Goal: Information Seeking & Learning: Learn about a topic

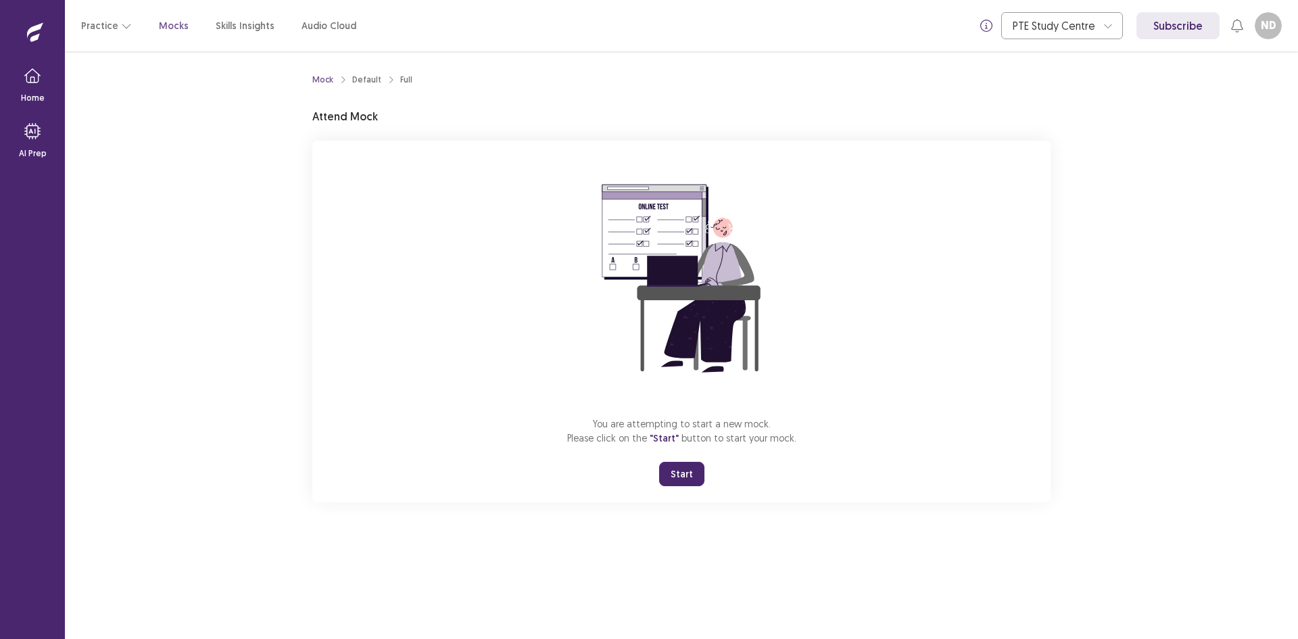
click at [673, 471] on button "Start" at bounding box center [681, 474] width 45 height 24
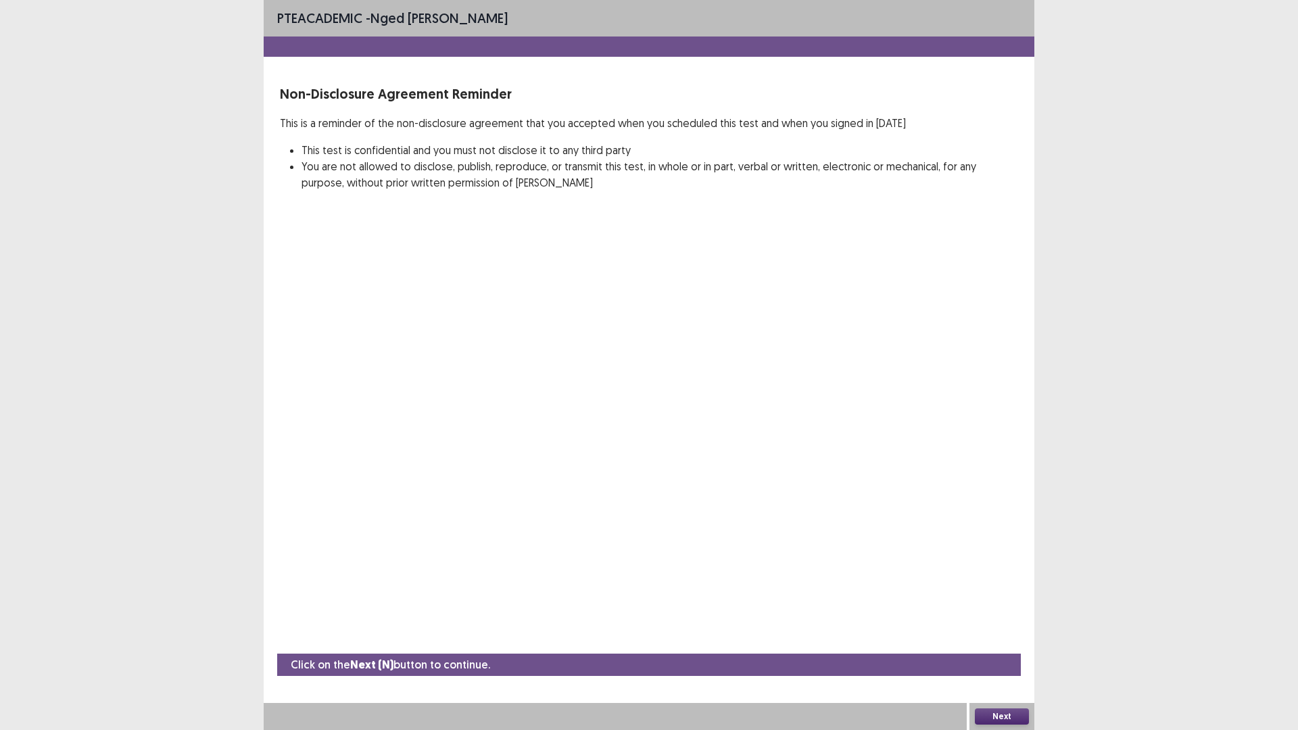
click at [994, 638] on button "Next" at bounding box center [1002, 716] width 54 height 16
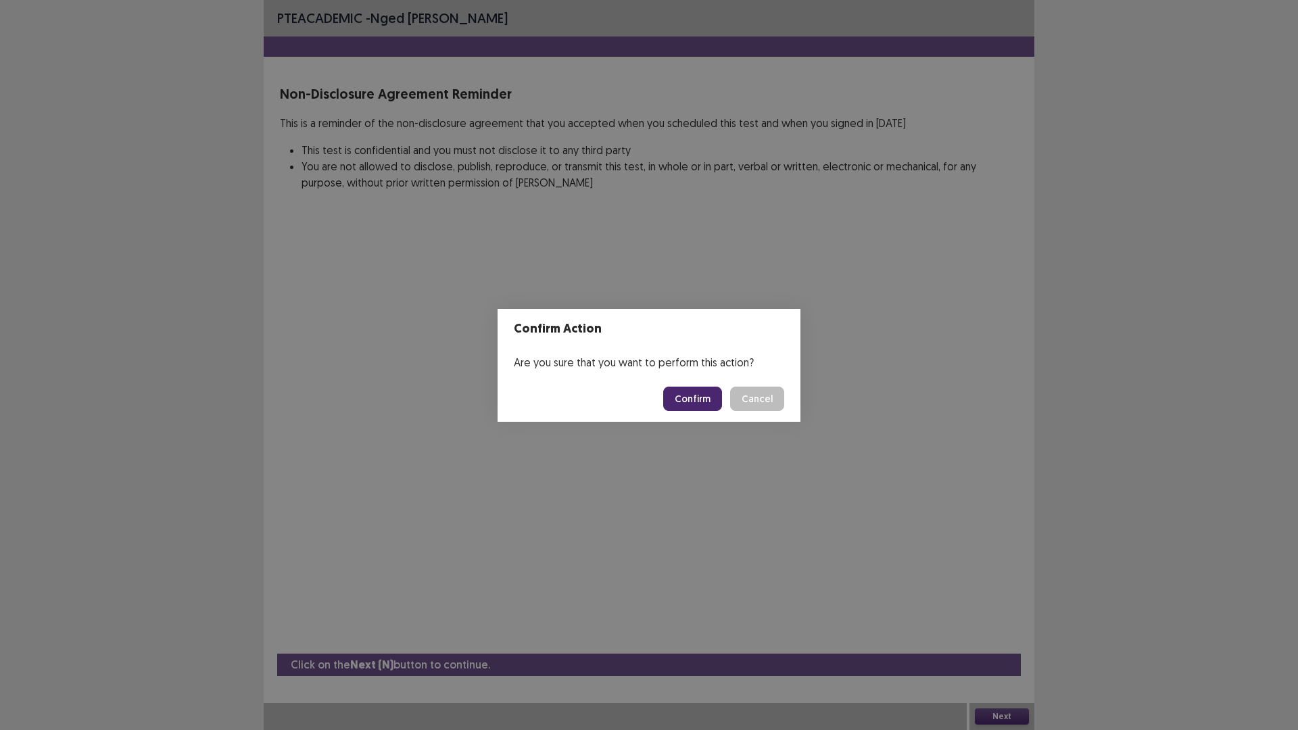
click at [677, 392] on button "Confirm" at bounding box center [692, 399] width 59 height 24
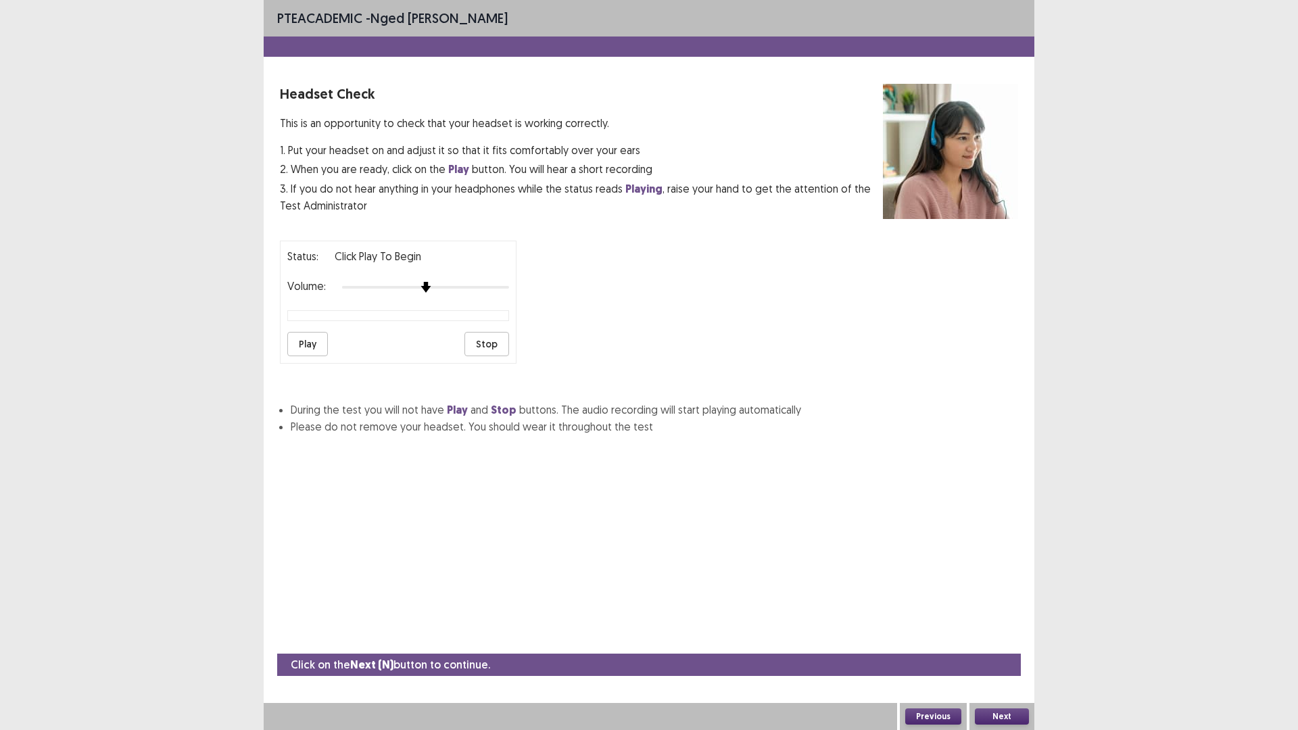
click at [431, 287] on img at bounding box center [425, 287] width 11 height 11
click at [498, 289] on img at bounding box center [492, 287] width 11 height 11
click at [306, 343] on button "Play" at bounding box center [307, 344] width 41 height 24
click at [1001, 638] on button "Next" at bounding box center [1002, 716] width 54 height 16
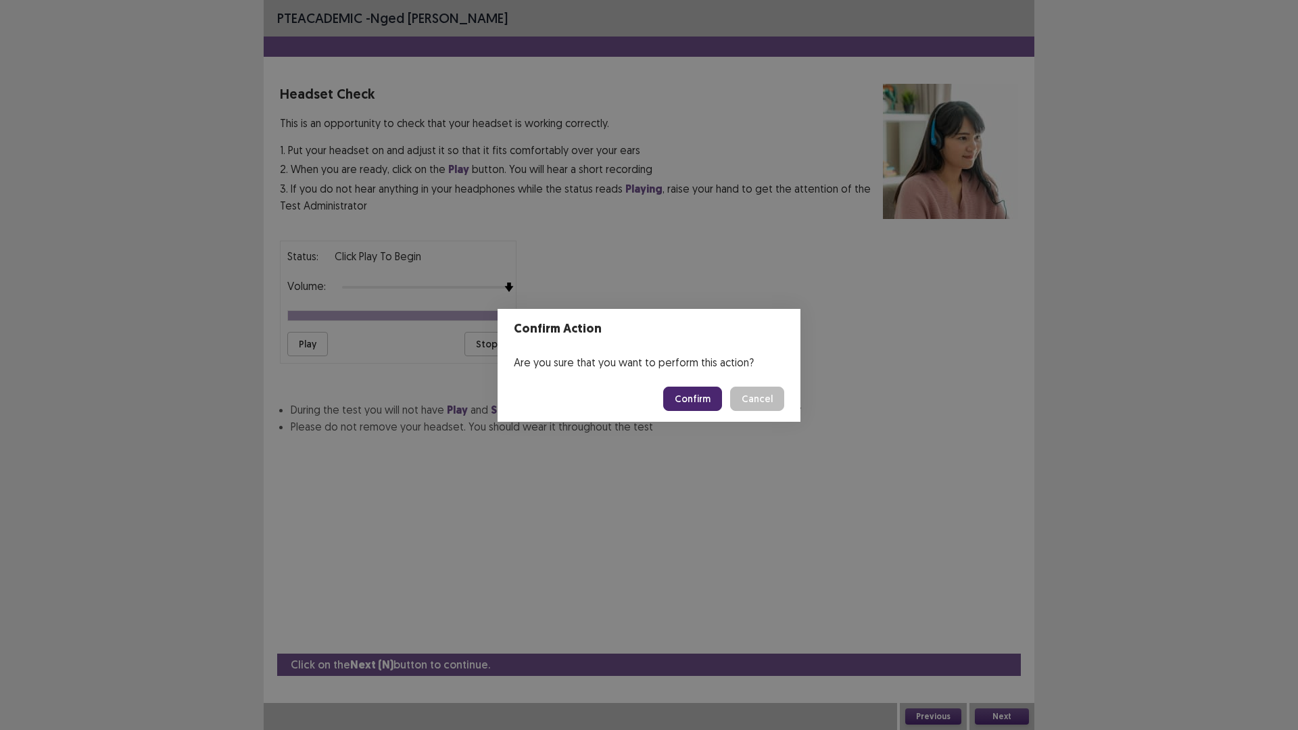
click at [700, 399] on button "Confirm" at bounding box center [692, 399] width 59 height 24
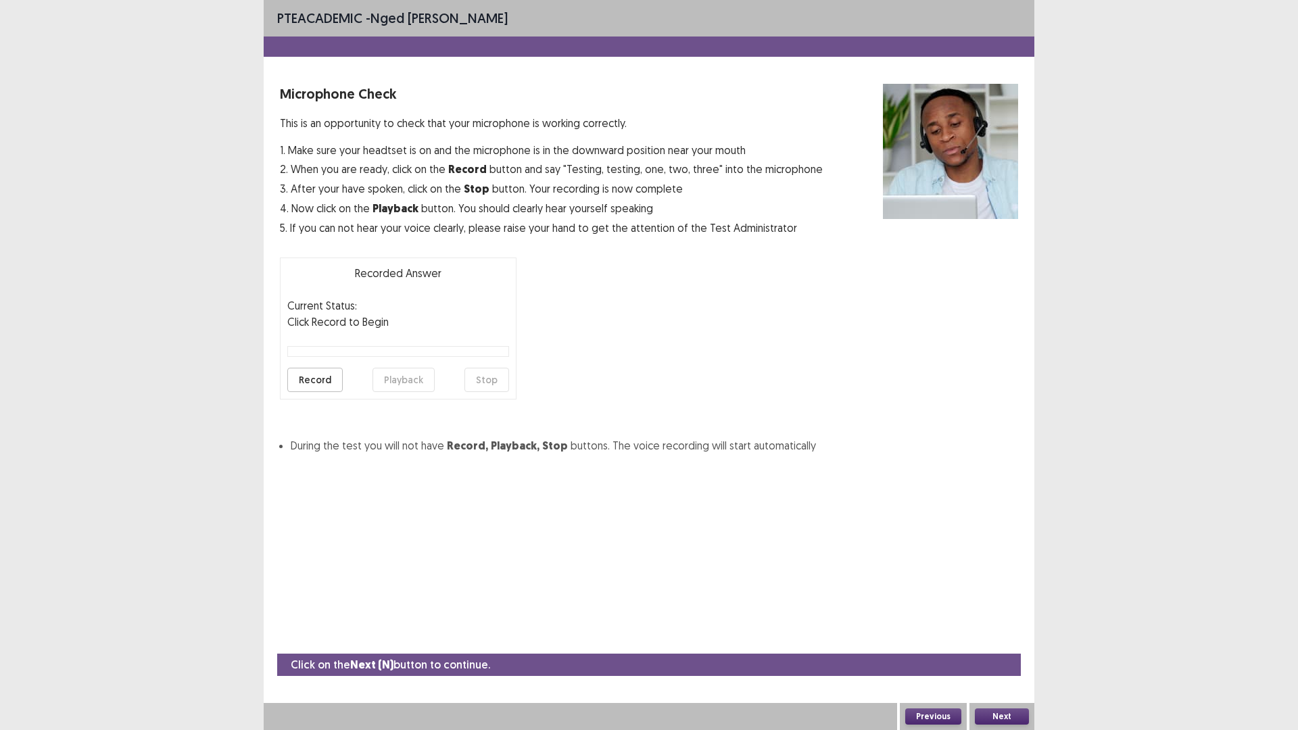
click at [308, 377] on button "Record" at bounding box center [314, 380] width 55 height 24
click at [493, 379] on button "Stop" at bounding box center [486, 380] width 45 height 24
click at [409, 375] on button "Playback" at bounding box center [403, 380] width 62 height 24
click at [414, 383] on button "Playback" at bounding box center [403, 380] width 62 height 24
click at [400, 373] on button "Playback" at bounding box center [403, 380] width 62 height 24
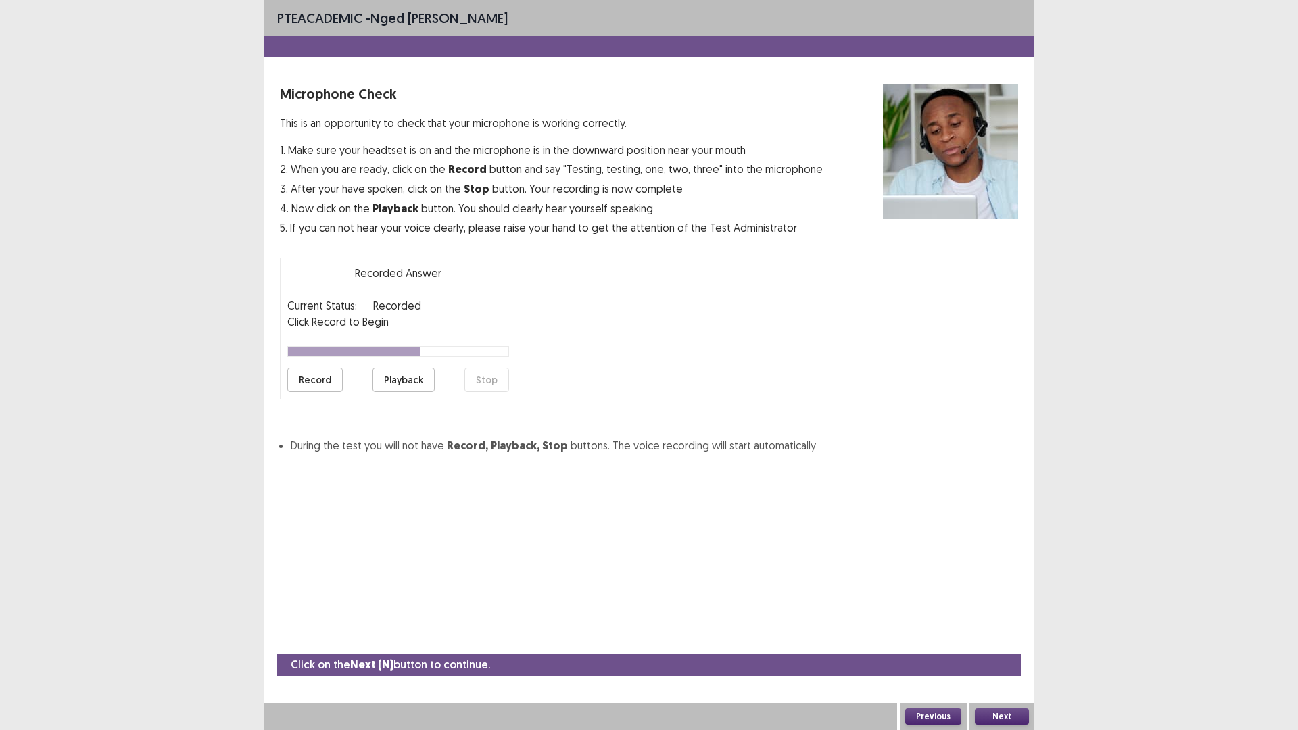
click at [1015, 638] on button "Next" at bounding box center [1002, 716] width 54 height 16
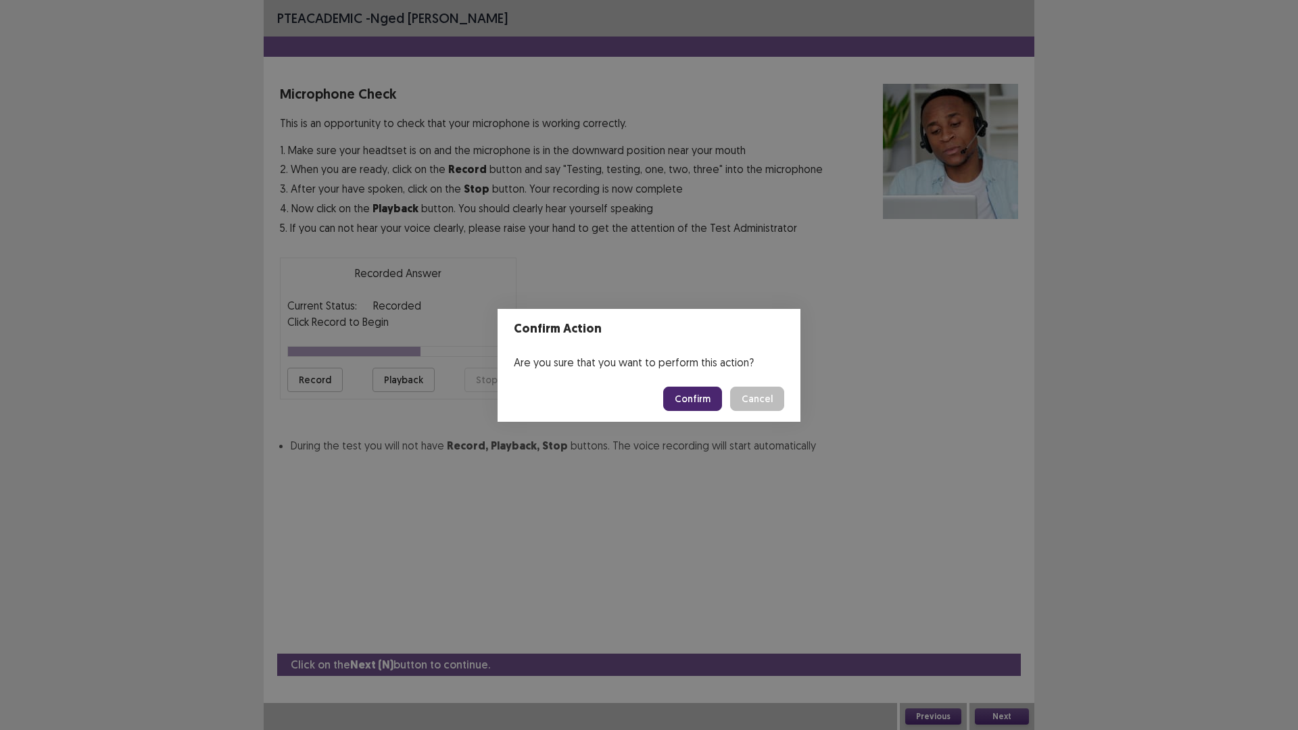
click at [696, 397] on button "Confirm" at bounding box center [692, 399] width 59 height 24
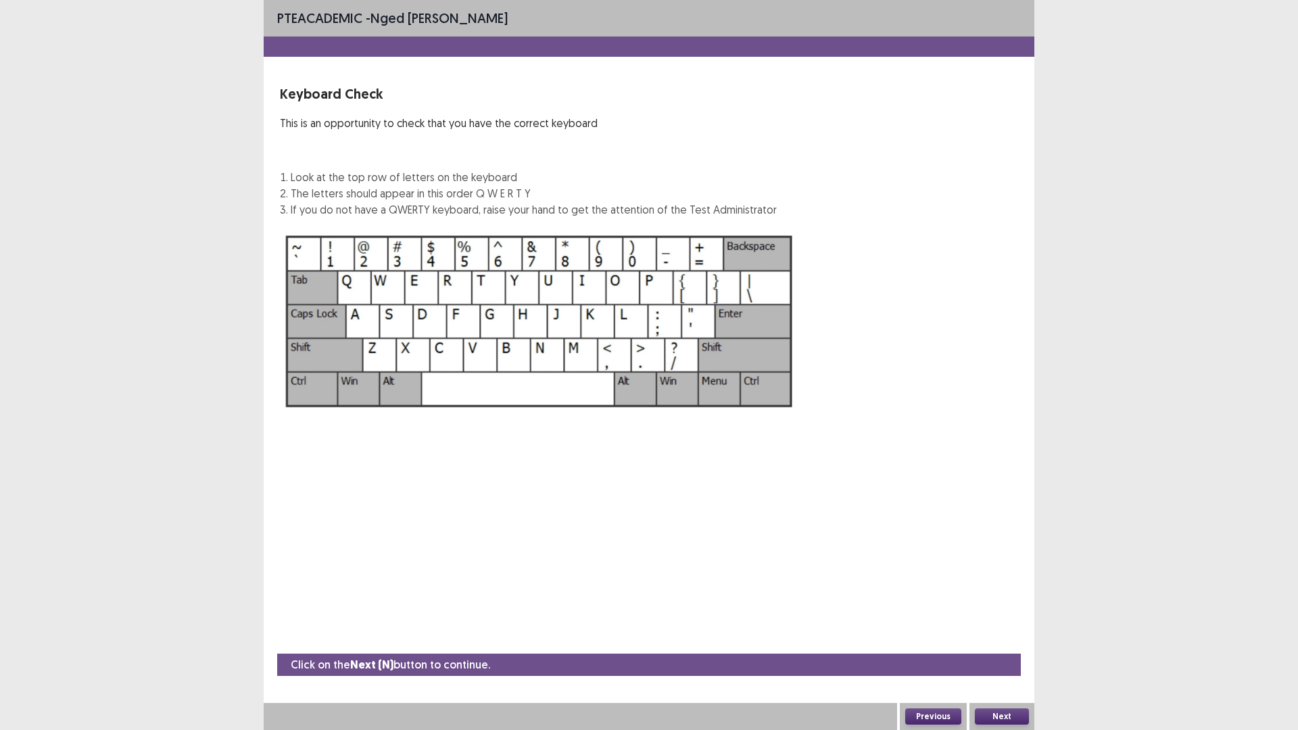
click at [998, 638] on button "Next" at bounding box center [1002, 716] width 54 height 16
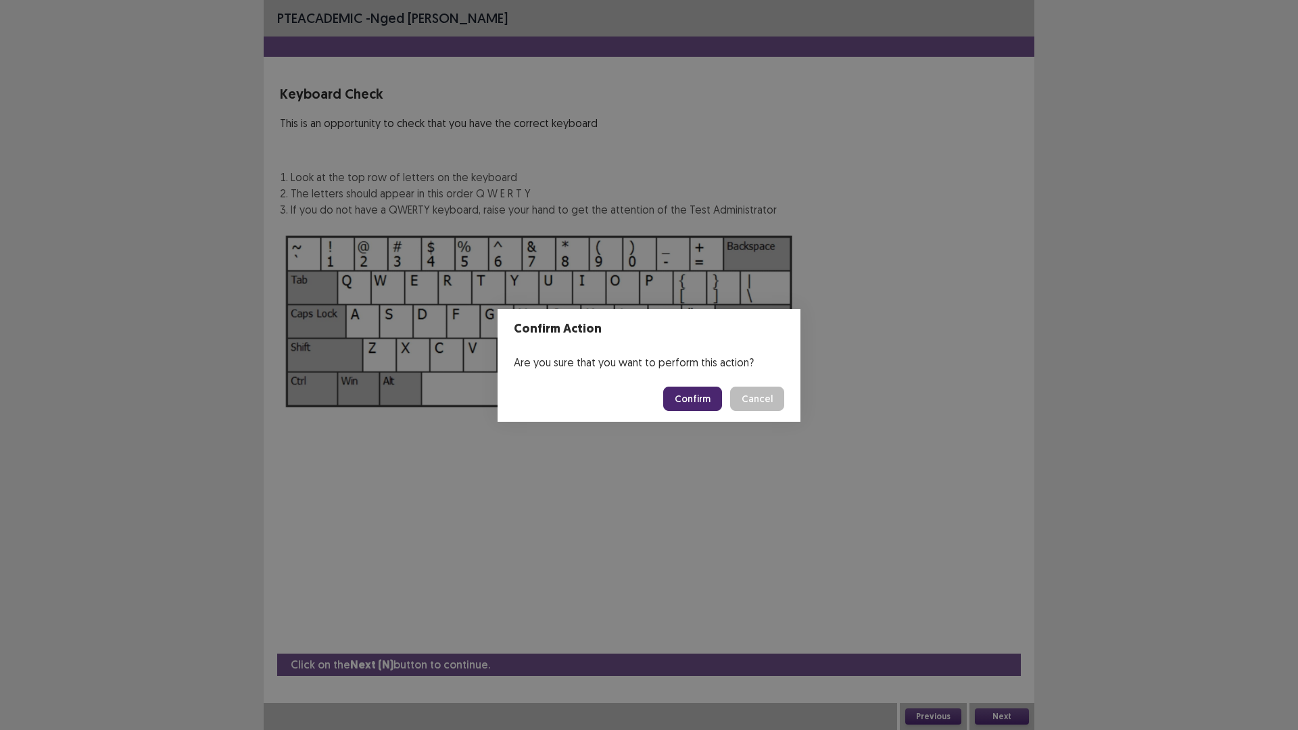
click at [694, 402] on button "Confirm" at bounding box center [692, 399] width 59 height 24
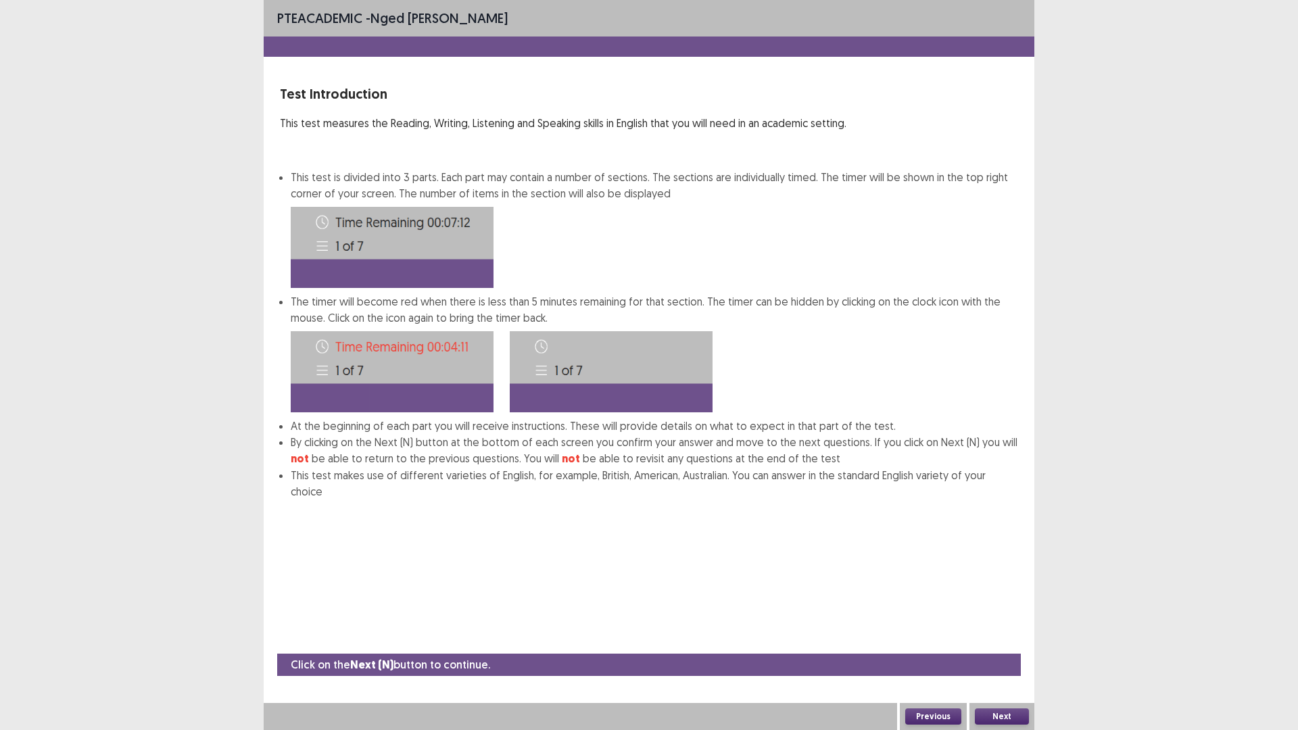
click at [999, 638] on button "Next" at bounding box center [1002, 716] width 54 height 16
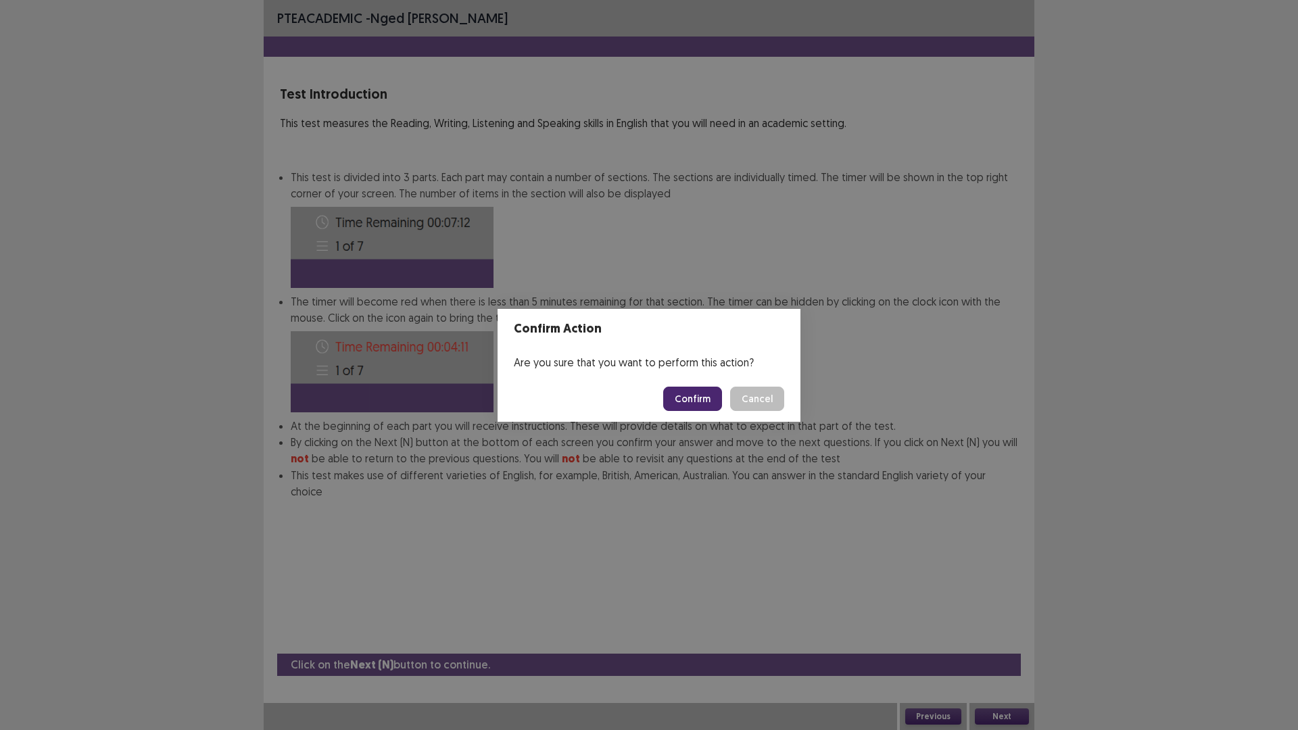
click at [693, 395] on button "Confirm" at bounding box center [692, 399] width 59 height 24
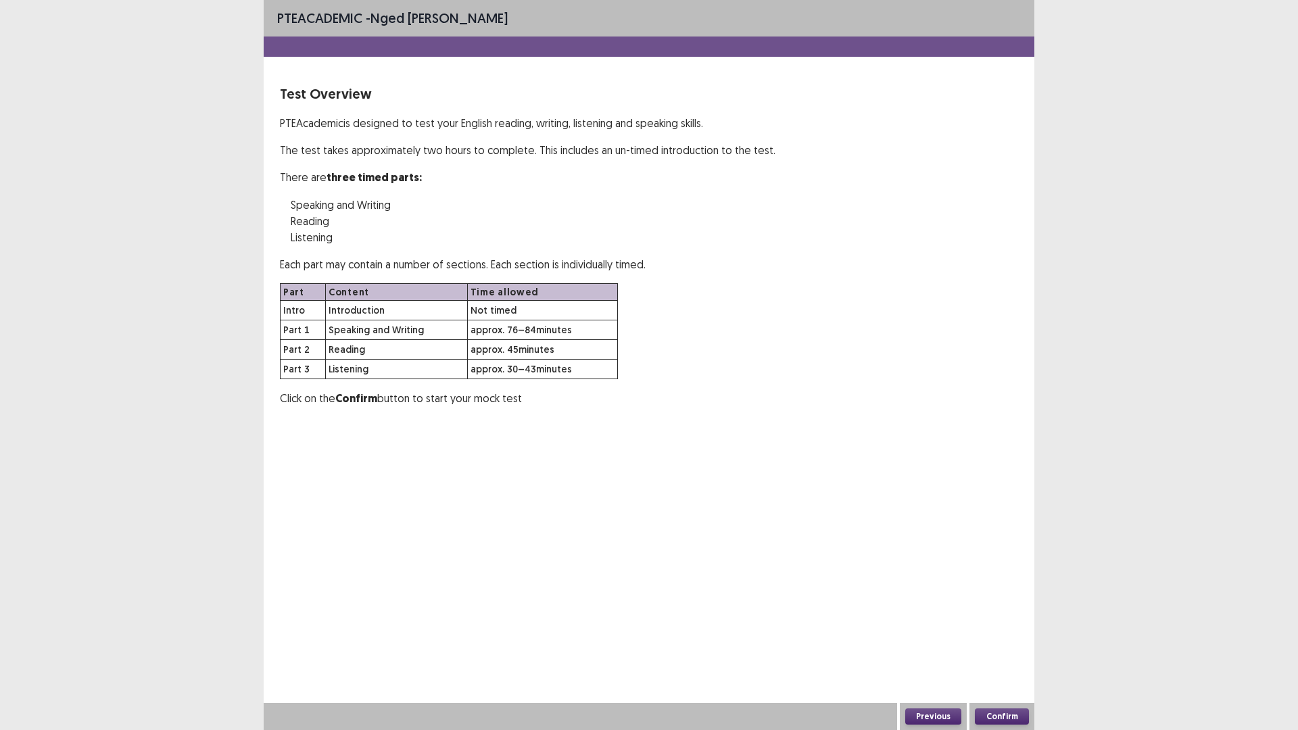
click at [1015, 638] on button "Confirm" at bounding box center [1002, 716] width 54 height 16
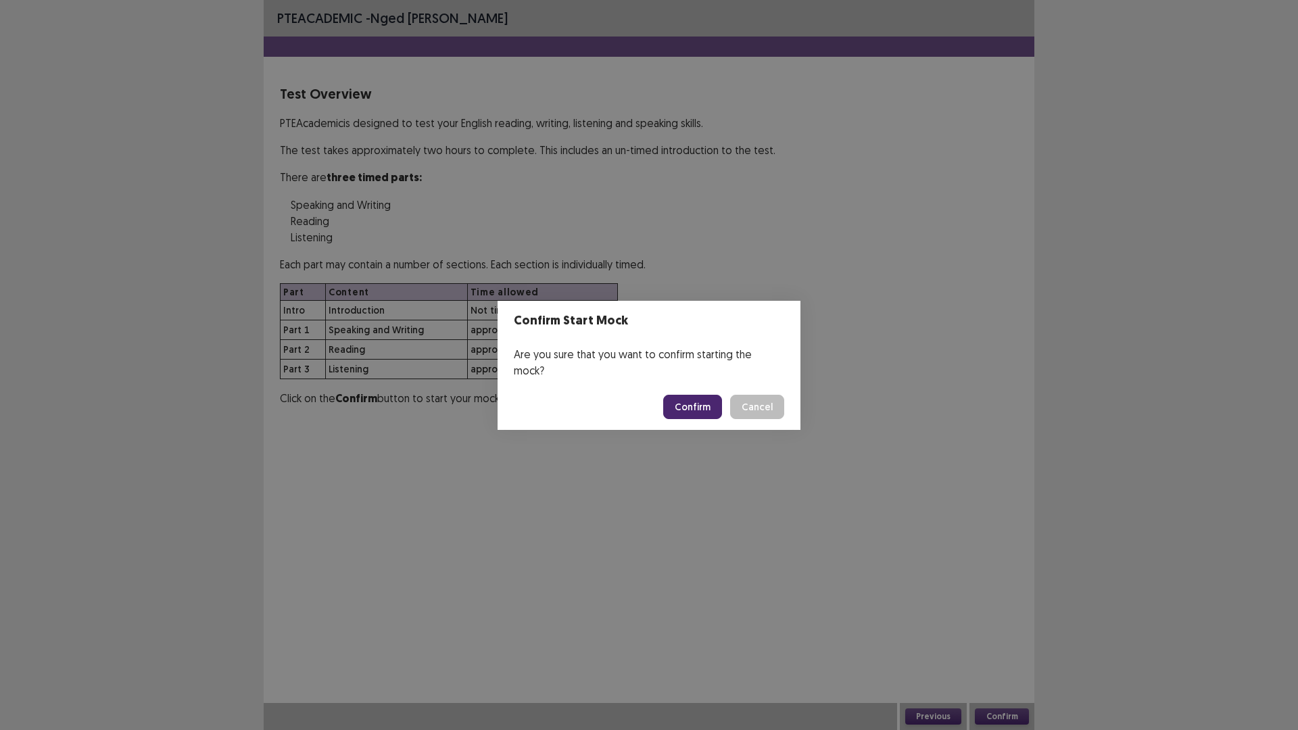
click at [686, 395] on button "Confirm" at bounding box center [692, 407] width 59 height 24
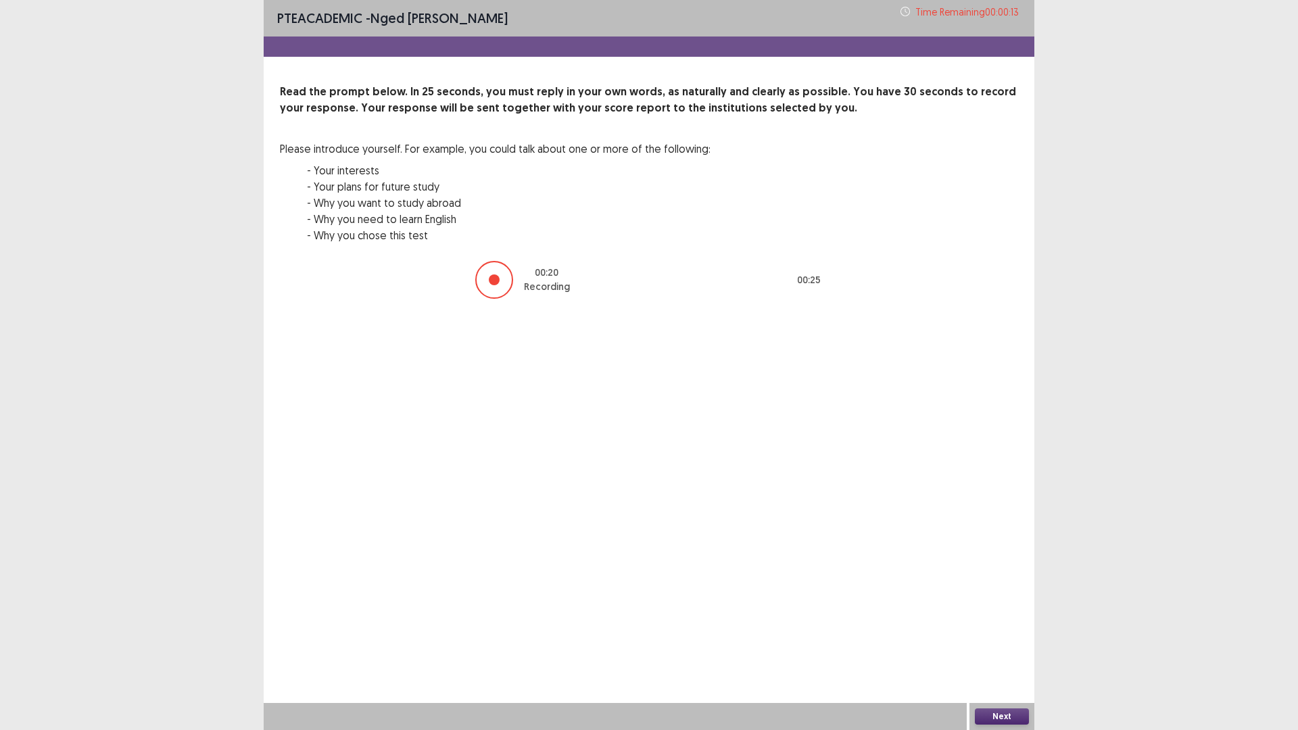
click at [1006, 638] on button "Next" at bounding box center [1002, 716] width 54 height 16
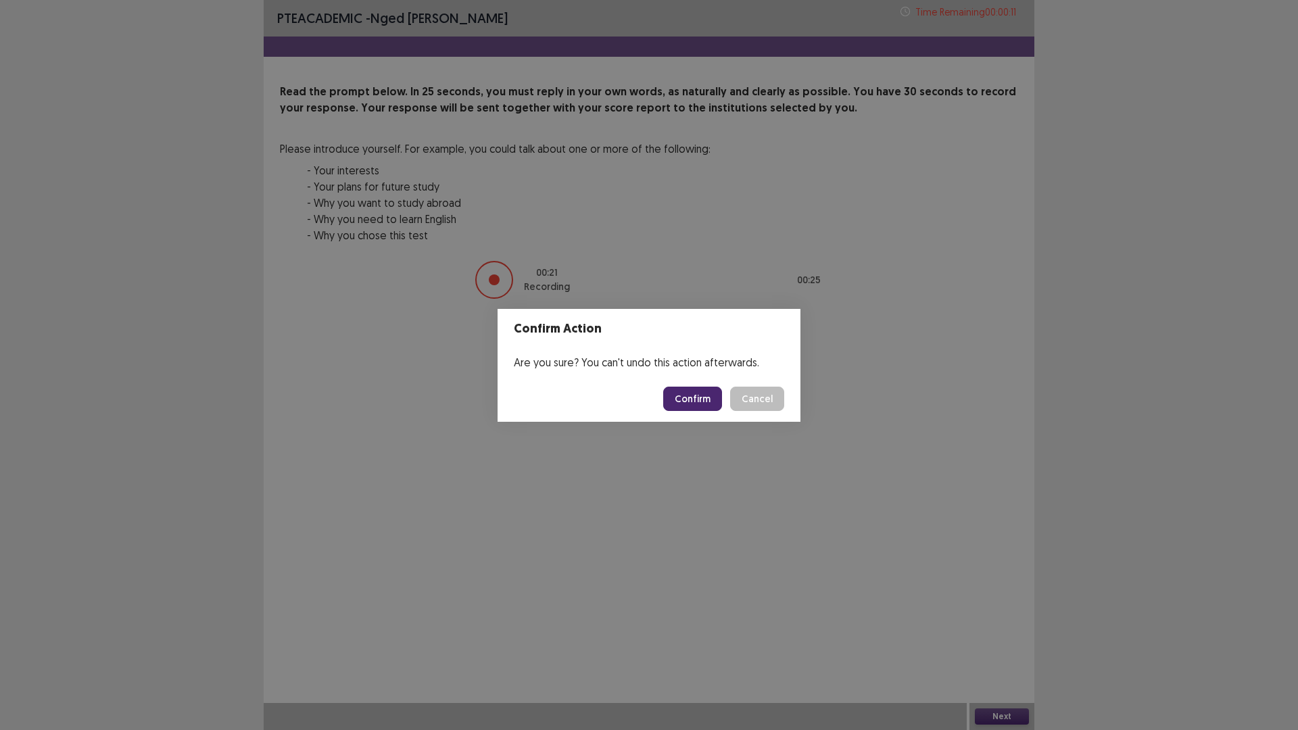
click at [689, 394] on button "Confirm" at bounding box center [692, 399] width 59 height 24
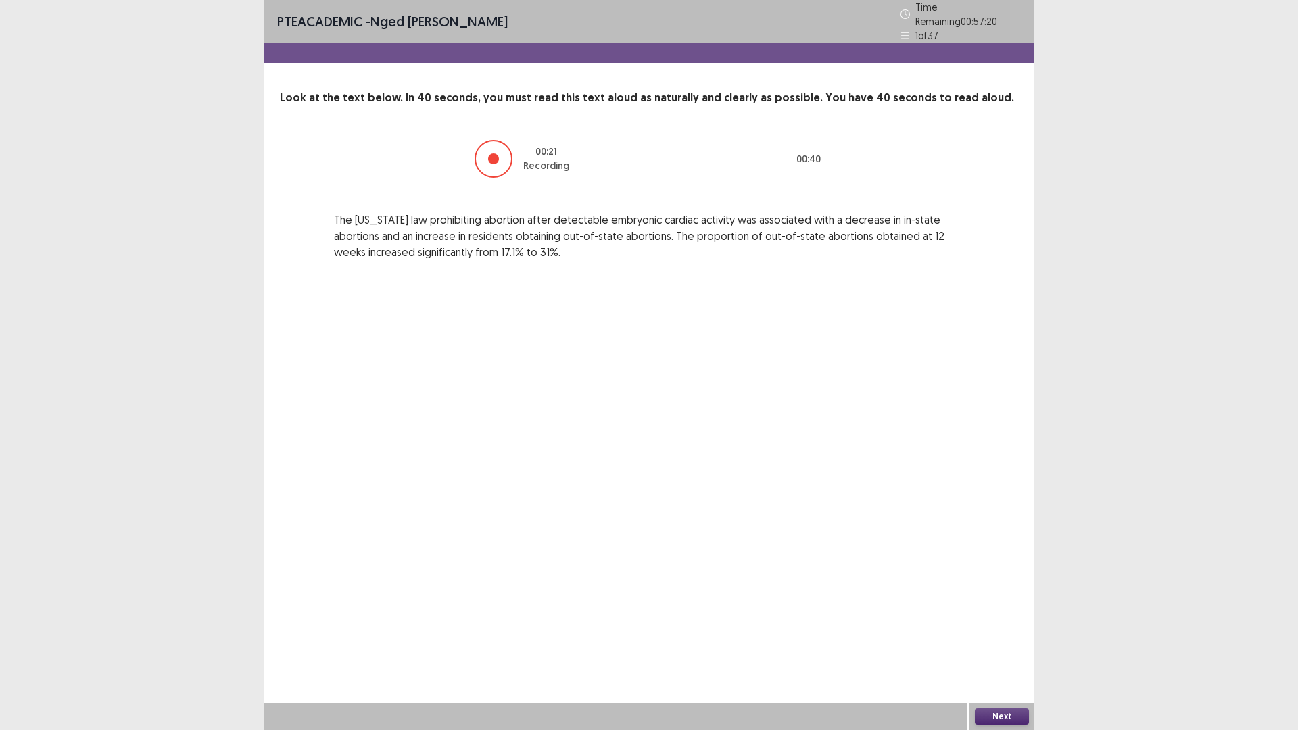
click at [1005, 638] on button "Next" at bounding box center [1002, 716] width 54 height 16
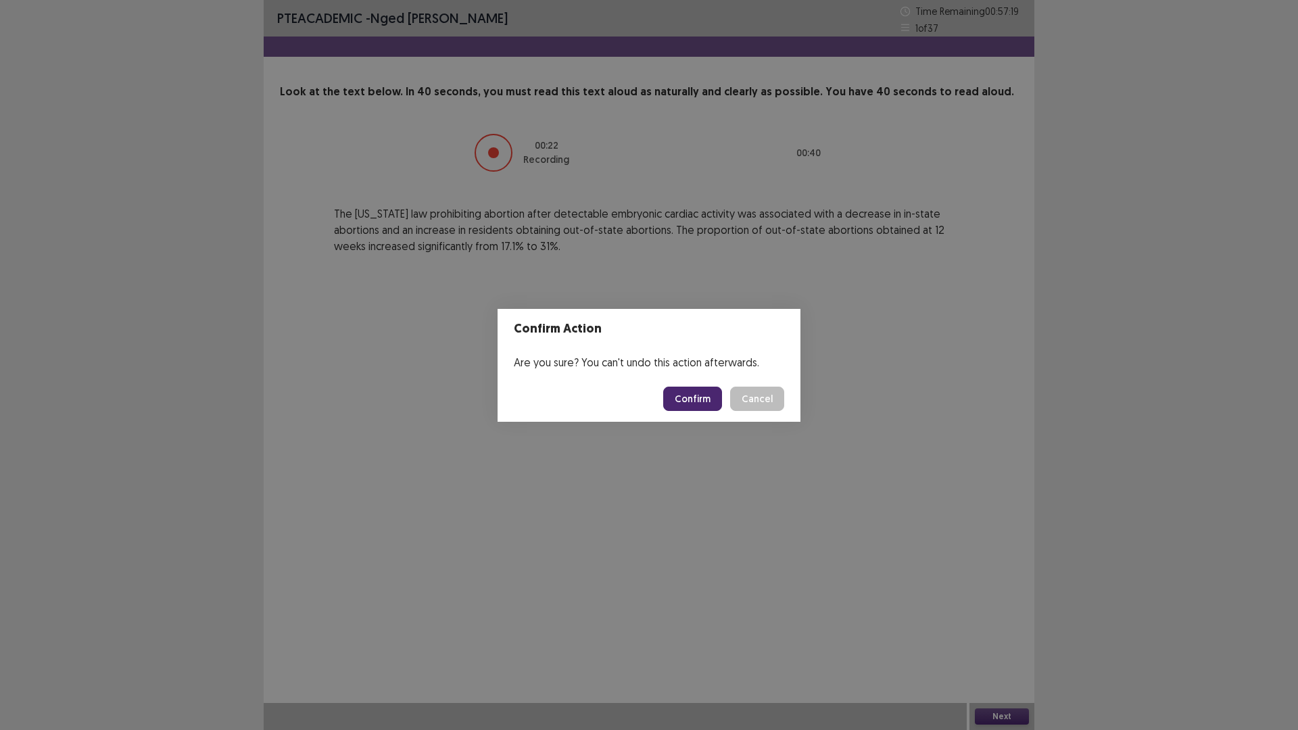
click at [689, 398] on button "Confirm" at bounding box center [692, 399] width 59 height 24
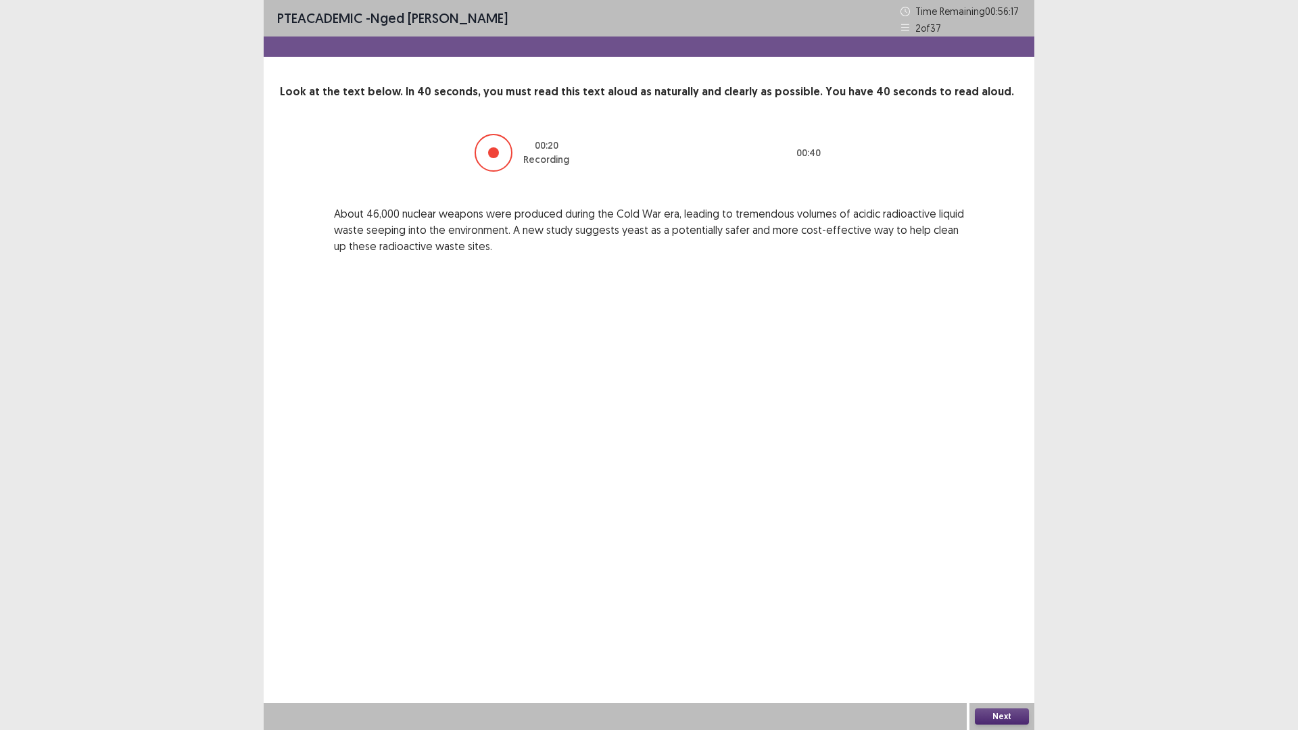
click at [1011, 638] on button "Next" at bounding box center [1002, 716] width 54 height 16
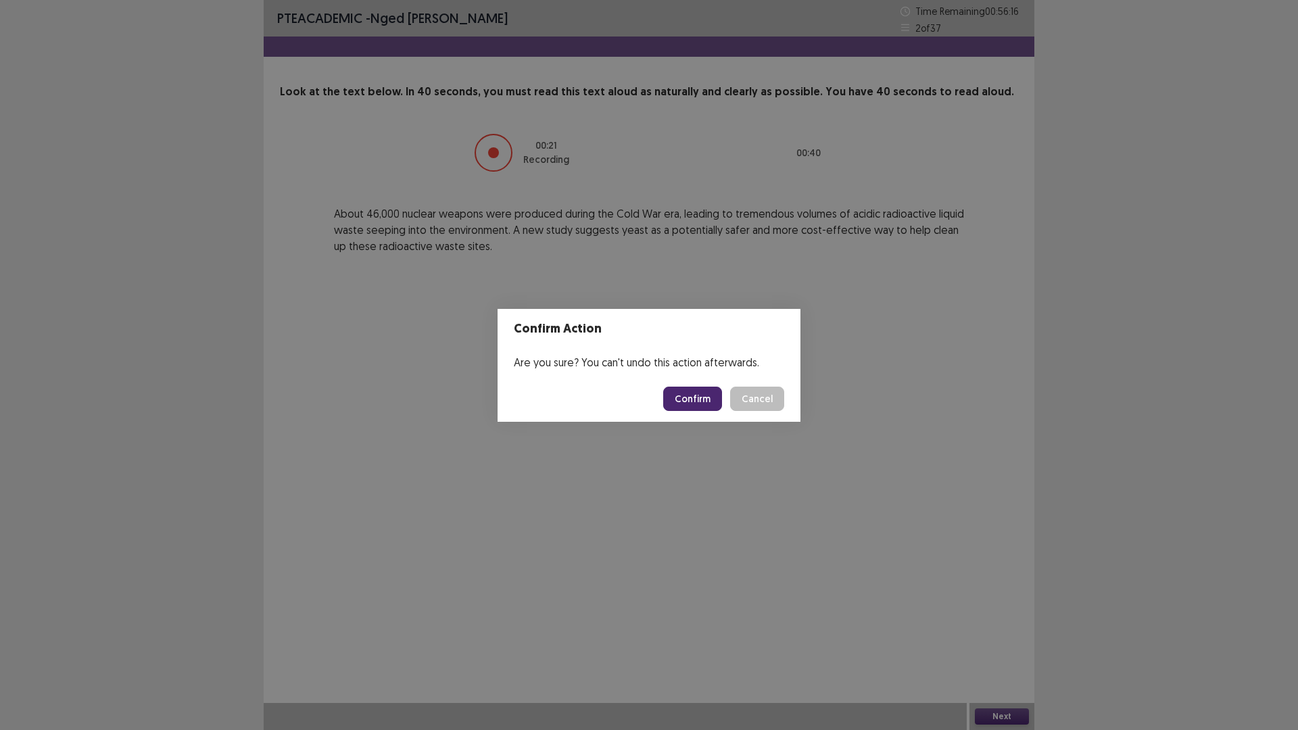
click at [694, 393] on button "Confirm" at bounding box center [692, 399] width 59 height 24
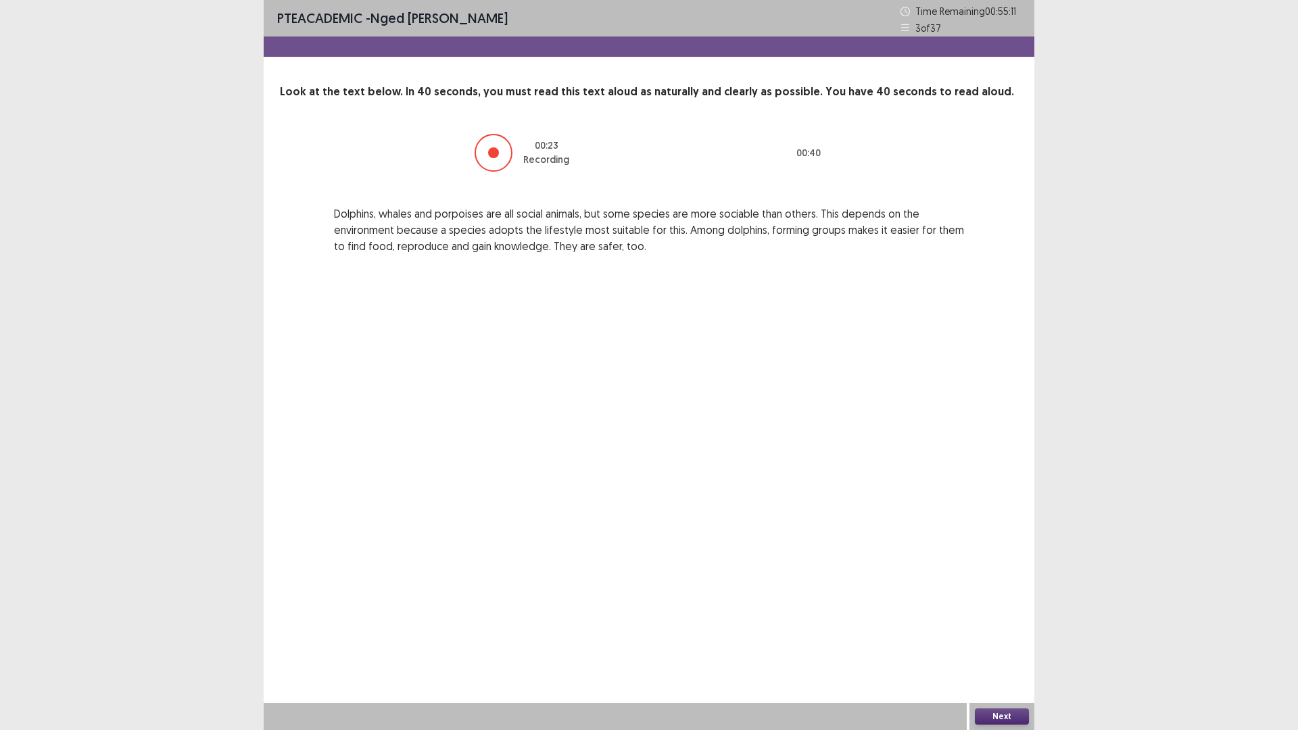
click at [1007, 638] on button "Next" at bounding box center [1002, 716] width 54 height 16
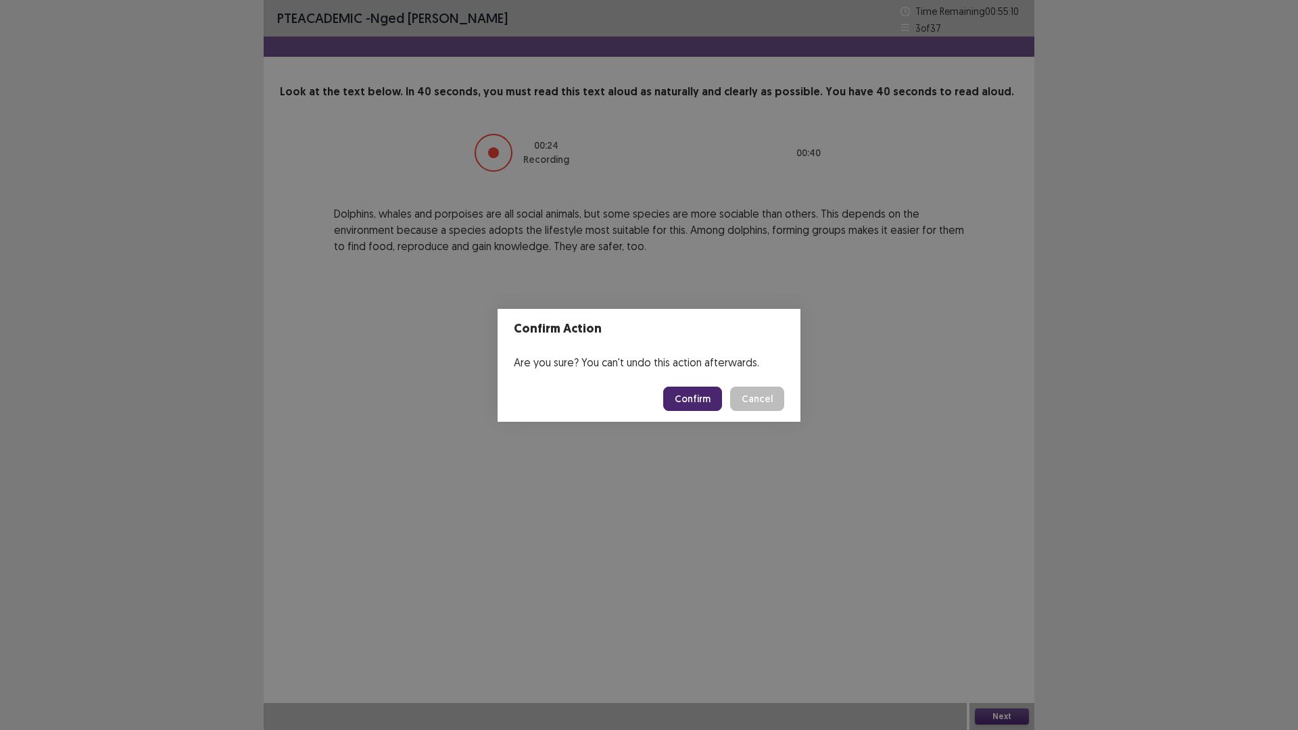
click at [690, 393] on button "Confirm" at bounding box center [692, 399] width 59 height 24
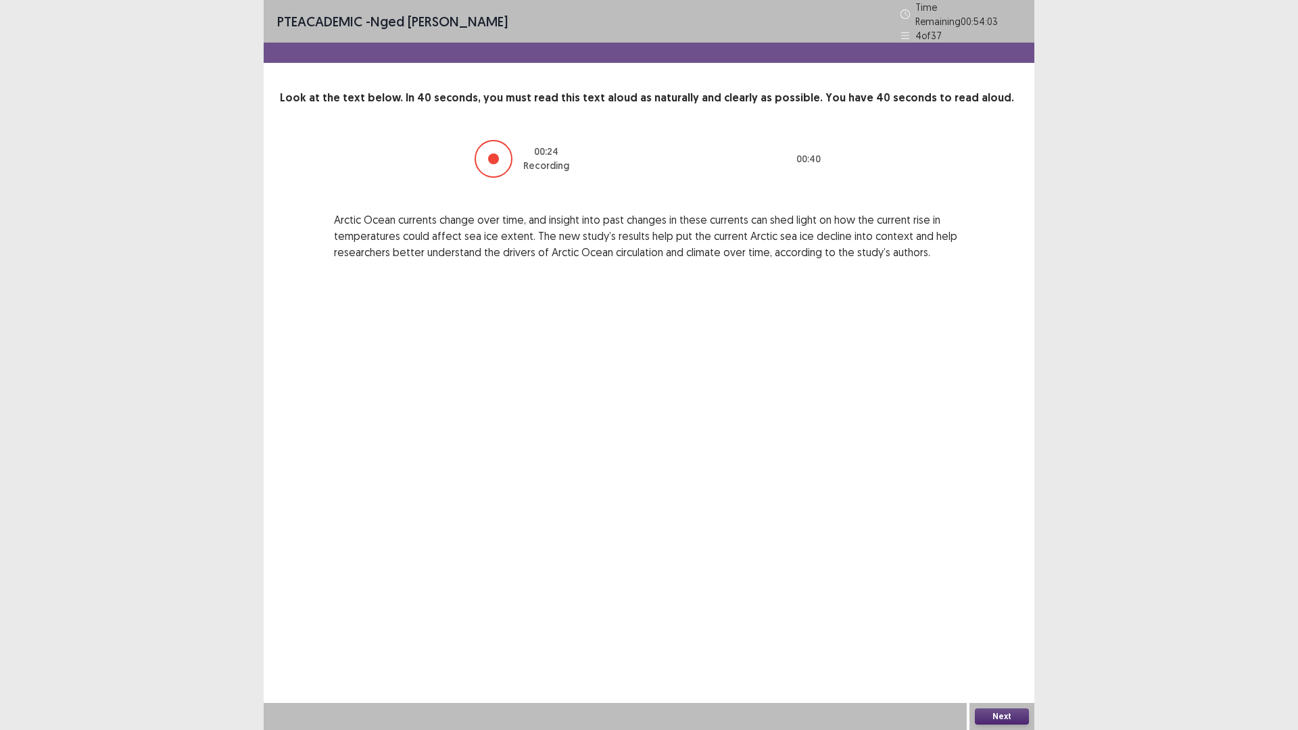
click at [1006, 638] on button "Next" at bounding box center [1002, 716] width 54 height 16
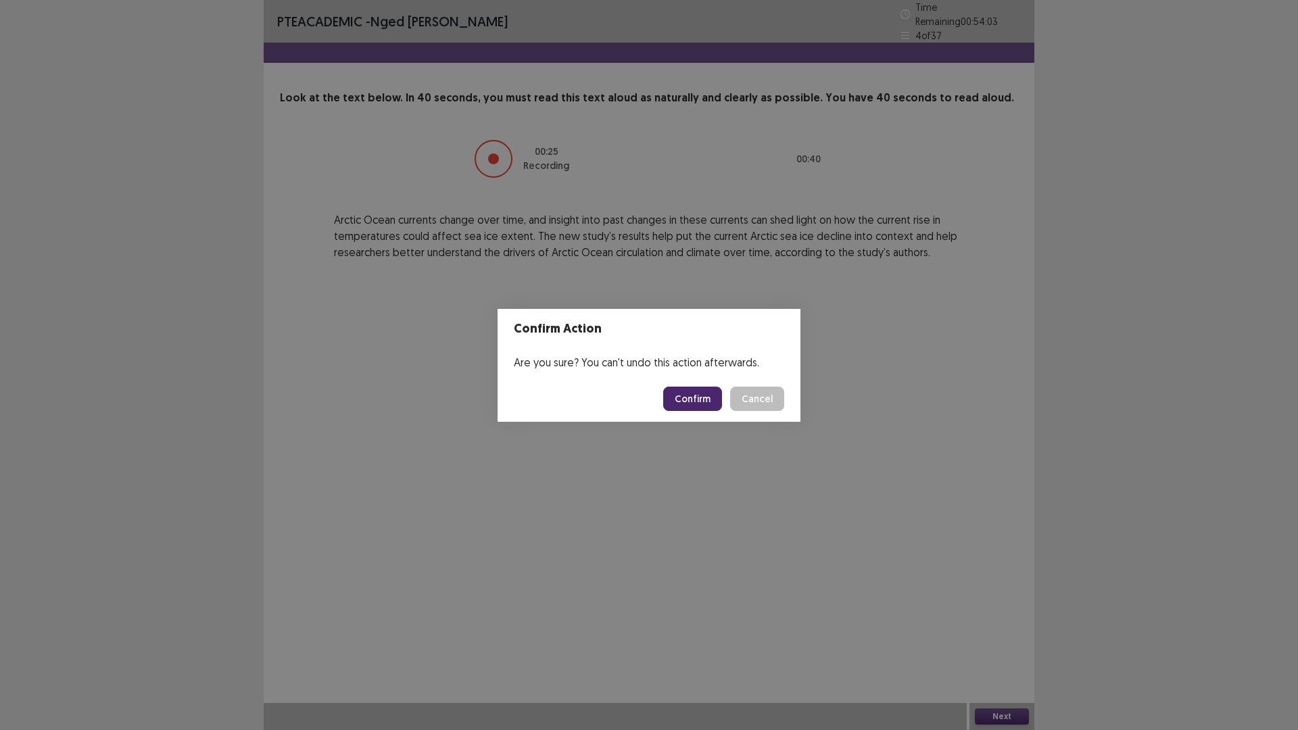
click at [717, 400] on button "Confirm" at bounding box center [692, 399] width 59 height 24
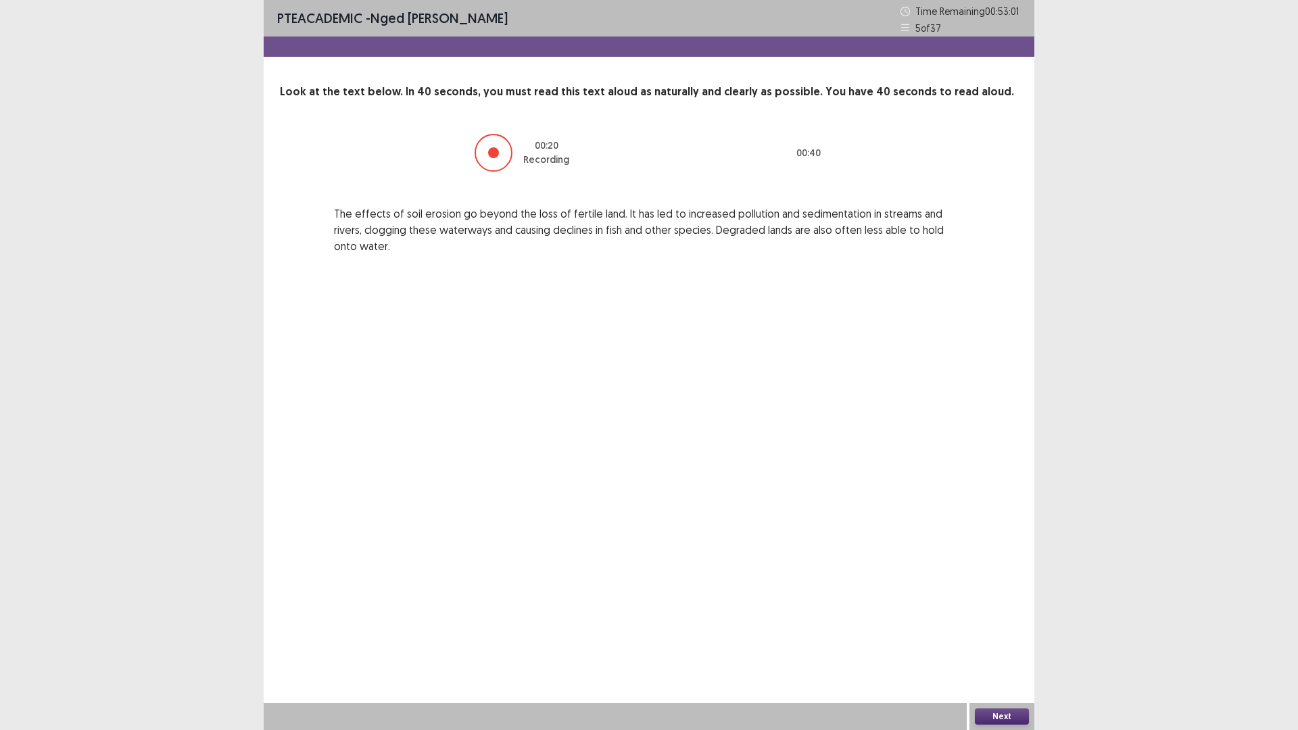
click at [1008, 638] on button "Next" at bounding box center [1002, 716] width 54 height 16
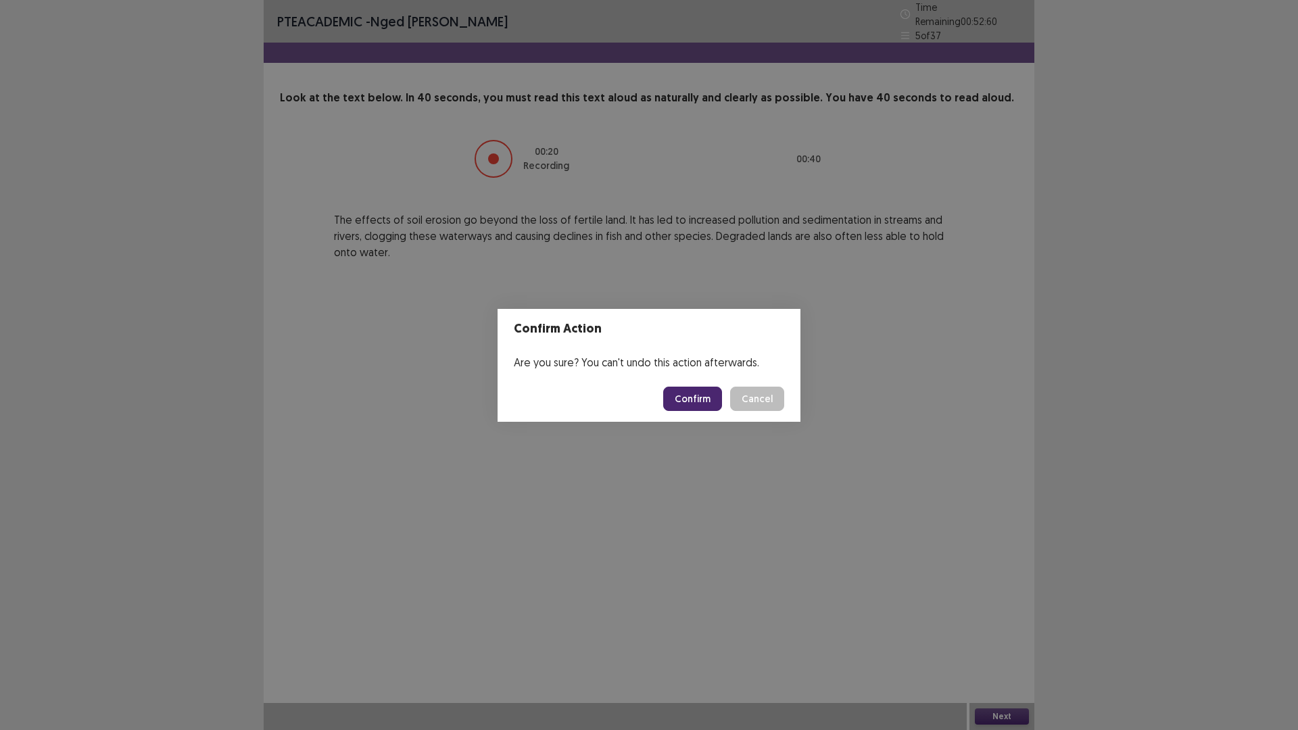
click at [689, 397] on button "Confirm" at bounding box center [692, 399] width 59 height 24
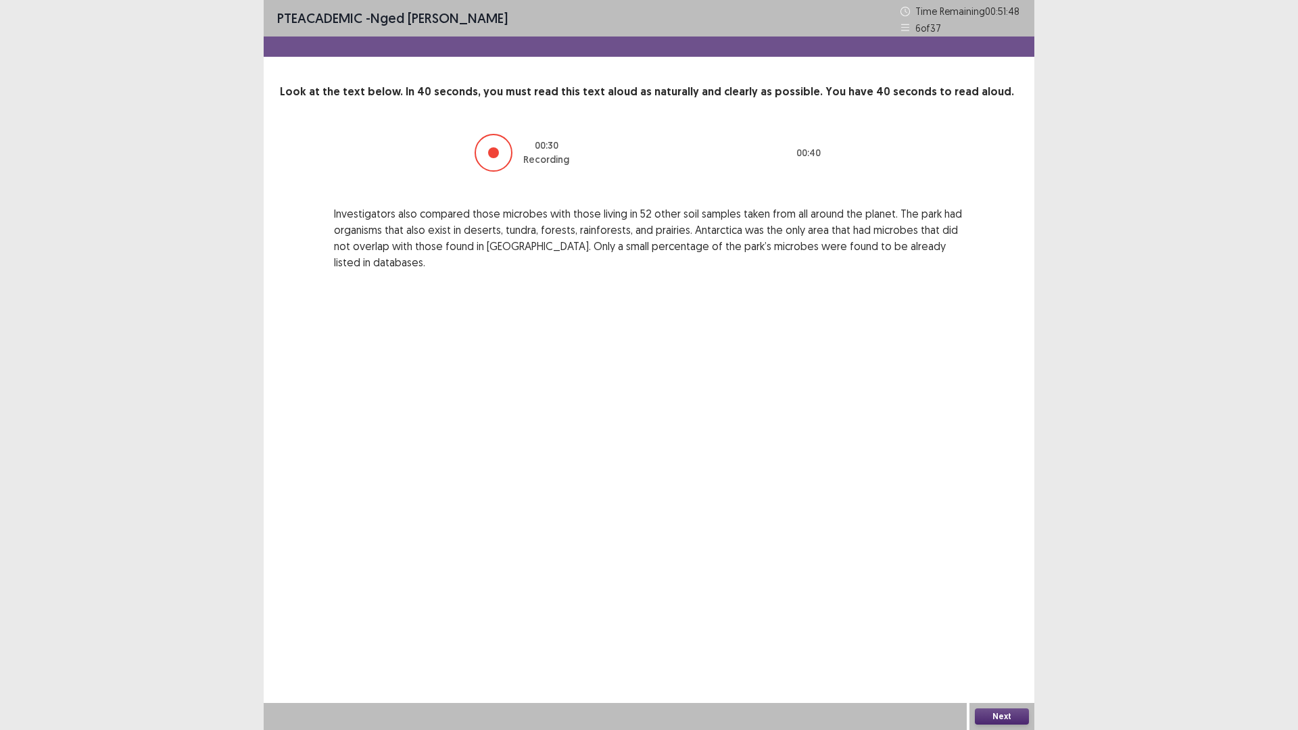
click at [999, 638] on button "Next" at bounding box center [1002, 716] width 54 height 16
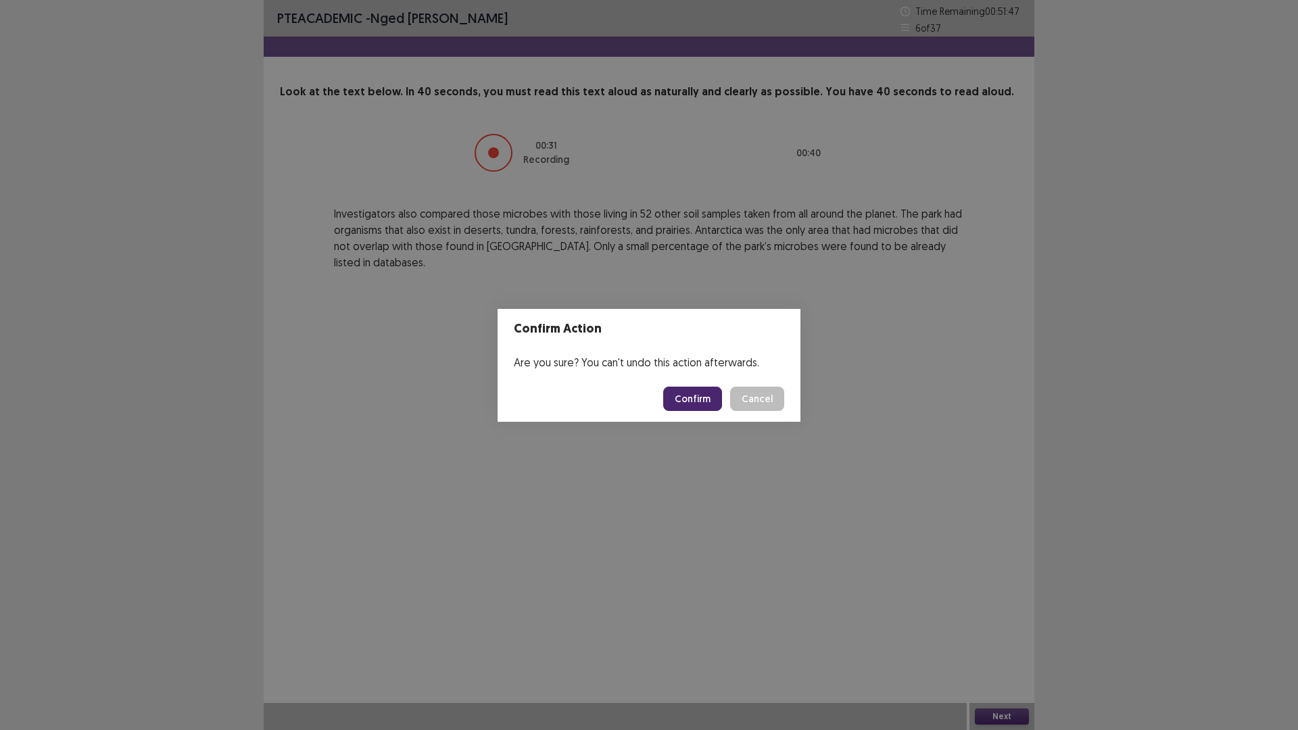
click at [684, 391] on button "Confirm" at bounding box center [692, 399] width 59 height 24
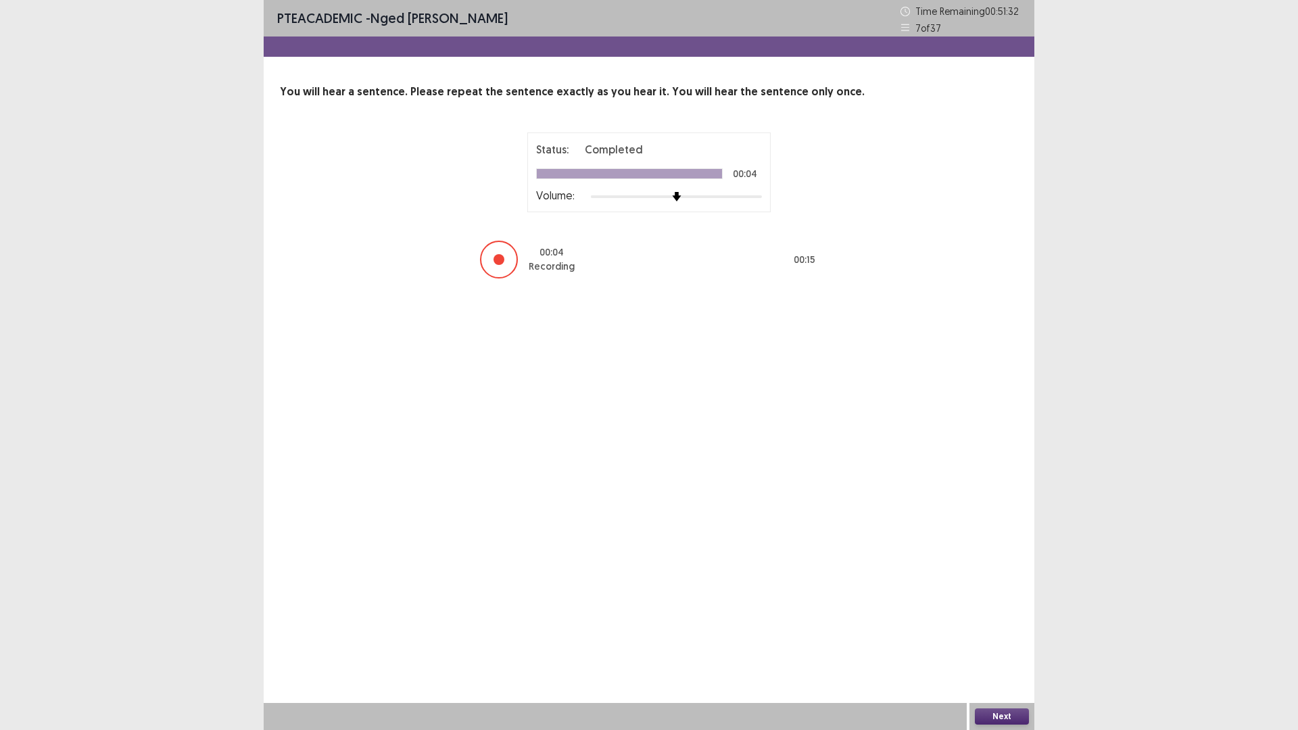
click at [1005, 638] on button "Next" at bounding box center [1002, 716] width 54 height 16
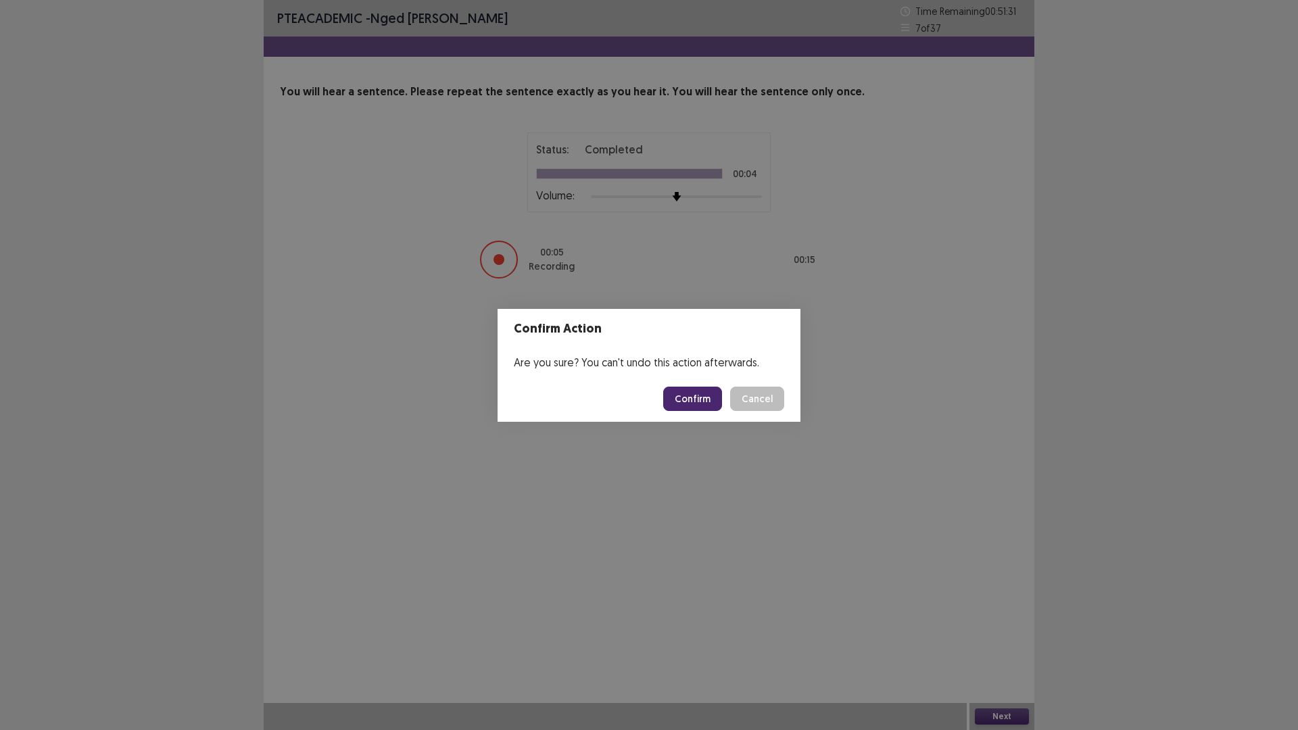
click at [683, 391] on button "Confirm" at bounding box center [692, 399] width 59 height 24
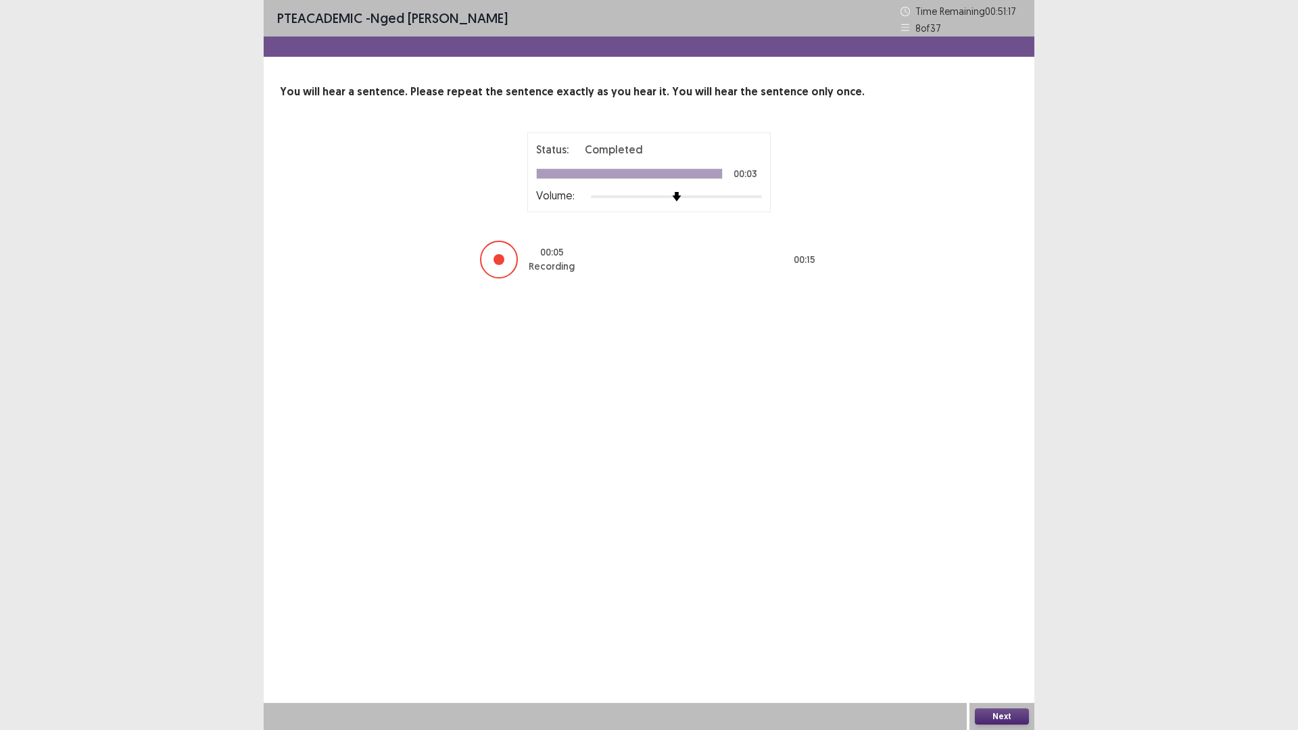
click at [999, 638] on button "Next" at bounding box center [1002, 716] width 54 height 16
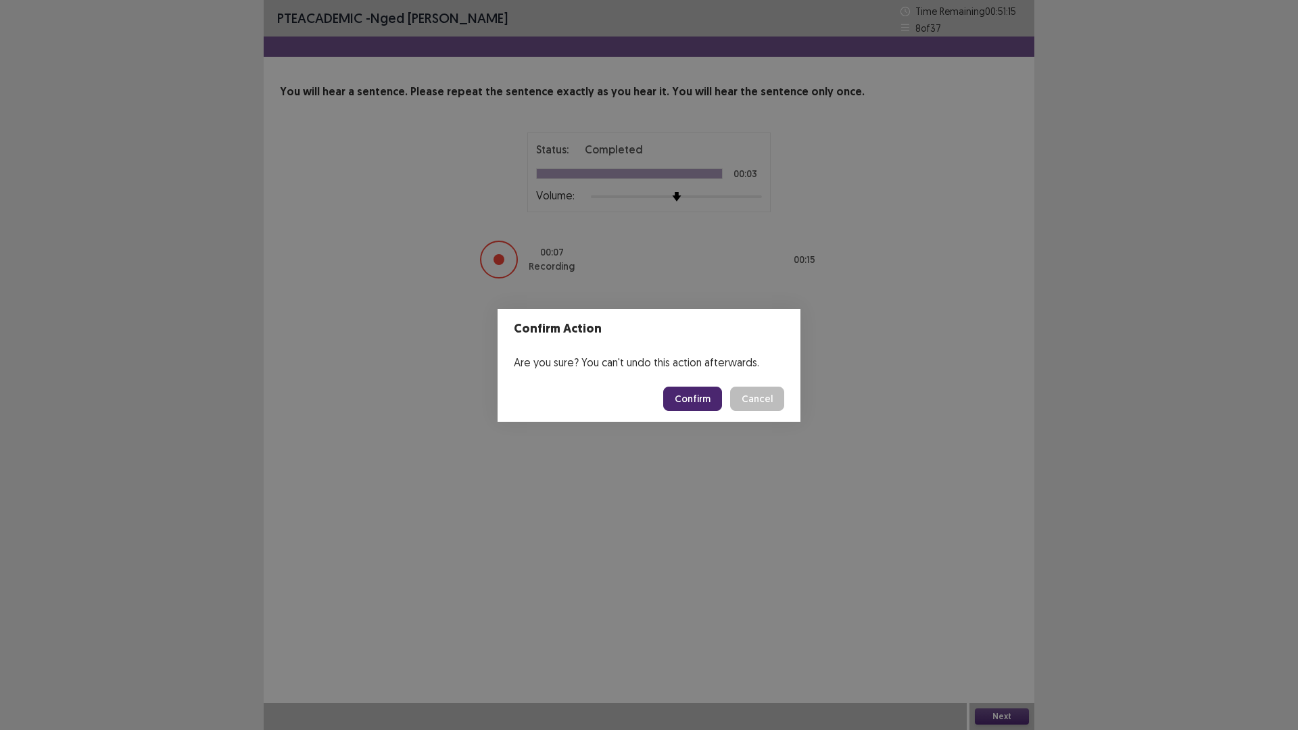
click at [689, 395] on button "Confirm" at bounding box center [692, 399] width 59 height 24
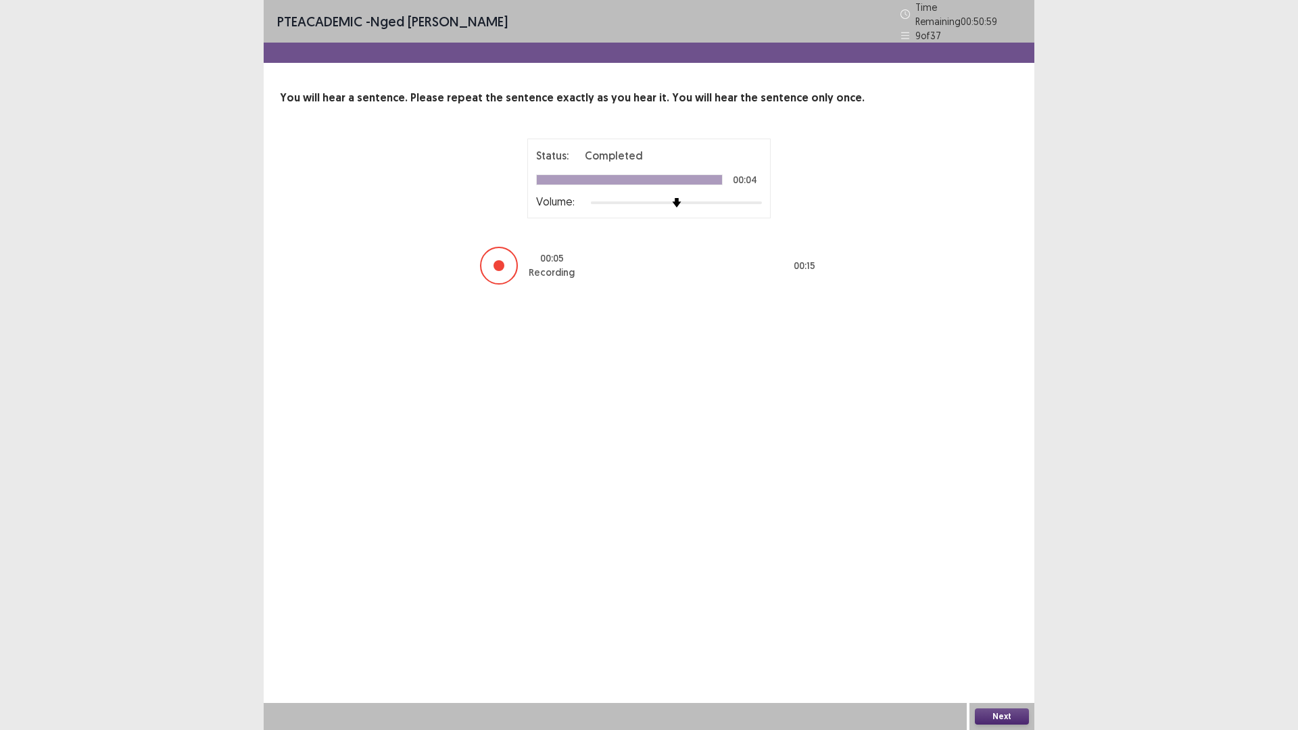
click at [1009, 638] on button "Next" at bounding box center [1002, 716] width 54 height 16
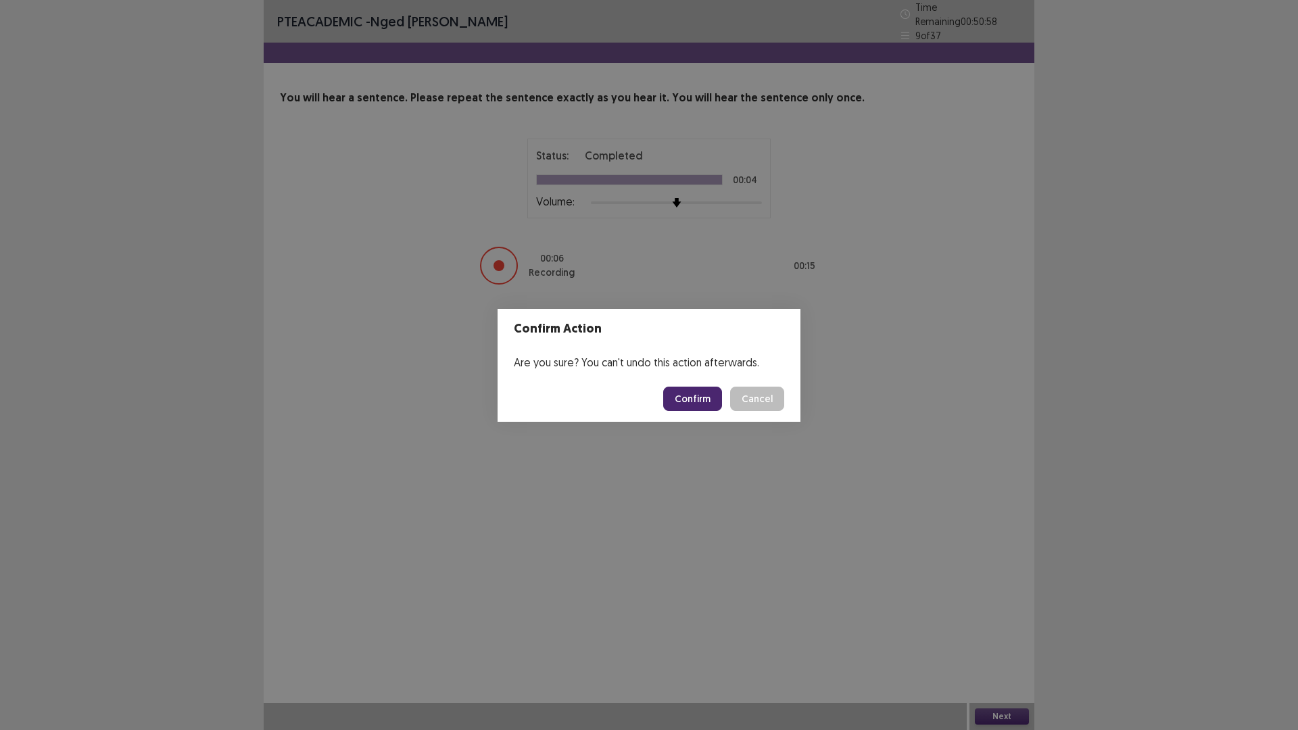
click at [688, 398] on button "Confirm" at bounding box center [692, 399] width 59 height 24
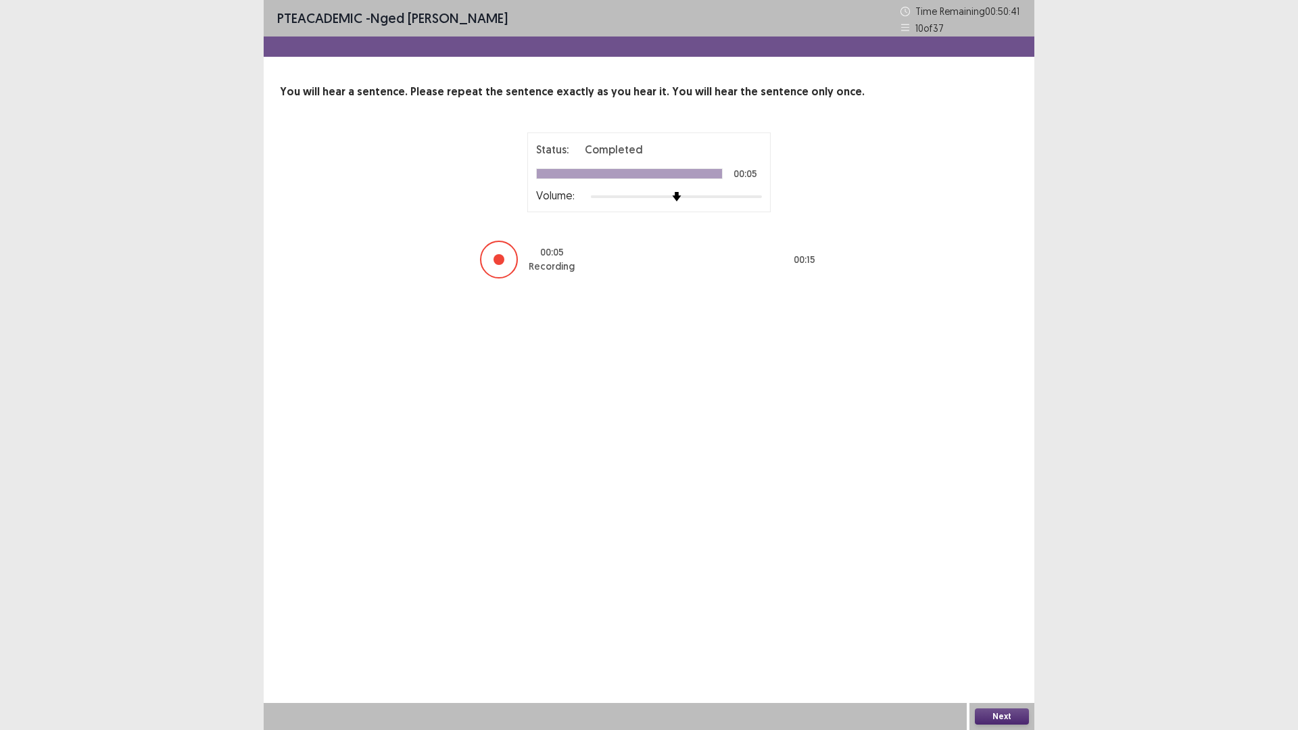
click at [1001, 638] on button "Next" at bounding box center [1002, 716] width 54 height 16
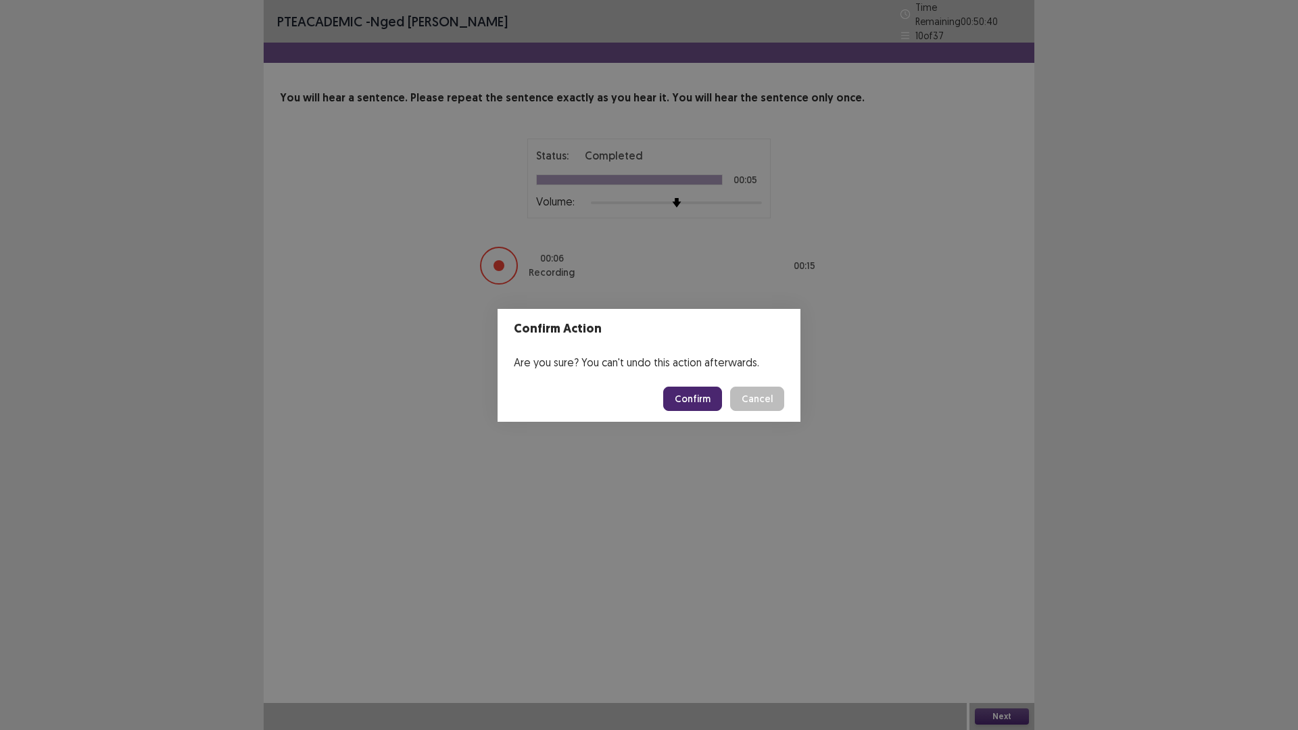
click at [685, 397] on button "Confirm" at bounding box center [692, 399] width 59 height 24
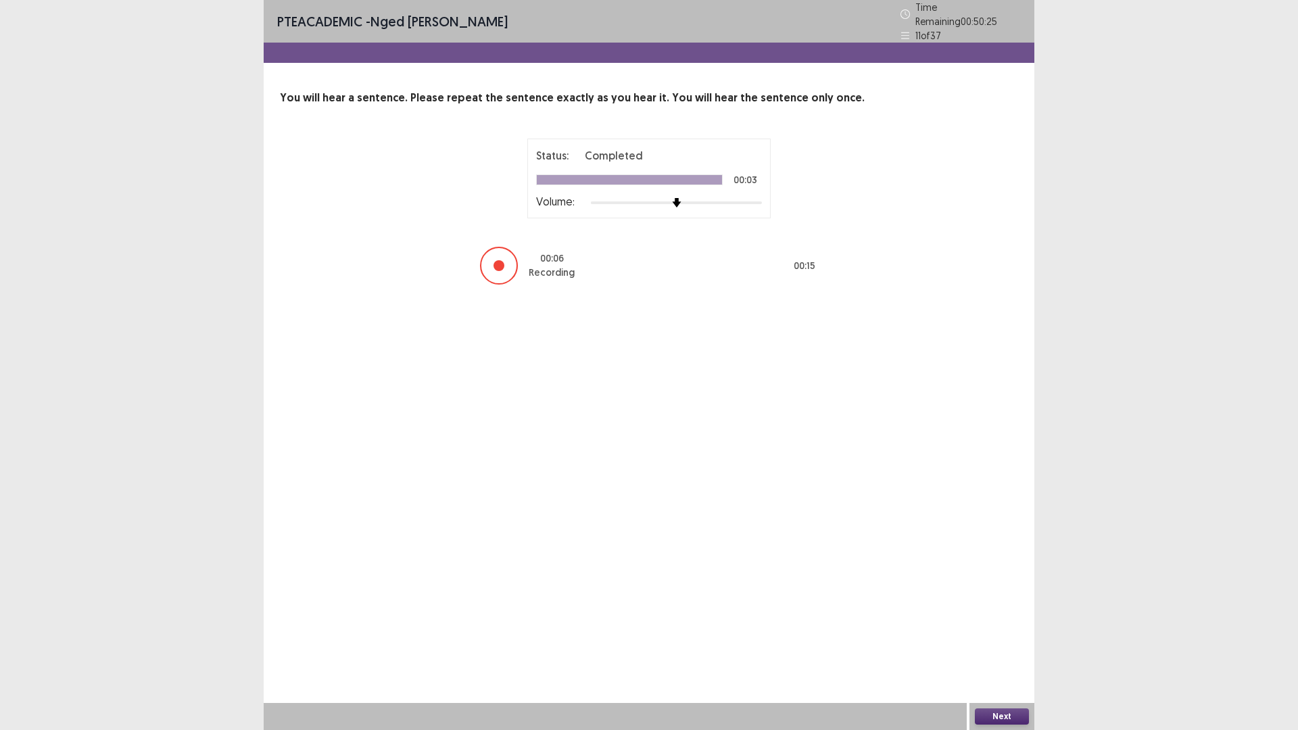
click at [1005, 638] on button "Next" at bounding box center [1002, 716] width 54 height 16
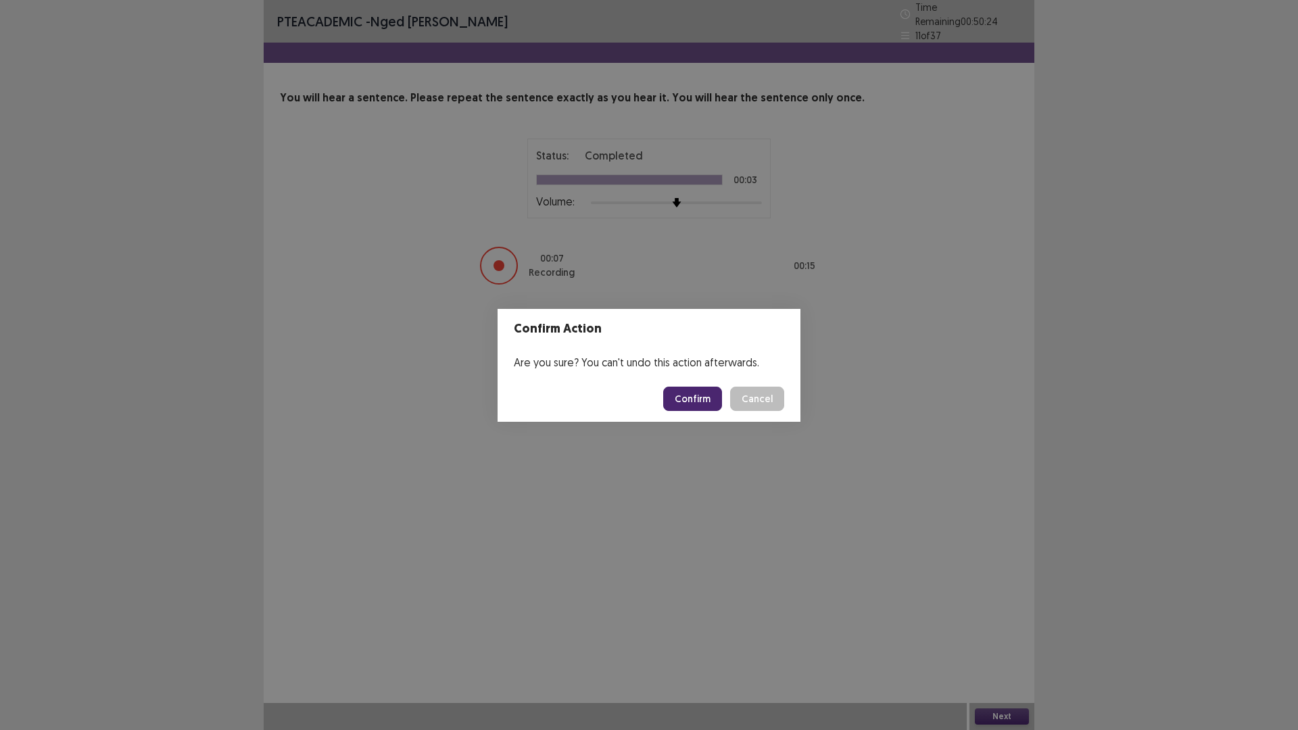
click at [690, 395] on button "Confirm" at bounding box center [692, 399] width 59 height 24
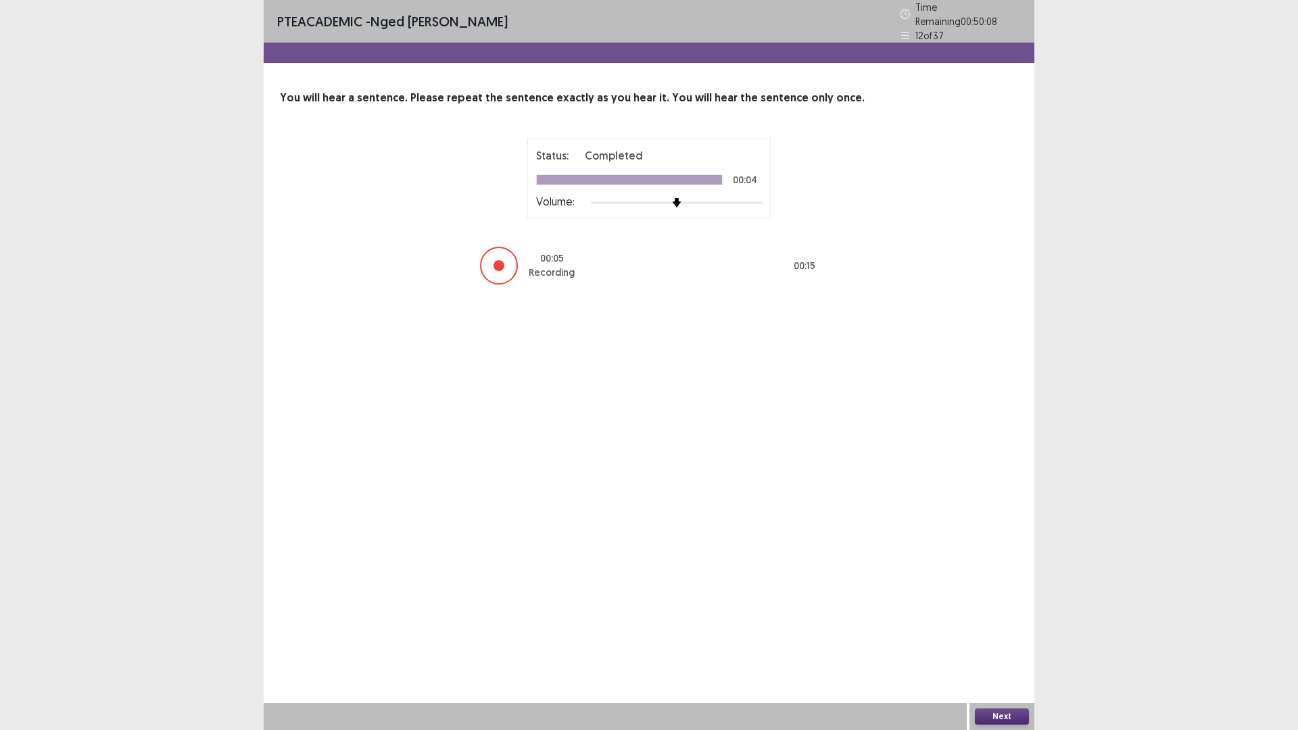
click at [1001, 638] on button "Next" at bounding box center [1002, 716] width 54 height 16
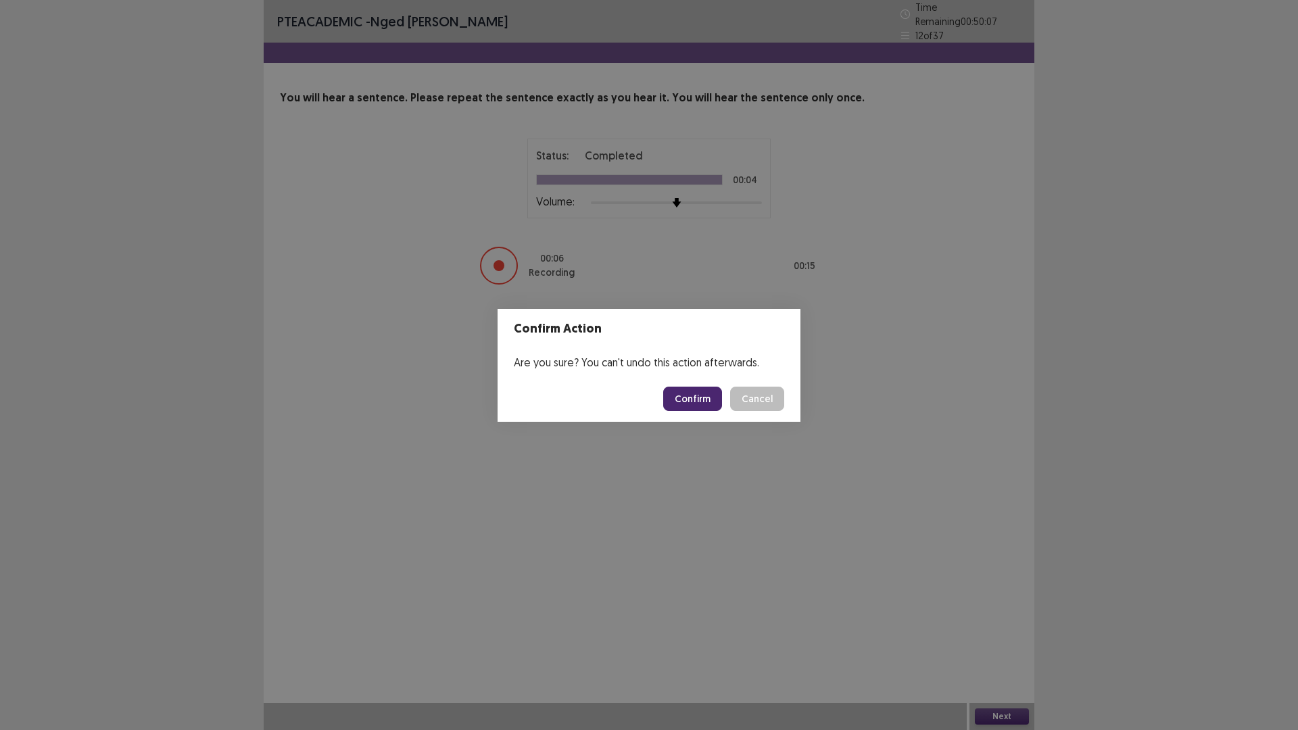
click at [698, 392] on button "Confirm" at bounding box center [692, 399] width 59 height 24
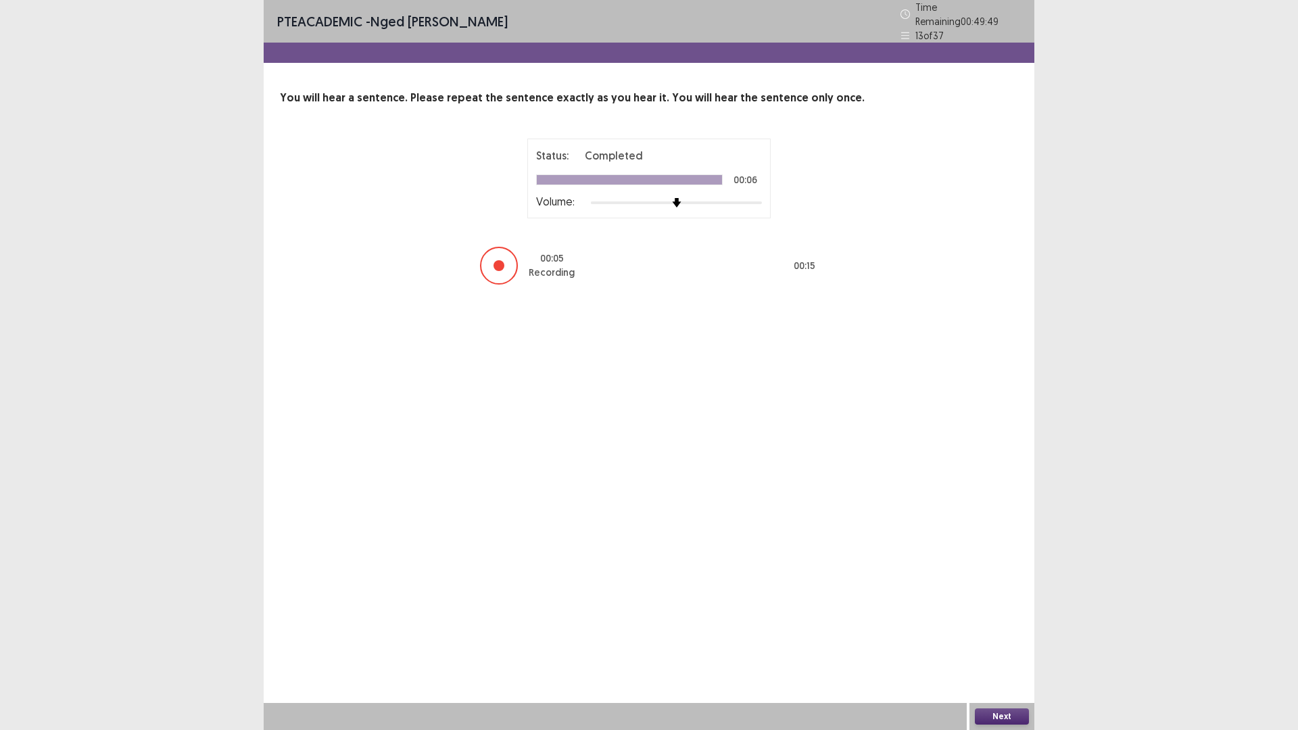
click at [1003, 638] on button "Next" at bounding box center [1002, 716] width 54 height 16
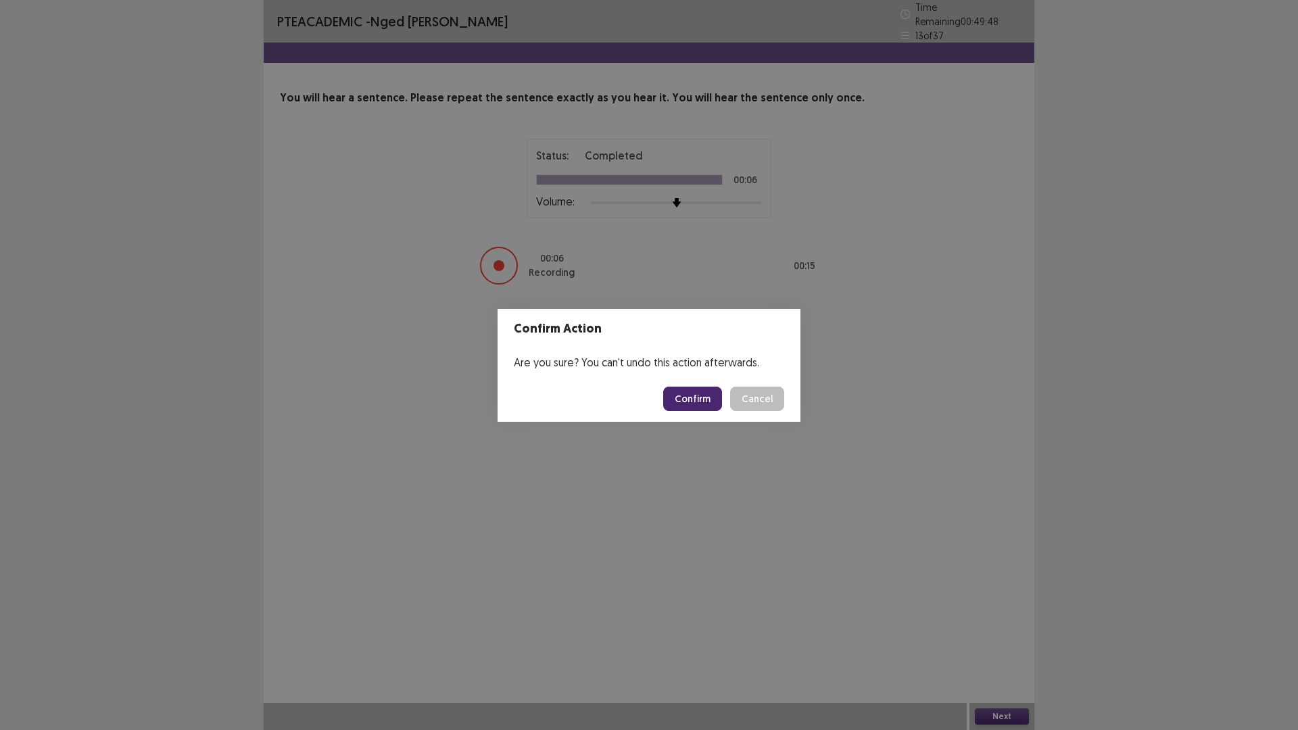
click at [688, 385] on footer "Confirm Cancel" at bounding box center [649, 399] width 303 height 46
click at [694, 391] on button "Confirm" at bounding box center [692, 399] width 59 height 24
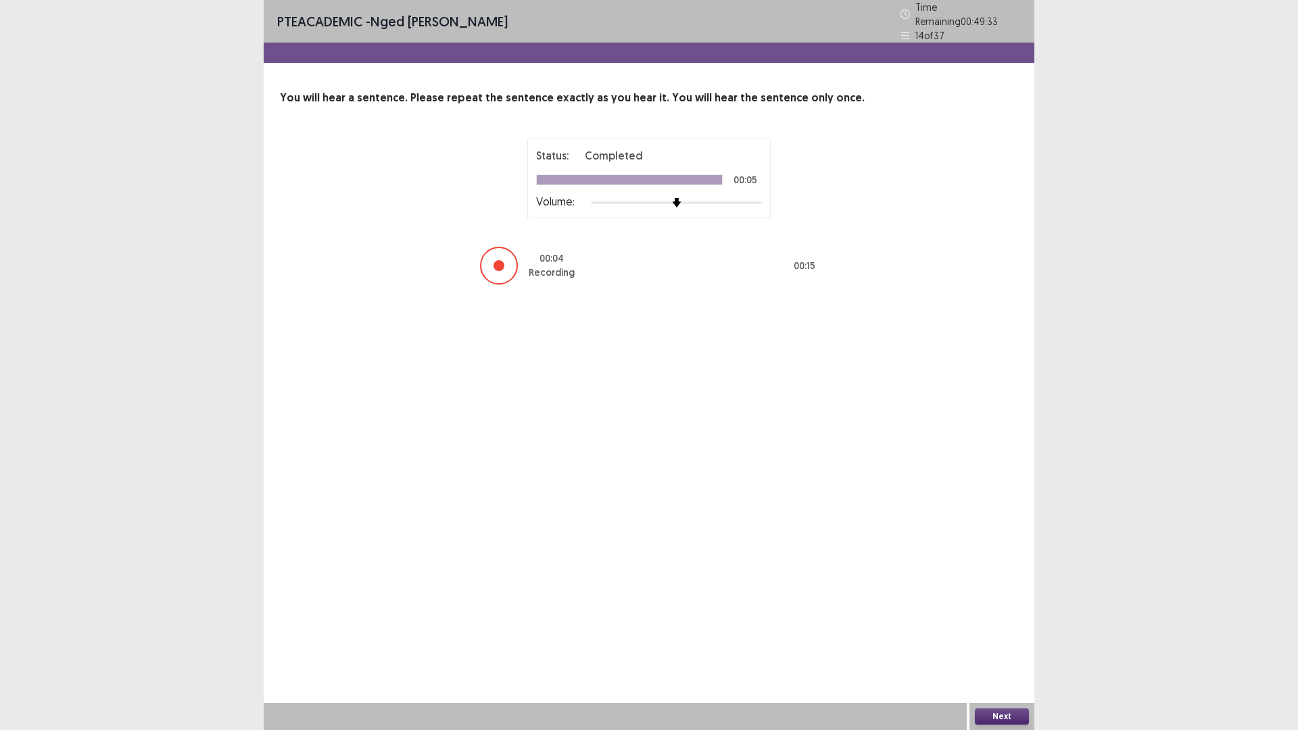
click at [1015, 638] on button "Next" at bounding box center [1002, 716] width 54 height 16
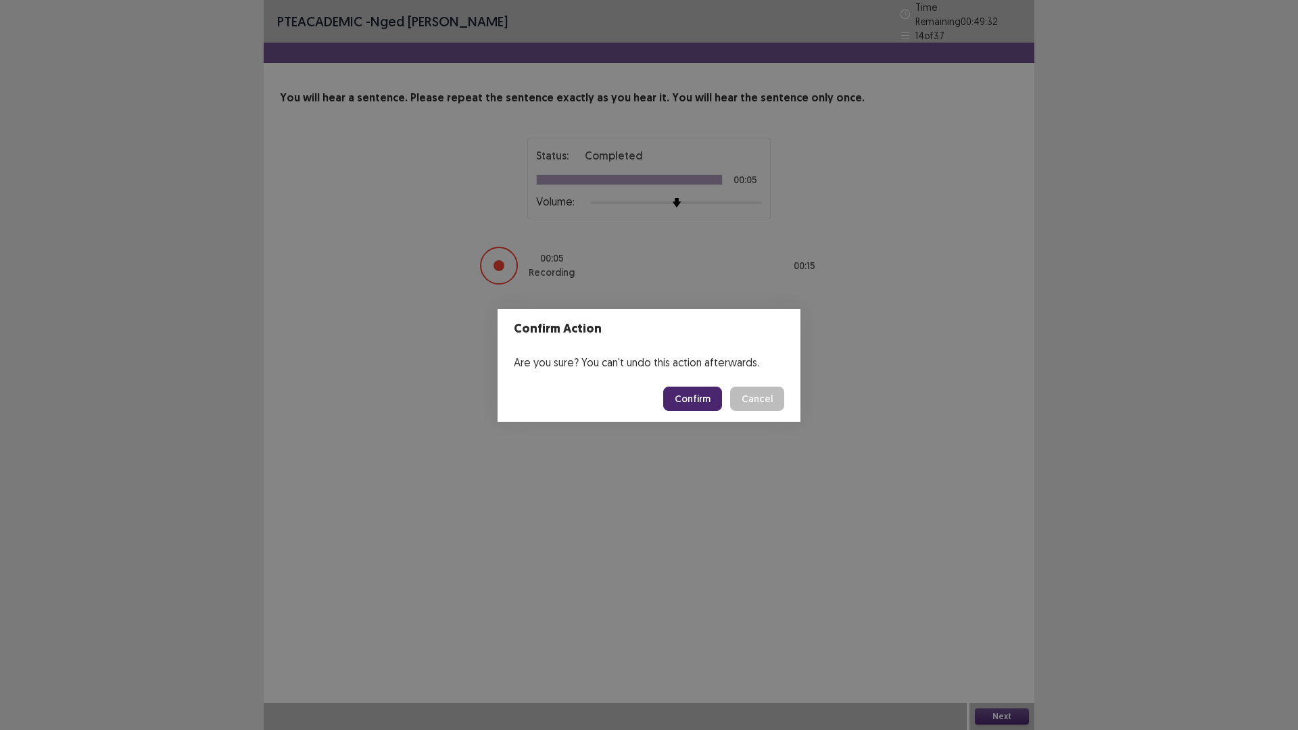
click at [700, 391] on button "Confirm" at bounding box center [692, 399] width 59 height 24
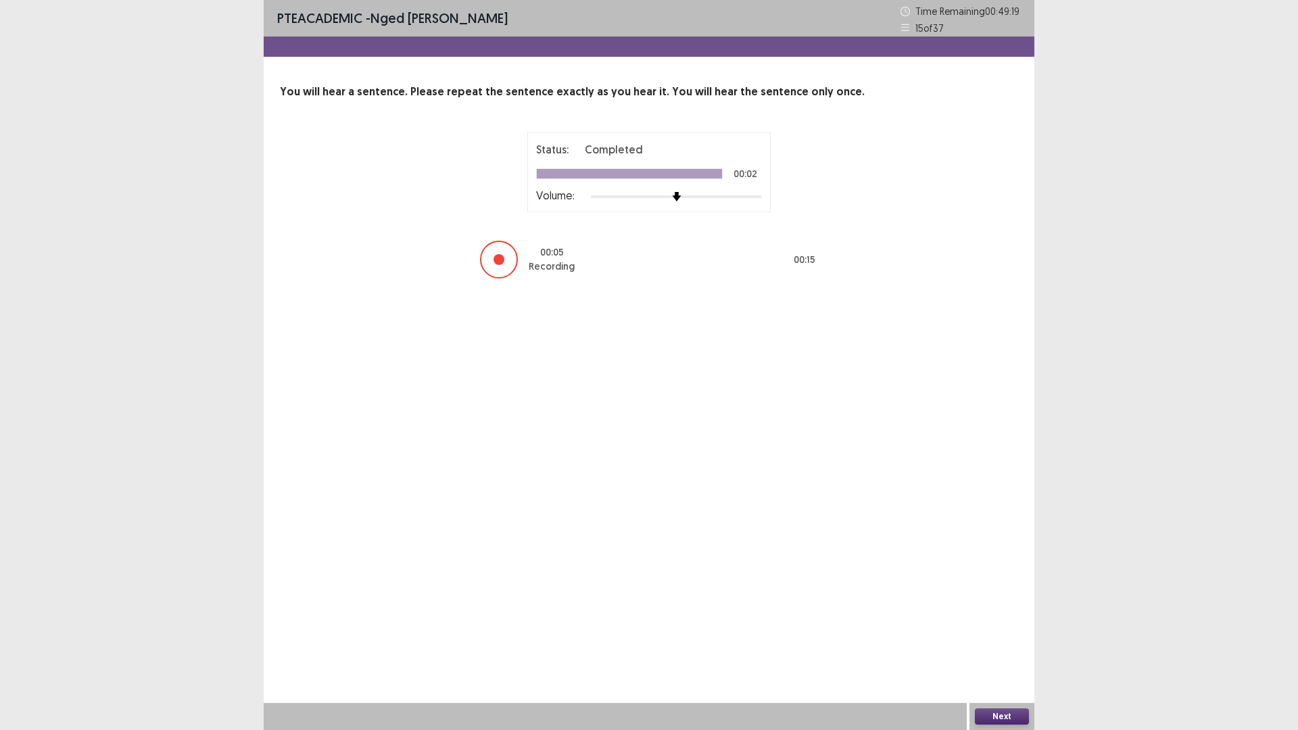
click at [1002, 638] on button "Next" at bounding box center [1002, 716] width 54 height 16
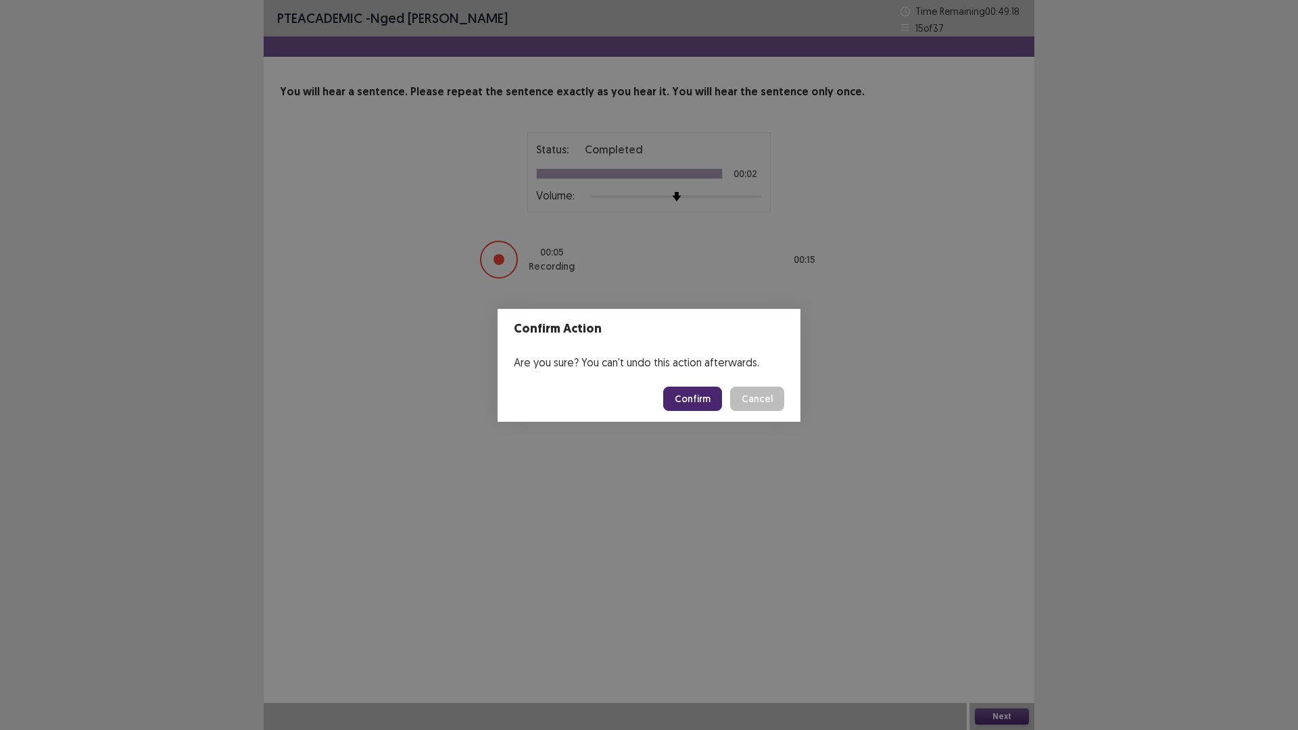
click at [708, 391] on button "Confirm" at bounding box center [692, 399] width 59 height 24
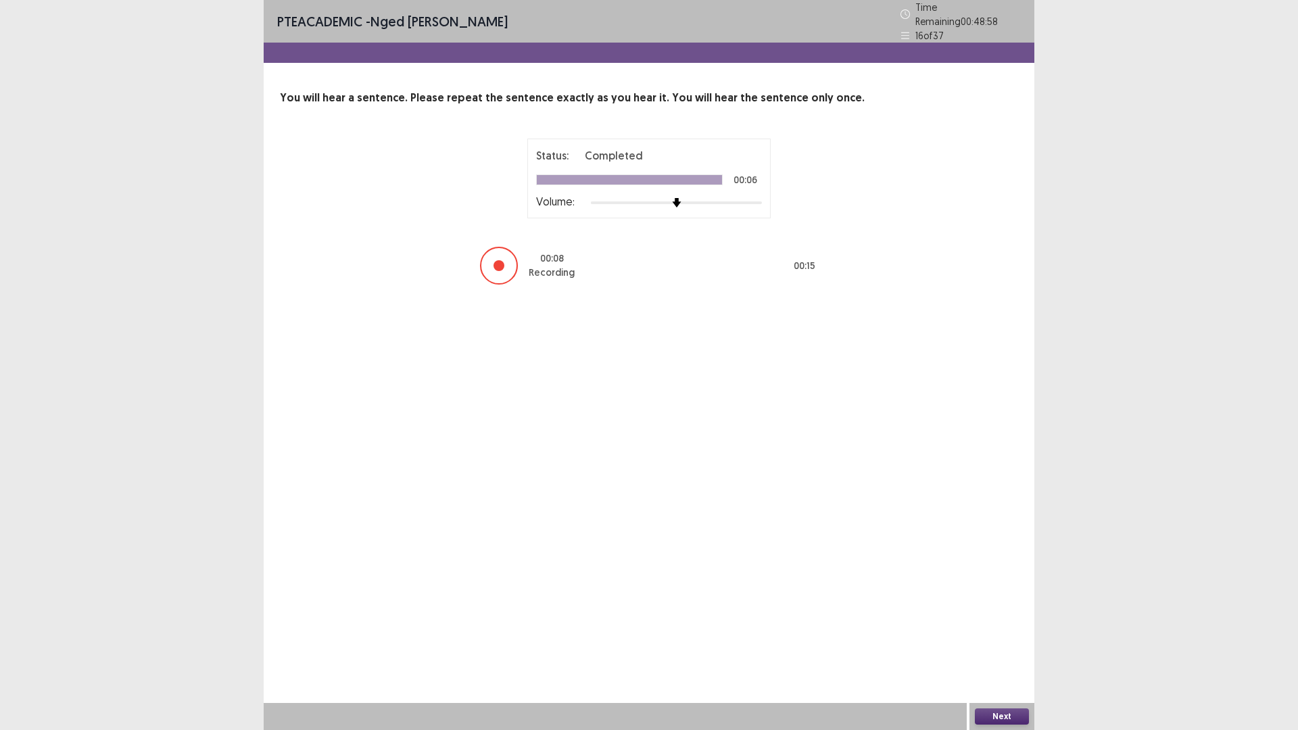
click at [998, 638] on button "Next" at bounding box center [1002, 716] width 54 height 16
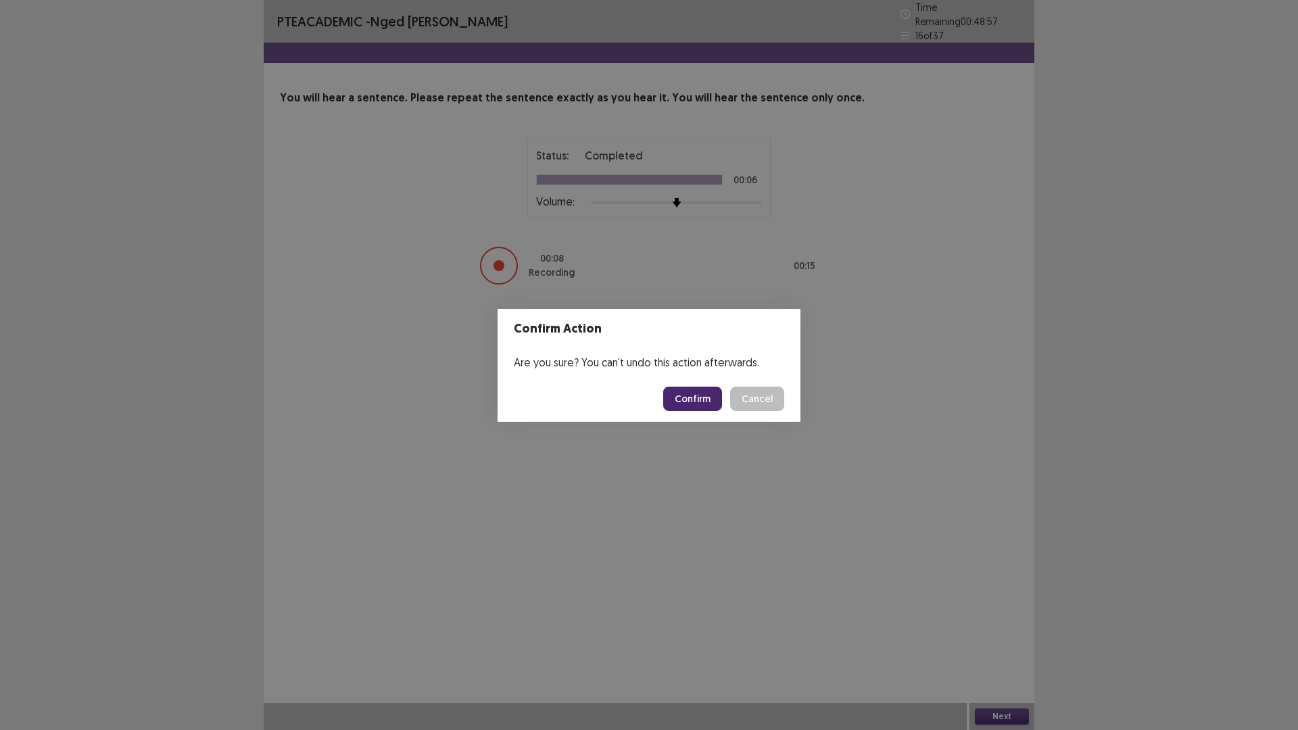
click at [688, 391] on button "Confirm" at bounding box center [692, 399] width 59 height 24
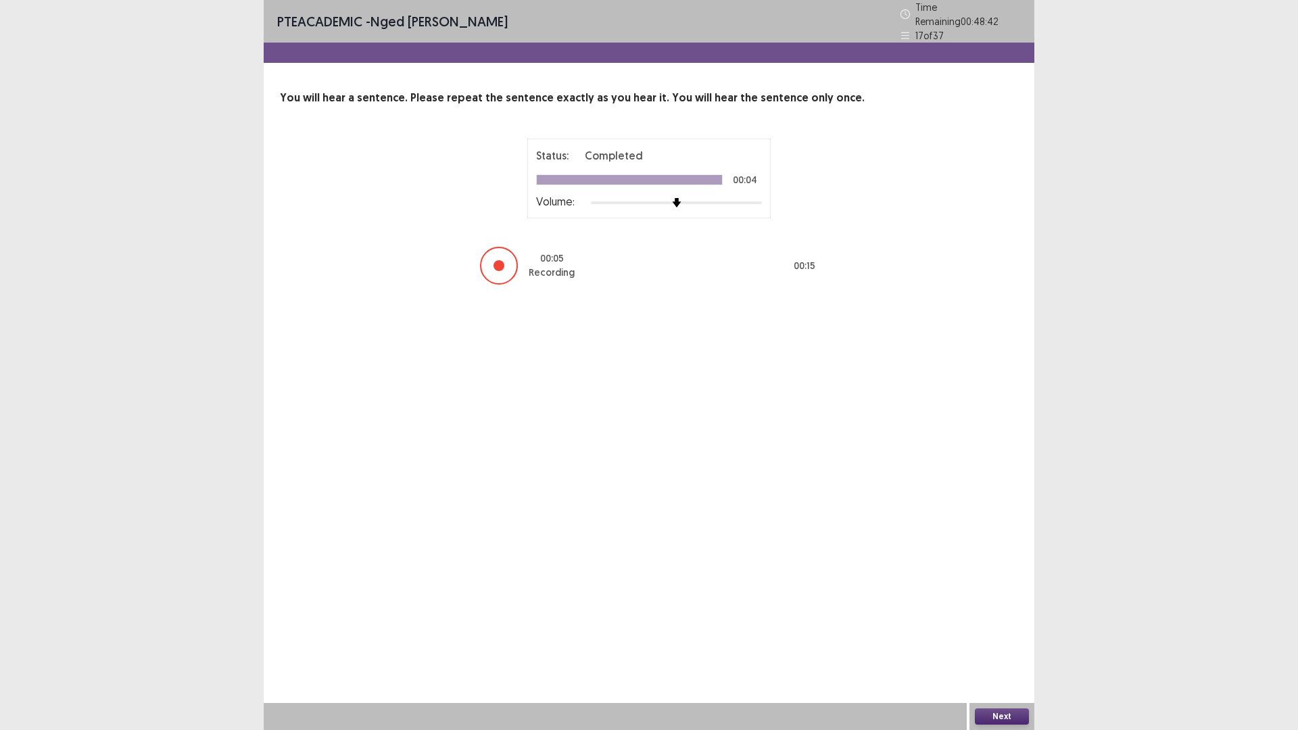
click at [1011, 638] on button "Next" at bounding box center [1002, 716] width 54 height 16
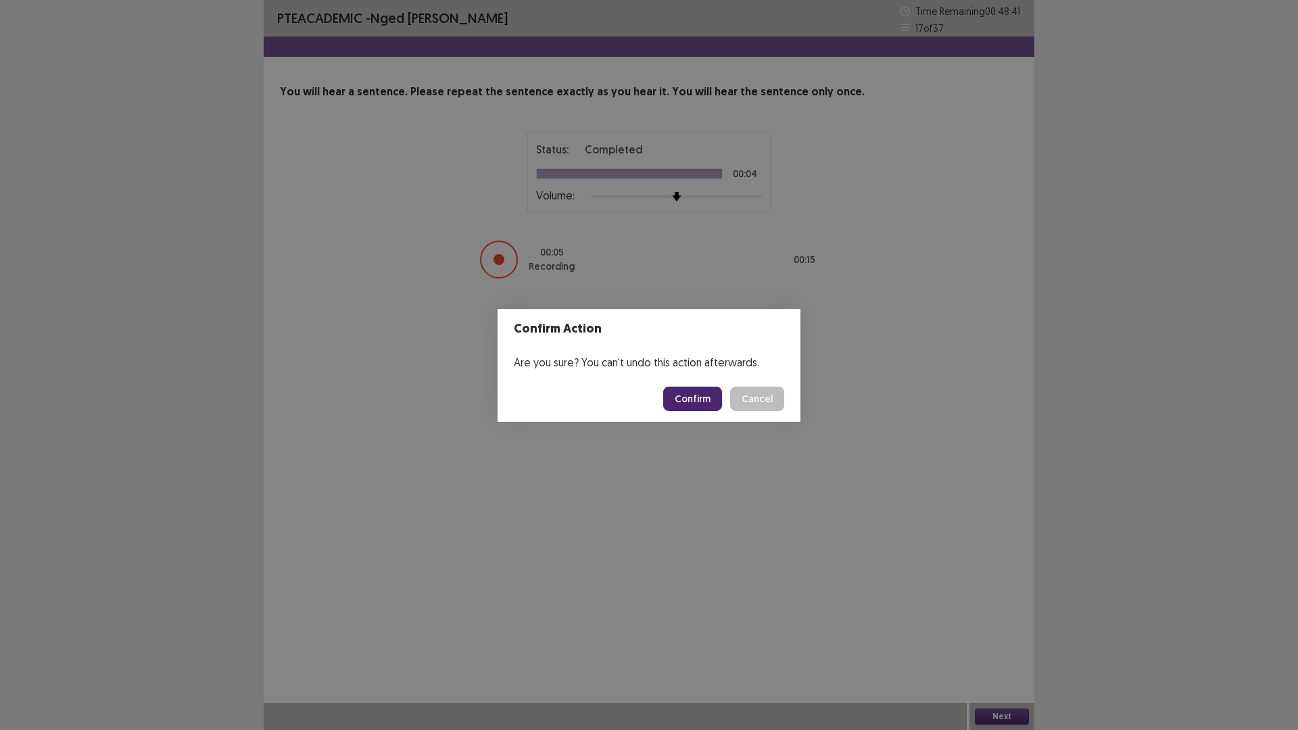
click at [699, 398] on button "Confirm" at bounding box center [692, 399] width 59 height 24
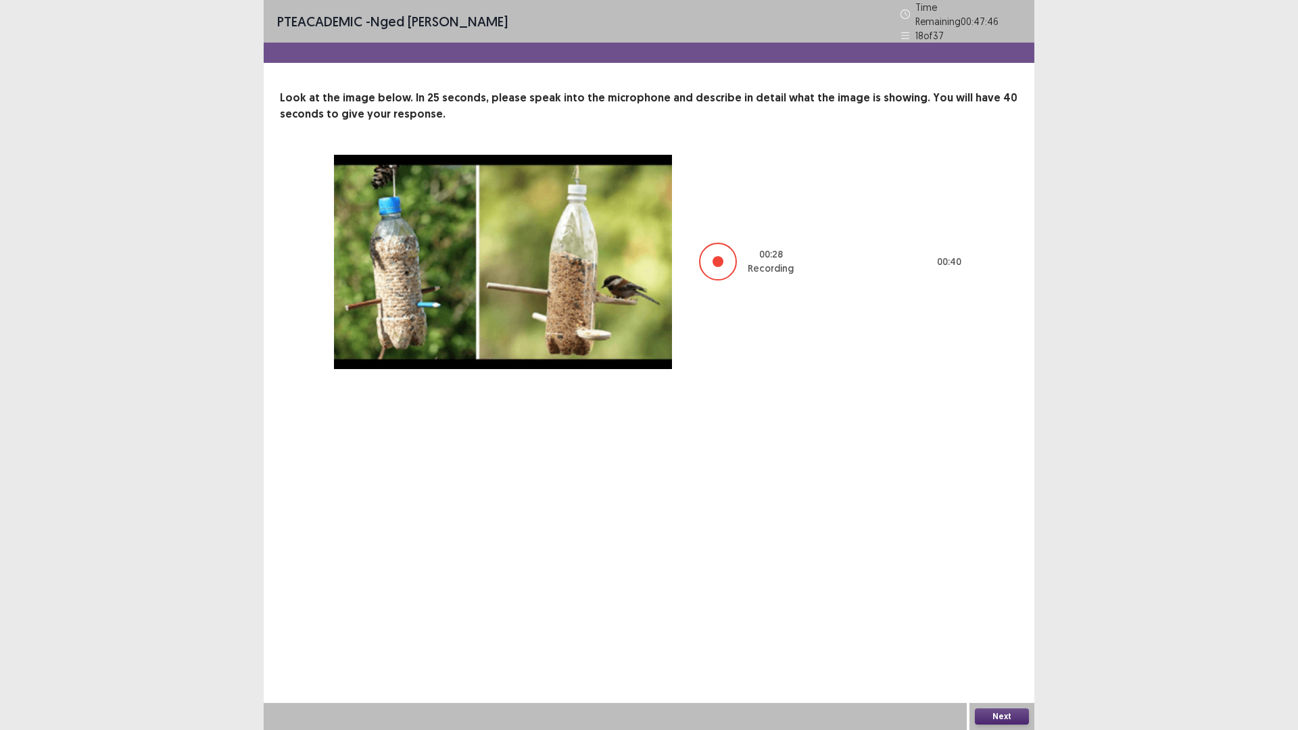
click at [999, 638] on button "Next" at bounding box center [1002, 716] width 54 height 16
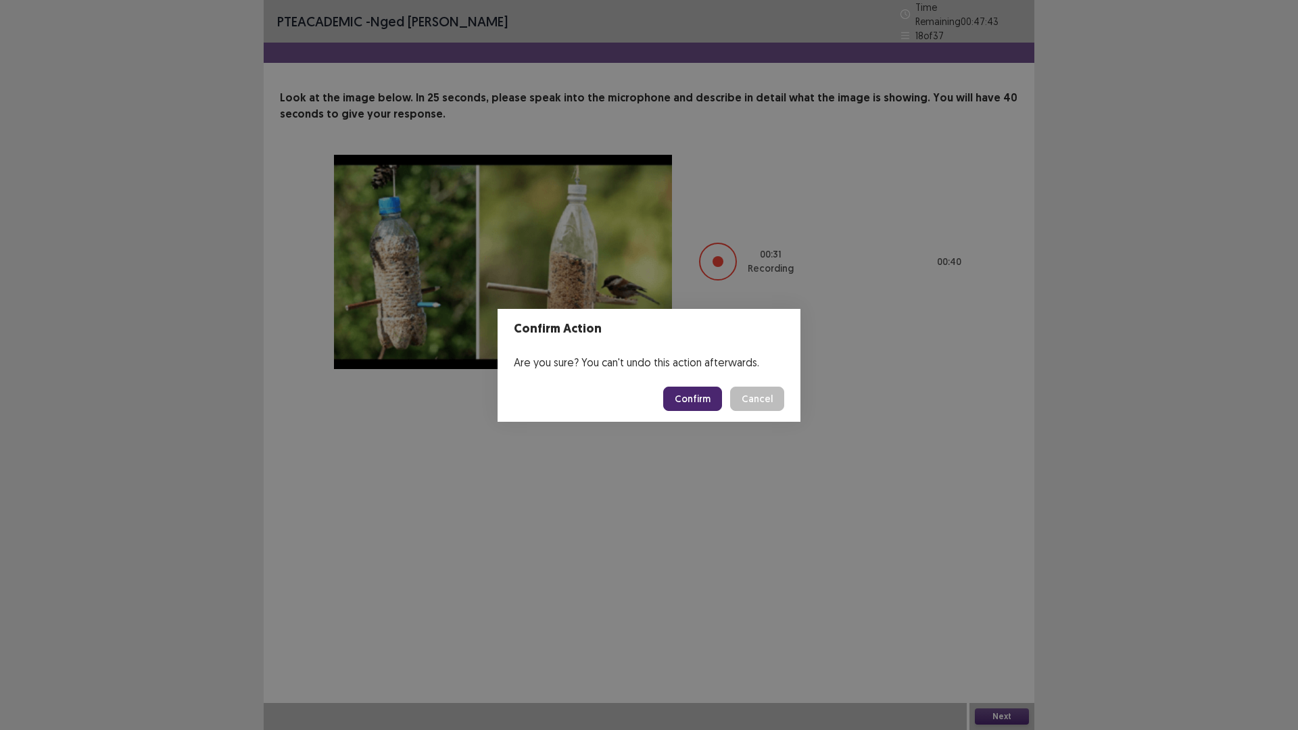
click at [696, 391] on button "Confirm" at bounding box center [692, 399] width 59 height 24
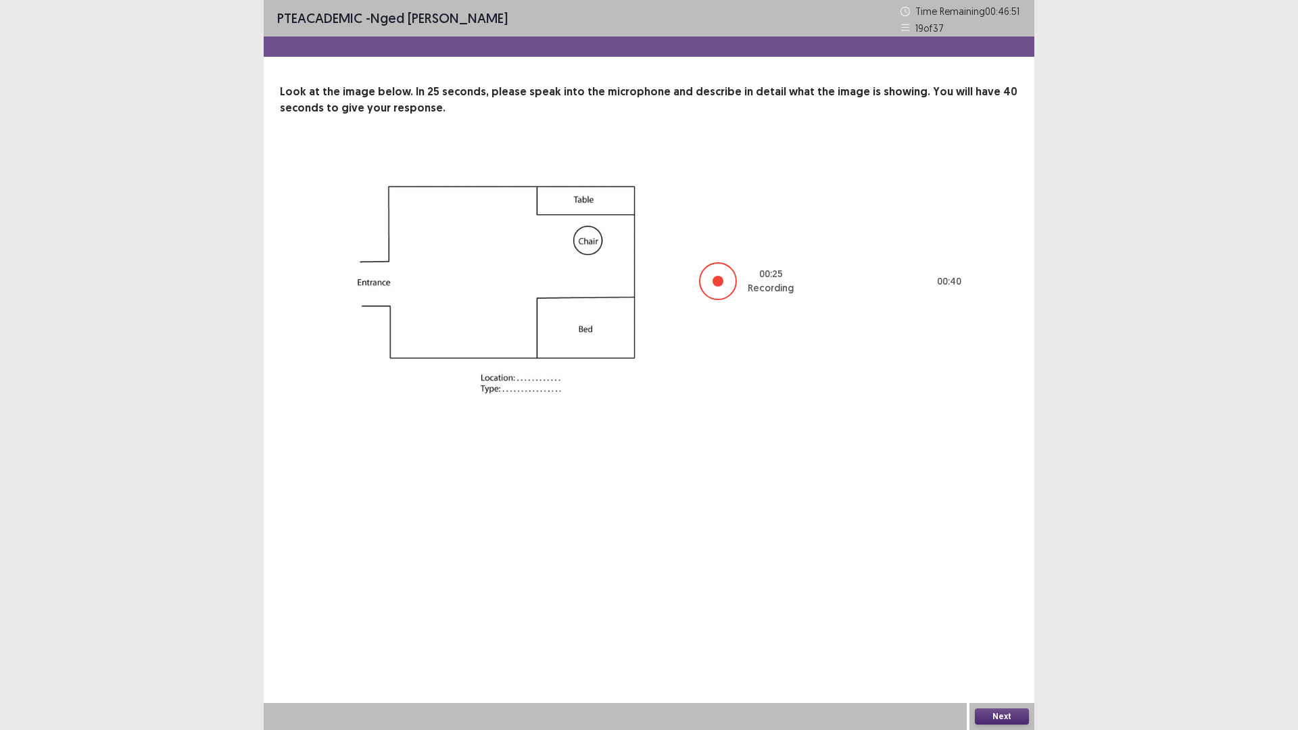
click at [1007, 638] on button "Next" at bounding box center [1002, 716] width 54 height 16
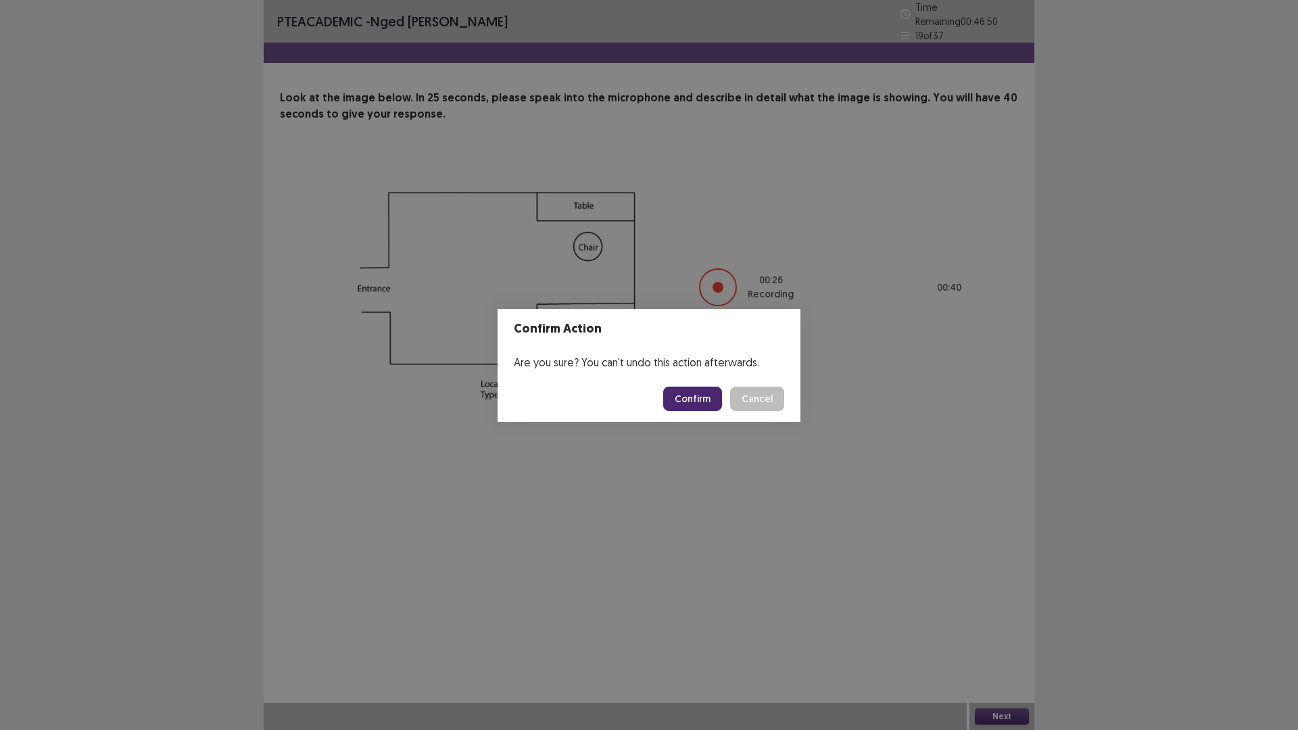
click at [694, 397] on button "Confirm" at bounding box center [692, 399] width 59 height 24
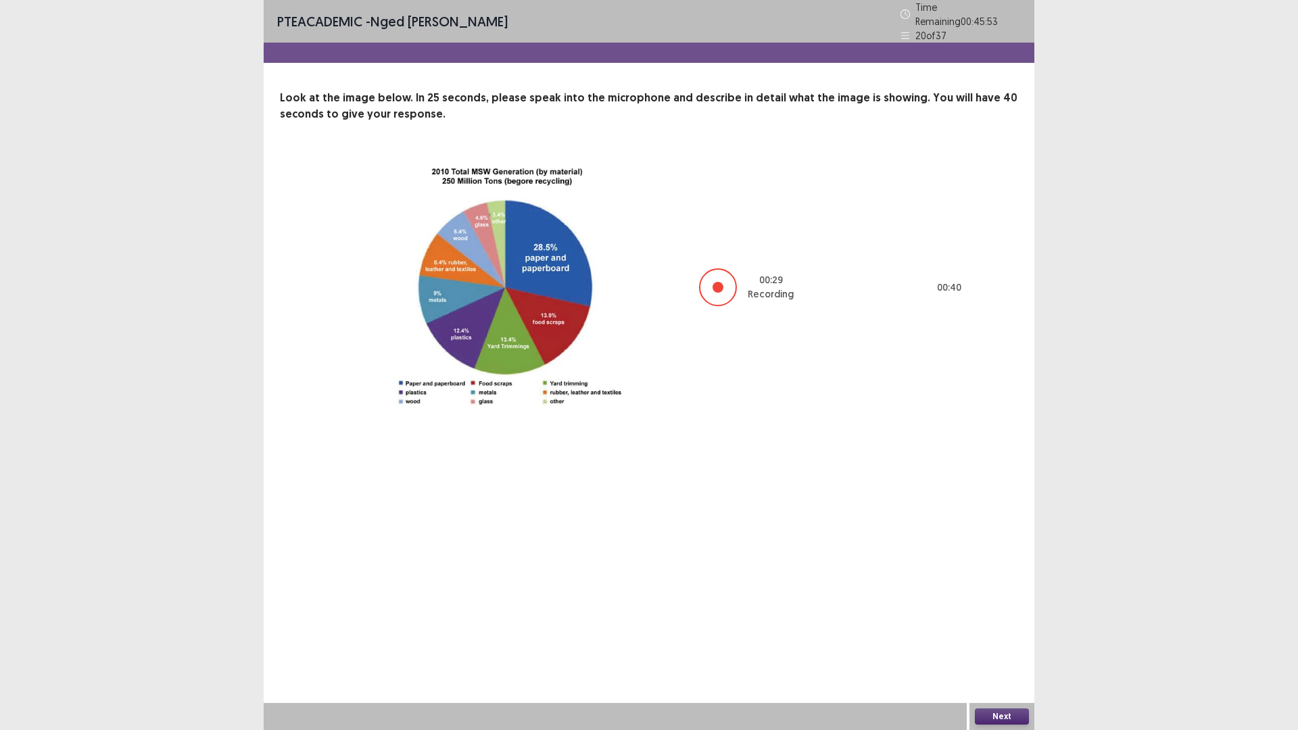
click at [1011, 638] on button "Next" at bounding box center [1002, 716] width 54 height 16
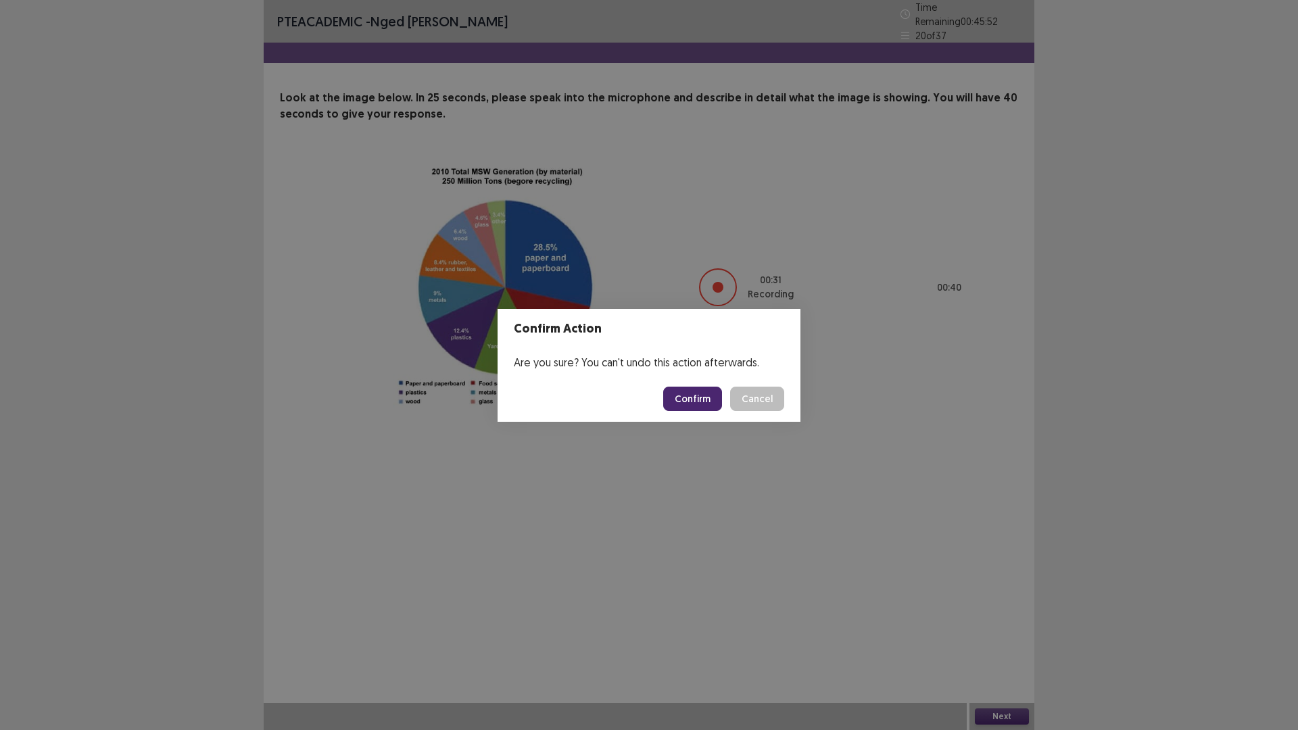
click at [689, 396] on button "Confirm" at bounding box center [692, 399] width 59 height 24
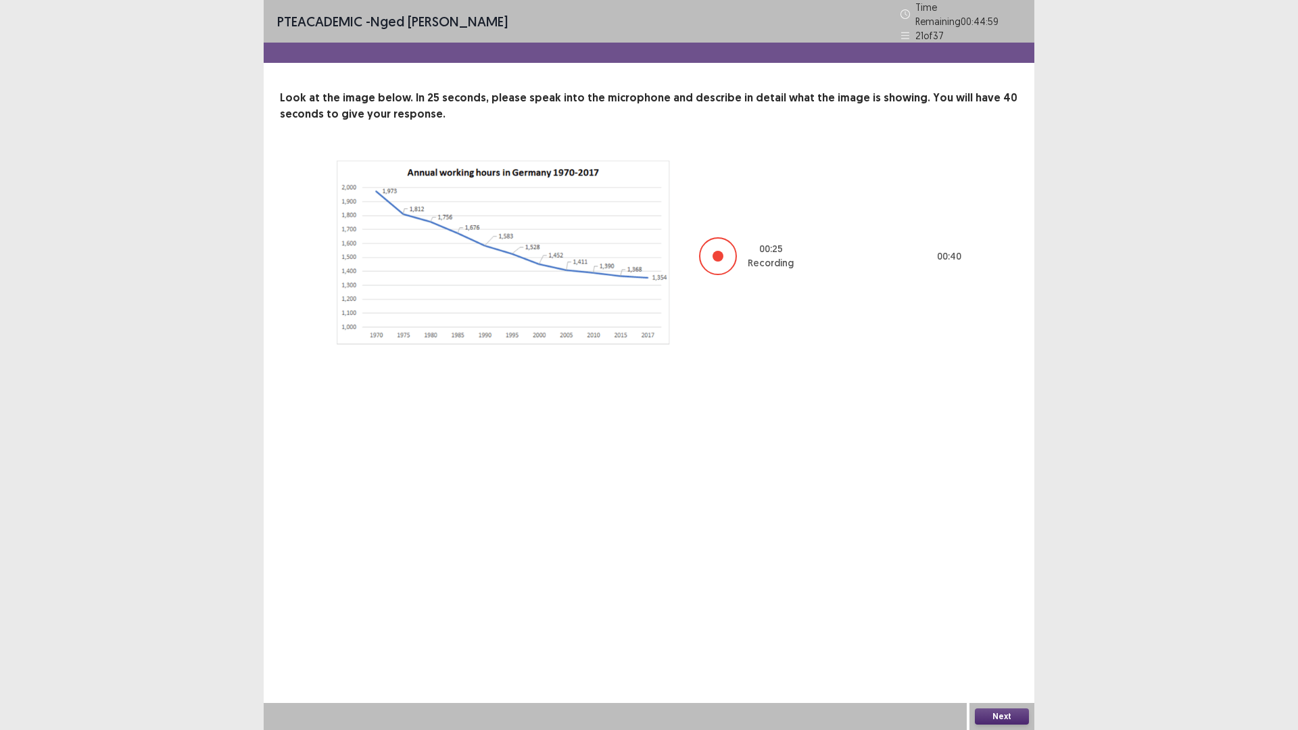
click at [994, 638] on button "Next" at bounding box center [1002, 716] width 54 height 16
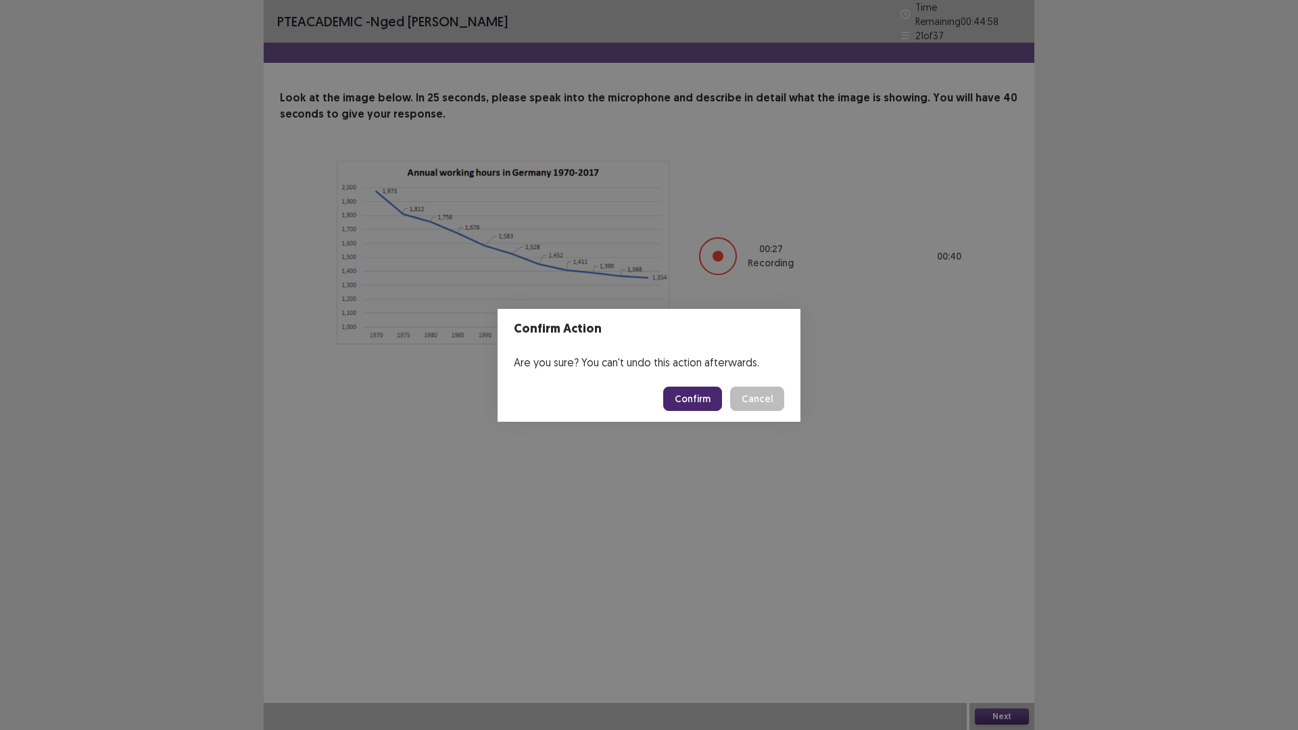
click at [682, 398] on button "Confirm" at bounding box center [692, 399] width 59 height 24
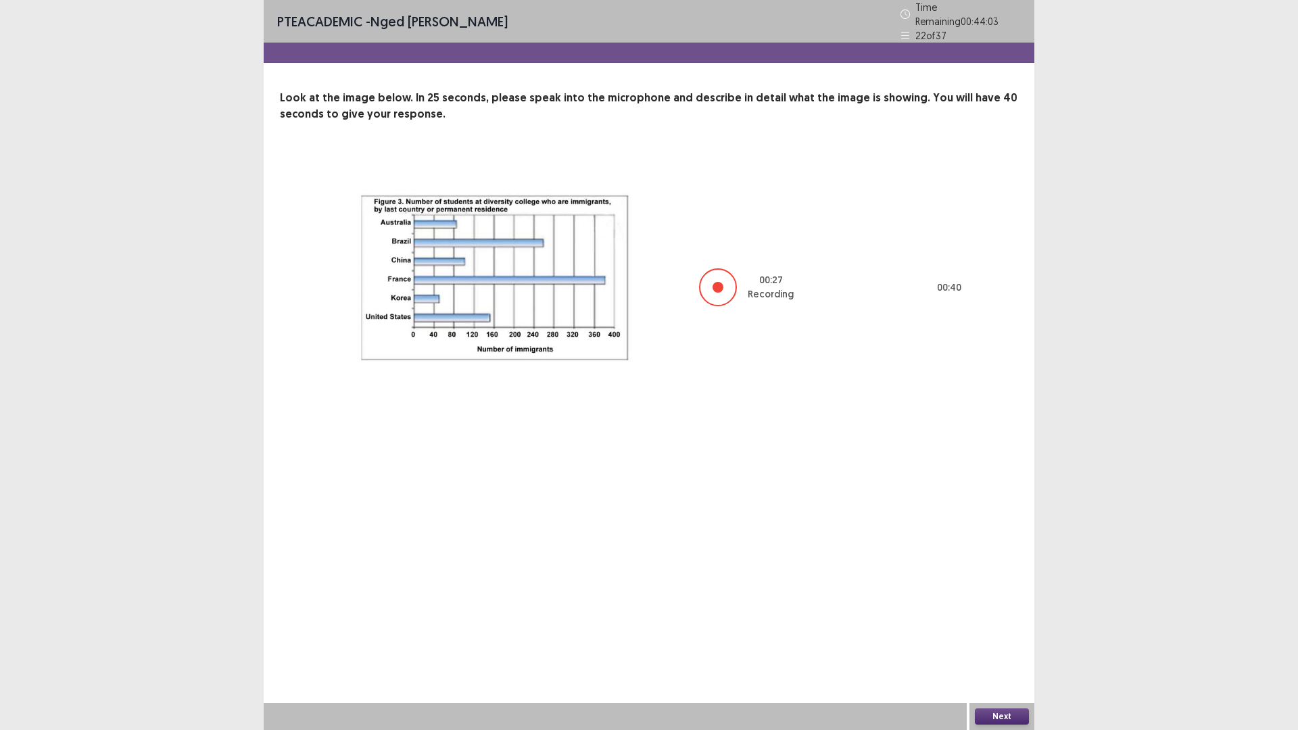
click at [1005, 638] on button "Next" at bounding box center [1002, 716] width 54 height 16
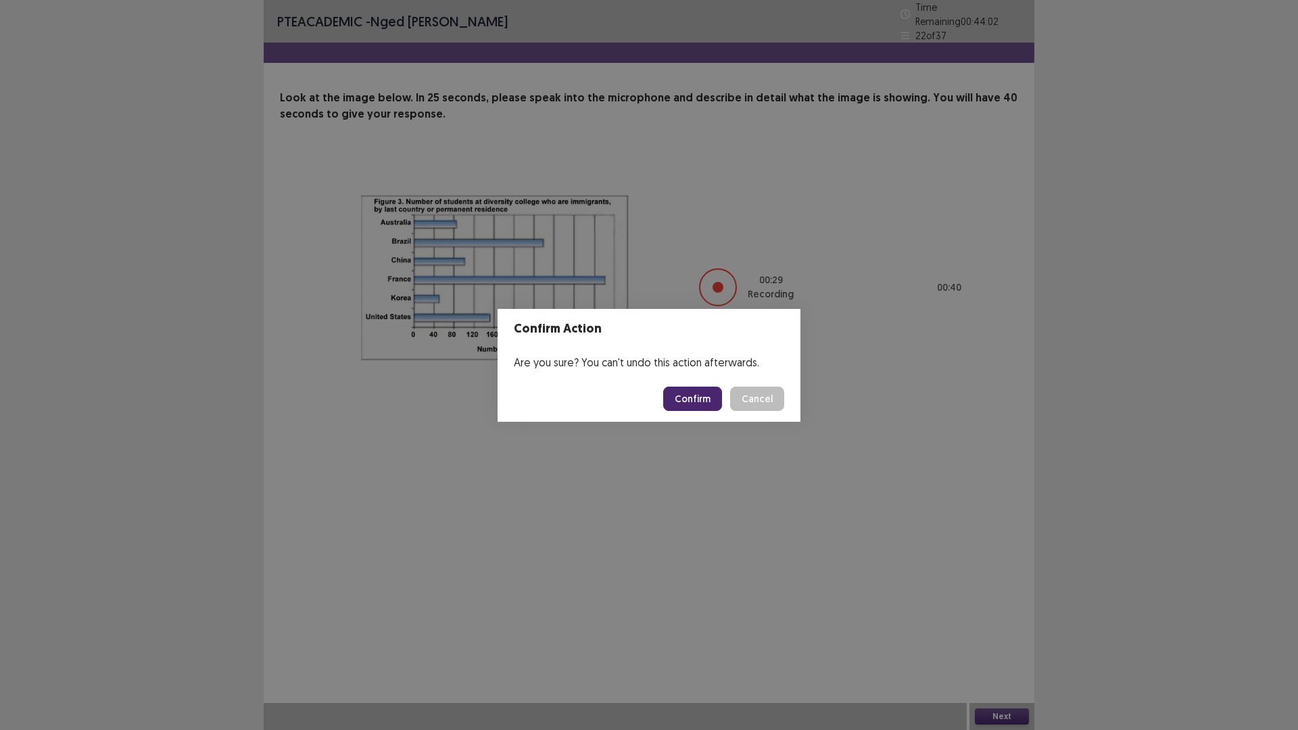
click at [690, 393] on button "Confirm" at bounding box center [692, 399] width 59 height 24
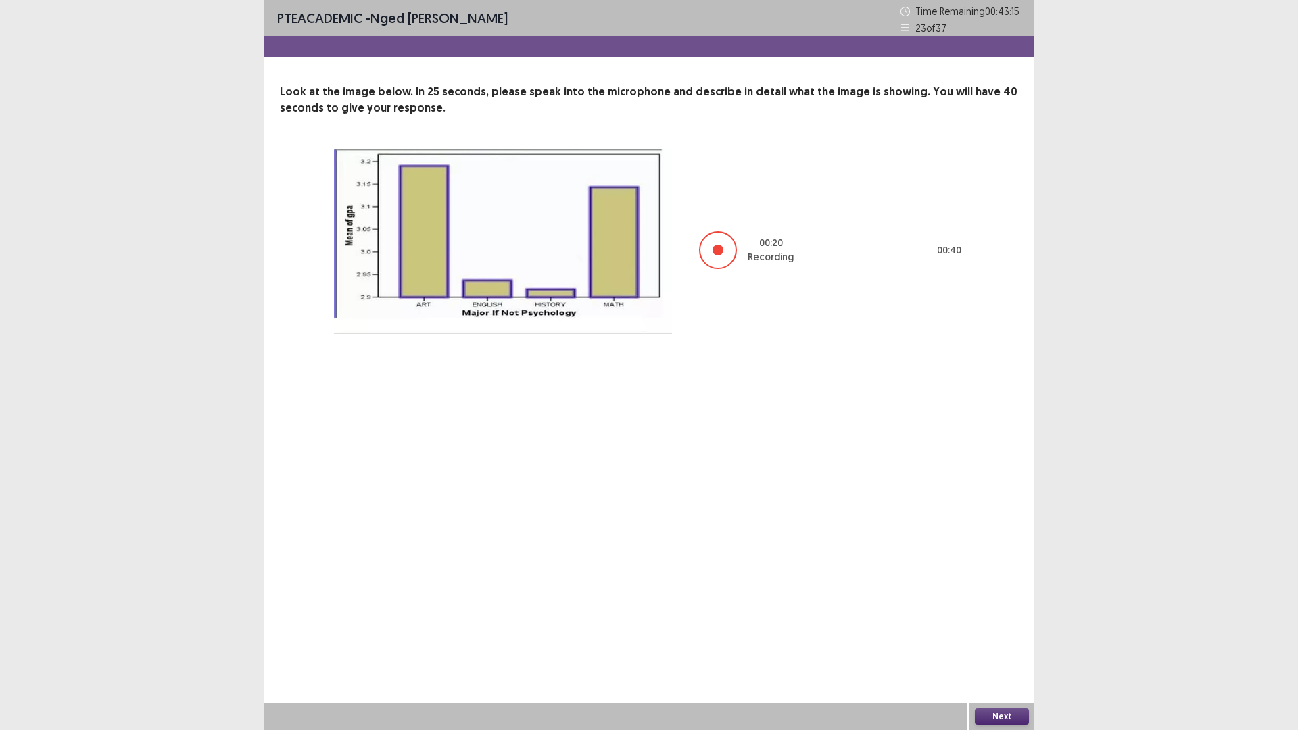
click at [1003, 638] on button "Next" at bounding box center [1002, 716] width 54 height 16
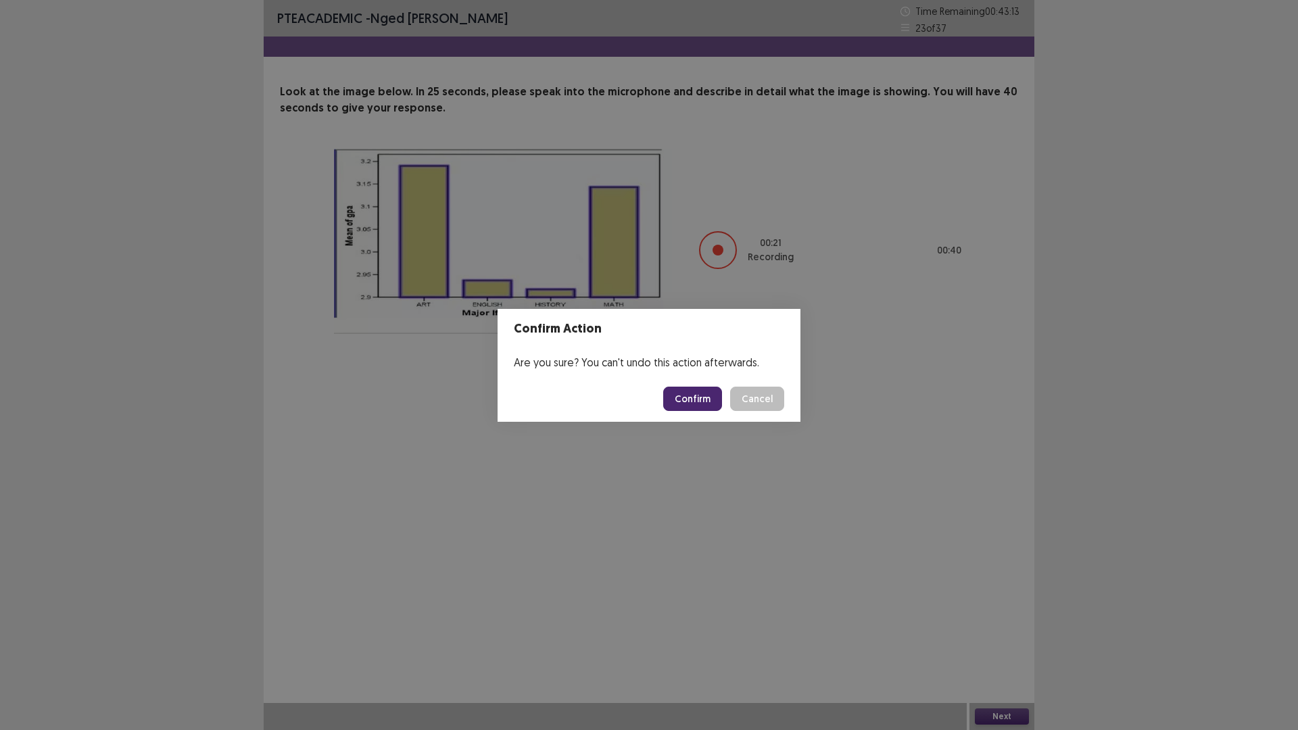
click at [684, 395] on button "Confirm" at bounding box center [692, 399] width 59 height 24
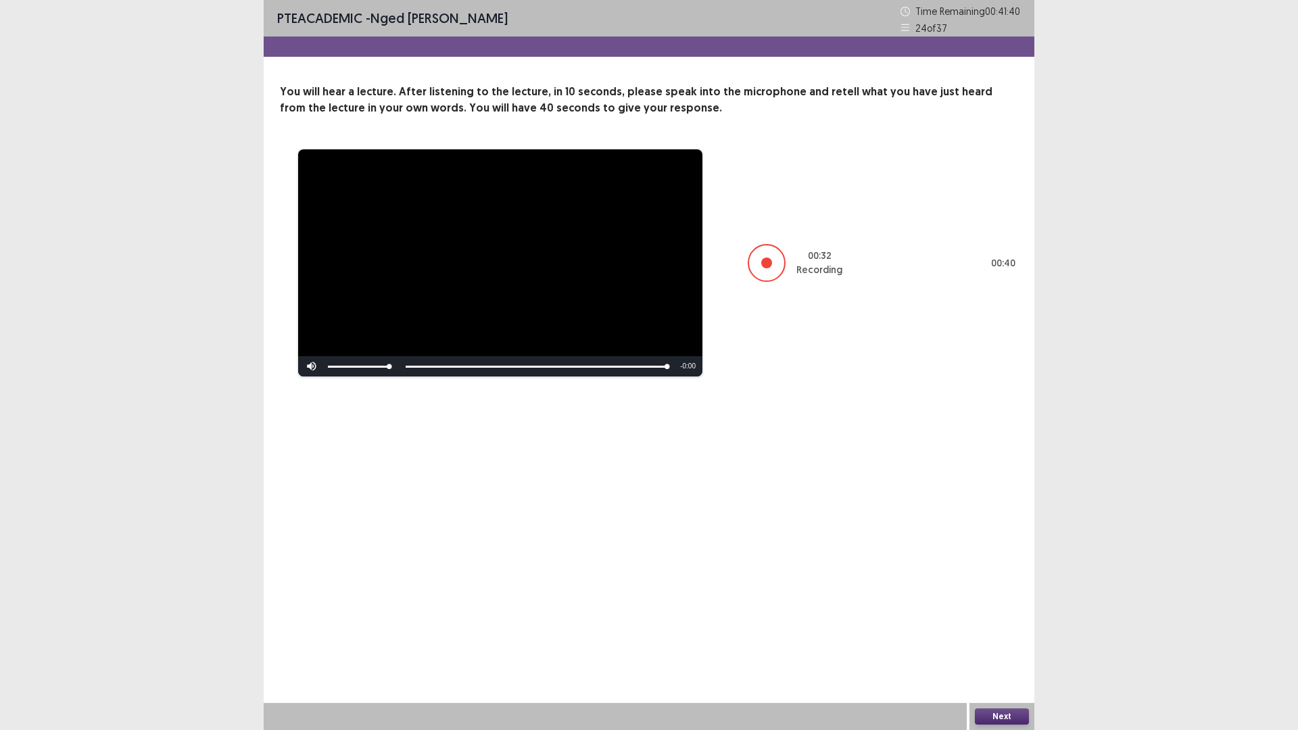
click at [992, 638] on button "Next" at bounding box center [1002, 716] width 54 height 16
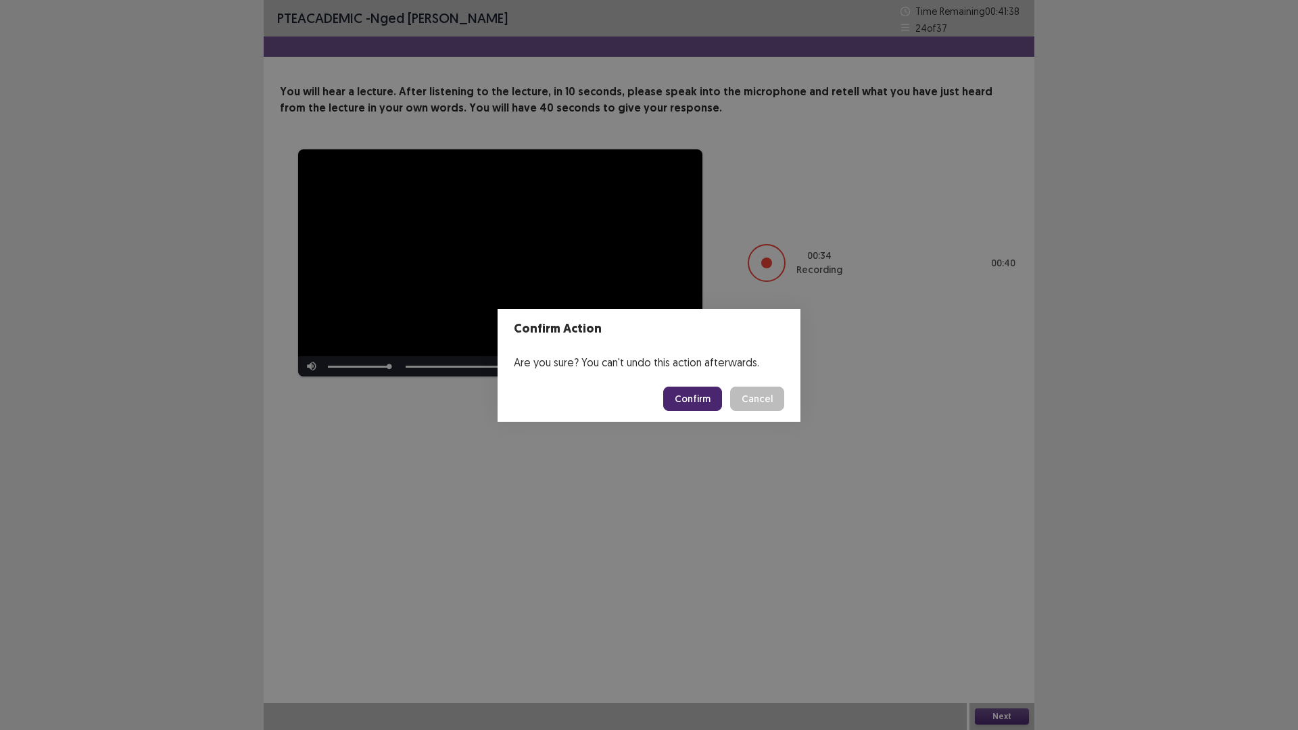
click at [694, 399] on button "Confirm" at bounding box center [692, 399] width 59 height 24
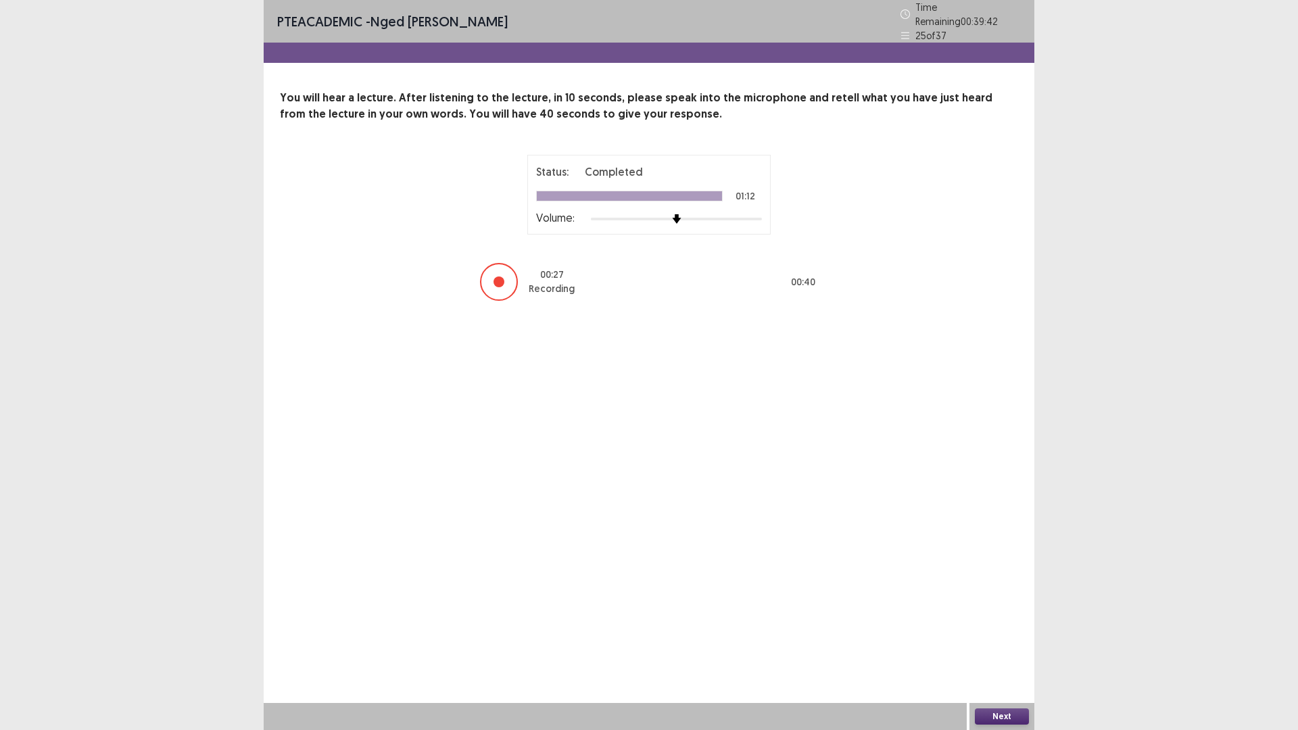
click at [999, 638] on button "Next" at bounding box center [1002, 716] width 54 height 16
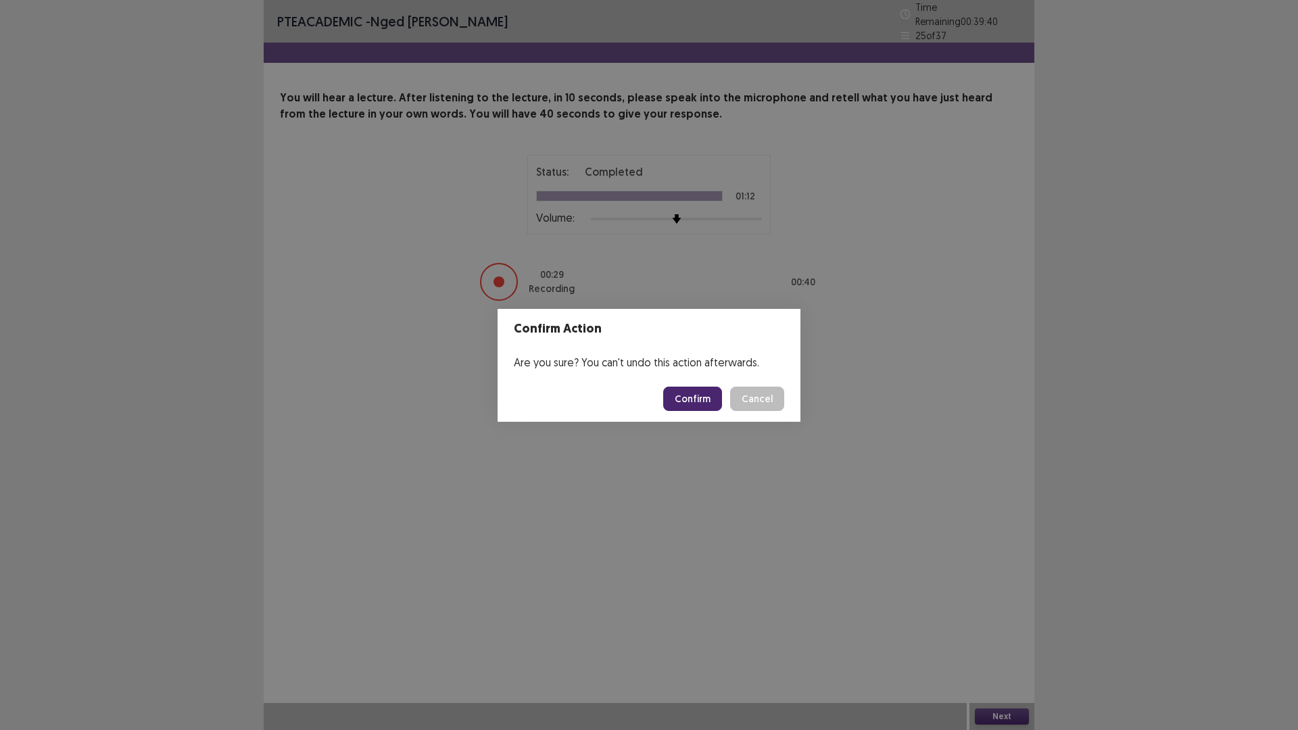
click at [701, 391] on button "Confirm" at bounding box center [692, 399] width 59 height 24
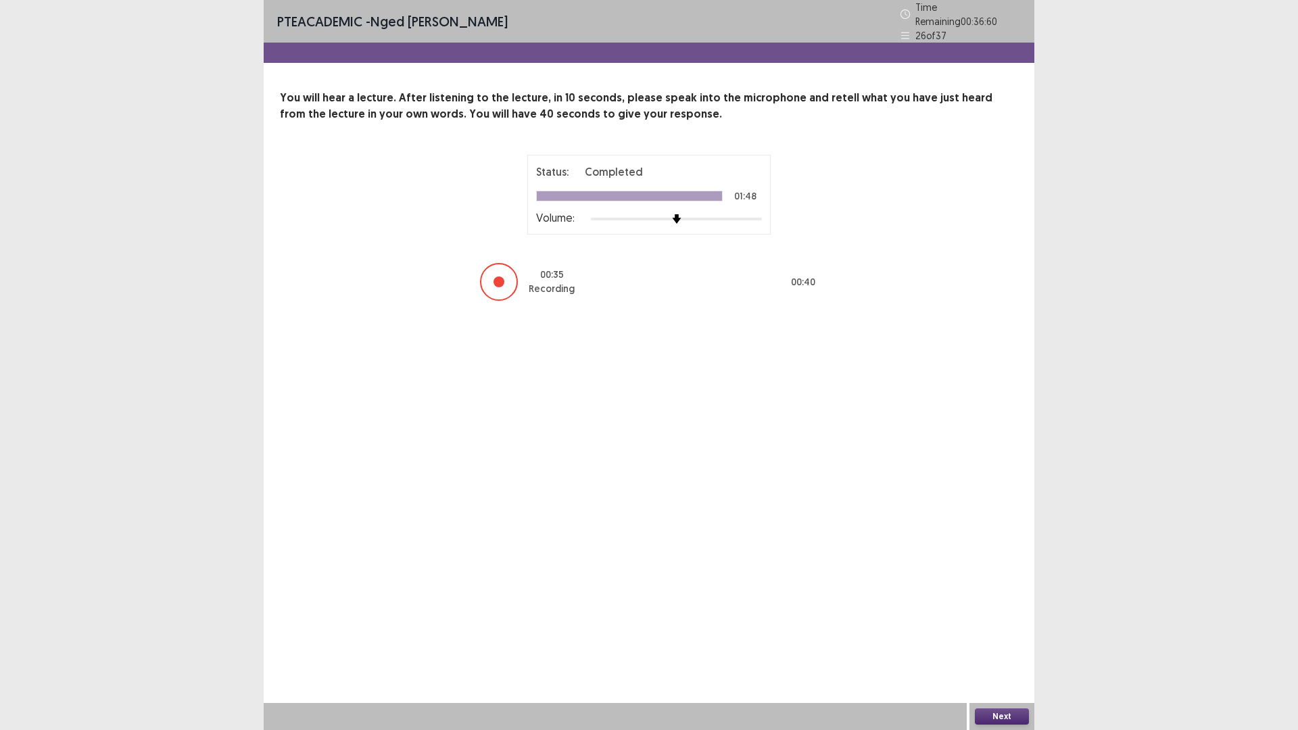
click at [992, 638] on button "Next" at bounding box center [1002, 716] width 54 height 16
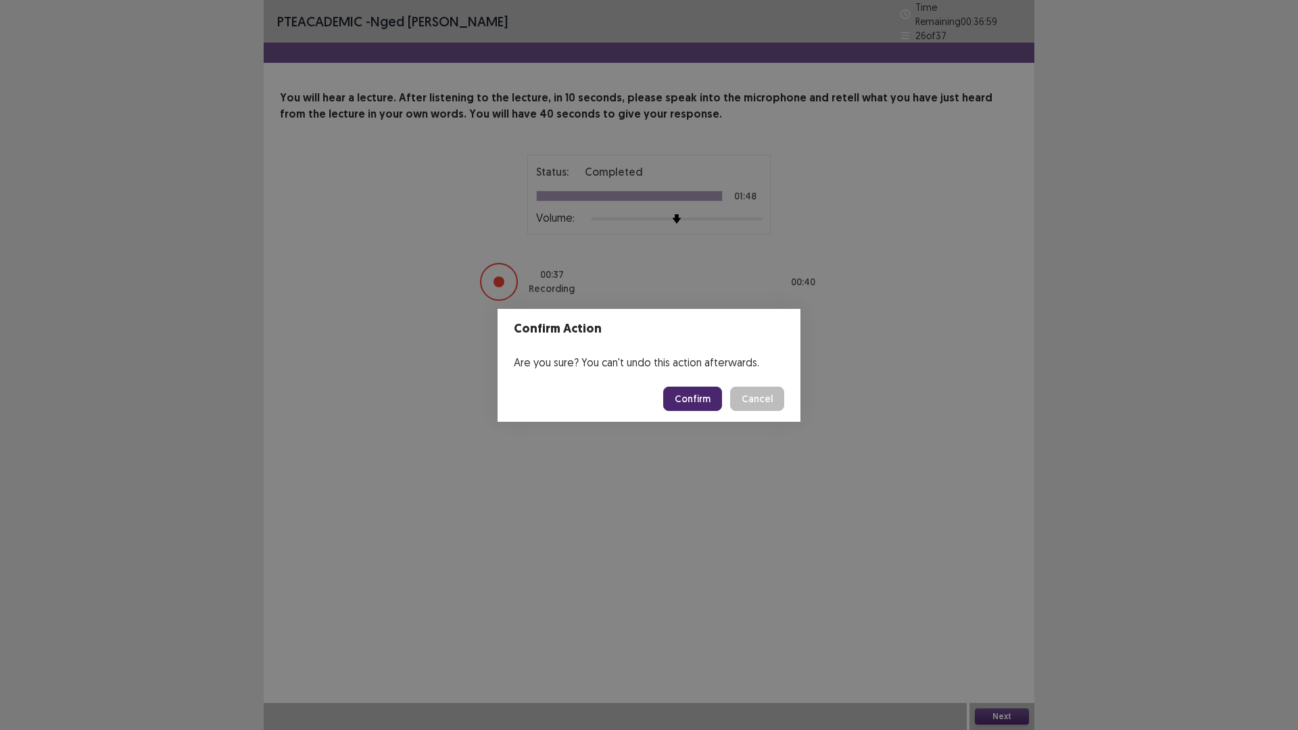
click at [708, 398] on button "Confirm" at bounding box center [692, 399] width 59 height 24
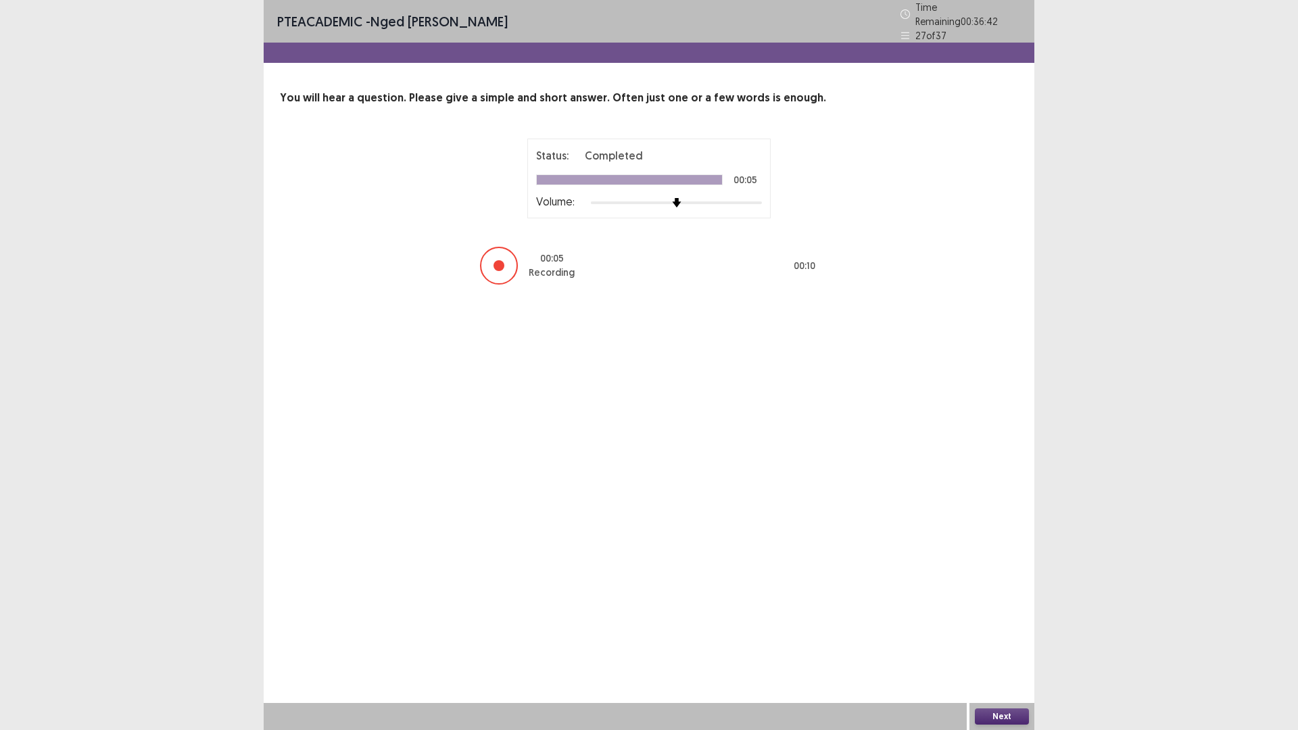
click at [1000, 638] on button "Next" at bounding box center [1002, 716] width 54 height 16
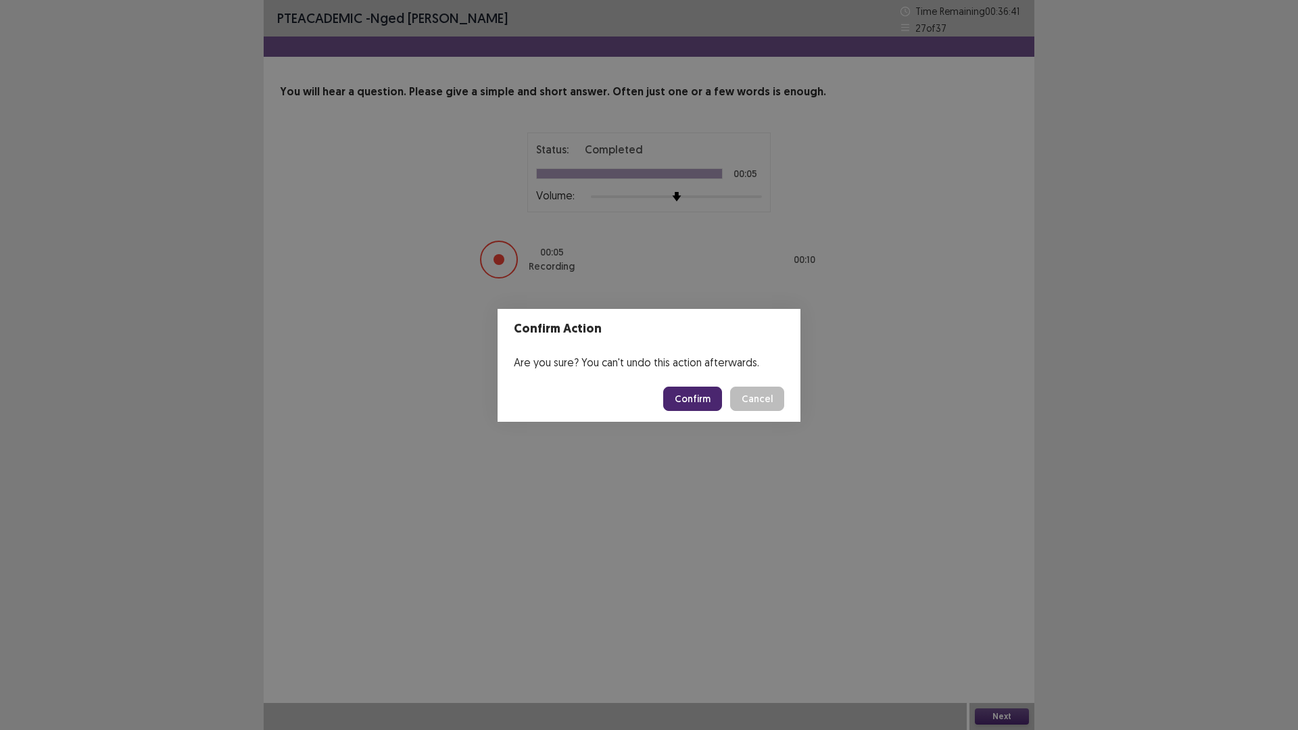
click at [717, 399] on button "Confirm" at bounding box center [692, 399] width 59 height 24
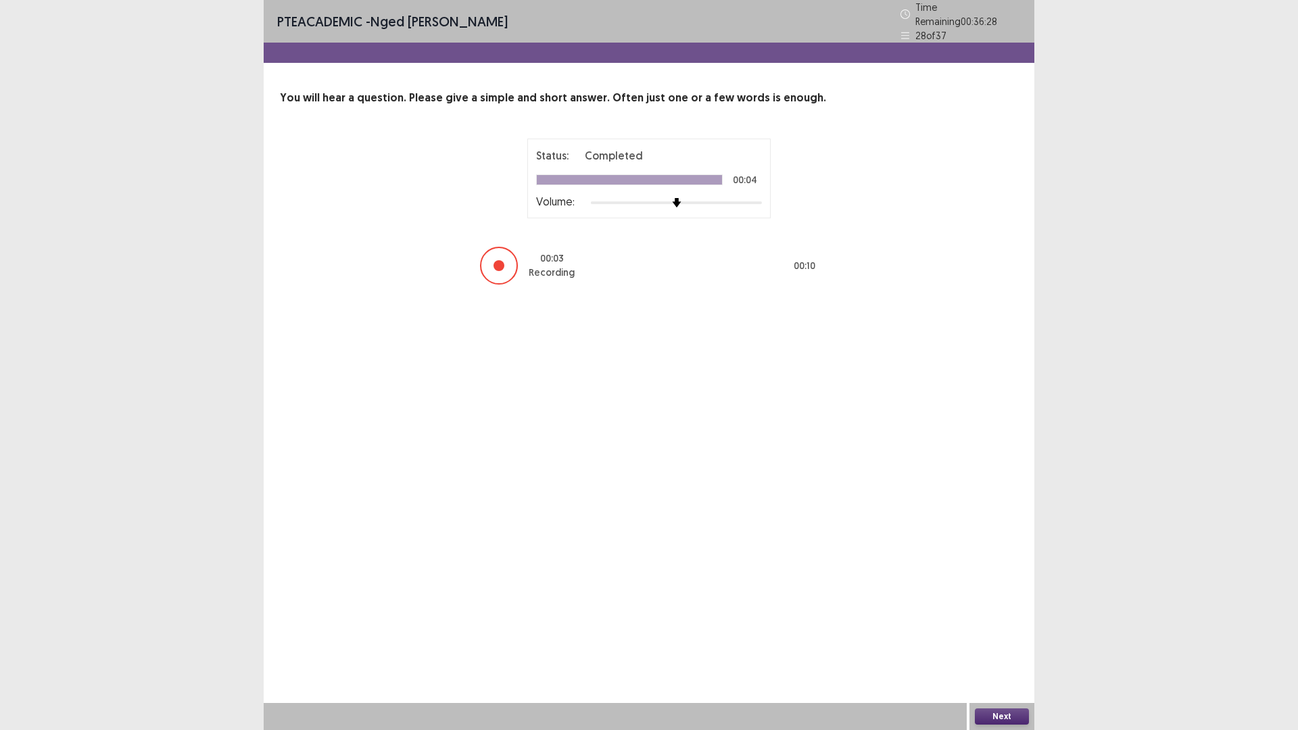
click at [1003, 638] on button "Next" at bounding box center [1002, 716] width 54 height 16
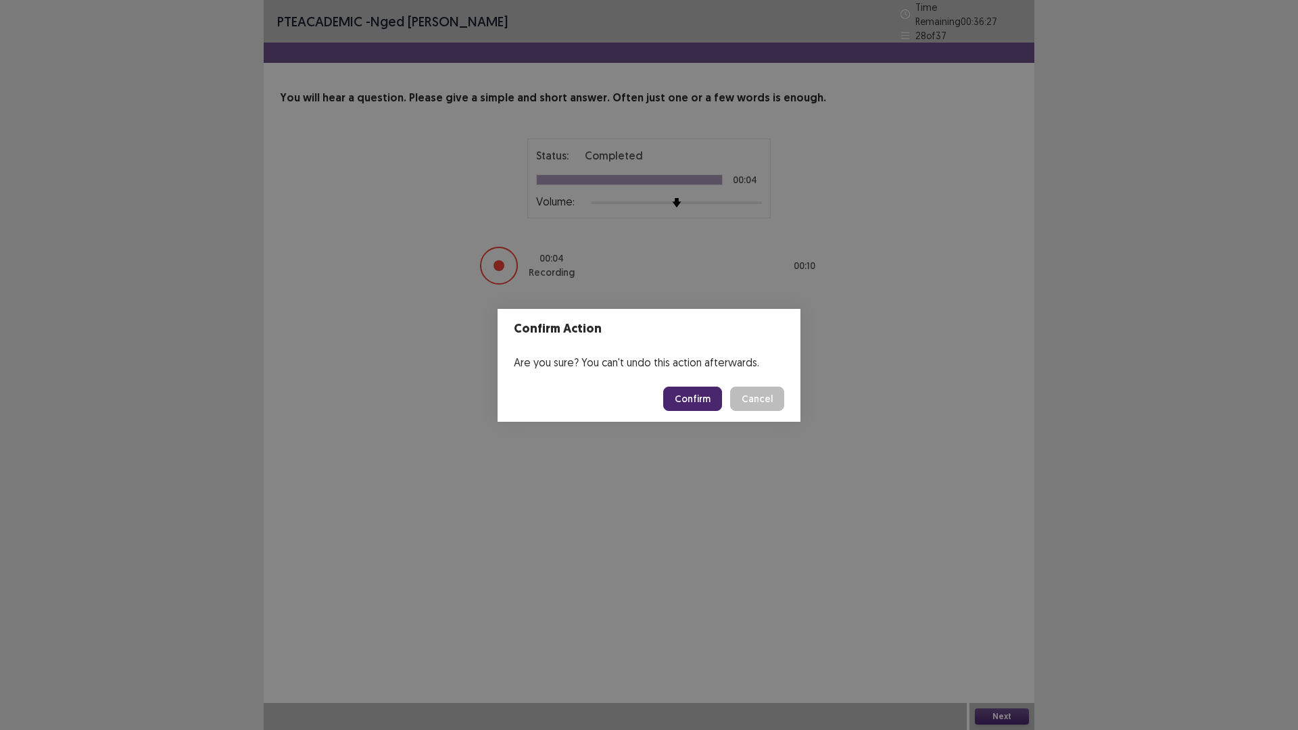
click at [700, 398] on button "Confirm" at bounding box center [692, 399] width 59 height 24
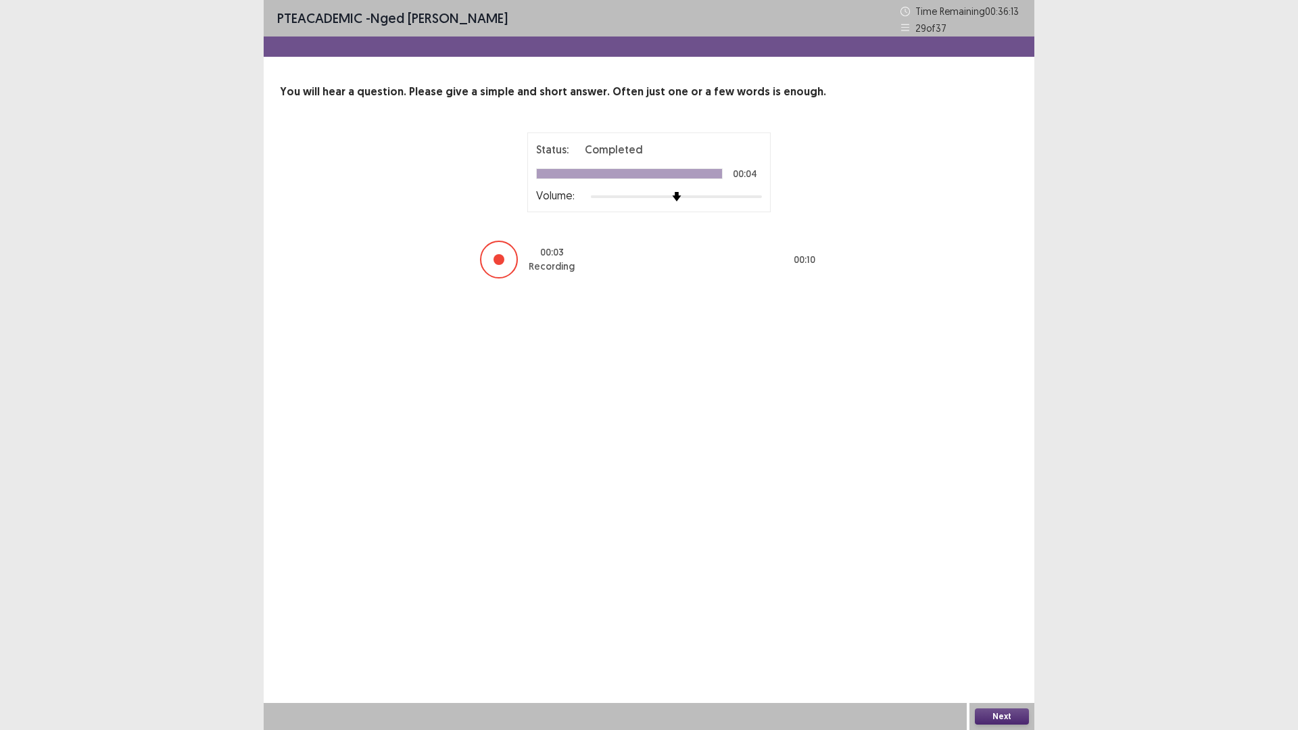
click at [999, 638] on button "Next" at bounding box center [1002, 716] width 54 height 16
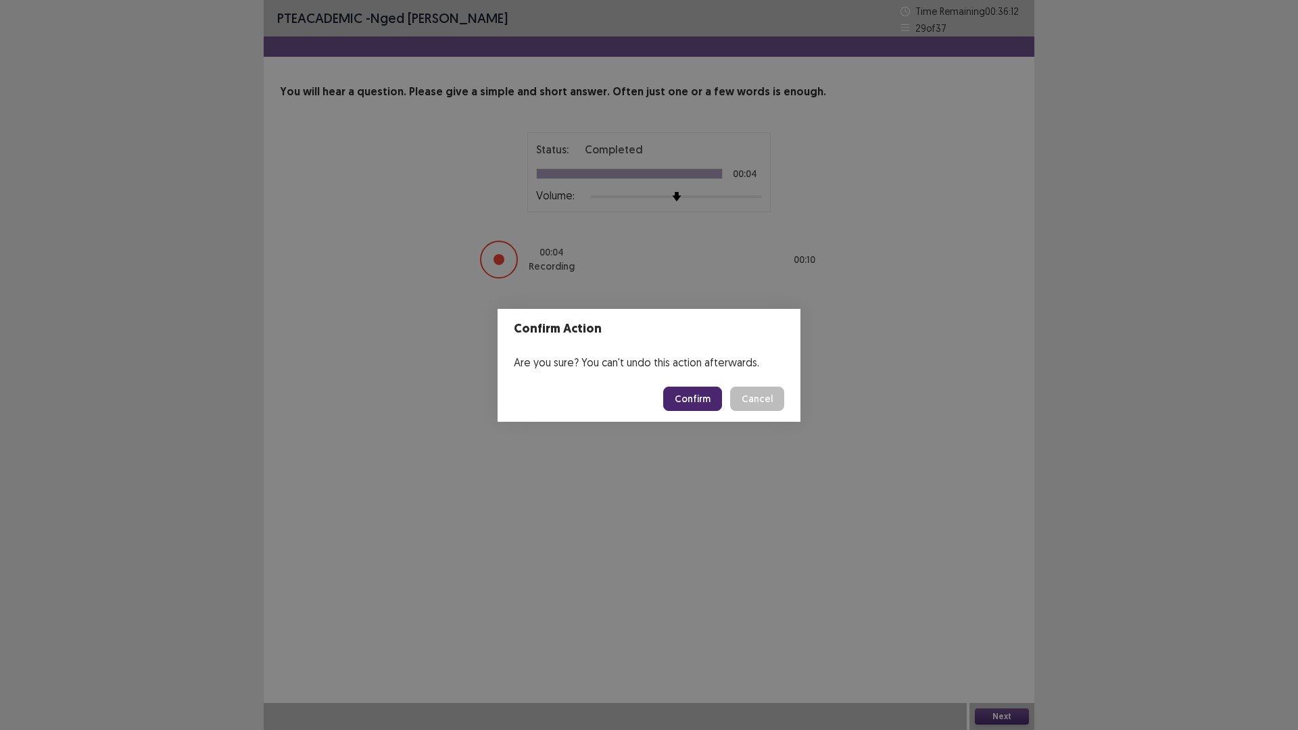
click at [694, 399] on button "Confirm" at bounding box center [692, 399] width 59 height 24
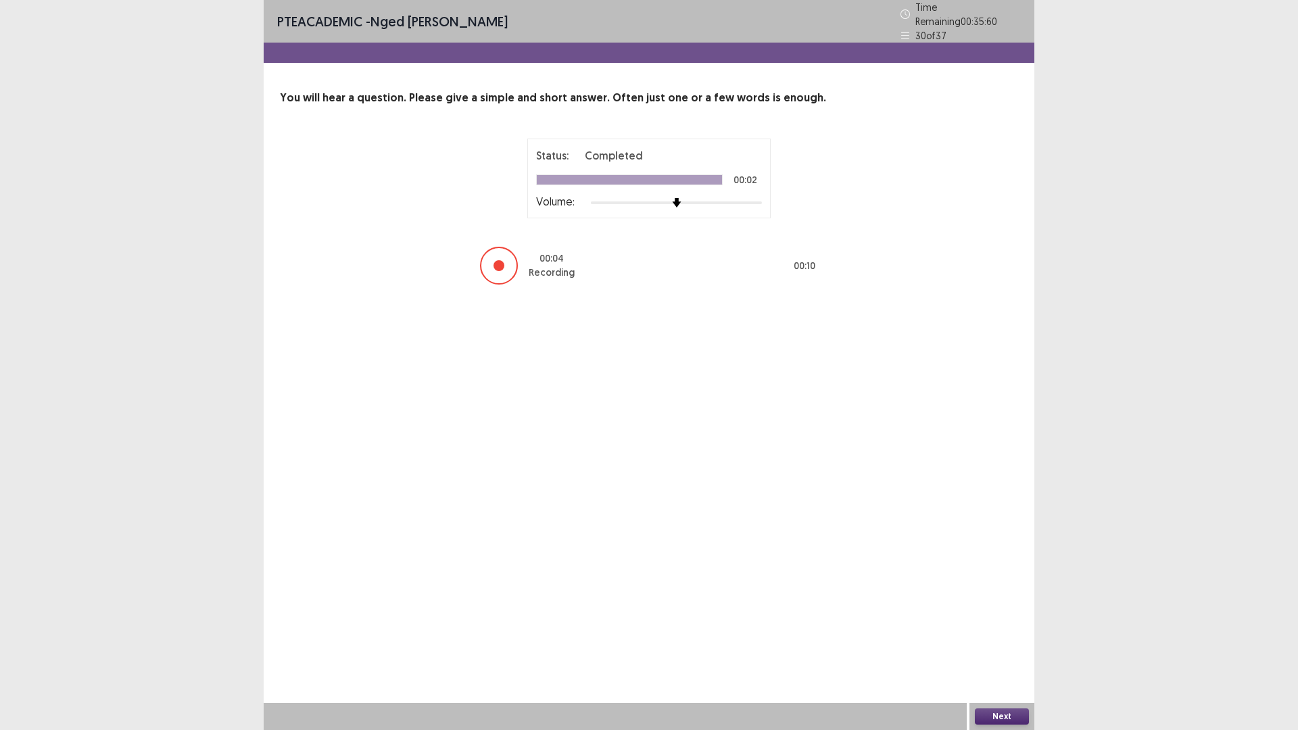
click at [1007, 638] on button "Next" at bounding box center [1002, 716] width 54 height 16
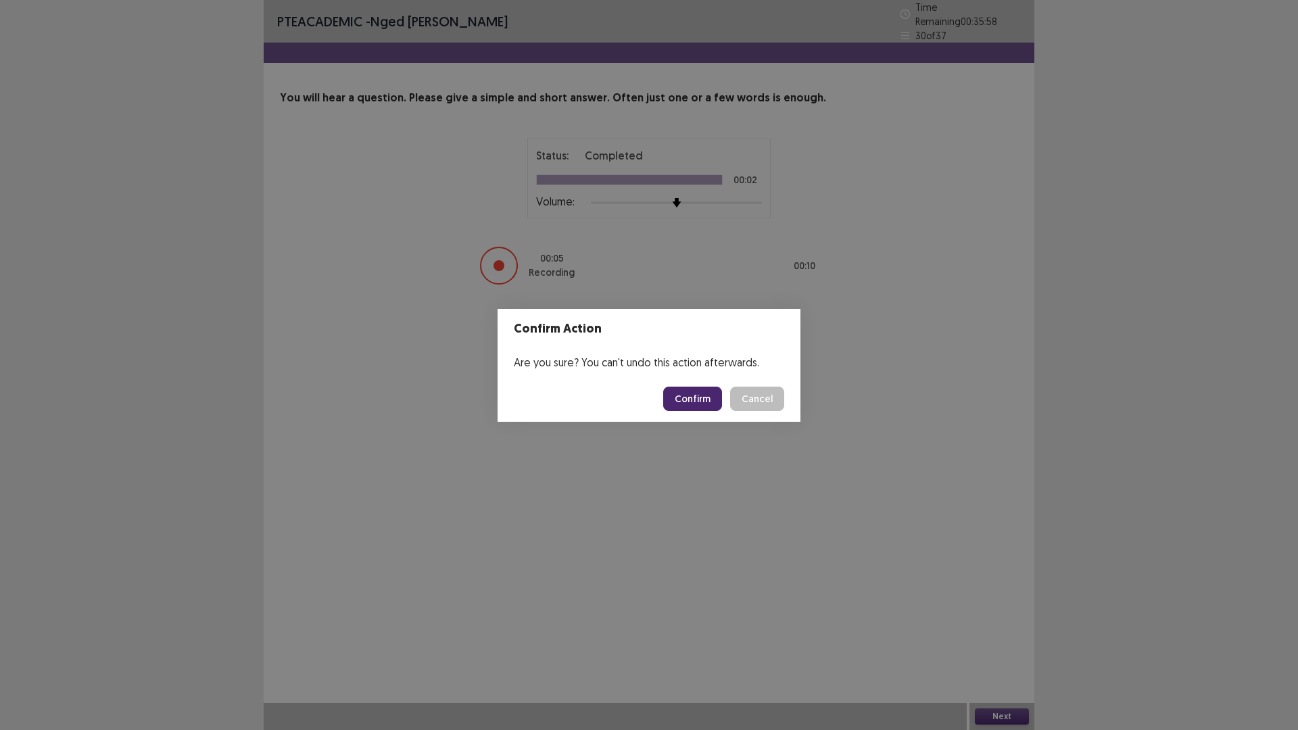
click at [698, 393] on button "Confirm" at bounding box center [692, 399] width 59 height 24
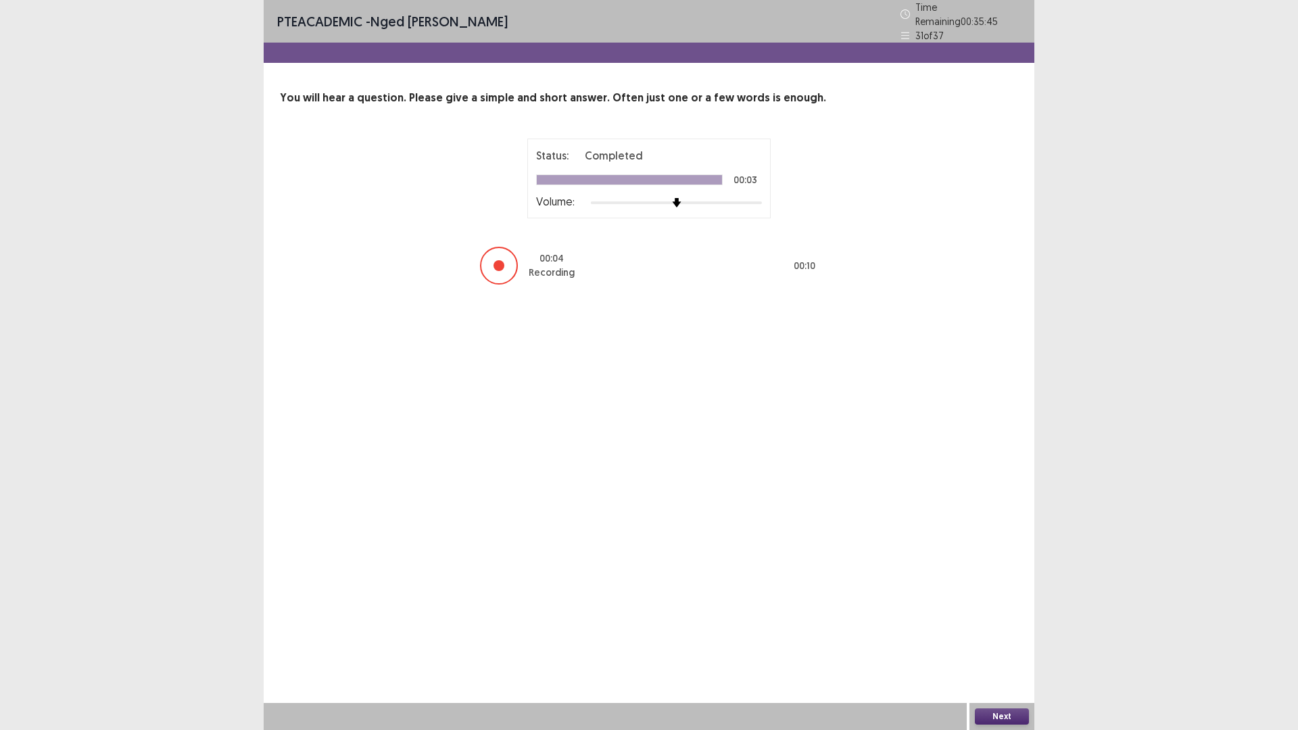
click at [997, 638] on button "Next" at bounding box center [1002, 716] width 54 height 16
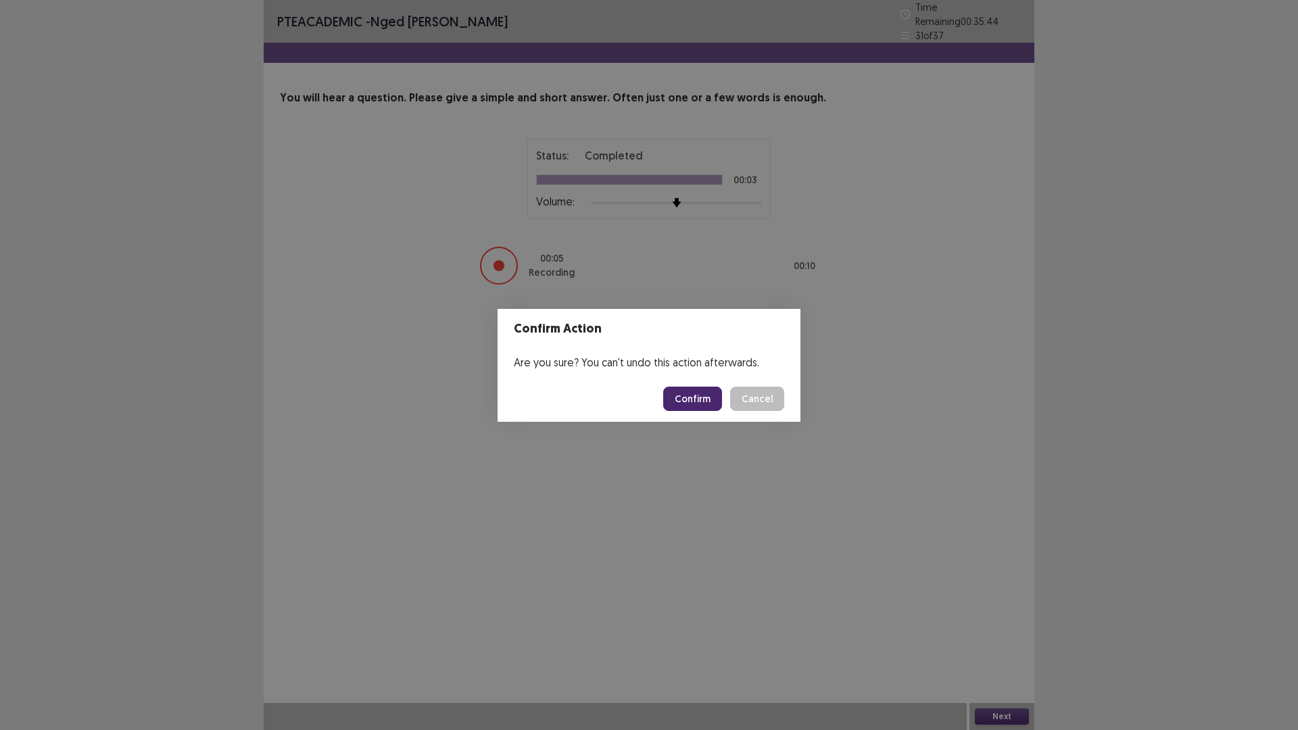
click at [700, 395] on button "Confirm" at bounding box center [692, 399] width 59 height 24
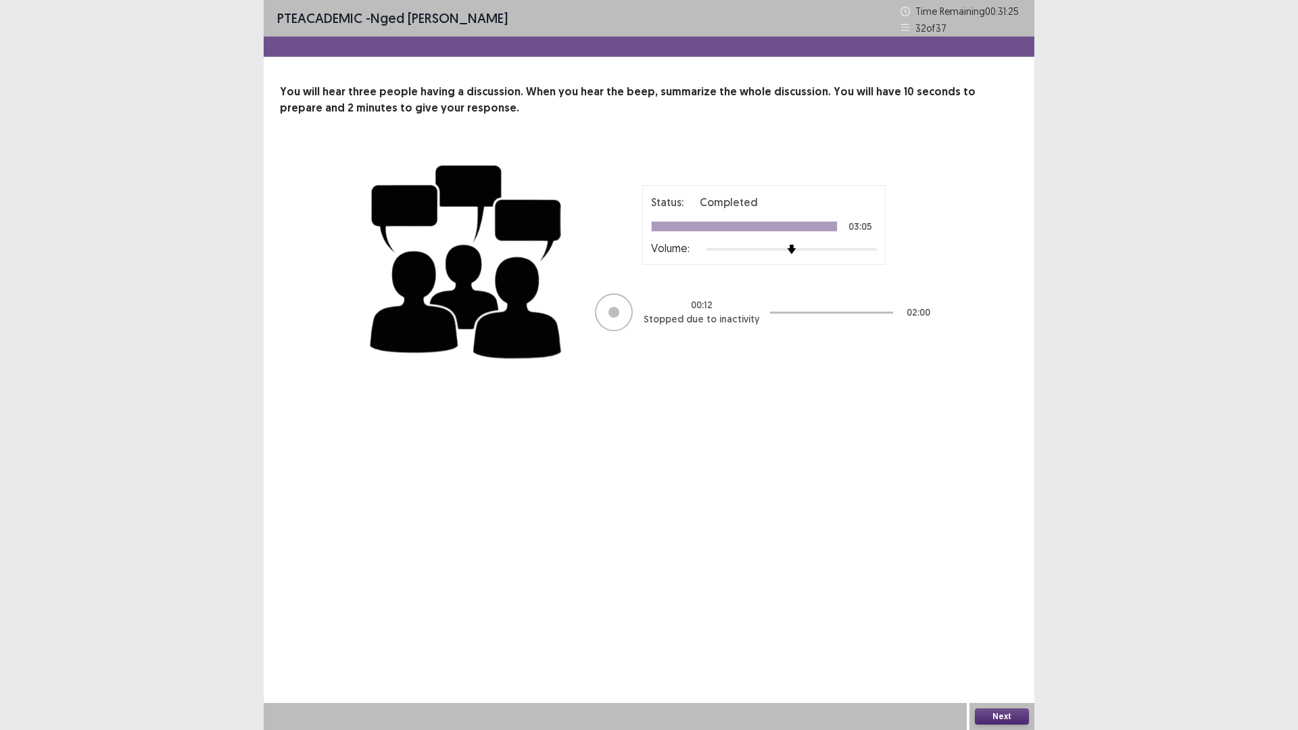
click at [997, 638] on button "Next" at bounding box center [1002, 716] width 54 height 16
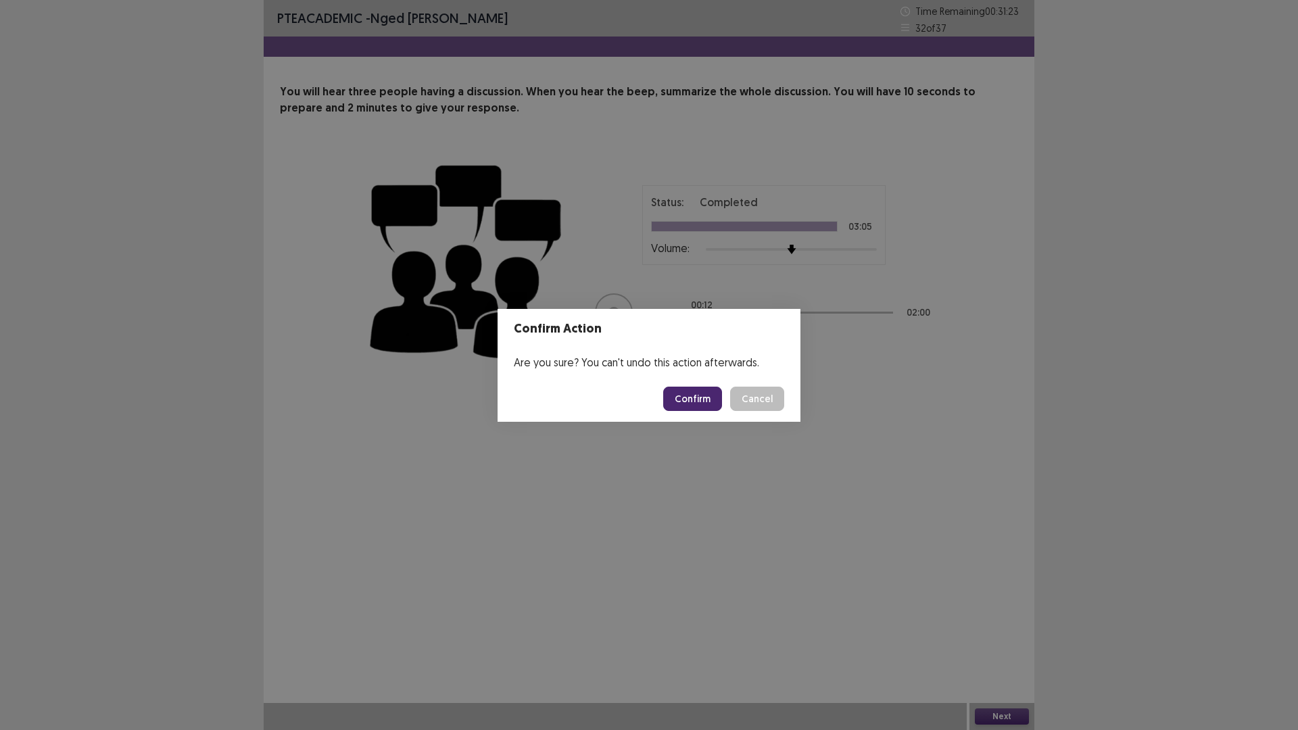
click at [760, 393] on button "Cancel" at bounding box center [757, 399] width 54 height 24
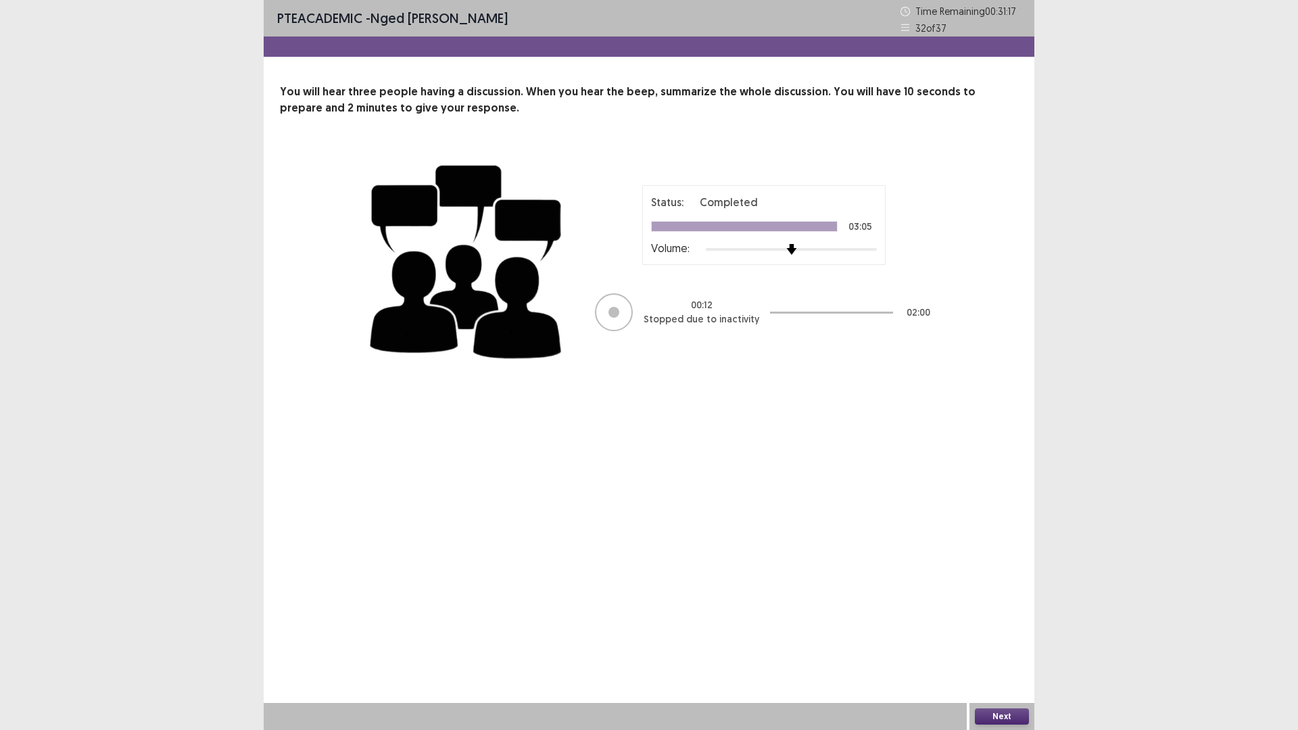
click at [897, 249] on div "Status: Completed 03:05 Volume: 00 : 12 Stopped due to inactivity 02 : 00" at bounding box center [764, 258] width 338 height 147
click at [1000, 638] on button "Next" at bounding box center [1002, 716] width 54 height 16
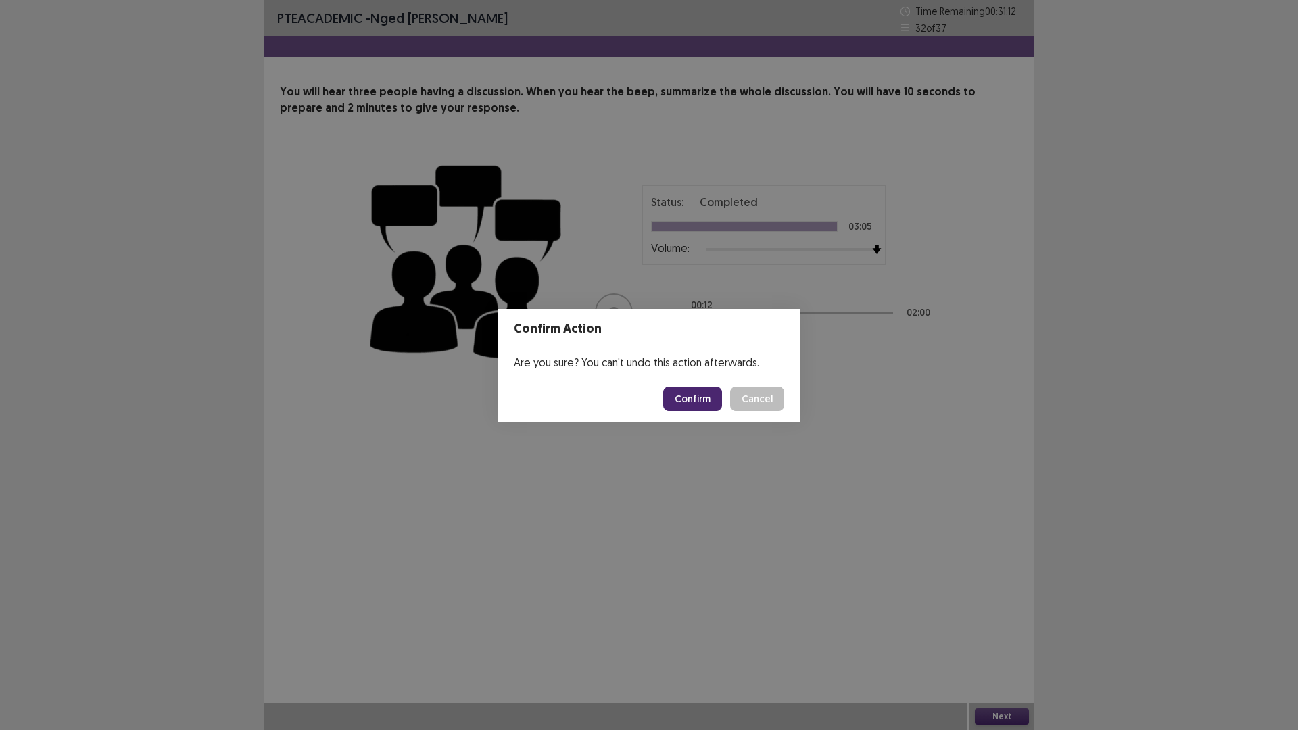
click at [744, 393] on button "Cancel" at bounding box center [757, 399] width 54 height 24
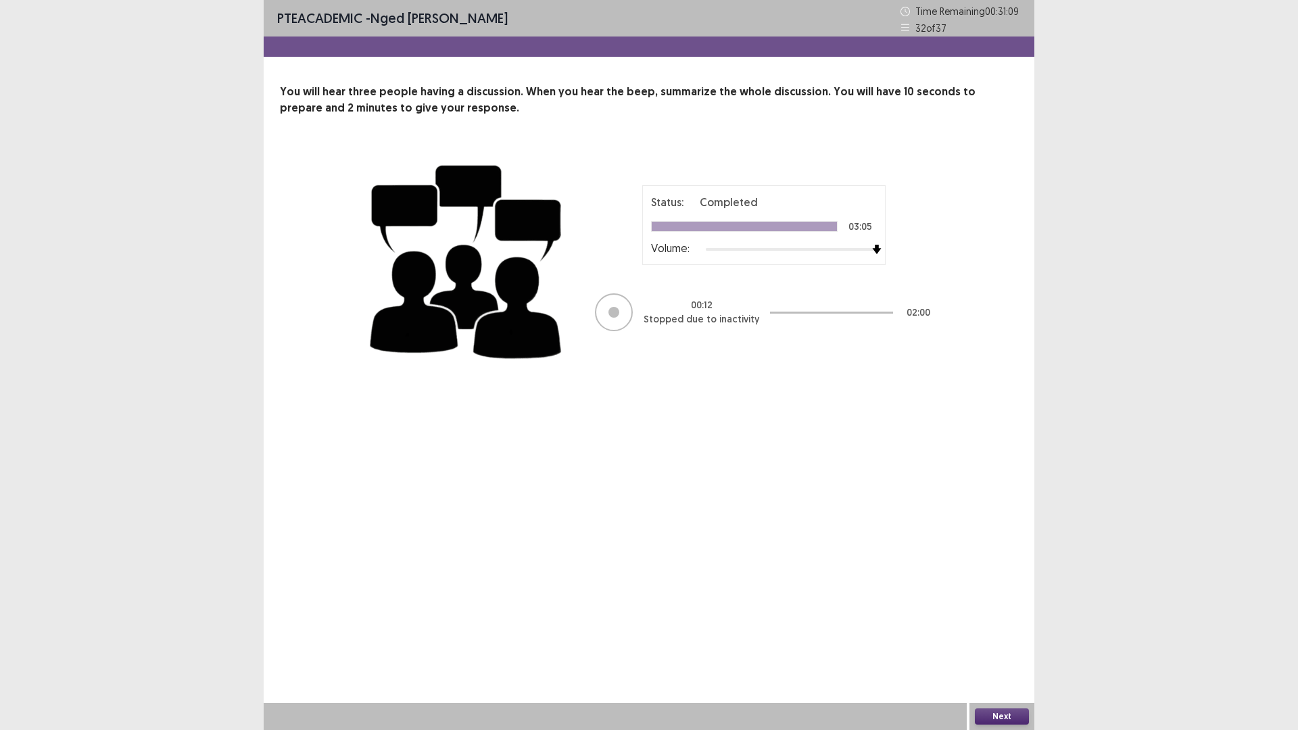
click at [1005, 638] on button "Next" at bounding box center [1002, 716] width 54 height 16
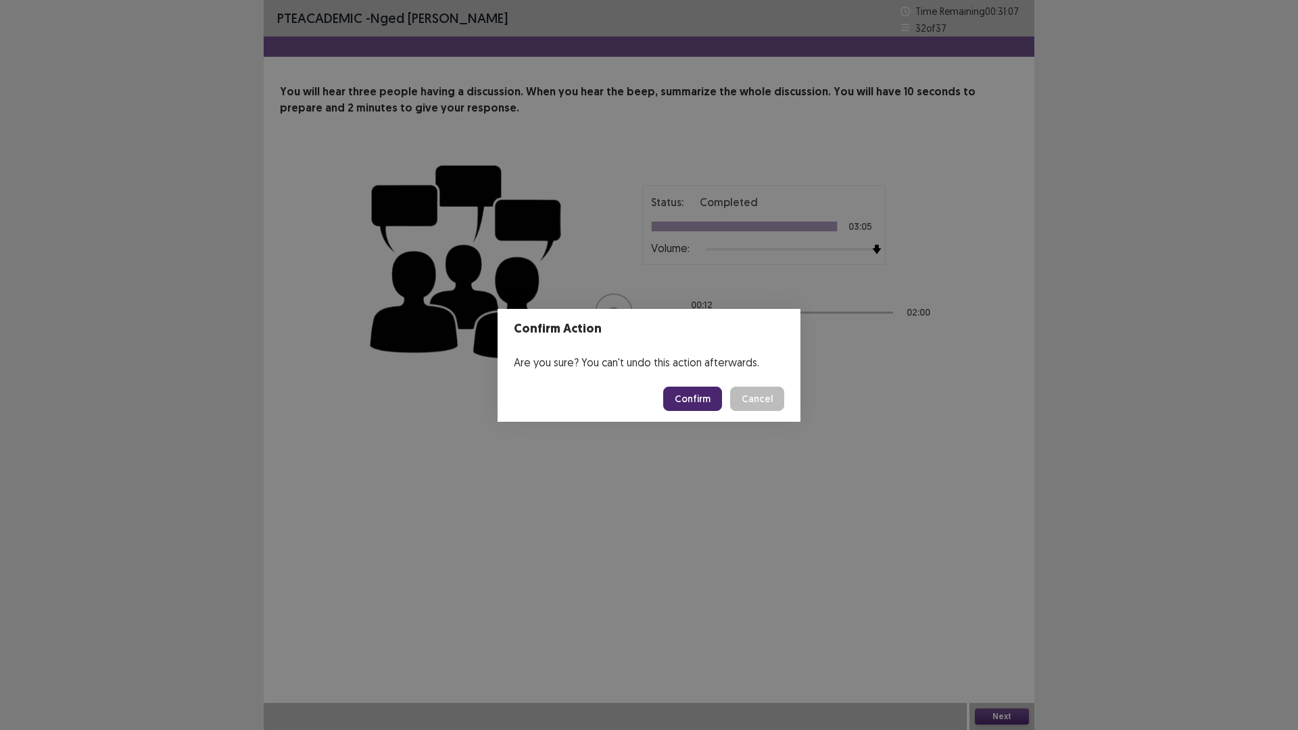
click at [683, 395] on button "Confirm" at bounding box center [692, 399] width 59 height 24
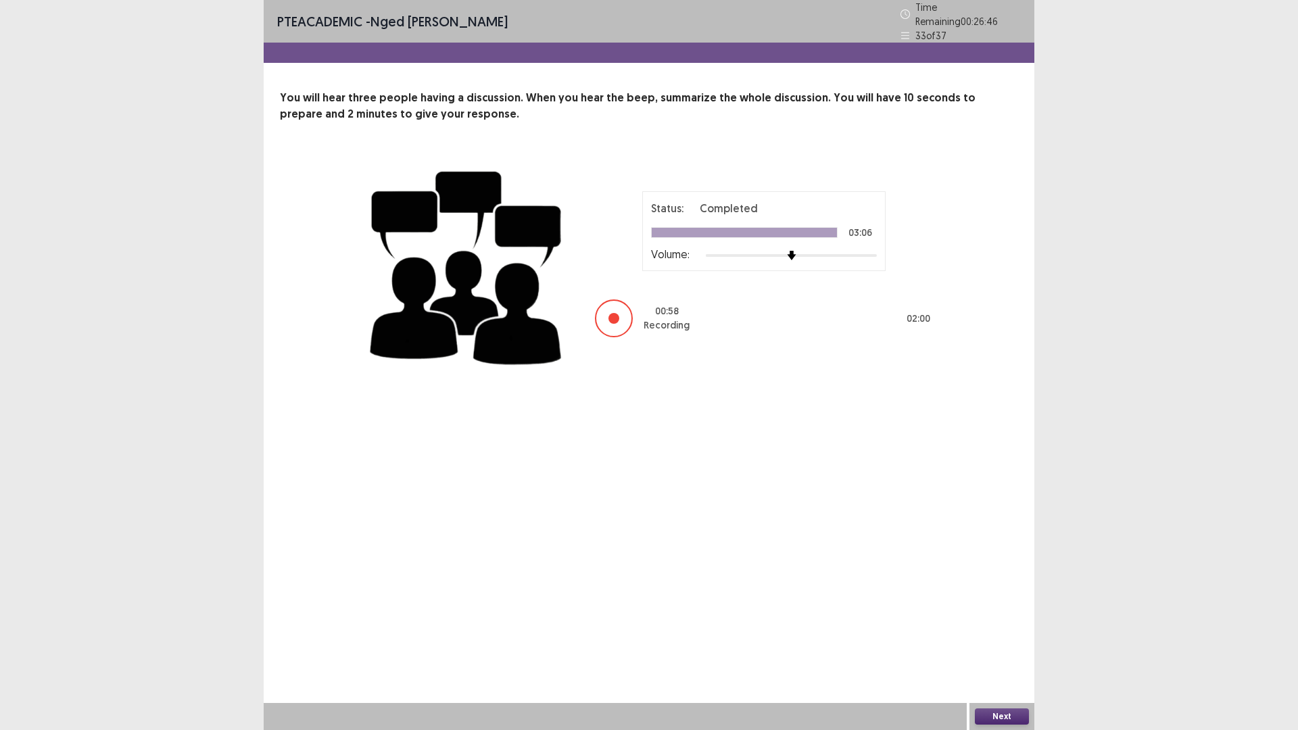
click at [994, 638] on button "Next" at bounding box center [1002, 716] width 54 height 16
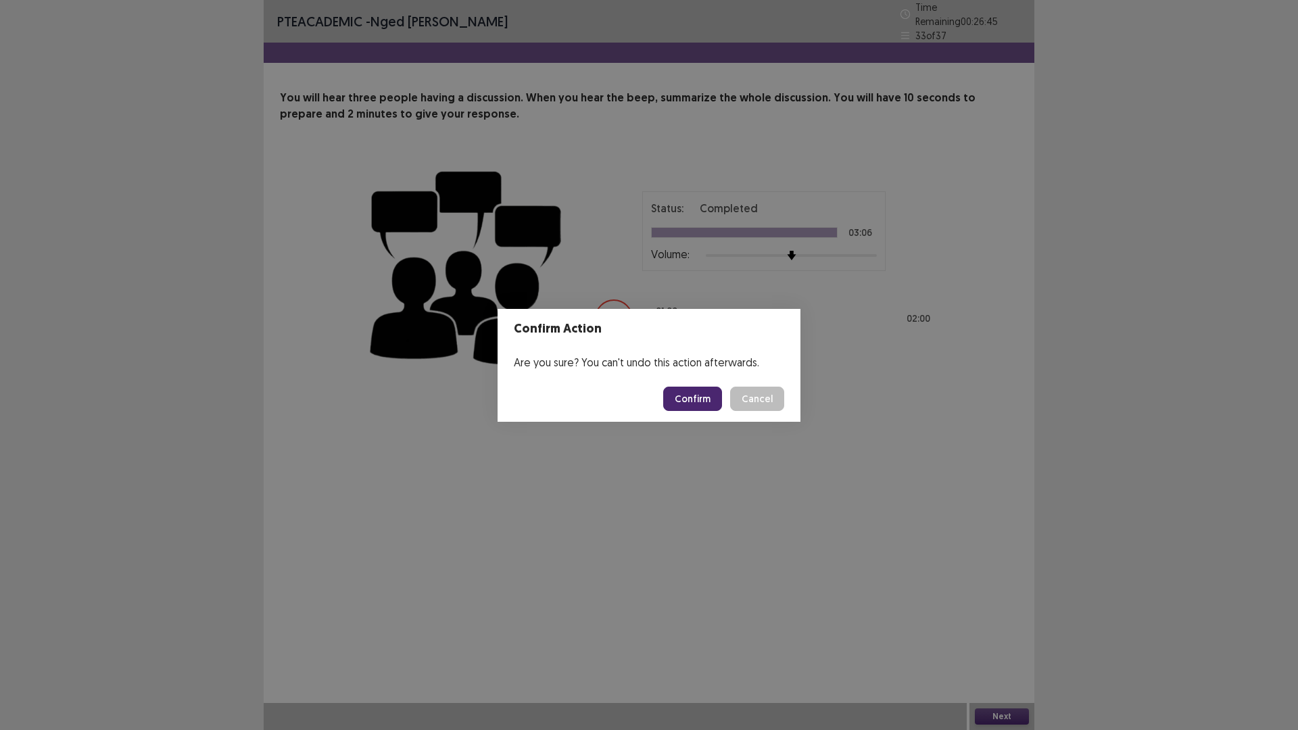
click at [690, 394] on button "Confirm" at bounding box center [692, 399] width 59 height 24
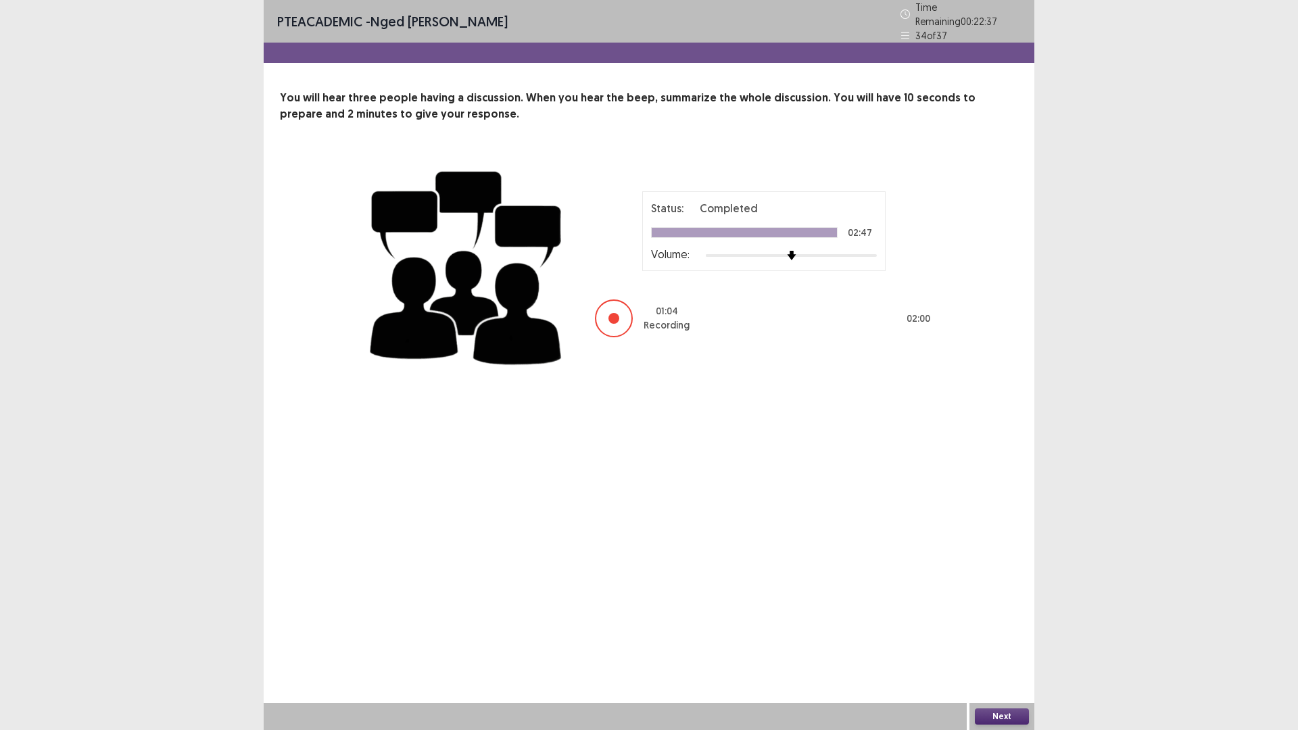
click at [998, 638] on button "Next" at bounding box center [1002, 716] width 54 height 16
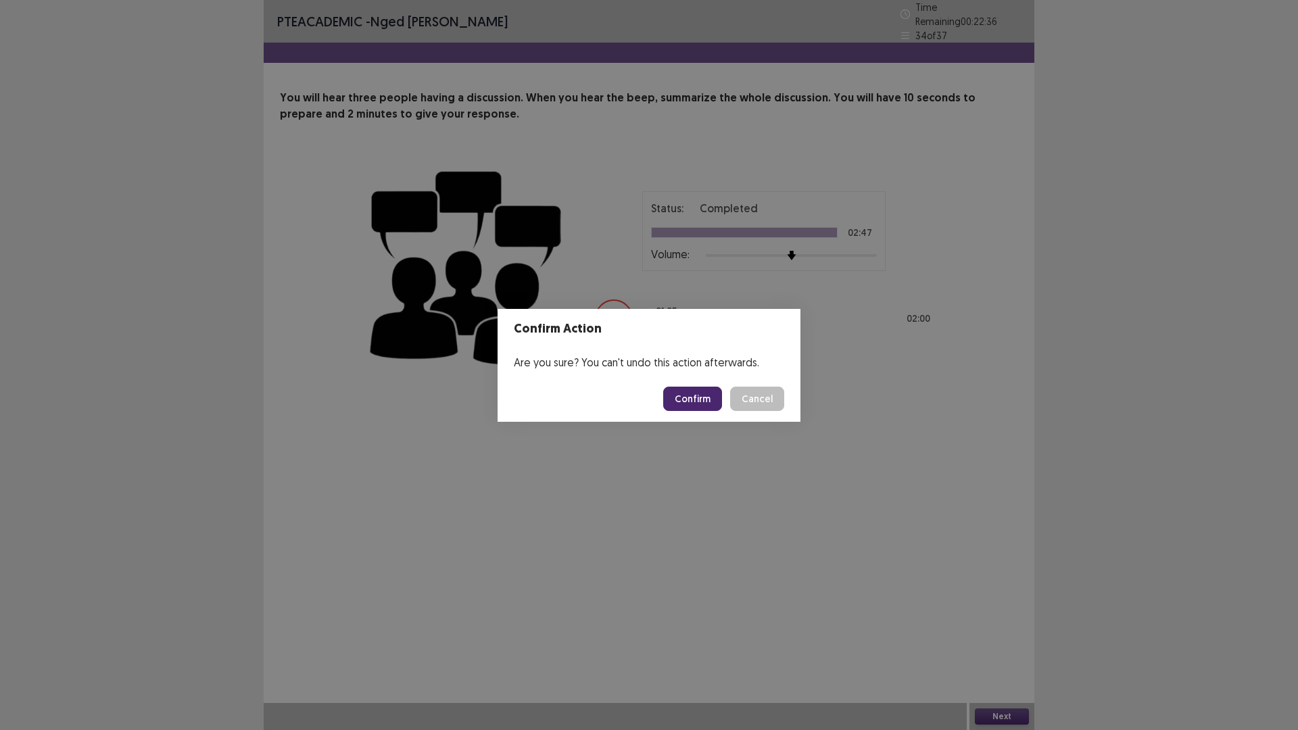
click at [690, 387] on button "Confirm" at bounding box center [692, 399] width 59 height 24
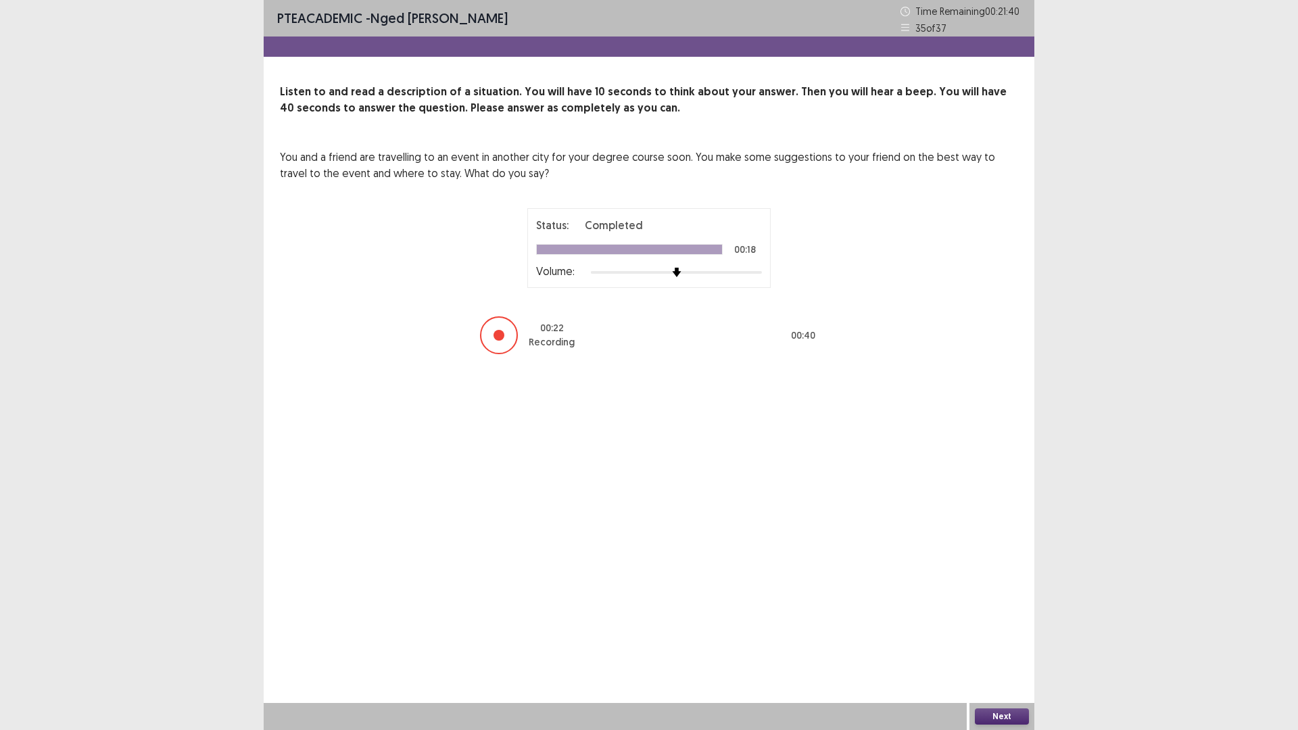
click at [1003, 638] on button "Next" at bounding box center [1002, 716] width 54 height 16
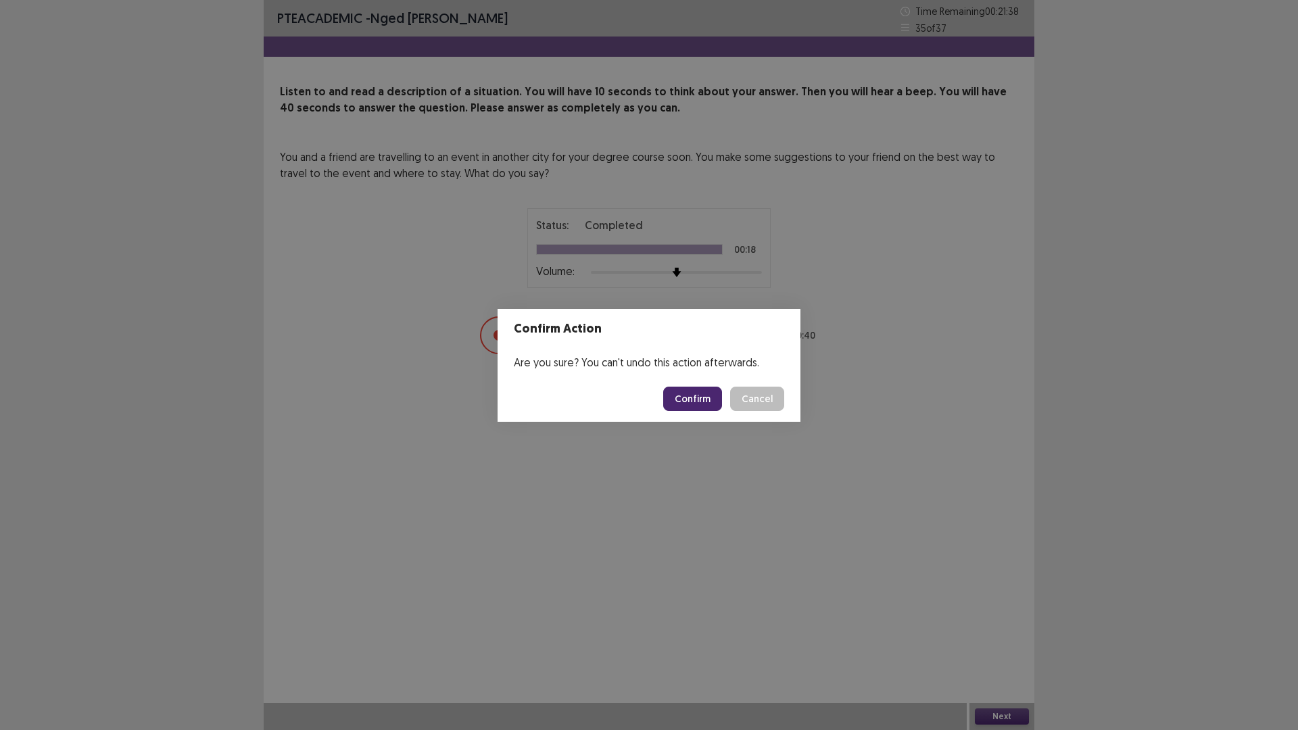
click at [688, 400] on button "Confirm" at bounding box center [692, 399] width 59 height 24
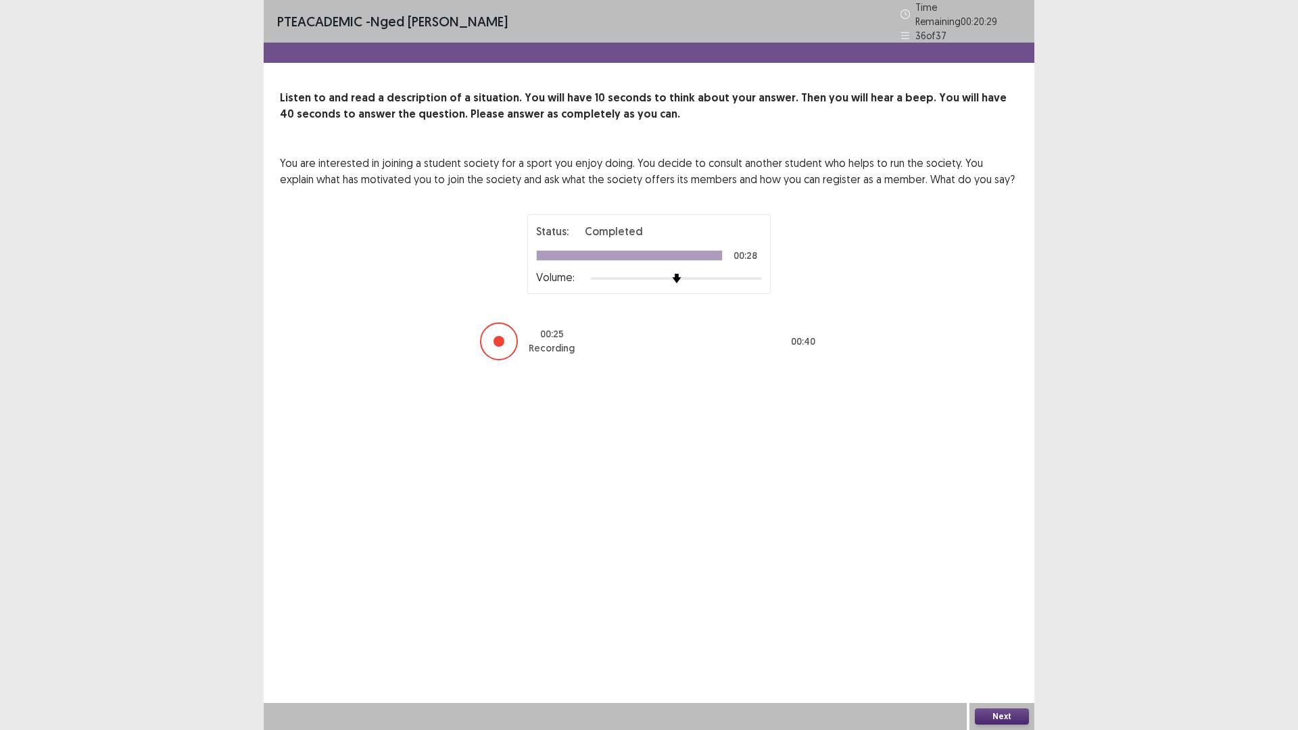
click at [1011, 638] on button "Next" at bounding box center [1002, 716] width 54 height 16
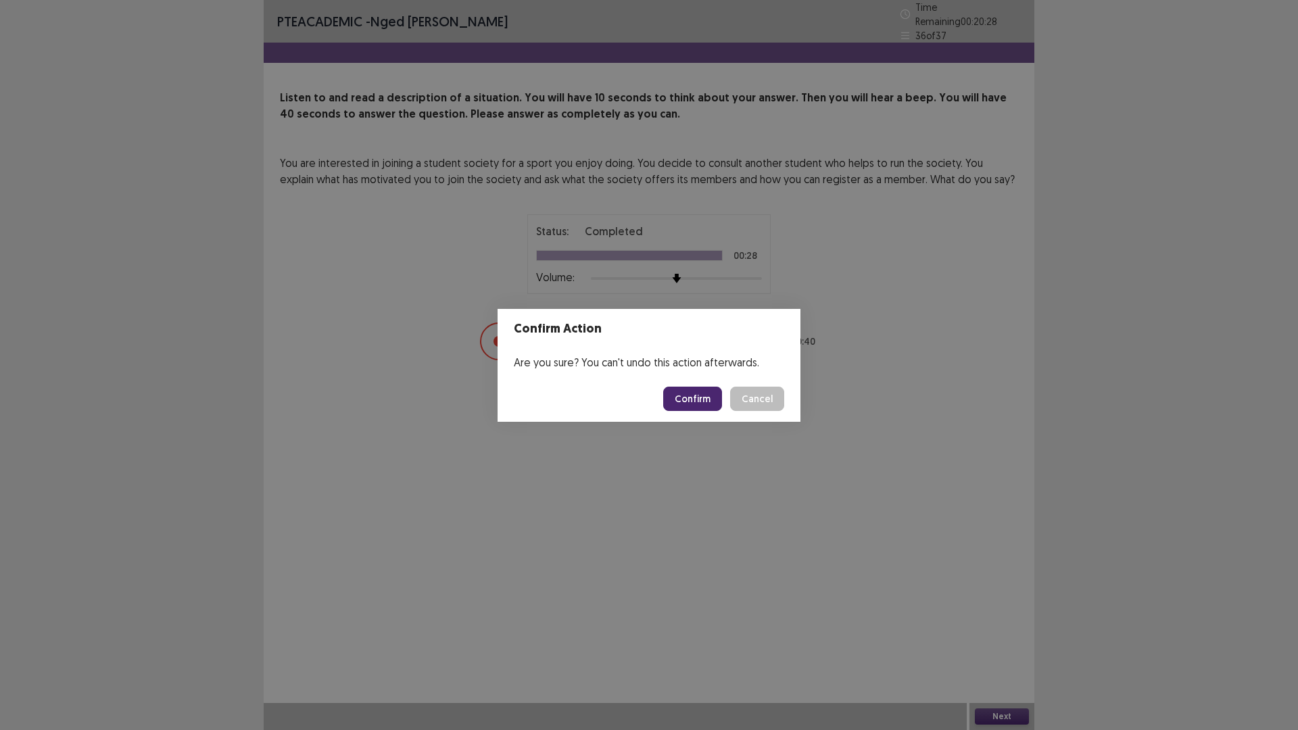
click at [702, 400] on button "Confirm" at bounding box center [692, 399] width 59 height 24
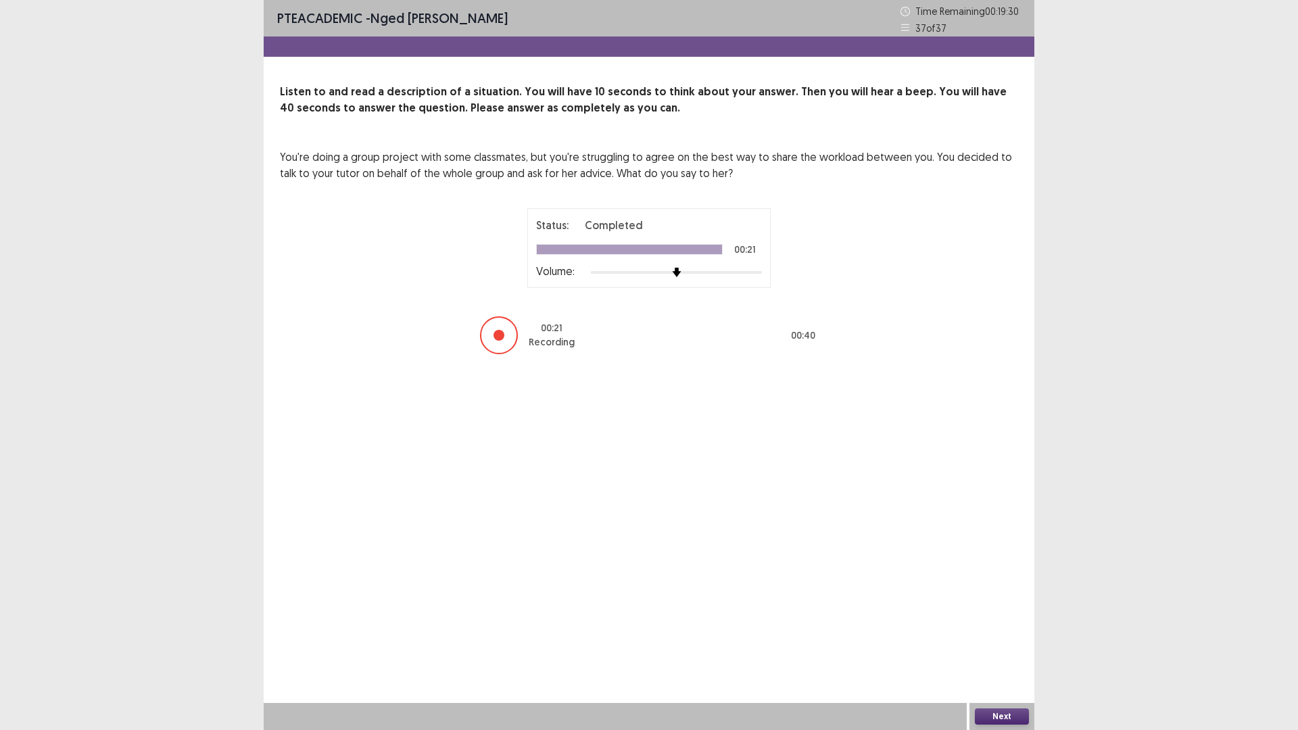
click at [1005, 638] on button "Next" at bounding box center [1002, 716] width 54 height 16
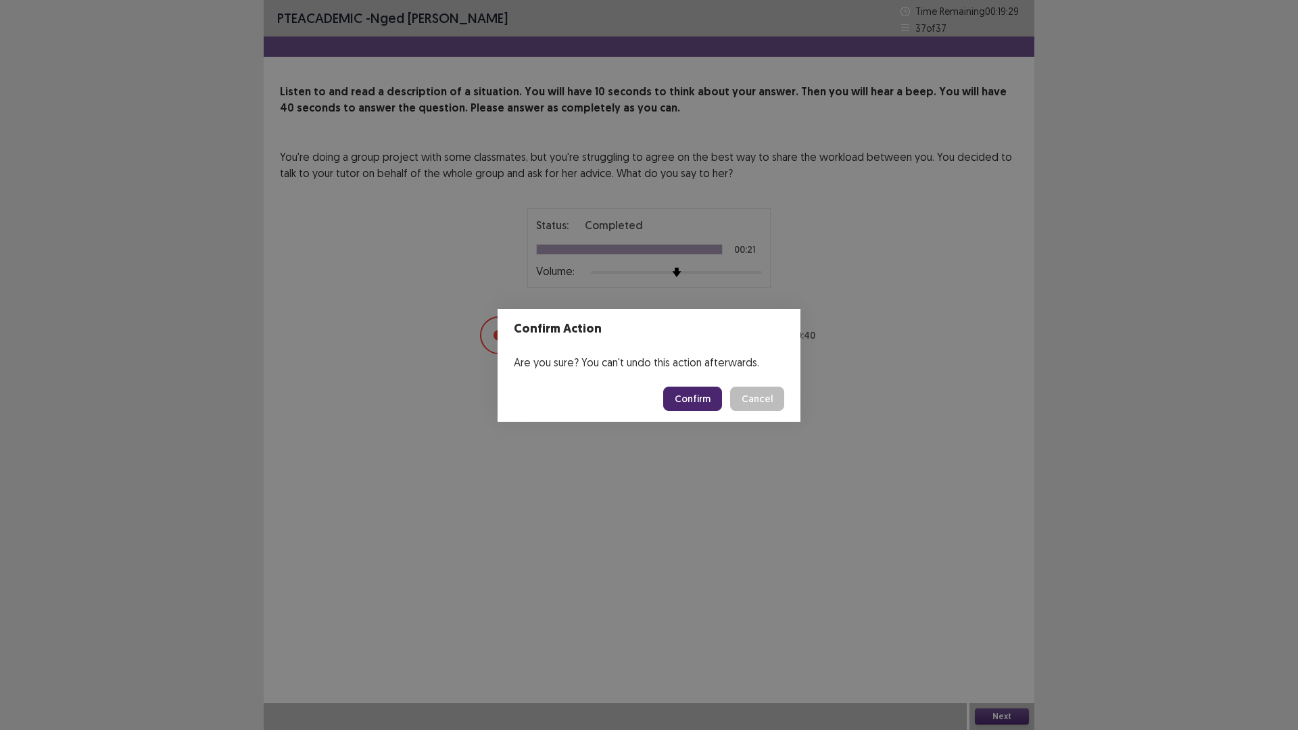
click at [692, 398] on button "Confirm" at bounding box center [692, 399] width 59 height 24
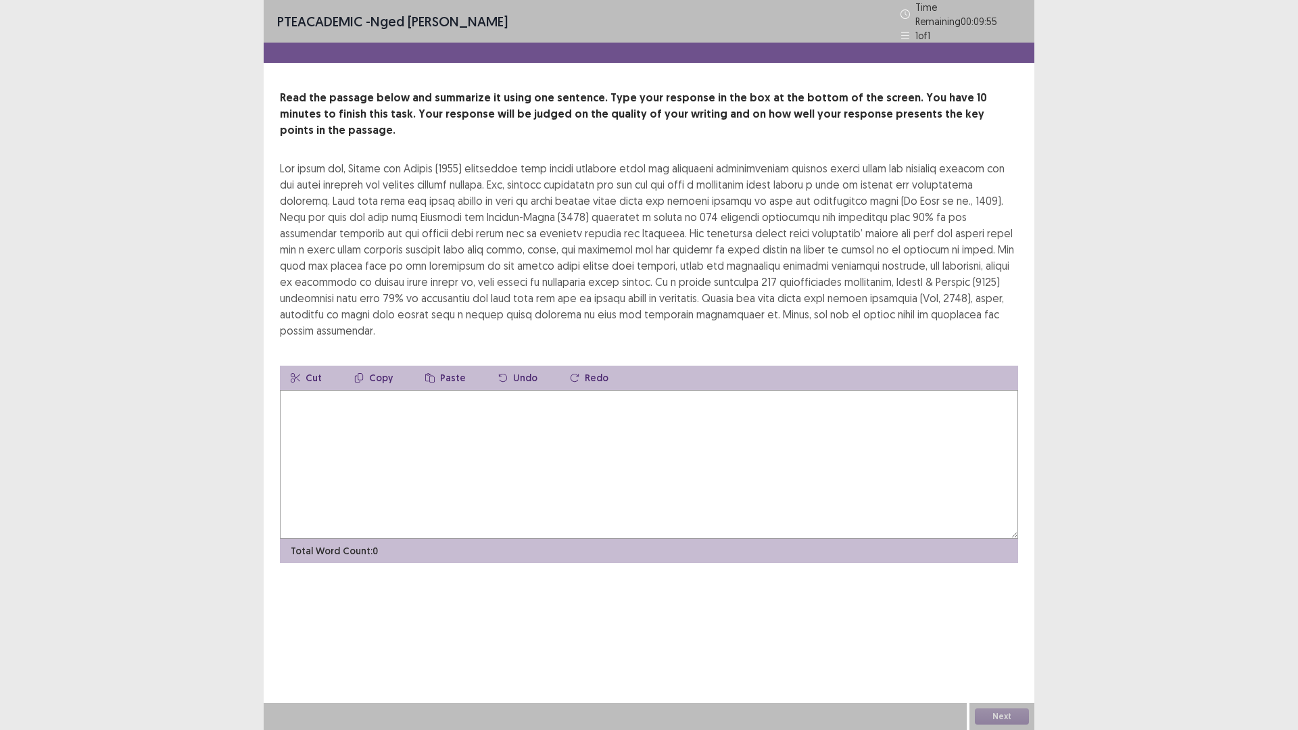
click at [461, 407] on textarea at bounding box center [649, 464] width 738 height 149
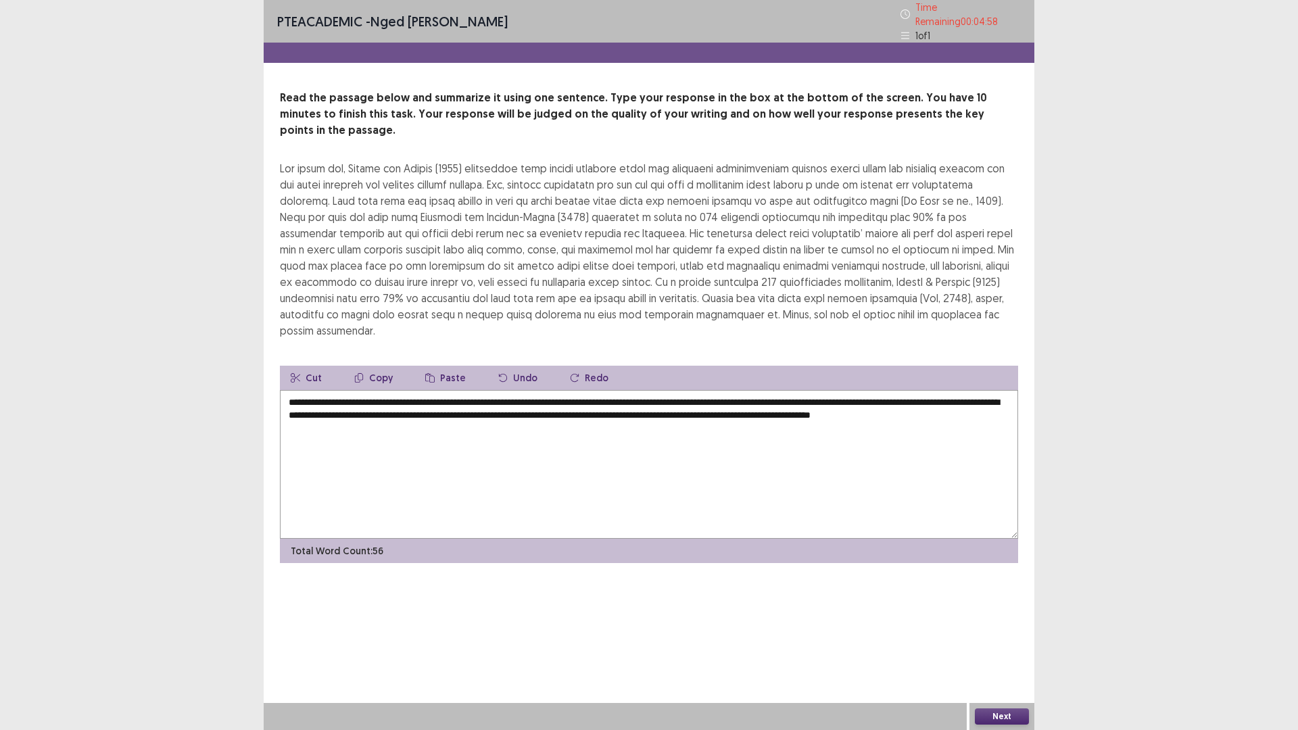
type textarea "**********"
click at [999, 638] on button "Next" at bounding box center [1002, 716] width 54 height 16
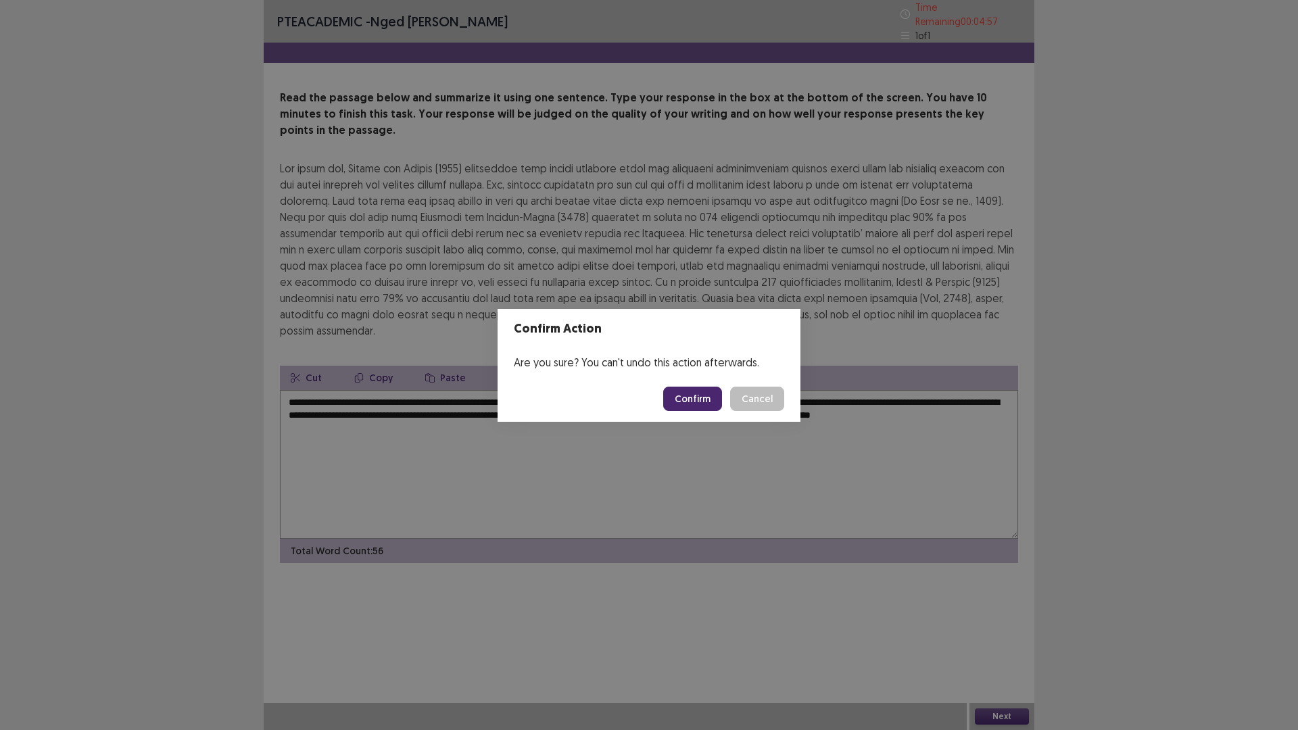
click at [697, 390] on button "Confirm" at bounding box center [692, 399] width 59 height 24
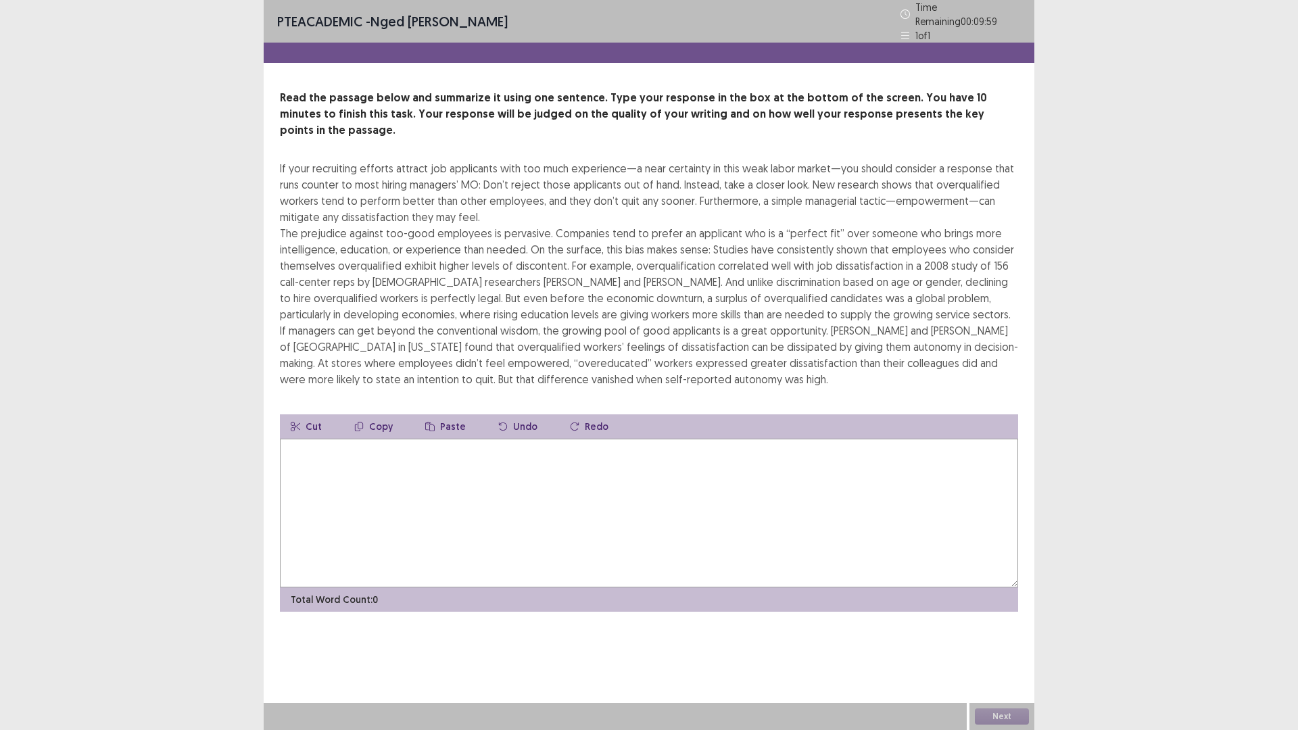
click at [336, 446] on textarea at bounding box center [649, 513] width 738 height 149
type textarea "*"
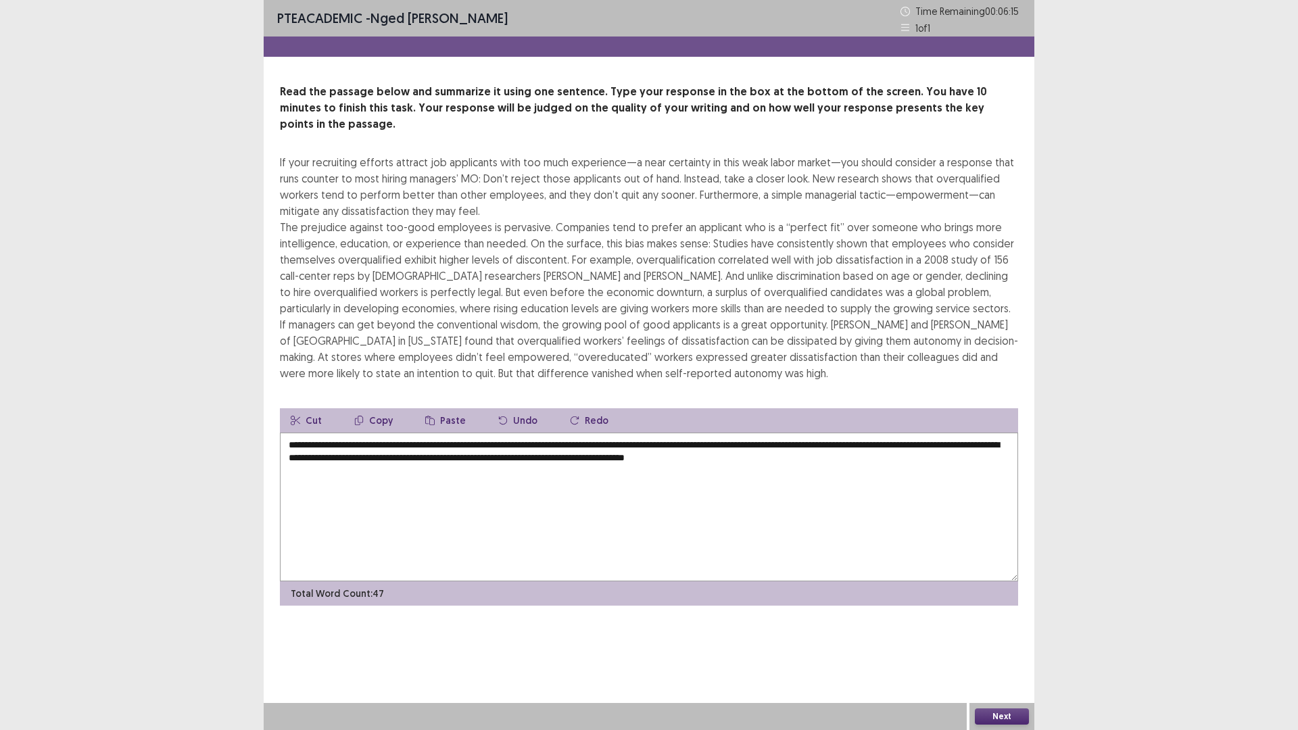
click at [701, 444] on textarea "**********" at bounding box center [649, 507] width 738 height 149
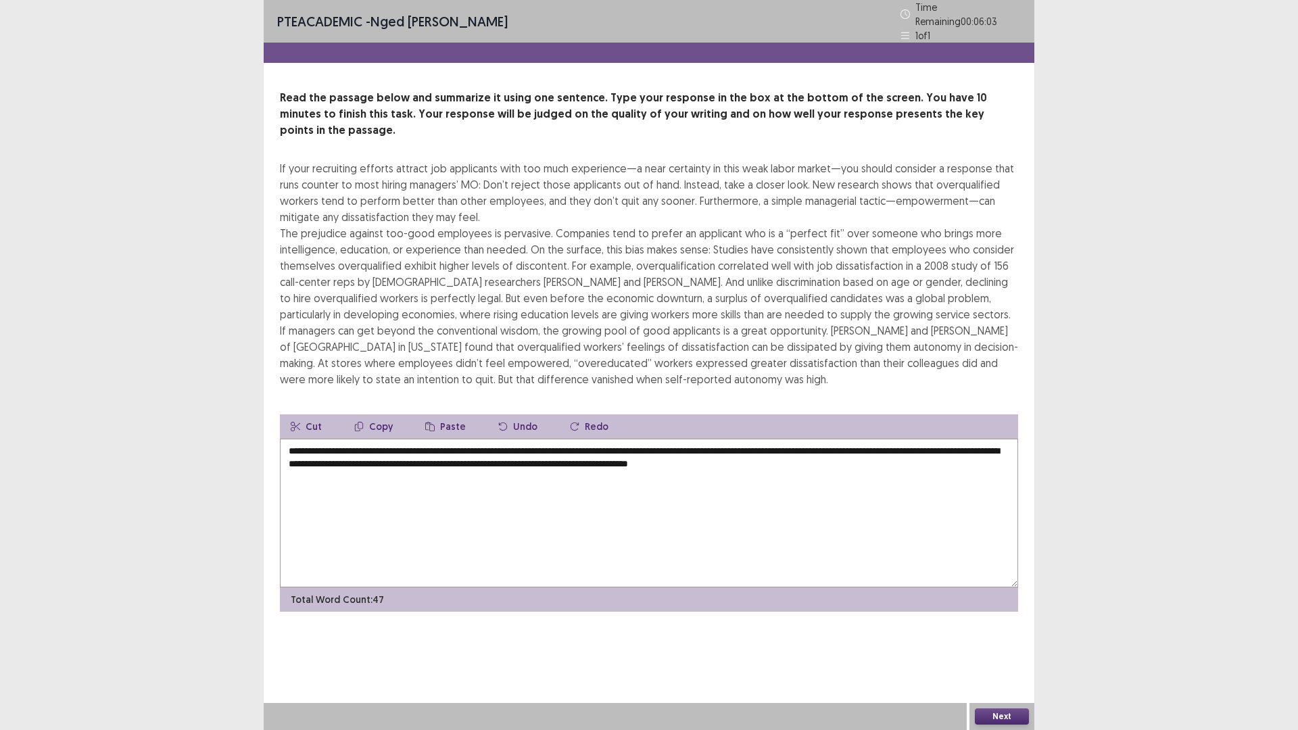
type textarea "**********"
click at [1012, 638] on button "Next" at bounding box center [1002, 716] width 54 height 16
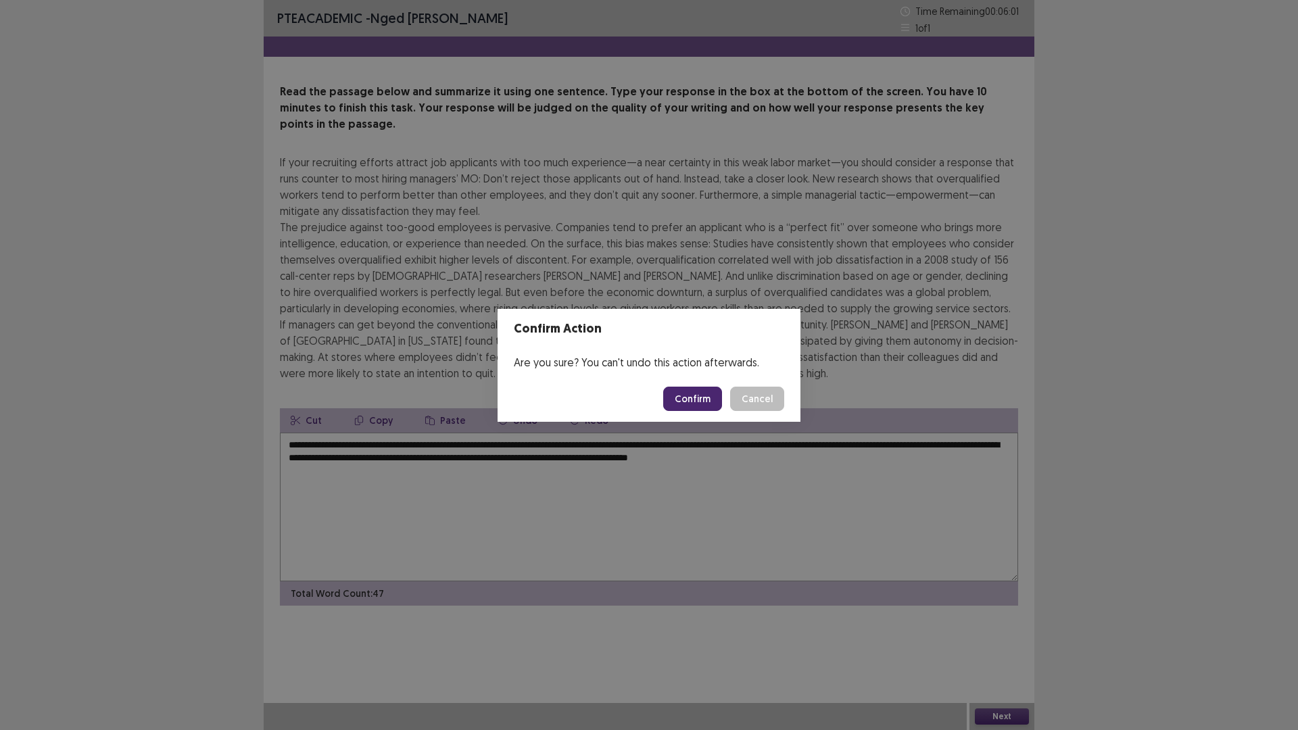
click at [694, 398] on button "Confirm" at bounding box center [692, 399] width 59 height 24
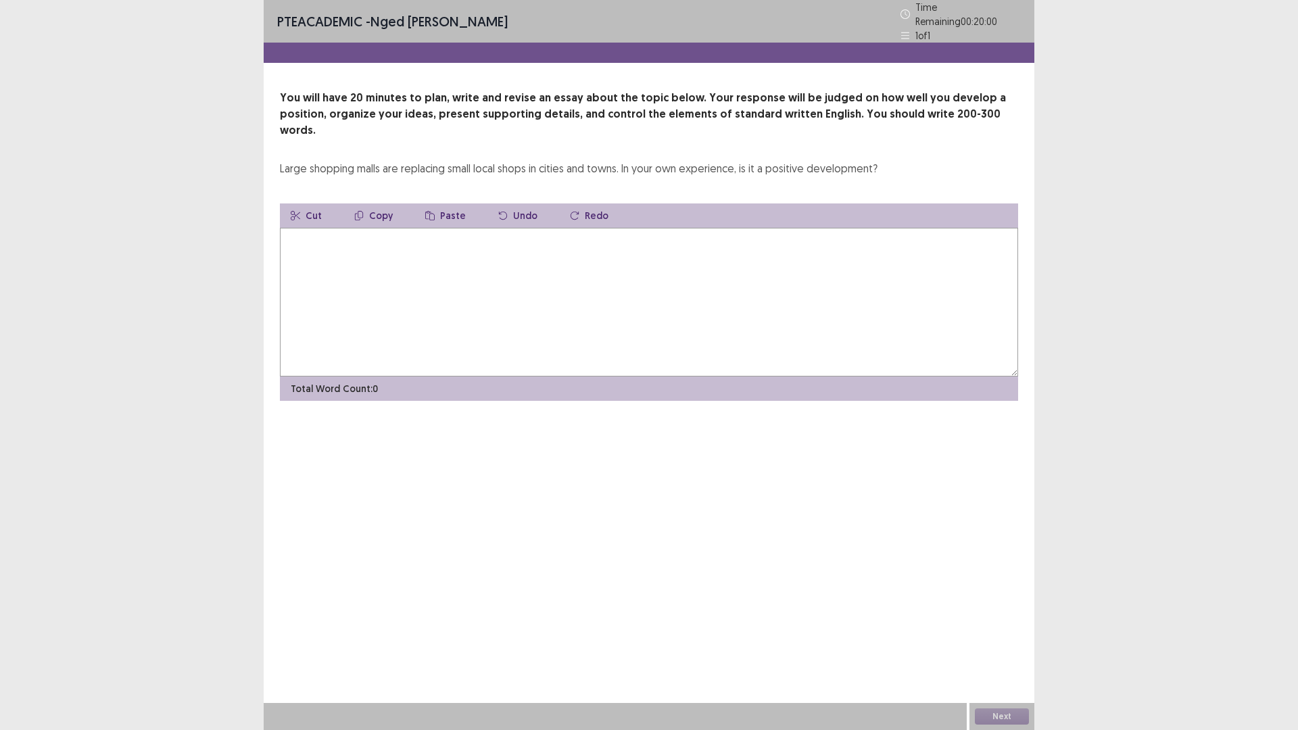
click at [431, 295] on textarea at bounding box center [649, 302] width 738 height 149
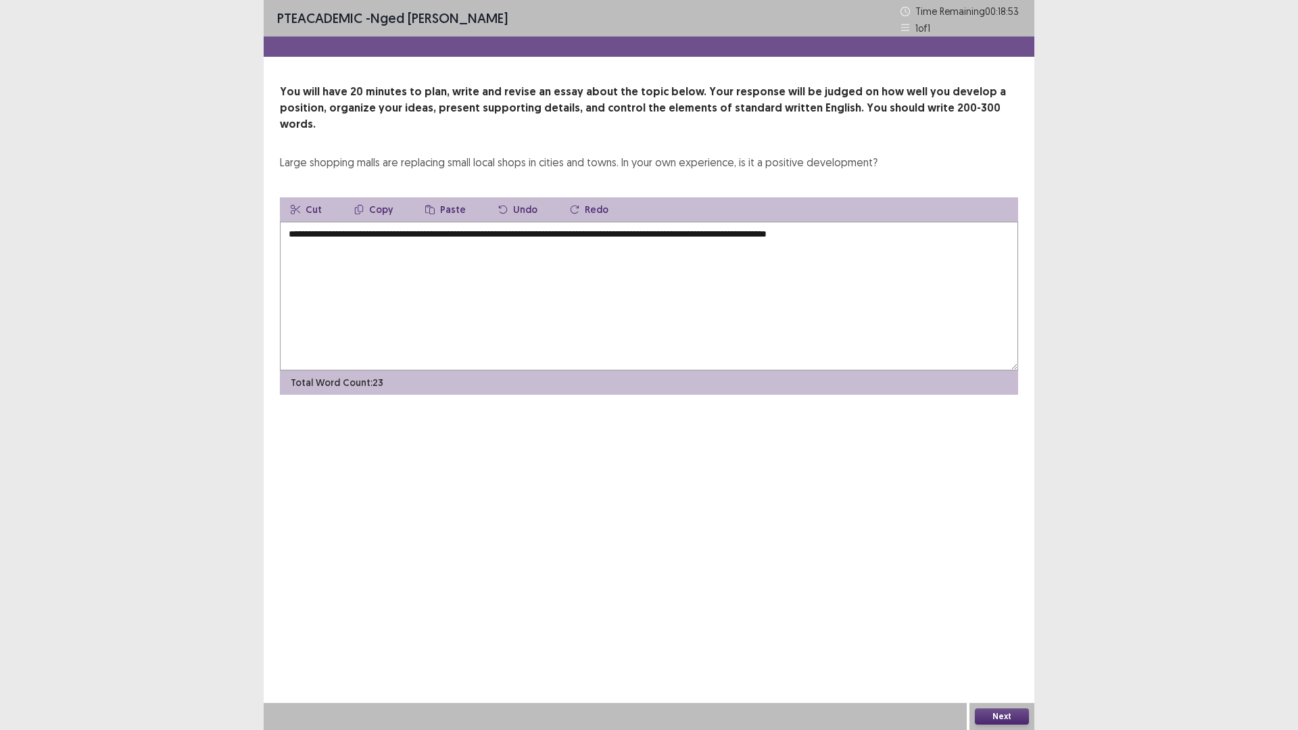
click at [689, 222] on textarea "**********" at bounding box center [649, 296] width 738 height 149
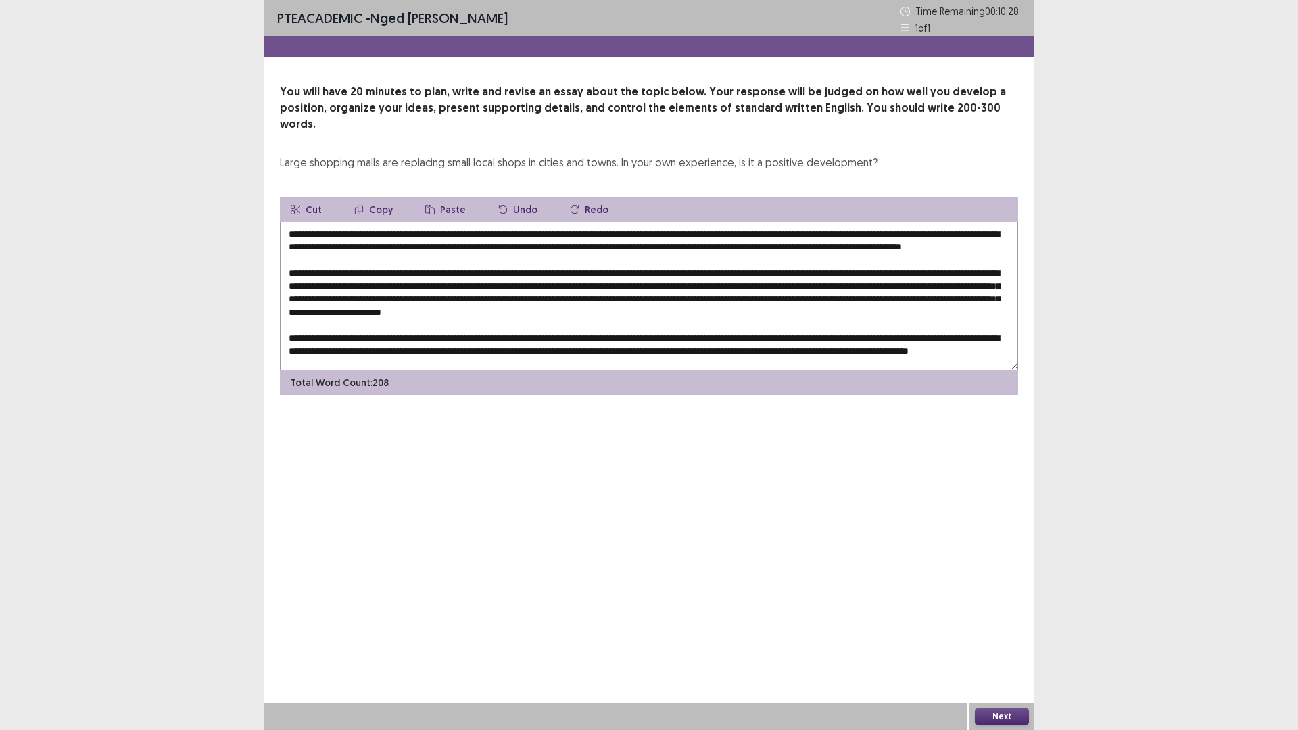
click at [546, 222] on textarea at bounding box center [649, 296] width 738 height 149
click at [829, 222] on textarea at bounding box center [649, 296] width 738 height 149
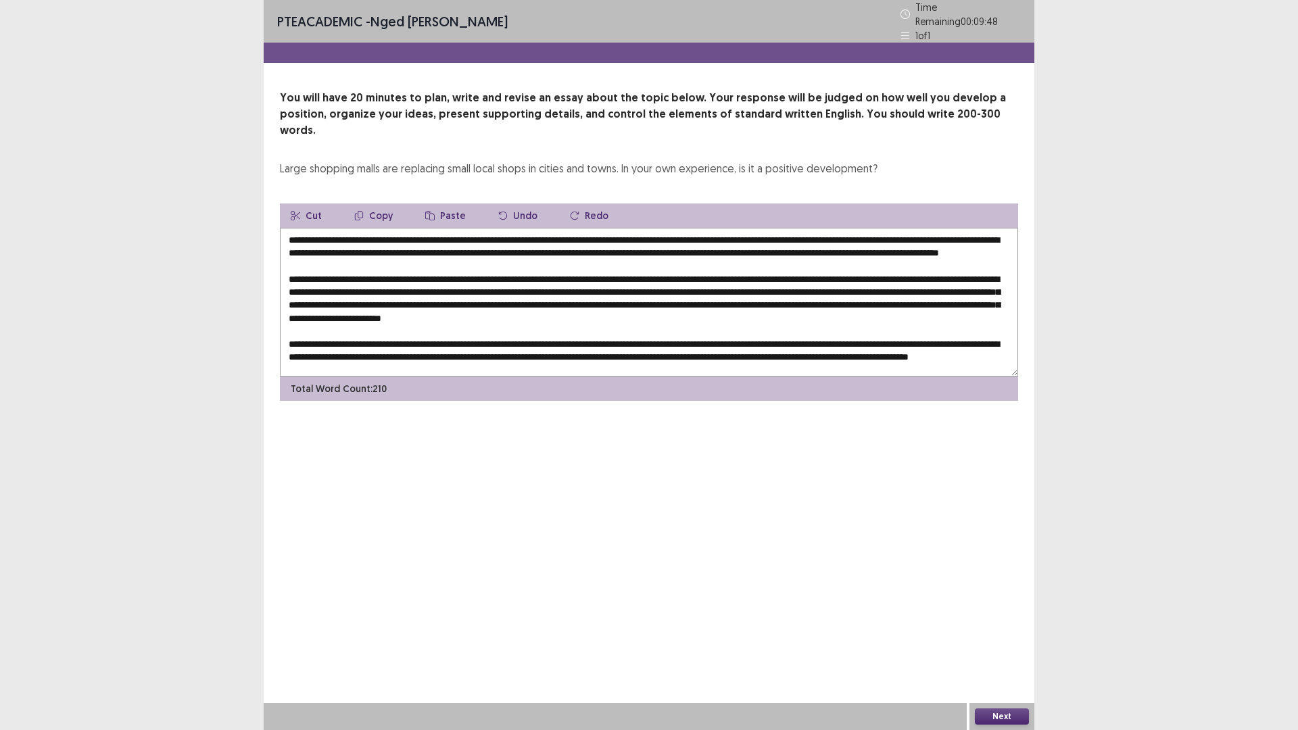
click at [630, 229] on textarea at bounding box center [649, 302] width 738 height 149
type textarea "**********"
click at [1000, 638] on button "Next" at bounding box center [1002, 716] width 54 height 16
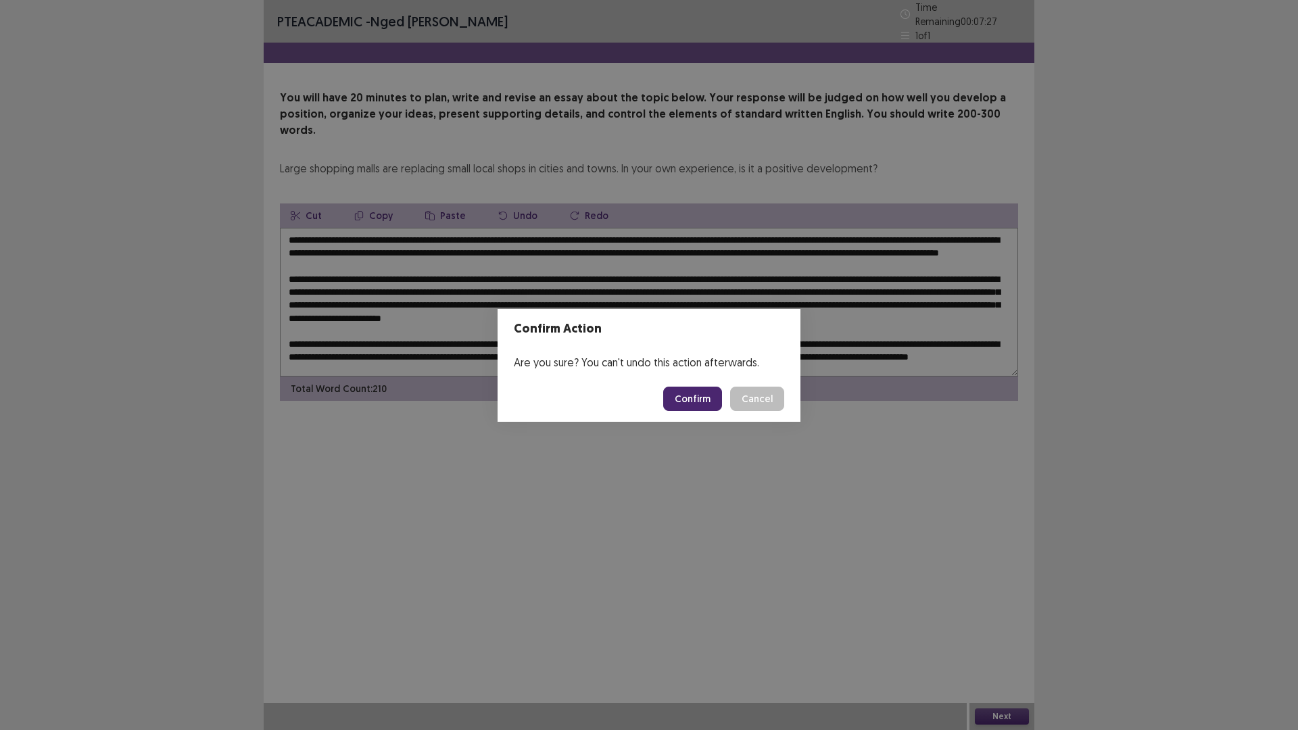
click at [694, 398] on button "Confirm" at bounding box center [692, 399] width 59 height 24
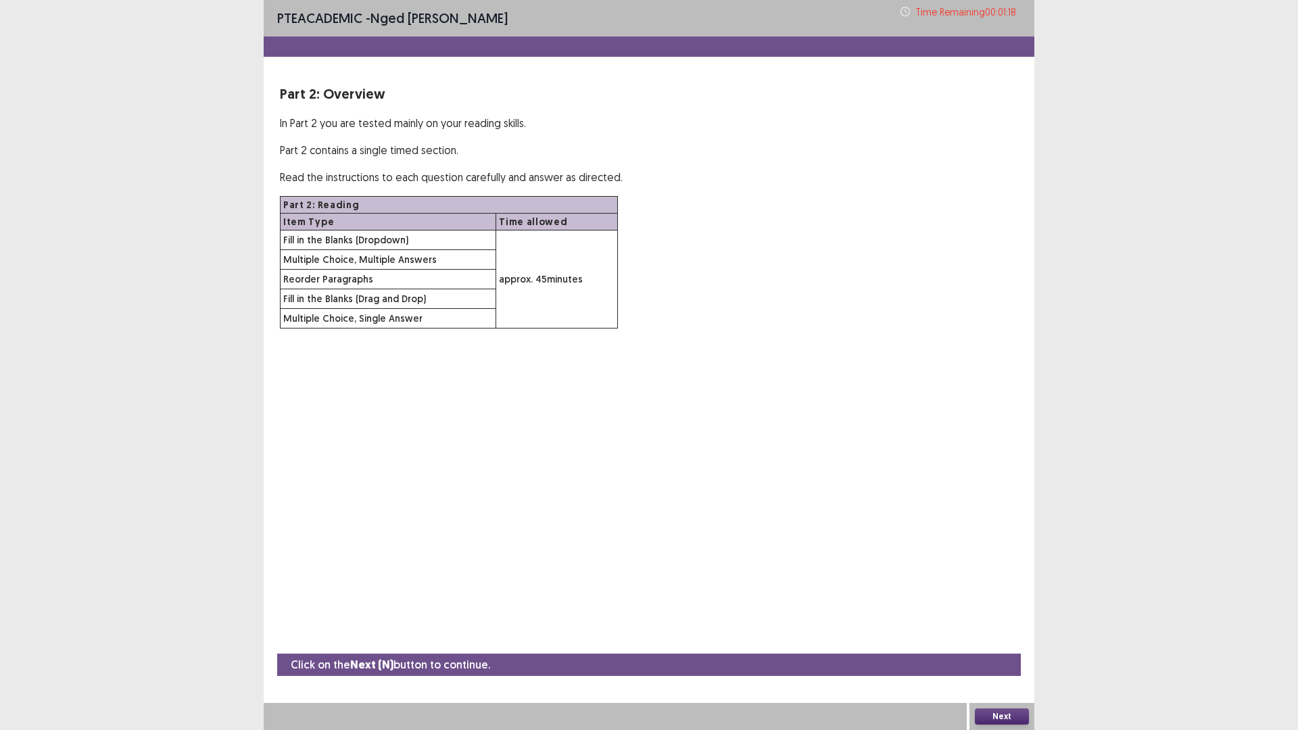
click at [1005, 638] on button "Next" at bounding box center [1002, 716] width 54 height 16
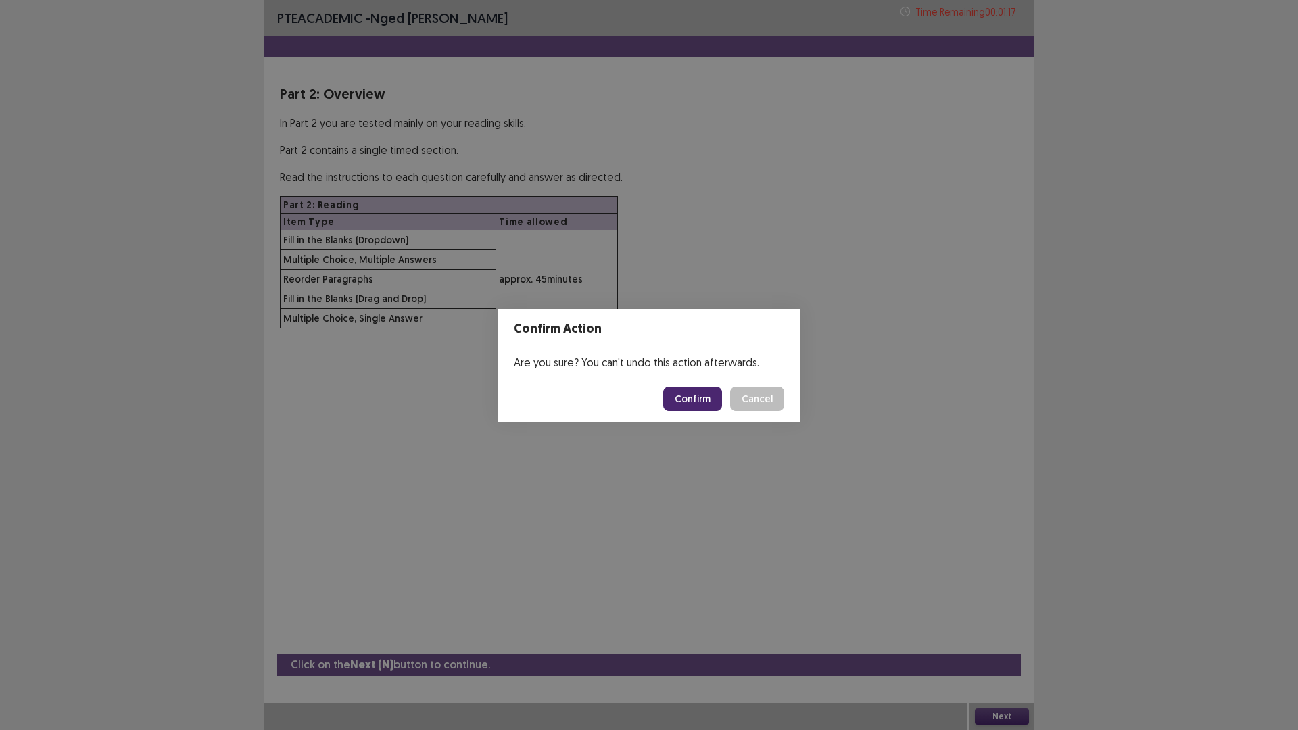
click at [694, 397] on button "Confirm" at bounding box center [692, 399] width 59 height 24
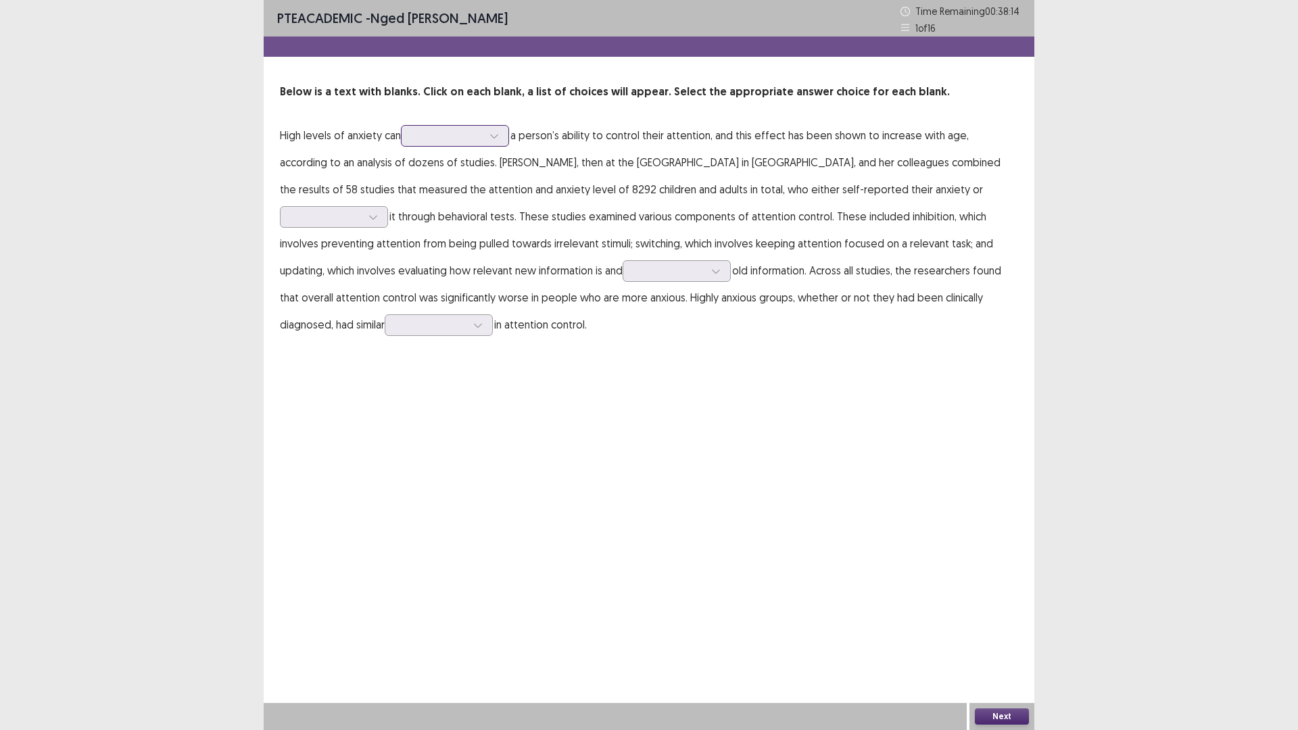
click at [455, 137] on div at bounding box center [447, 135] width 70 height 13
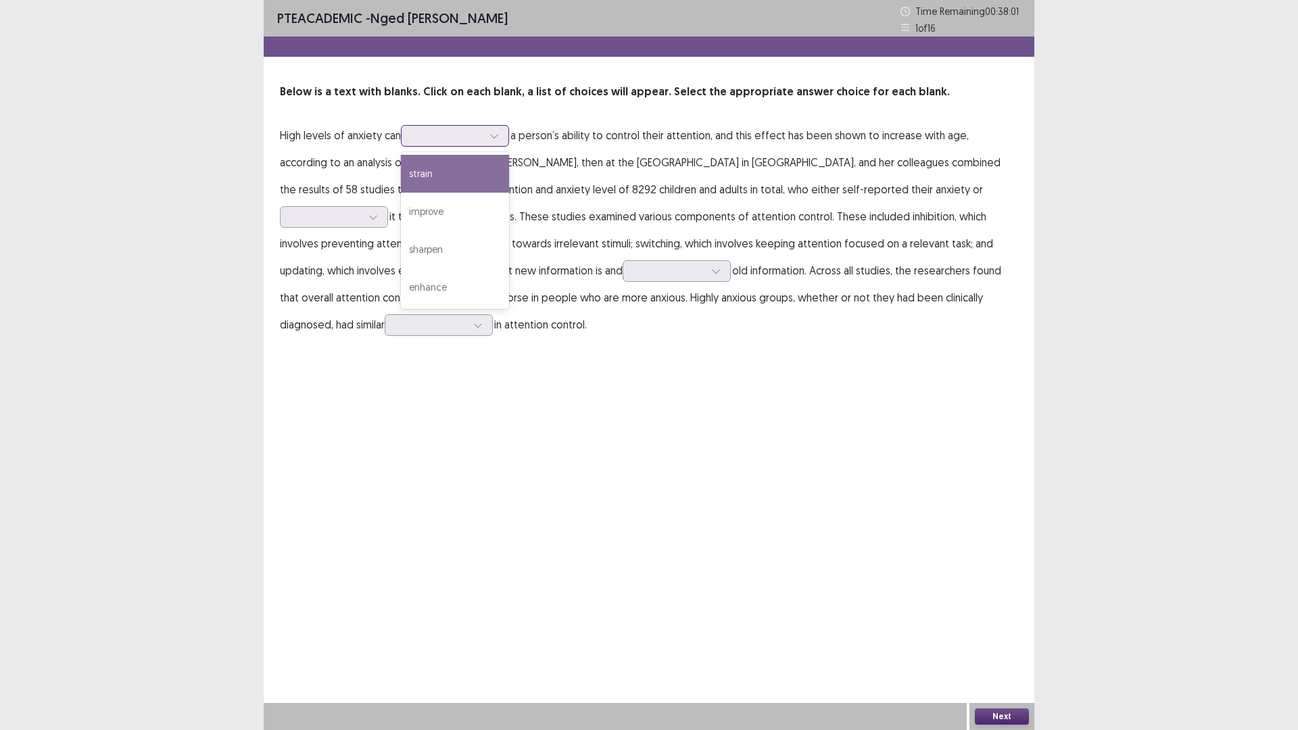
click at [455, 187] on div "strain" at bounding box center [455, 174] width 108 height 38
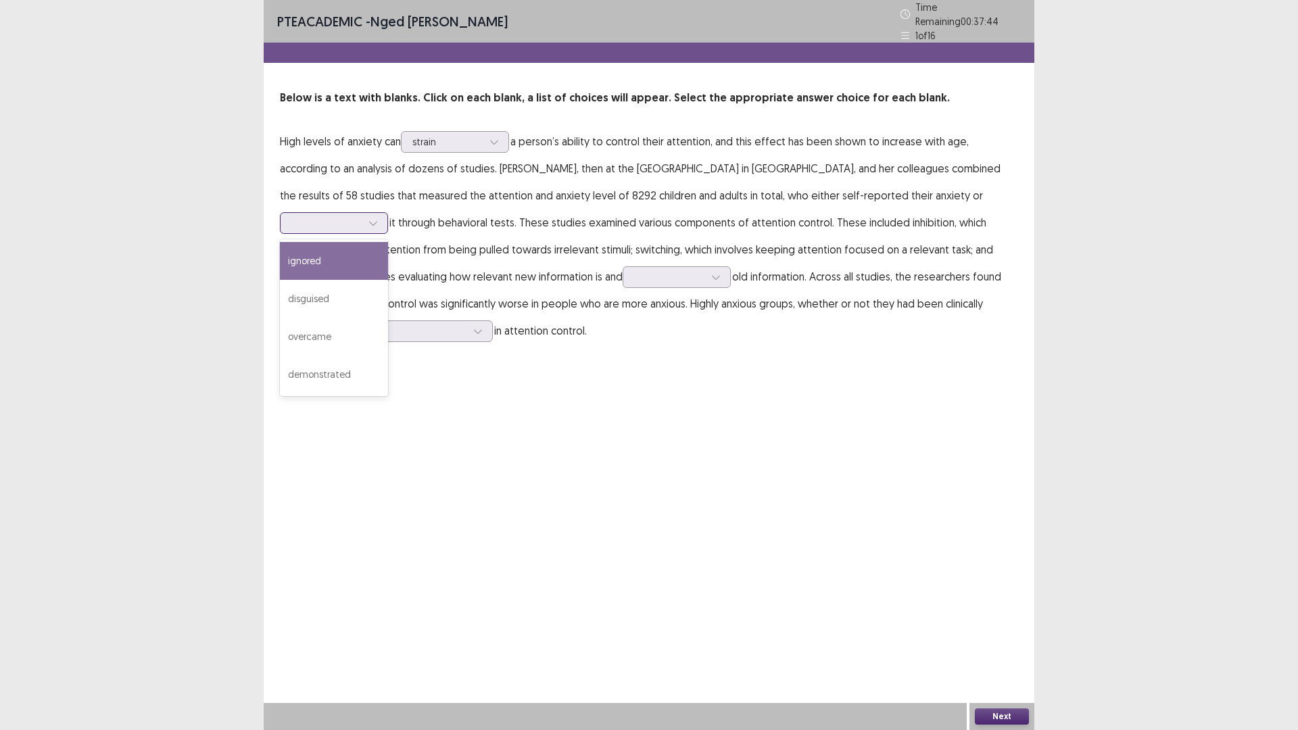
click at [362, 216] on div at bounding box center [326, 222] width 70 height 13
click at [388, 242] on div "ignored" at bounding box center [334, 261] width 108 height 38
click at [362, 216] on div at bounding box center [326, 222] width 70 height 13
click at [988, 318] on p "High levels of anxiety can strain a person’s ability to control their attention…" at bounding box center [649, 236] width 738 height 216
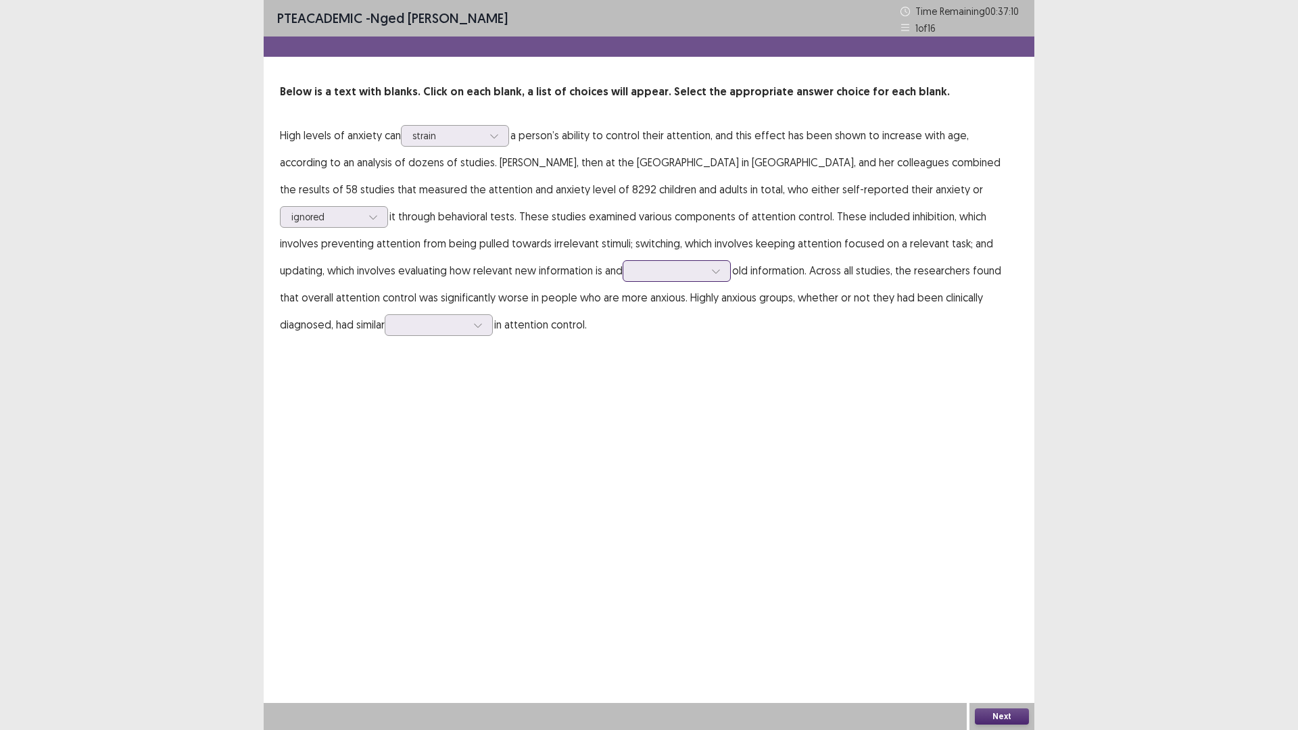
click at [634, 272] on div at bounding box center [669, 270] width 70 height 13
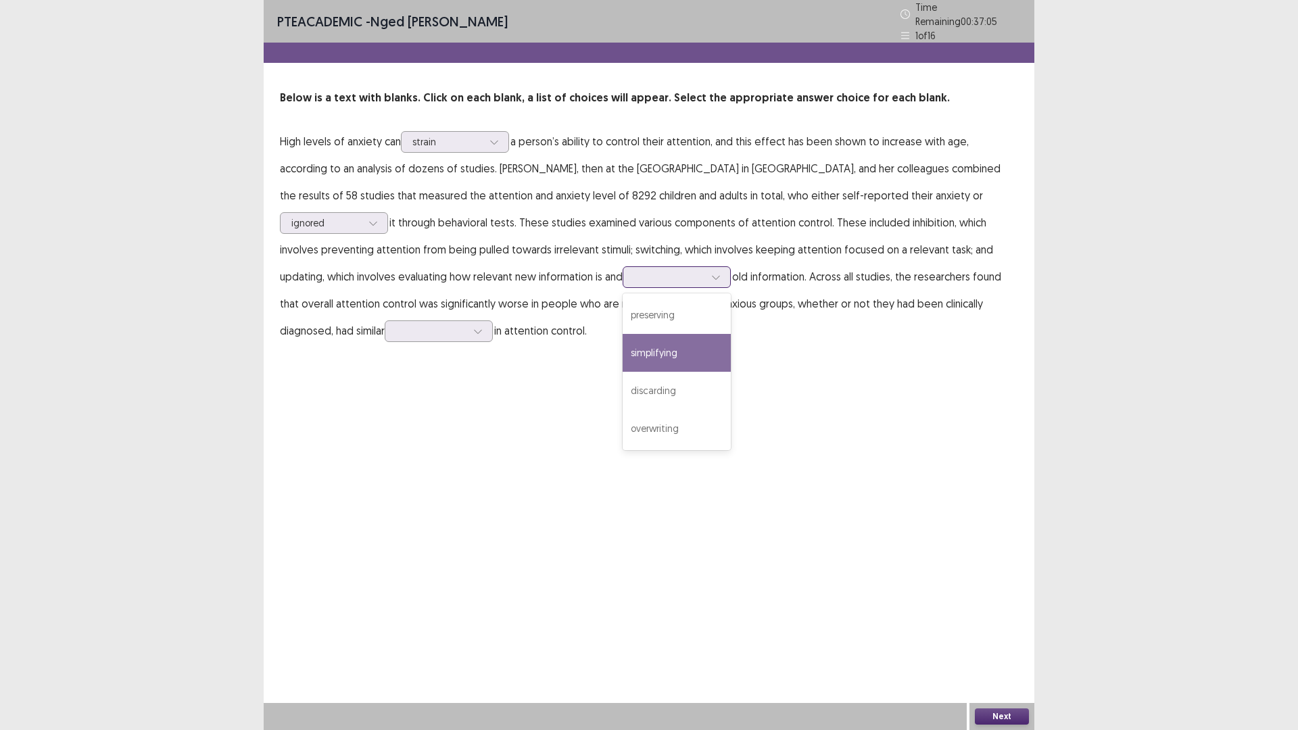
click at [623, 344] on div "simplifying" at bounding box center [677, 353] width 108 height 38
click at [634, 274] on div at bounding box center [669, 276] width 70 height 13
click at [624, 368] on div "PTE academic - Nged [PERSON_NAME] Time Remaining 00 : 36 : 50 1 of 16 Below is …" at bounding box center [649, 365] width 771 height 730
click at [396, 327] on div at bounding box center [431, 330] width 70 height 13
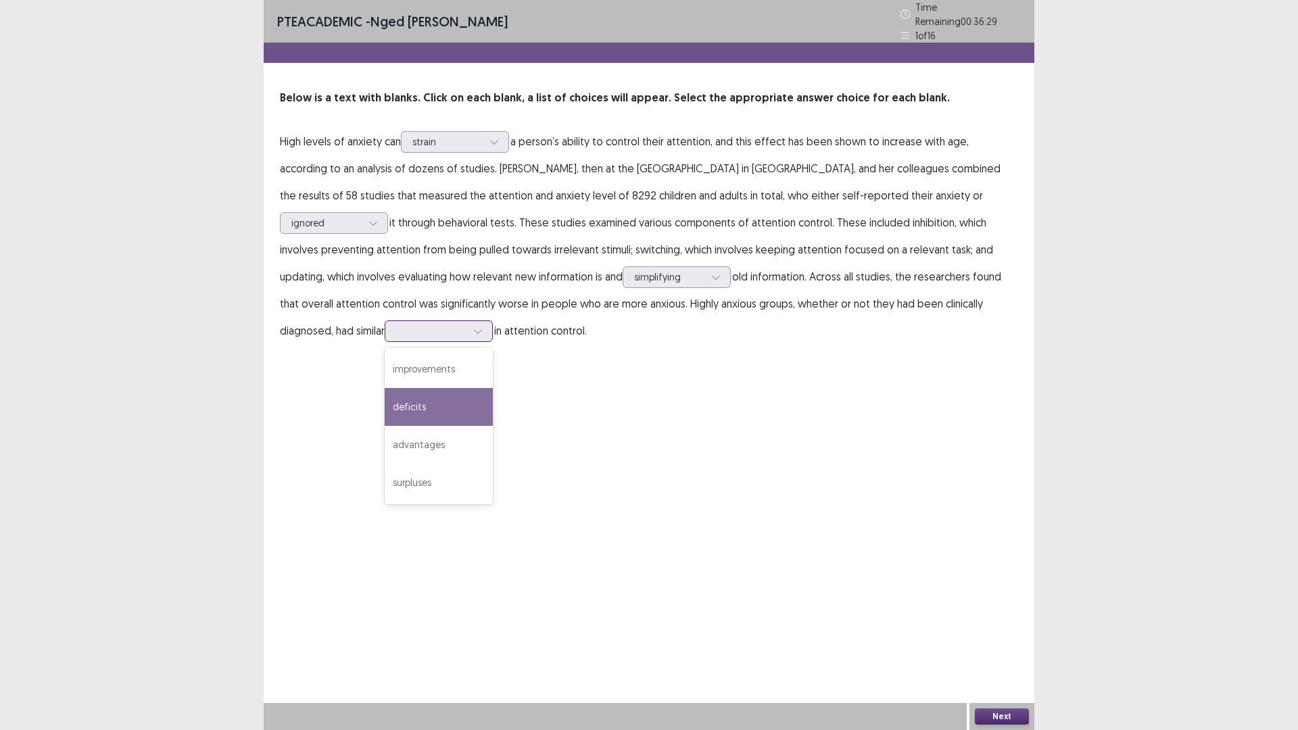
click at [385, 399] on div "deficits" at bounding box center [439, 407] width 108 height 38
click at [396, 324] on div at bounding box center [431, 330] width 70 height 13
click at [385, 393] on div "deficits" at bounding box center [439, 407] width 108 height 38
click at [1019, 638] on button "Next" at bounding box center [1002, 716] width 54 height 16
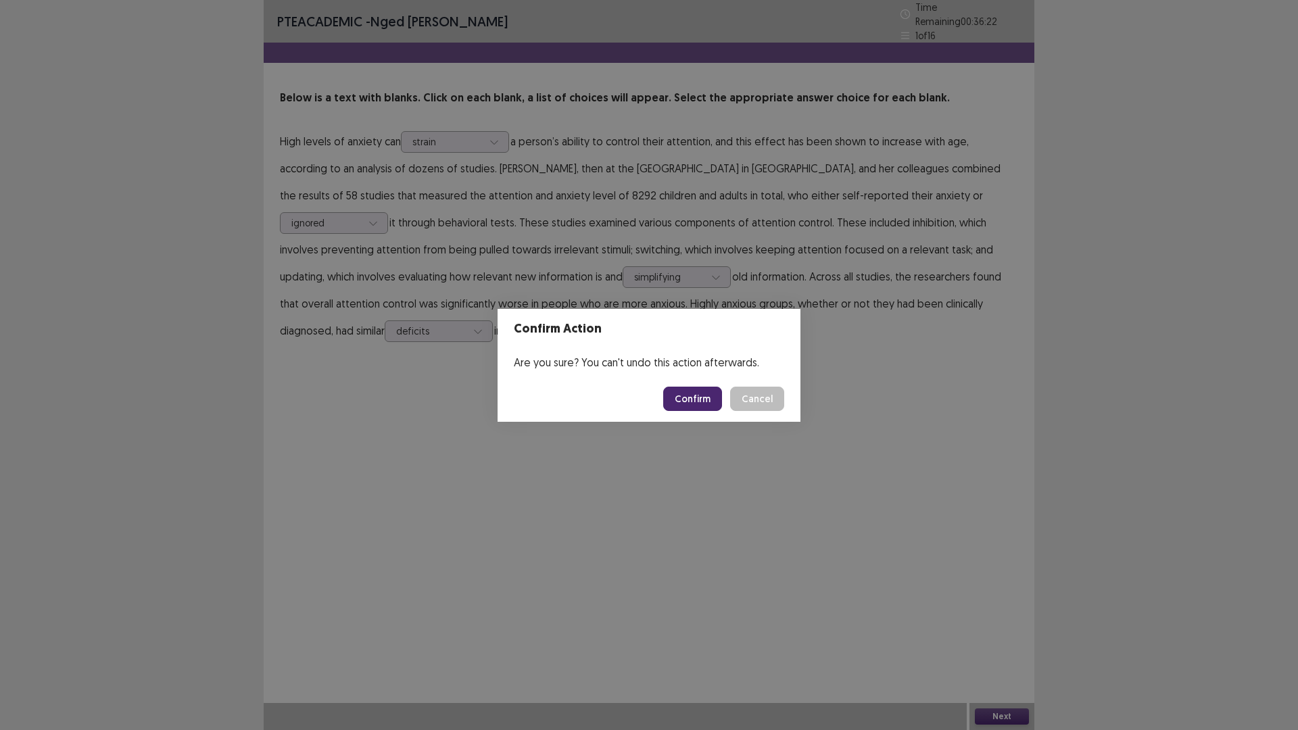
click at [687, 393] on button "Confirm" at bounding box center [692, 399] width 59 height 24
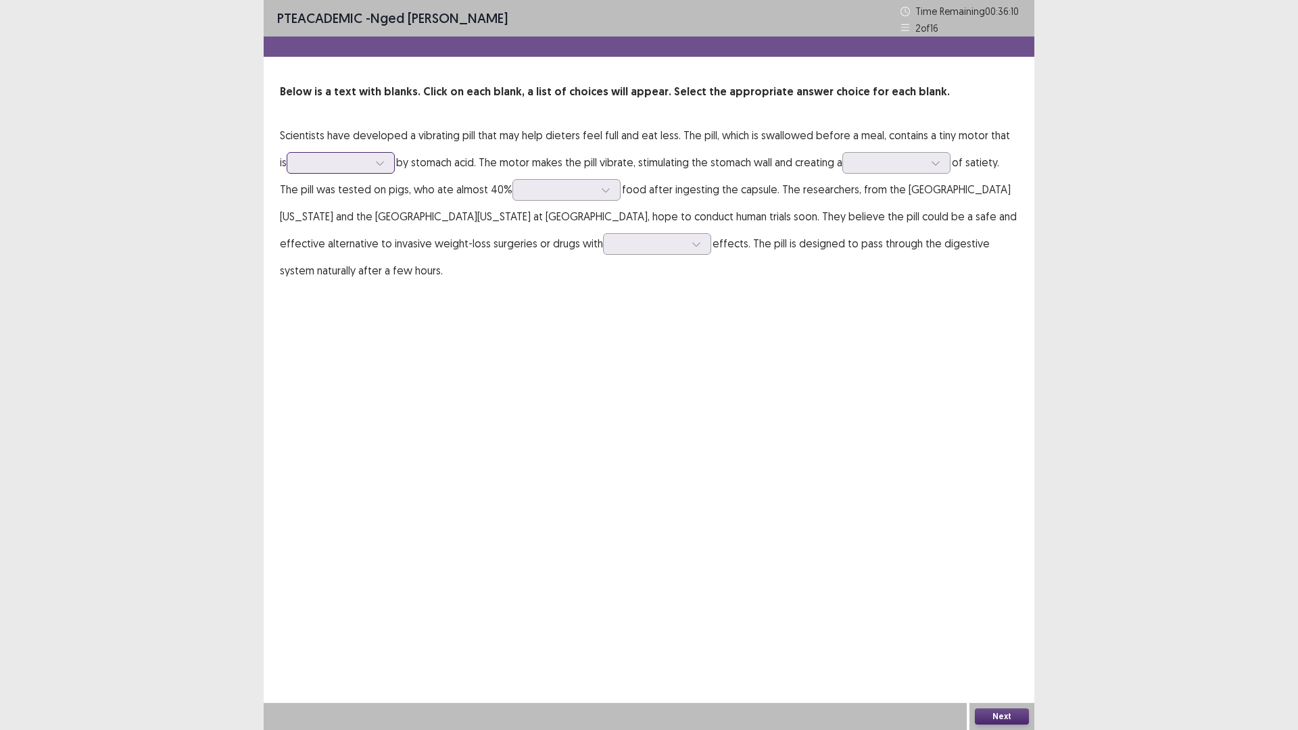
click at [347, 162] on div at bounding box center [333, 162] width 70 height 13
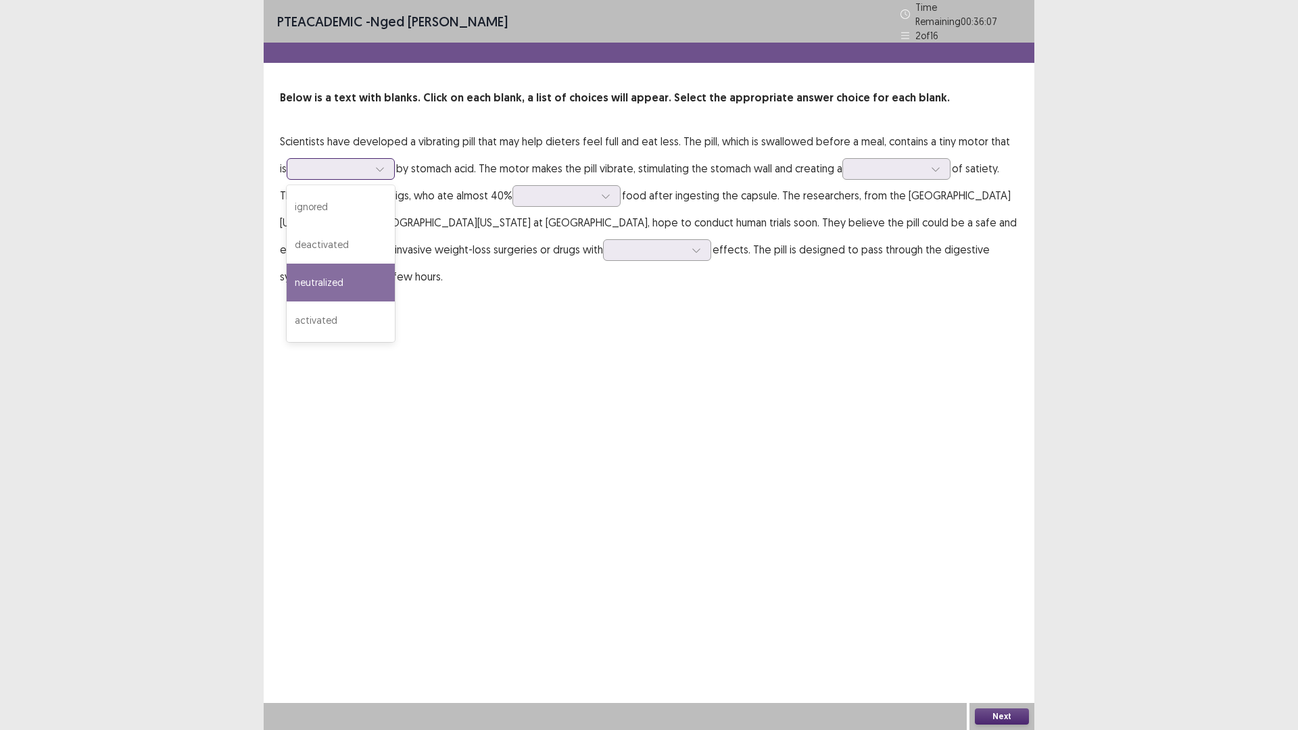
click at [319, 272] on div "neutralized" at bounding box center [341, 283] width 108 height 38
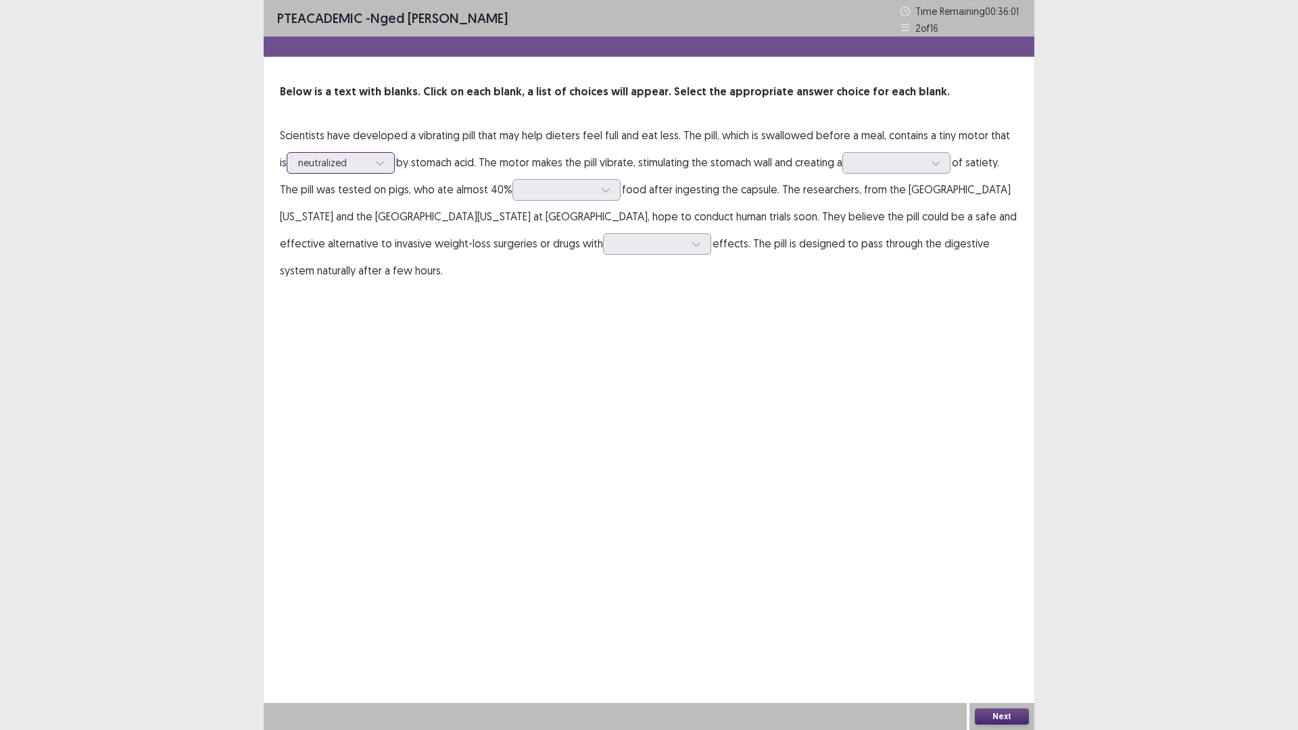
click at [330, 165] on div at bounding box center [333, 162] width 70 height 13
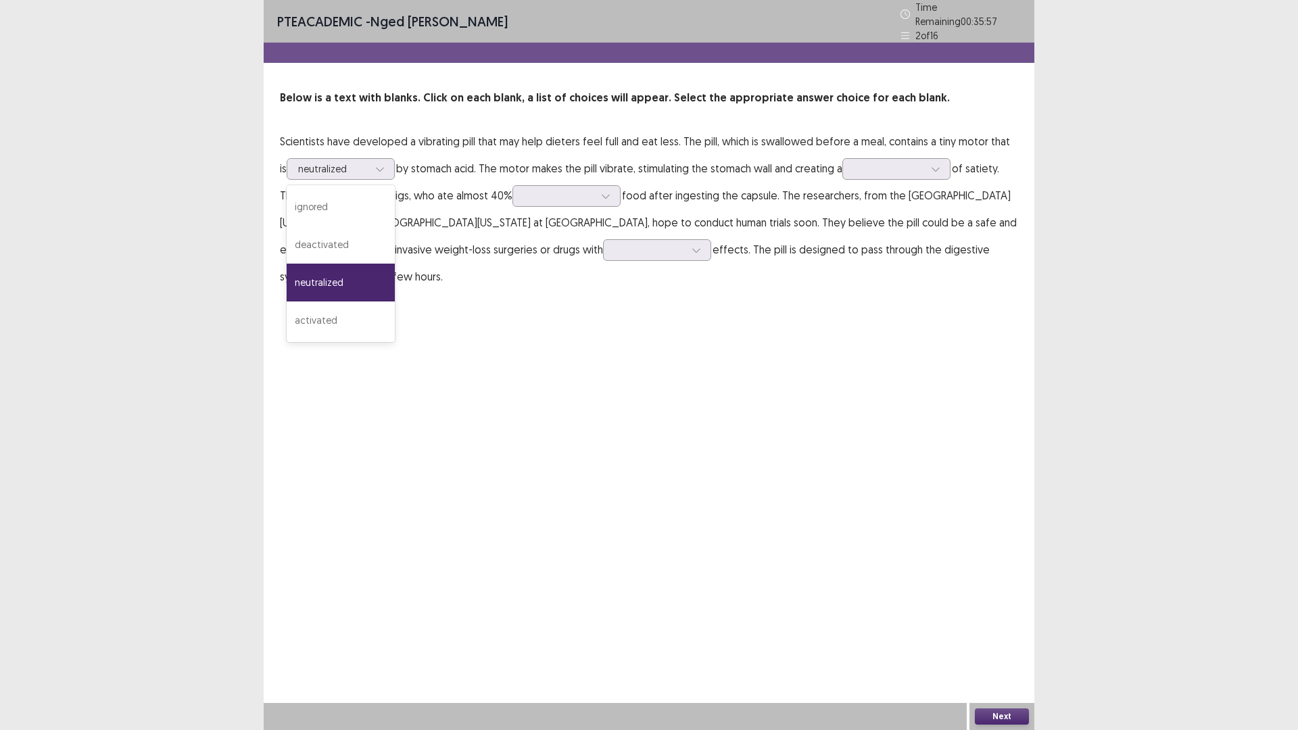
click at [484, 312] on div "PTE academic - Nged [PERSON_NAME] Time Remaining 00 : 35 : 57 2 of 16 Below is …" at bounding box center [649, 365] width 771 height 730
click at [878, 162] on div at bounding box center [889, 168] width 70 height 13
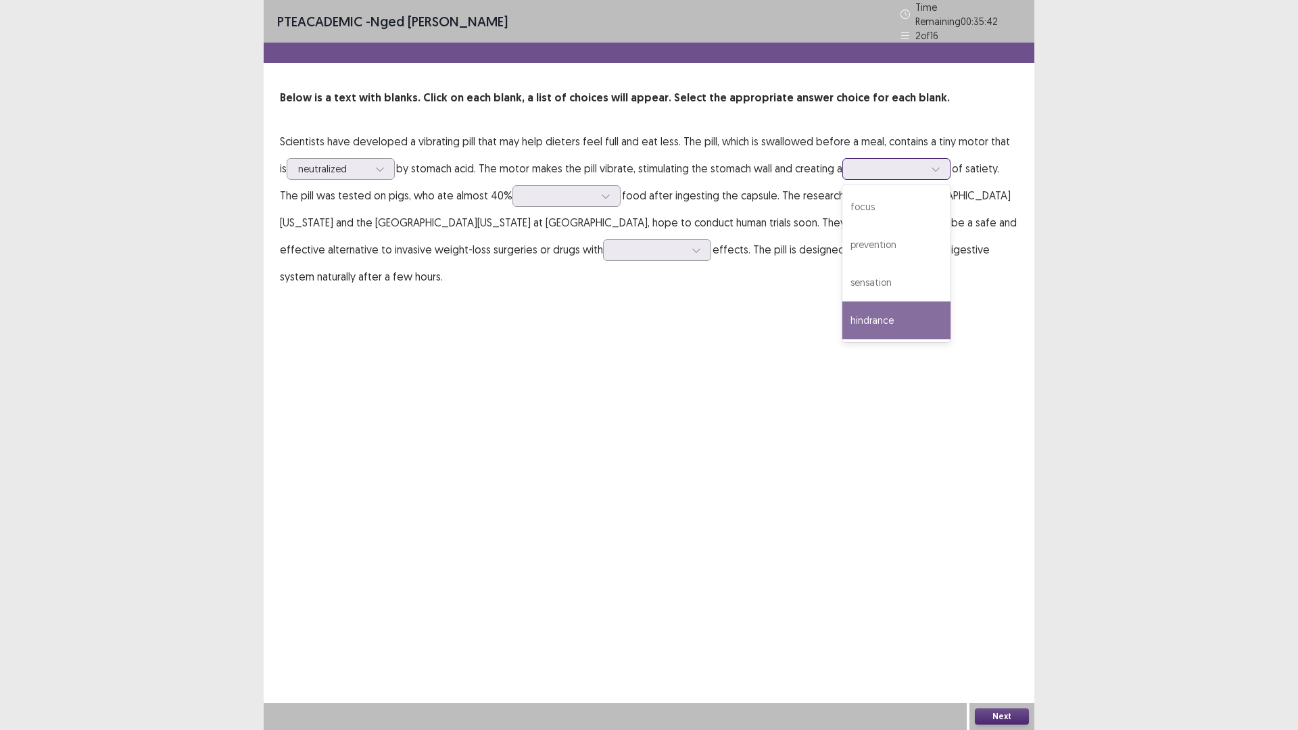
click at [872, 310] on div "hindrance" at bounding box center [896, 321] width 108 height 38
click at [916, 165] on div at bounding box center [889, 168] width 70 height 13
click at [745, 286] on div "PTE academic - [PERSON_NAME] Time Remaining 00 : 35 : 34 2 of 16 Below is a tex…" at bounding box center [649, 158] width 771 height 317
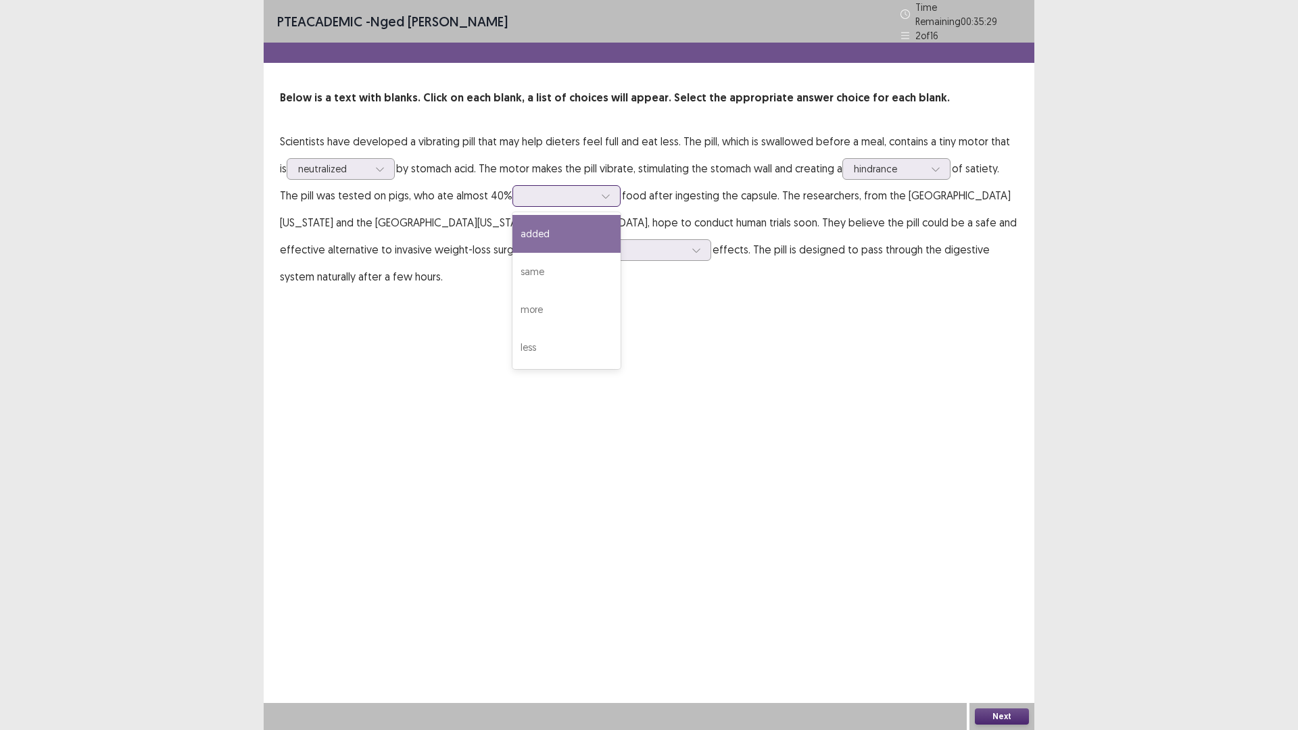
click at [537, 189] on div at bounding box center [559, 195] width 70 height 13
click at [535, 235] on div "added" at bounding box center [566, 234] width 108 height 38
click at [615, 243] on div at bounding box center [650, 249] width 70 height 13
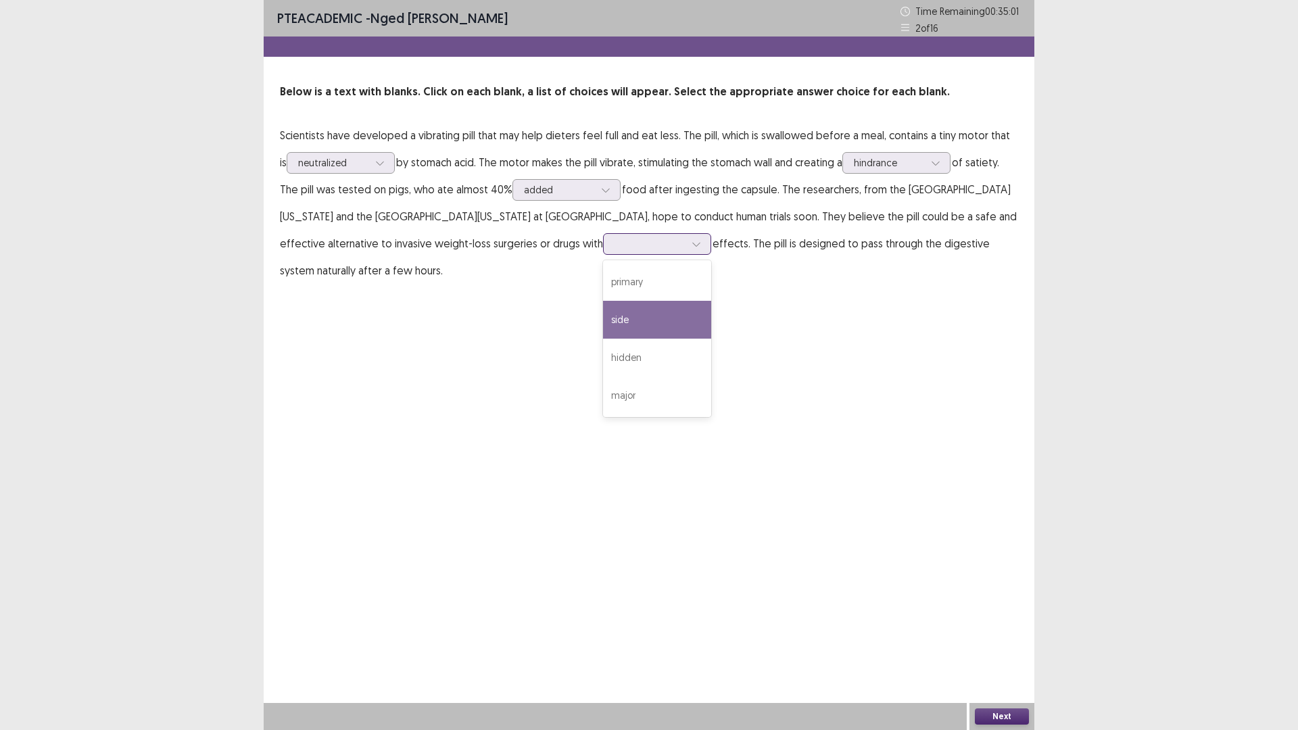
click at [603, 324] on div "side" at bounding box center [657, 320] width 108 height 38
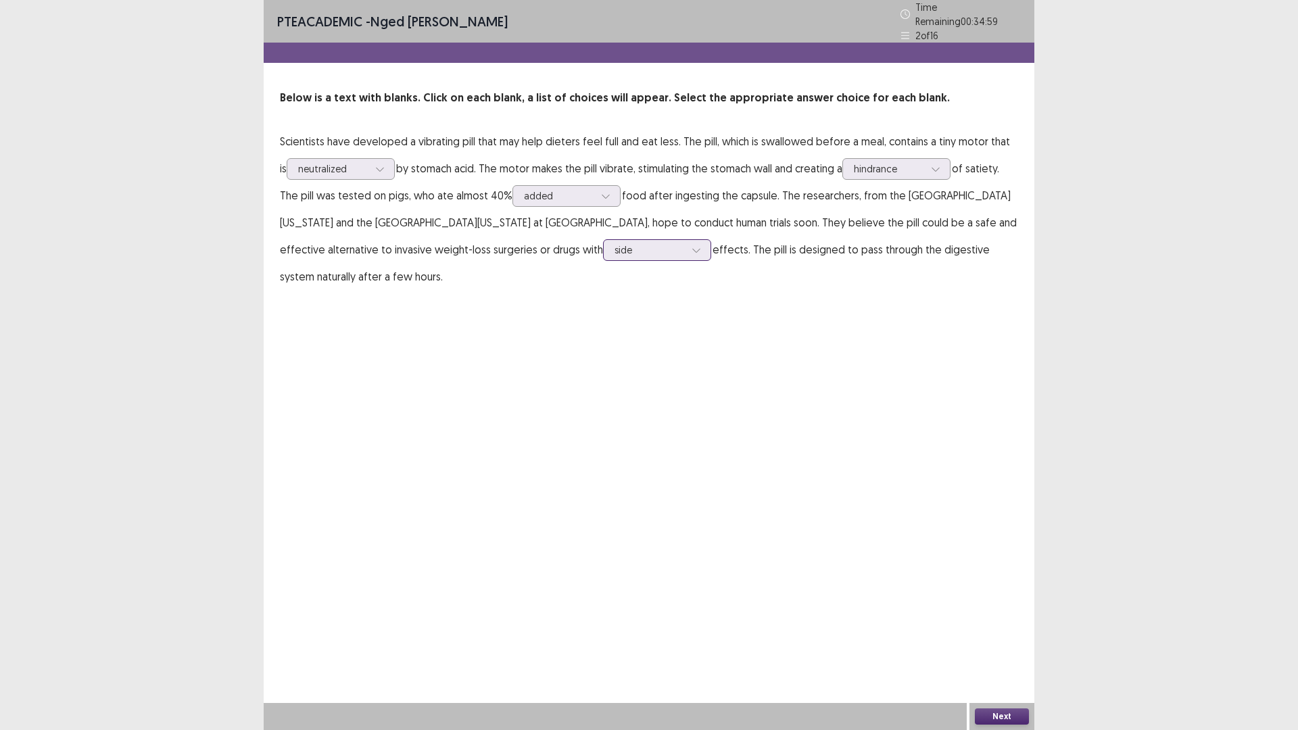
click at [615, 245] on div at bounding box center [650, 249] width 70 height 13
click at [893, 163] on div at bounding box center [889, 168] width 70 height 13
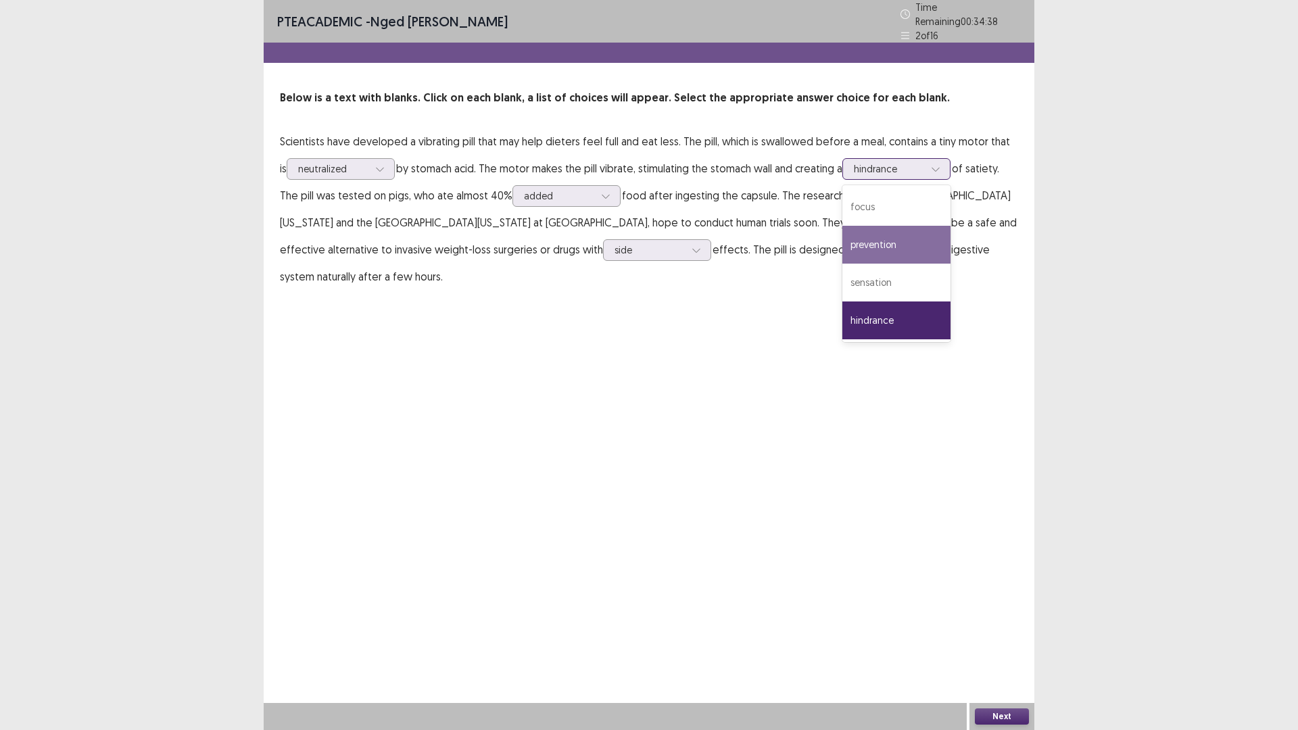
click at [896, 238] on div "prevention" at bounding box center [896, 245] width 108 height 38
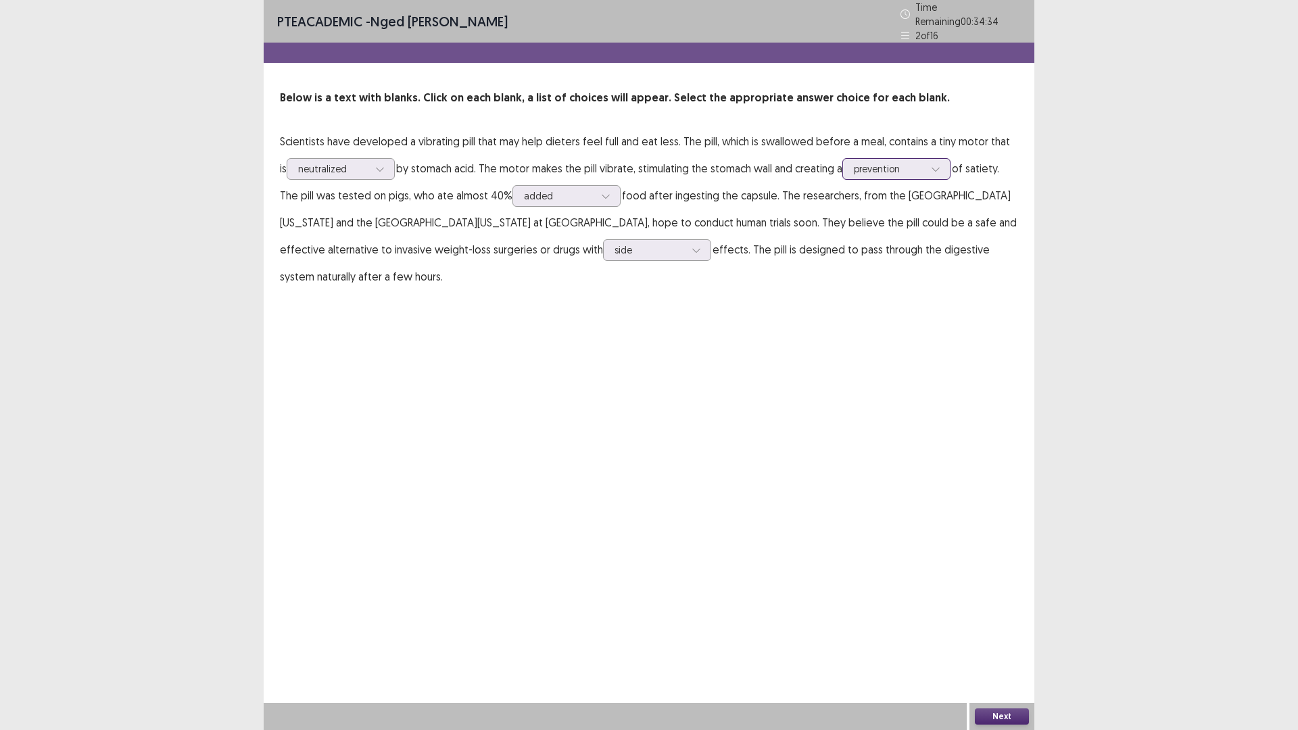
click at [881, 168] on div at bounding box center [889, 168] width 70 height 13
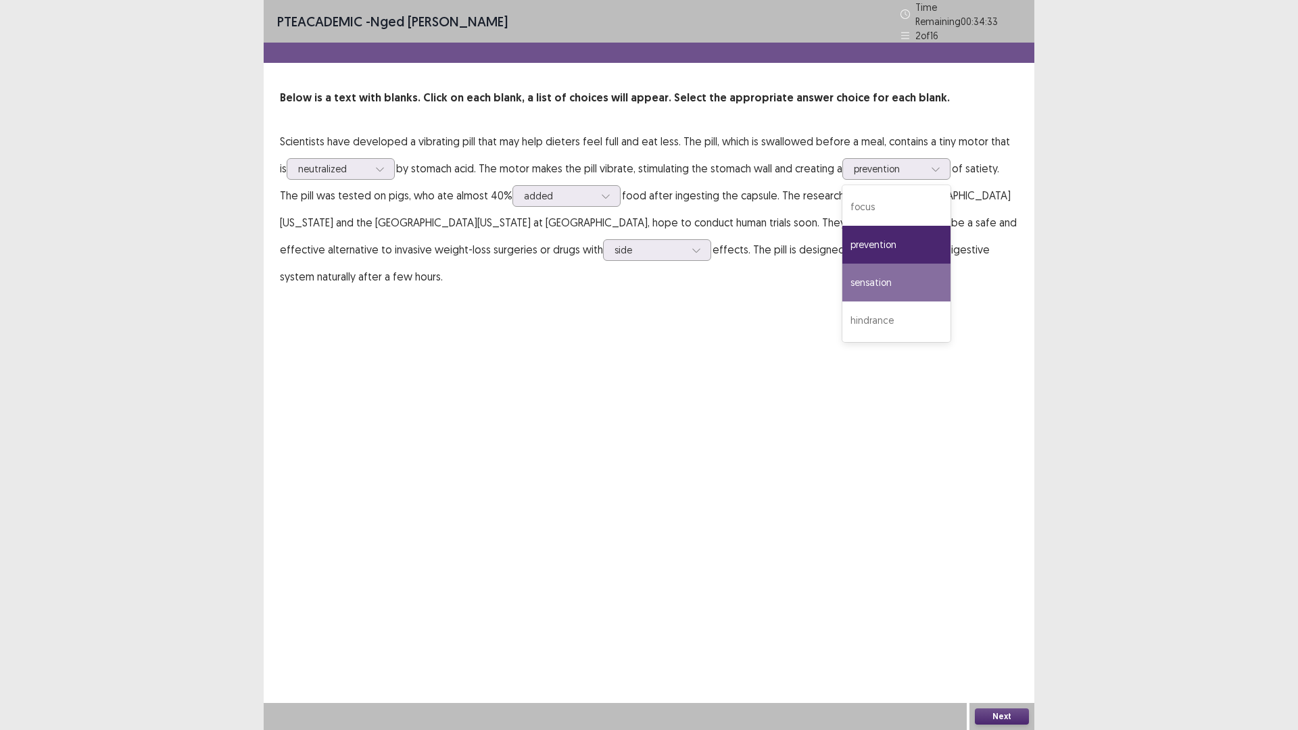
click at [653, 420] on div "PTE academic - [PERSON_NAME] Time Remaining 00 : 34 : 33 2 of 16 Below is a tex…" at bounding box center [649, 365] width 771 height 730
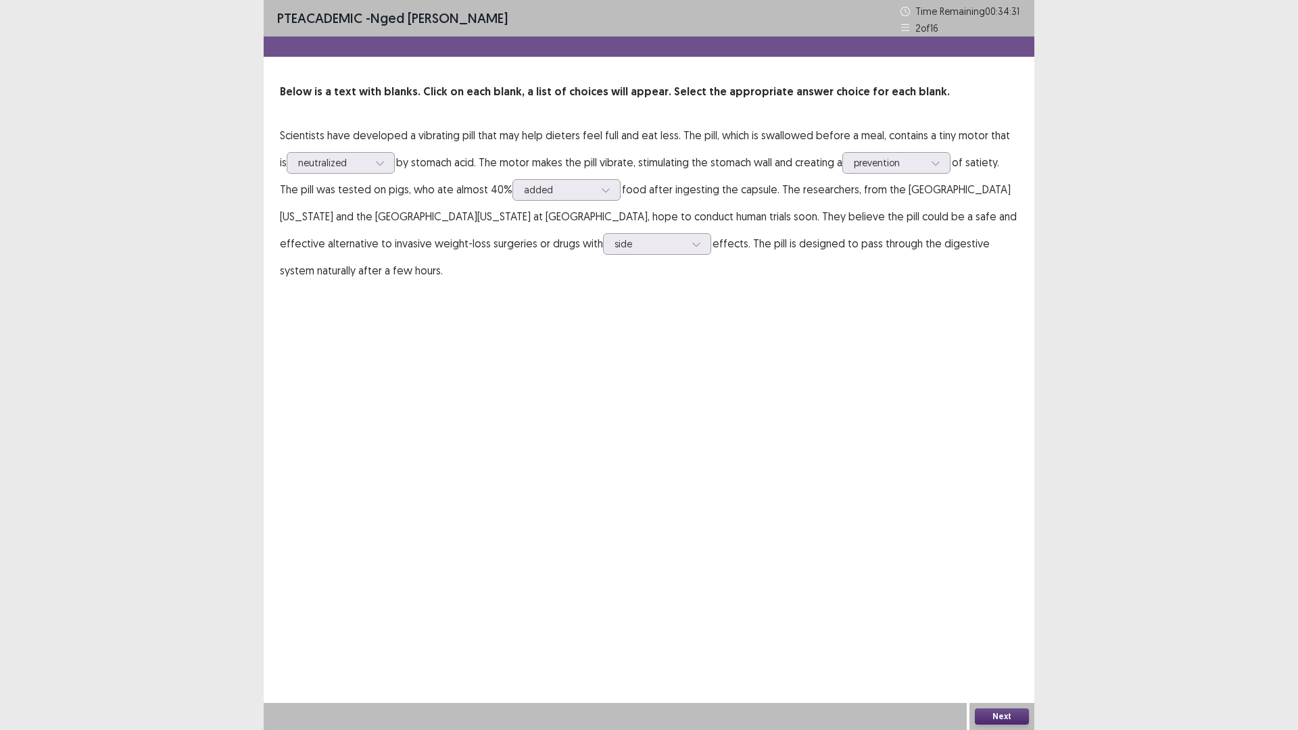
click at [993, 638] on button "Next" at bounding box center [1002, 716] width 54 height 16
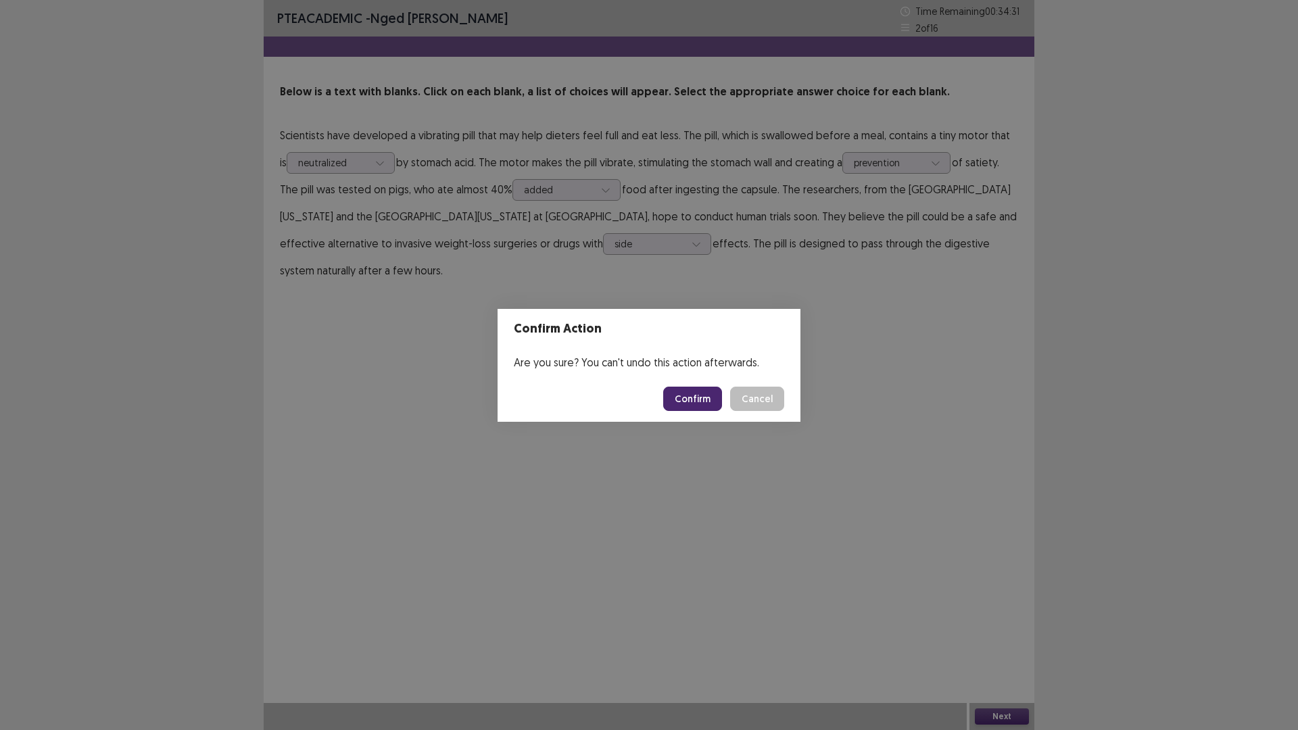
click at [679, 400] on button "Confirm" at bounding box center [692, 399] width 59 height 24
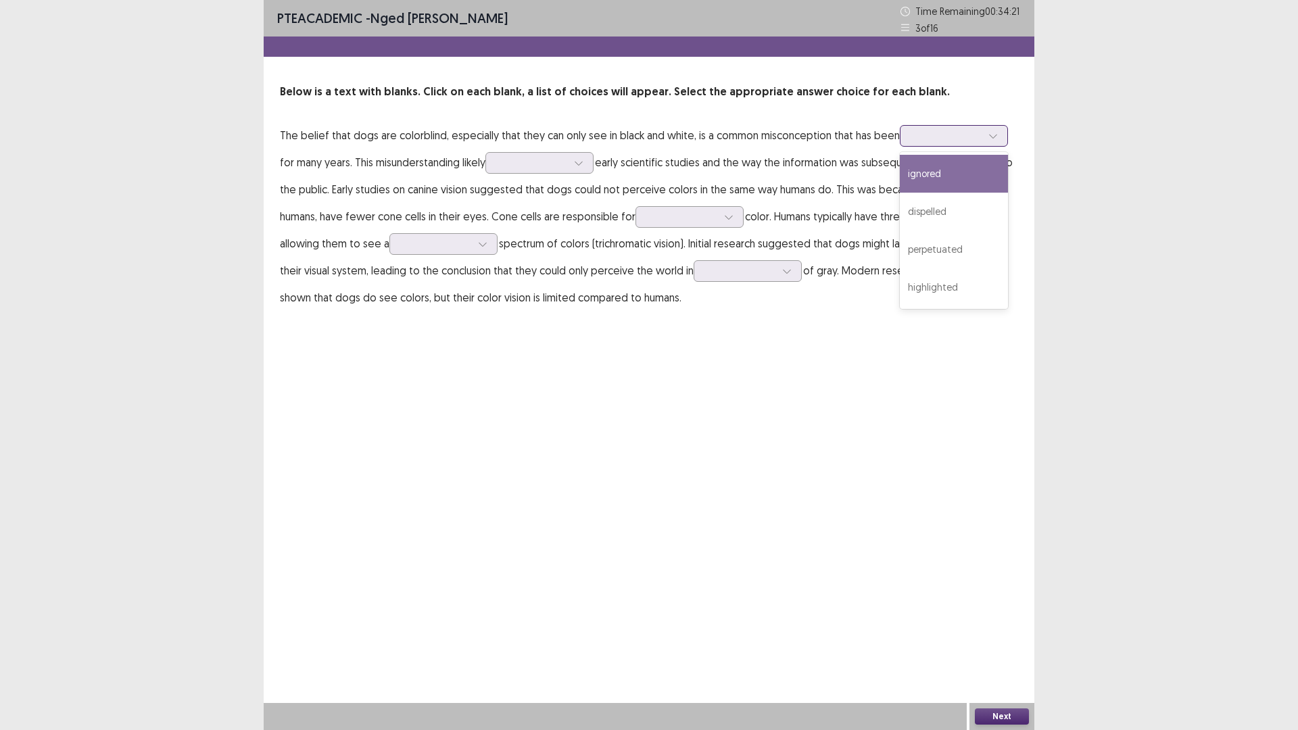
click at [936, 138] on div at bounding box center [946, 135] width 70 height 13
click at [934, 287] on div "highlighted" at bounding box center [954, 287] width 108 height 38
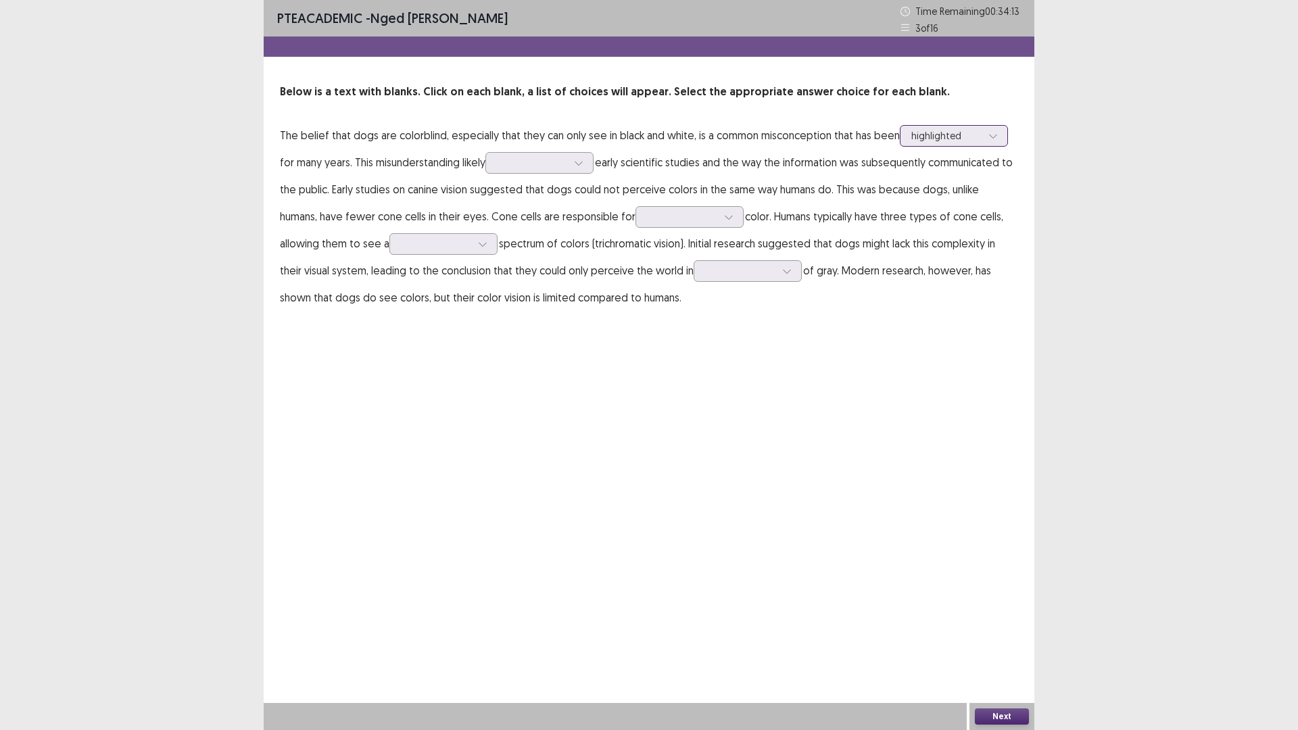
click at [938, 138] on div at bounding box center [946, 135] width 70 height 13
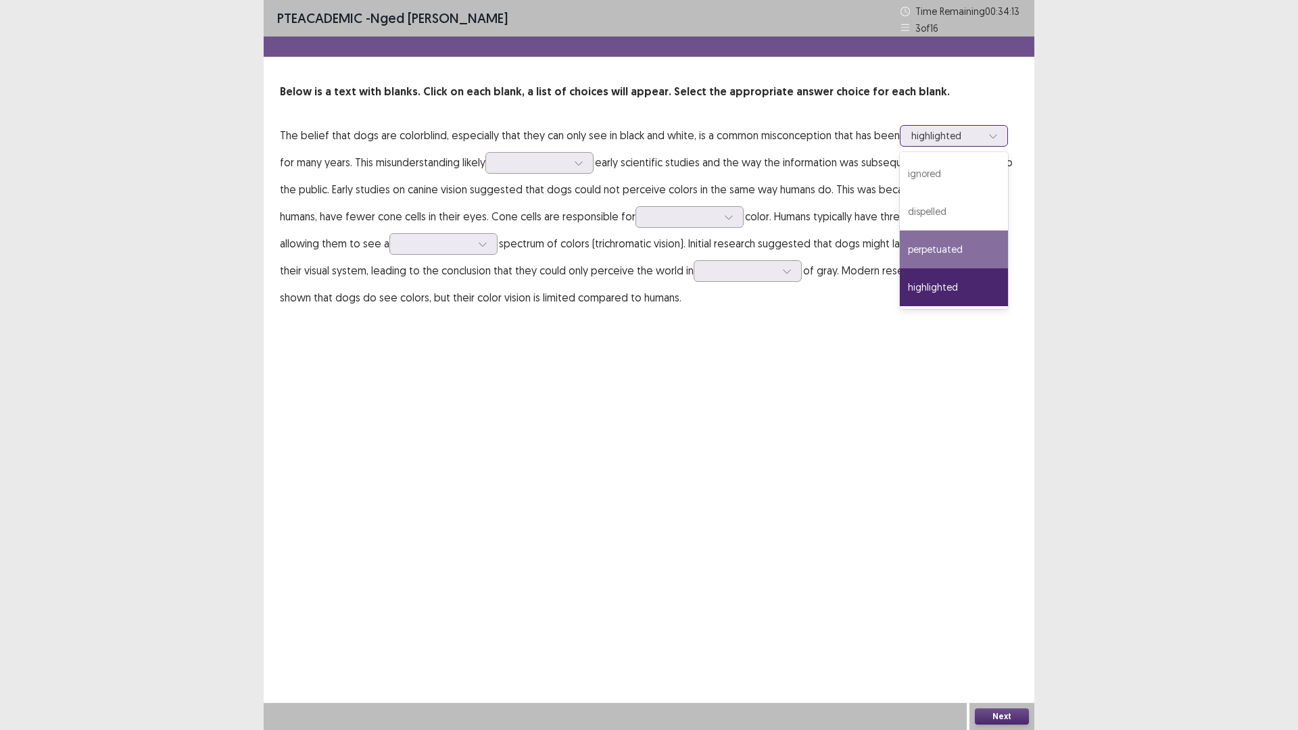
click at [924, 235] on div "perpetuated" at bounding box center [954, 250] width 108 height 38
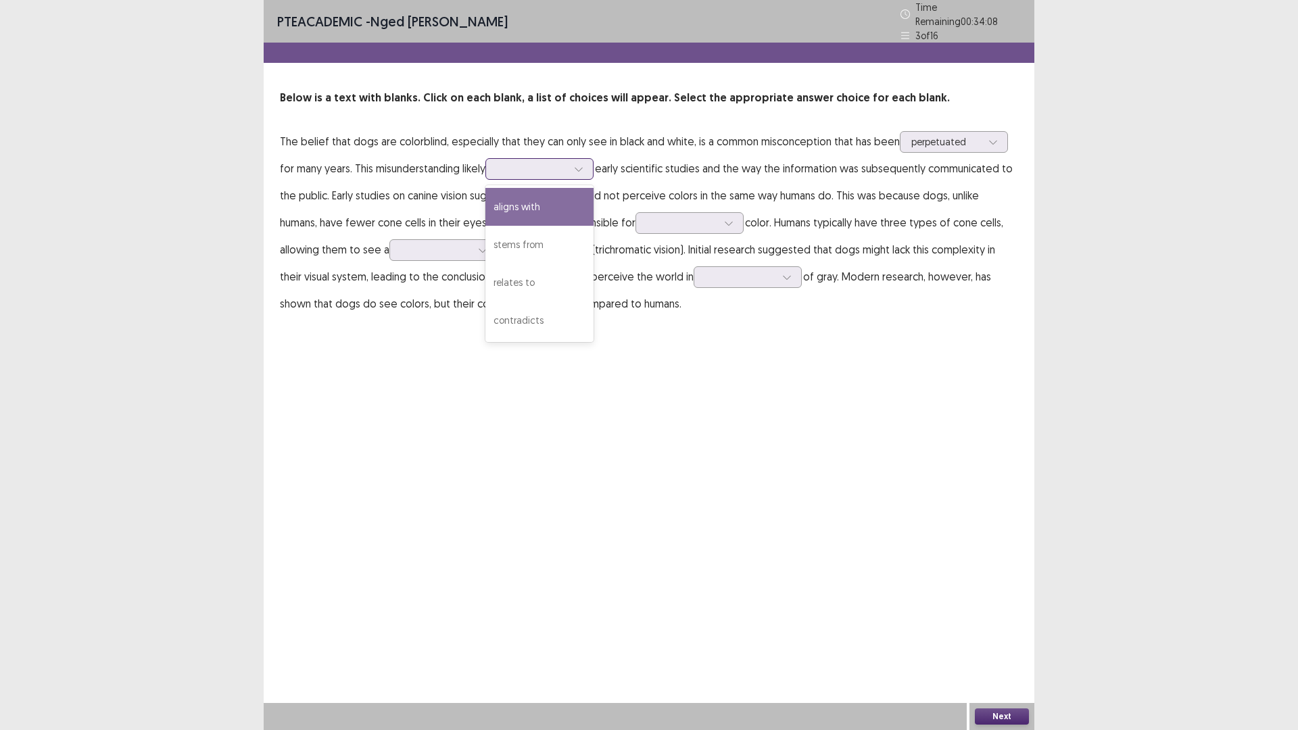
click at [520, 162] on div at bounding box center [532, 168] width 70 height 13
click at [545, 276] on div "relates to" at bounding box center [539, 283] width 108 height 38
click at [691, 216] on div at bounding box center [682, 222] width 70 height 13
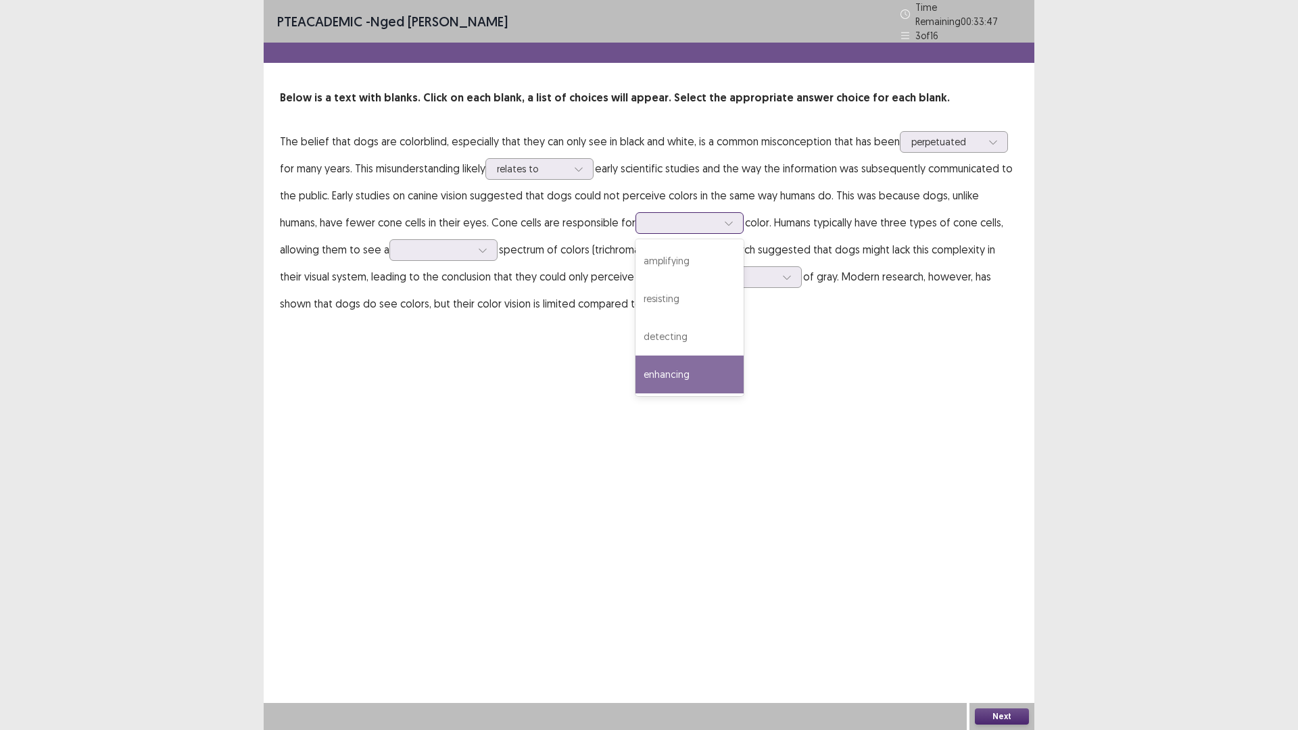
click at [681, 366] on div "enhancing" at bounding box center [689, 375] width 108 height 38
click at [687, 216] on div at bounding box center [682, 222] width 70 height 13
click at [436, 247] on div at bounding box center [436, 249] width 70 height 13
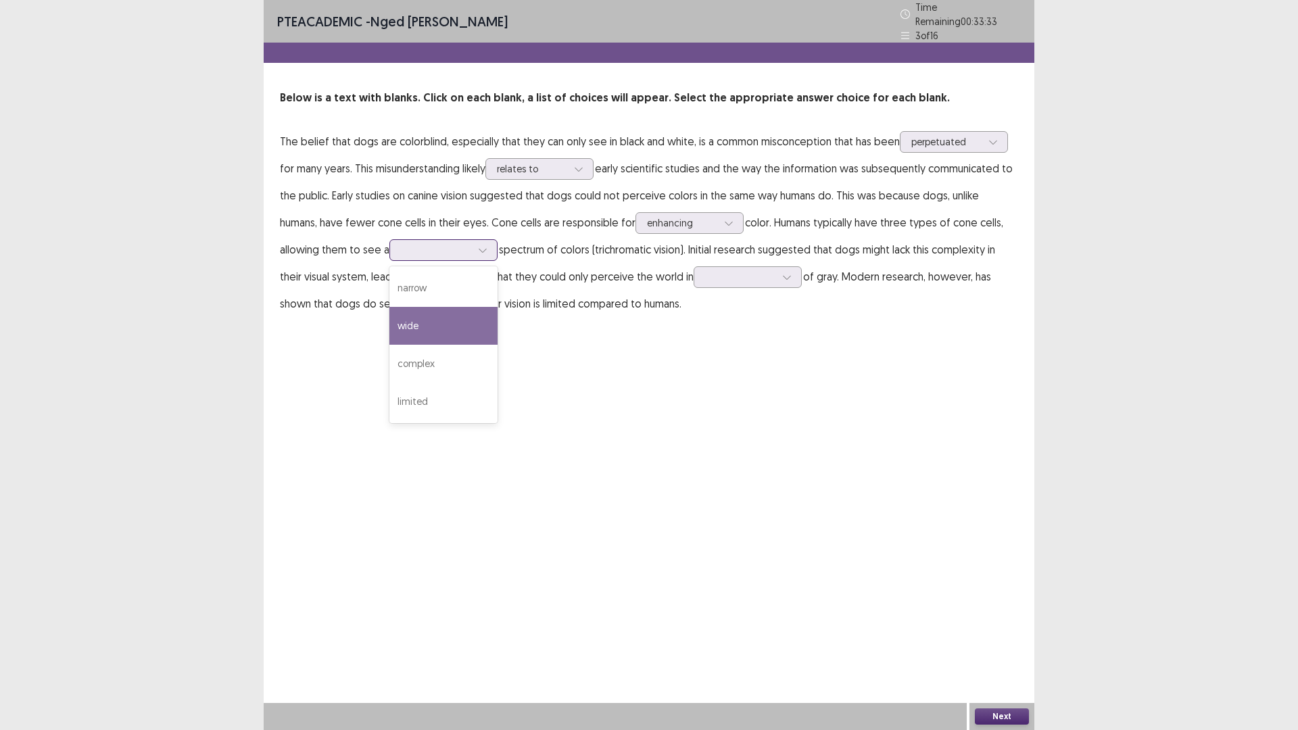
click at [432, 316] on div "wide" at bounding box center [443, 326] width 108 height 38
click at [736, 270] on div at bounding box center [740, 276] width 70 height 13
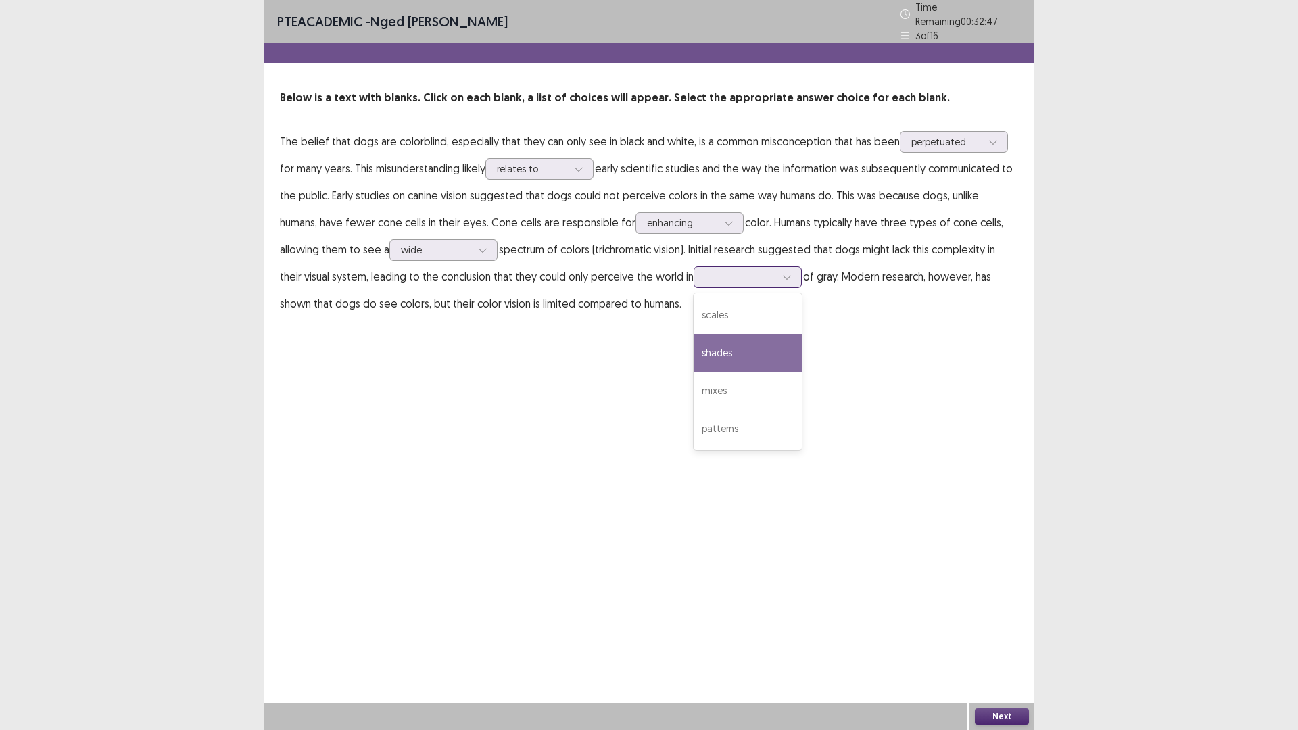
click at [729, 343] on div "shades" at bounding box center [748, 353] width 108 height 38
click at [1003, 638] on button "Next" at bounding box center [1002, 716] width 54 height 16
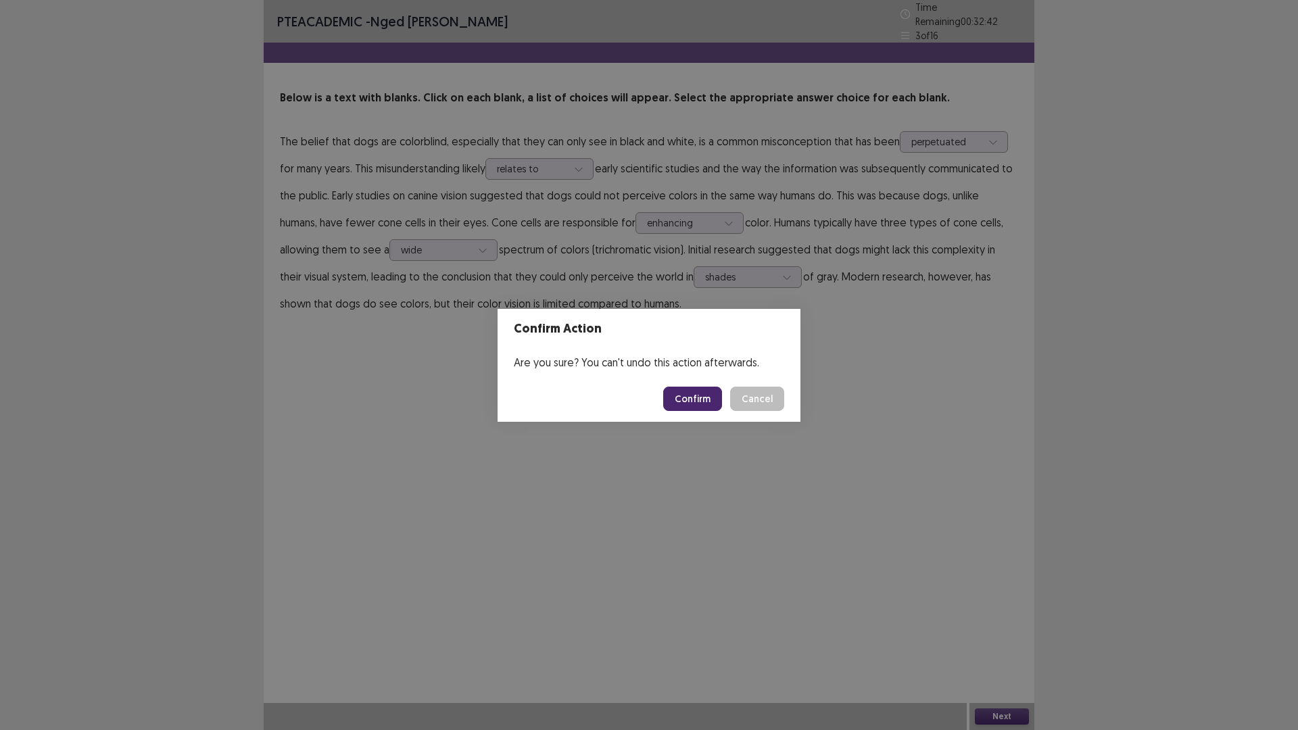
click at [692, 392] on button "Confirm" at bounding box center [692, 399] width 59 height 24
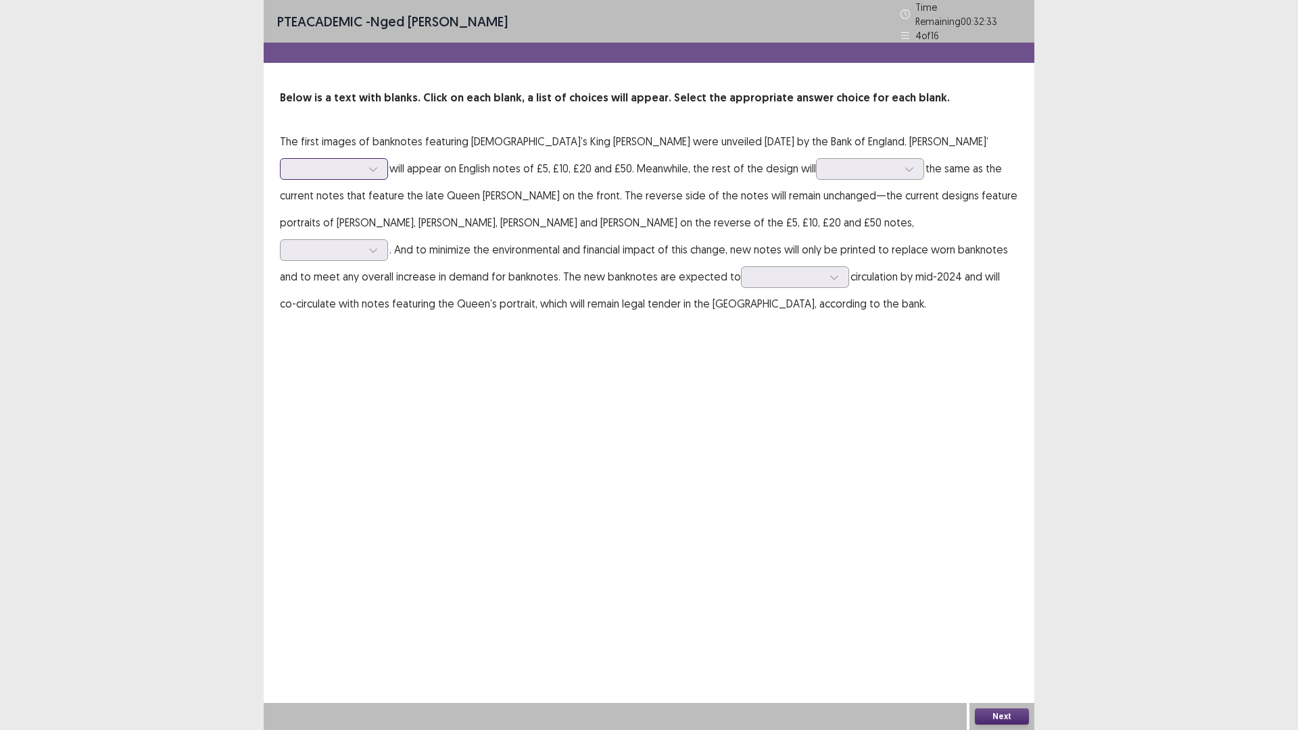
click at [362, 162] on div at bounding box center [326, 168] width 70 height 13
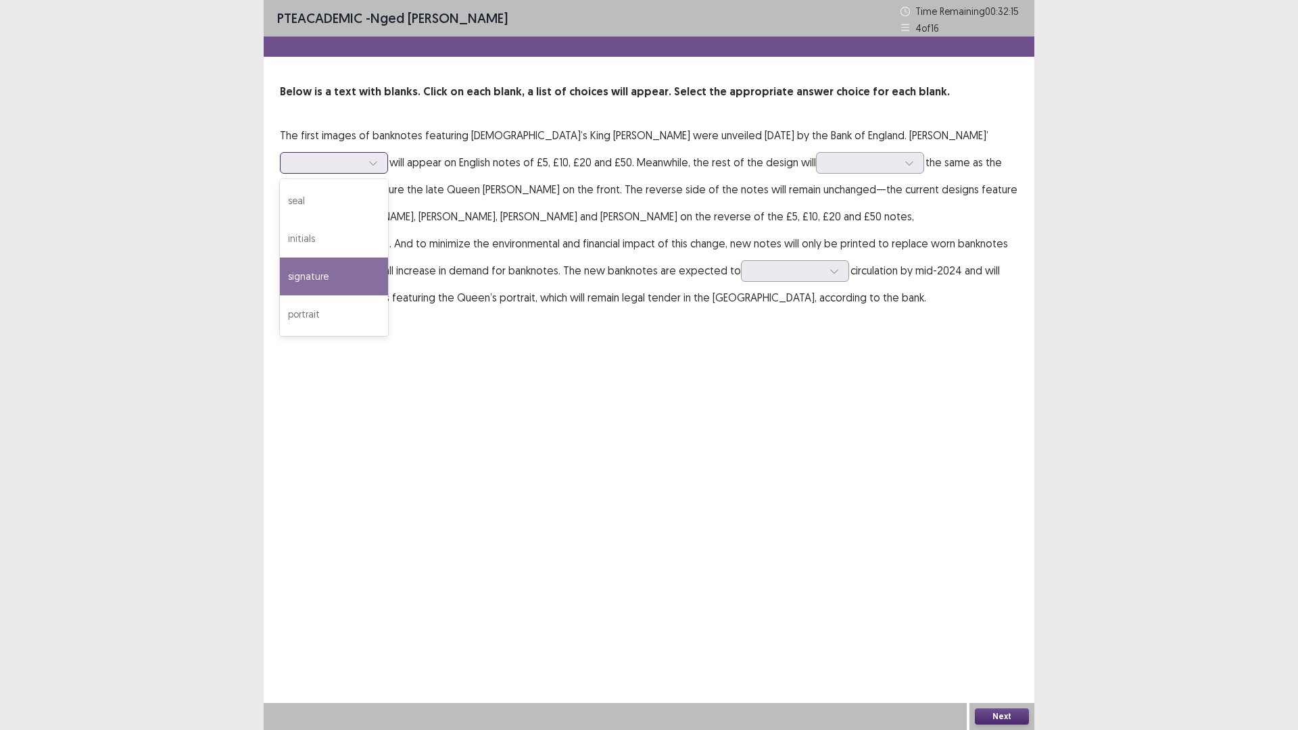
click at [388, 258] on div "signature" at bounding box center [334, 277] width 108 height 38
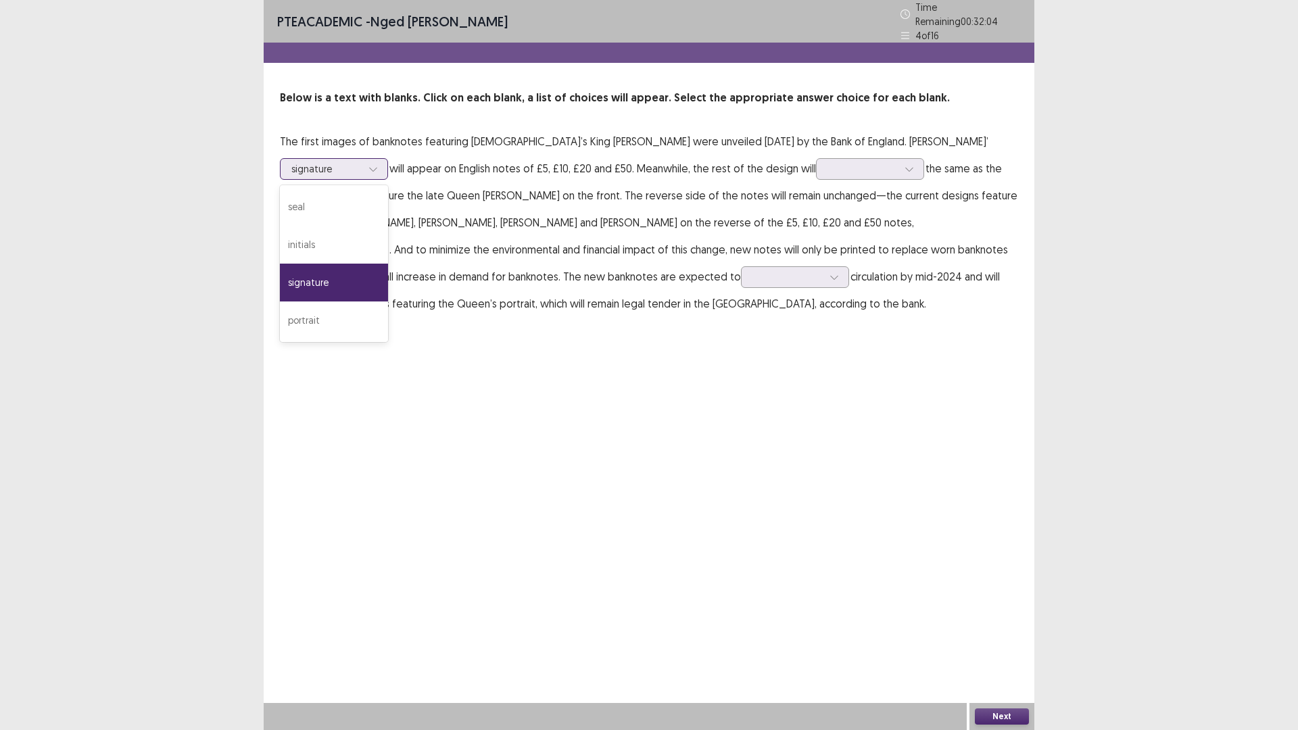
click at [362, 162] on div at bounding box center [326, 168] width 70 height 13
click at [388, 226] on div "initials" at bounding box center [334, 245] width 108 height 38
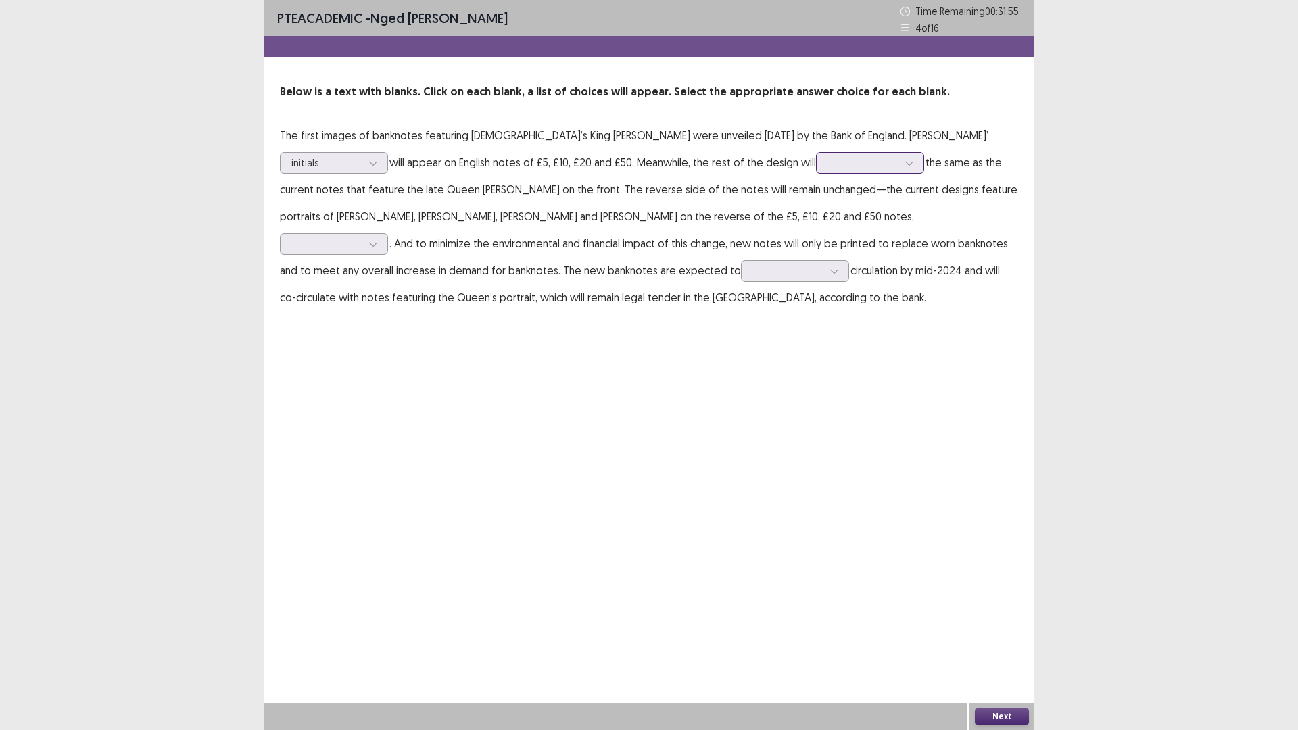
click at [827, 163] on div at bounding box center [862, 162] width 70 height 13
click at [816, 284] on div "remain" at bounding box center [870, 277] width 108 height 38
click at [362, 237] on div at bounding box center [326, 243] width 70 height 13
click at [388, 339] on div "respectively" at bounding box center [334, 358] width 108 height 38
click at [752, 274] on div at bounding box center [787, 270] width 70 height 13
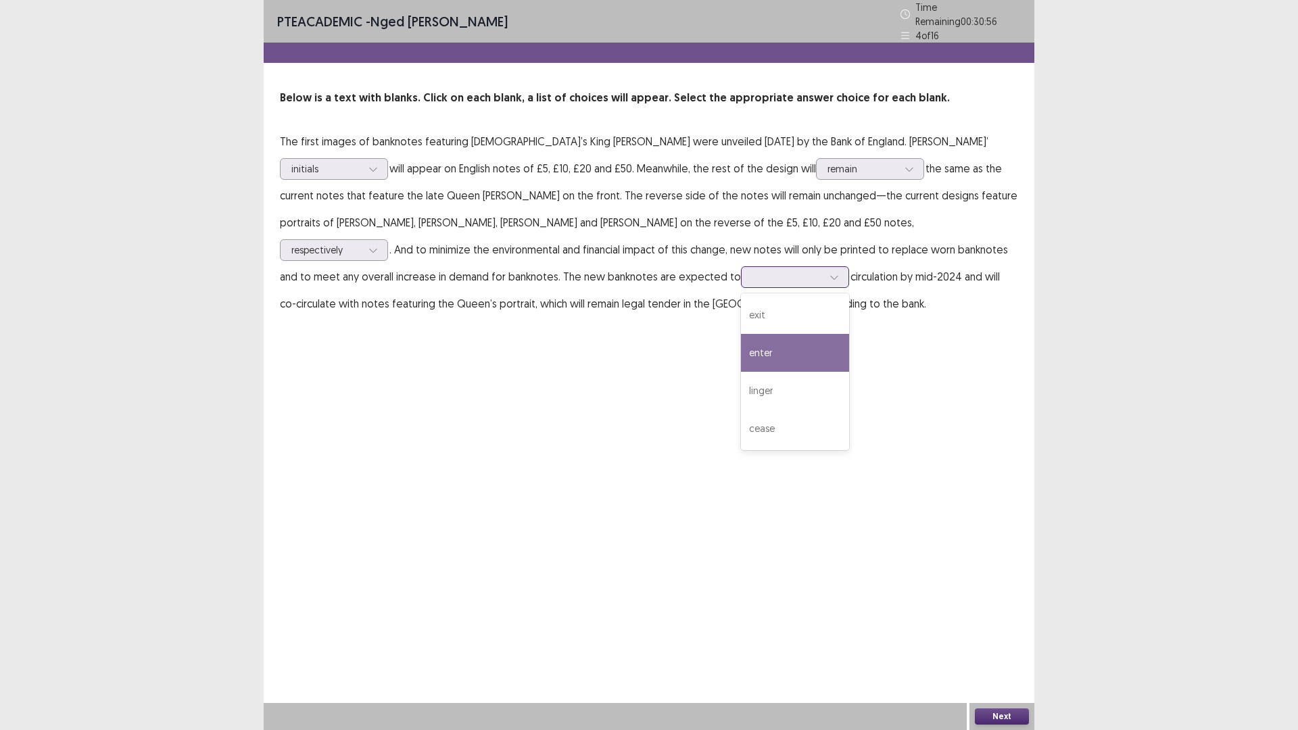
click at [741, 339] on div "enter" at bounding box center [795, 353] width 108 height 38
click at [1001, 638] on button "Next" at bounding box center [1002, 716] width 54 height 16
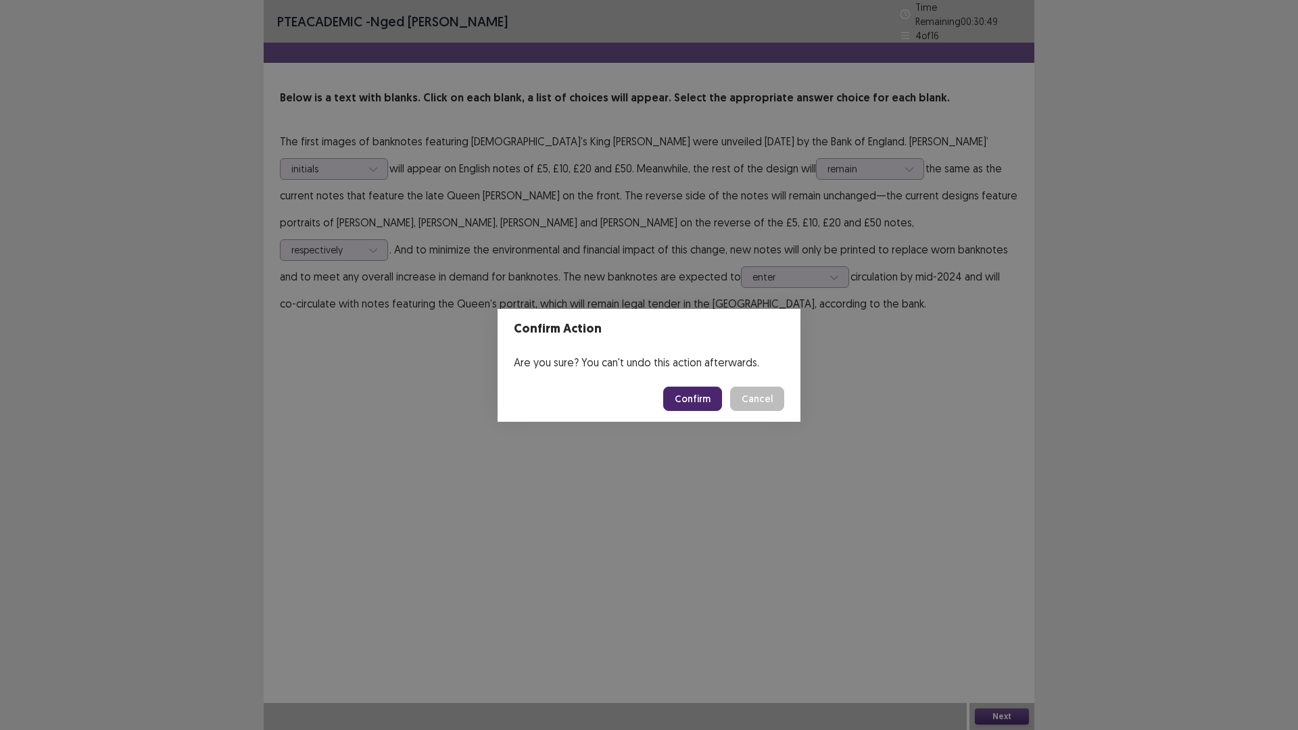
click at [682, 395] on button "Confirm" at bounding box center [692, 399] width 59 height 24
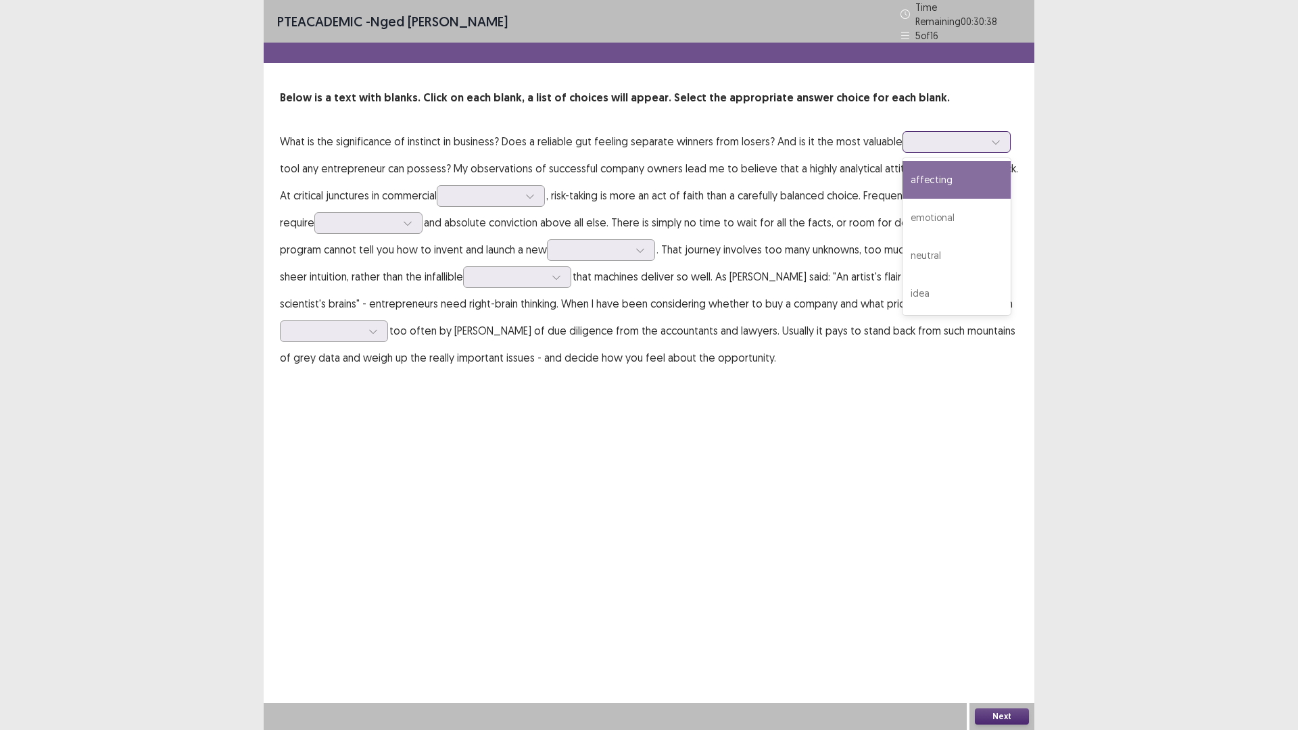
click at [928, 137] on div at bounding box center [949, 141] width 70 height 13
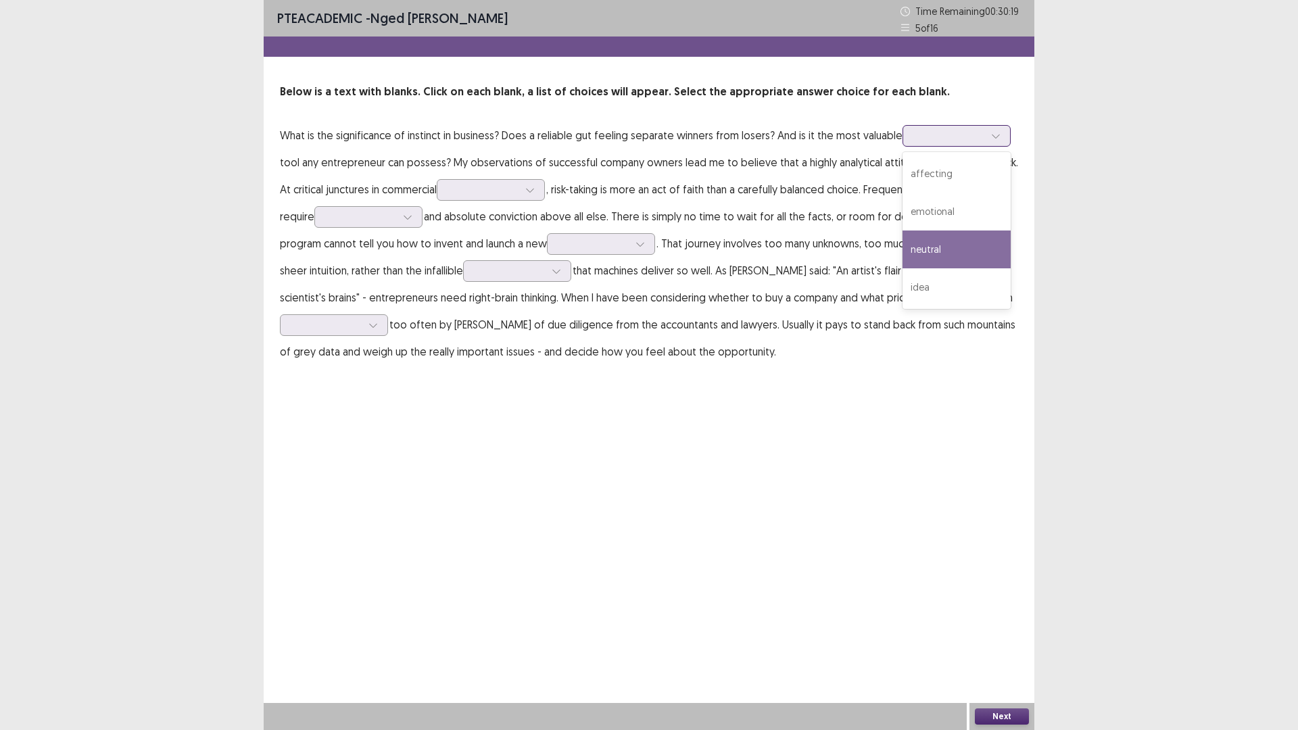
click at [931, 251] on div "neutral" at bounding box center [956, 250] width 108 height 38
click at [940, 135] on div at bounding box center [949, 135] width 70 height 13
click at [925, 175] on div "affecting" at bounding box center [956, 174] width 108 height 38
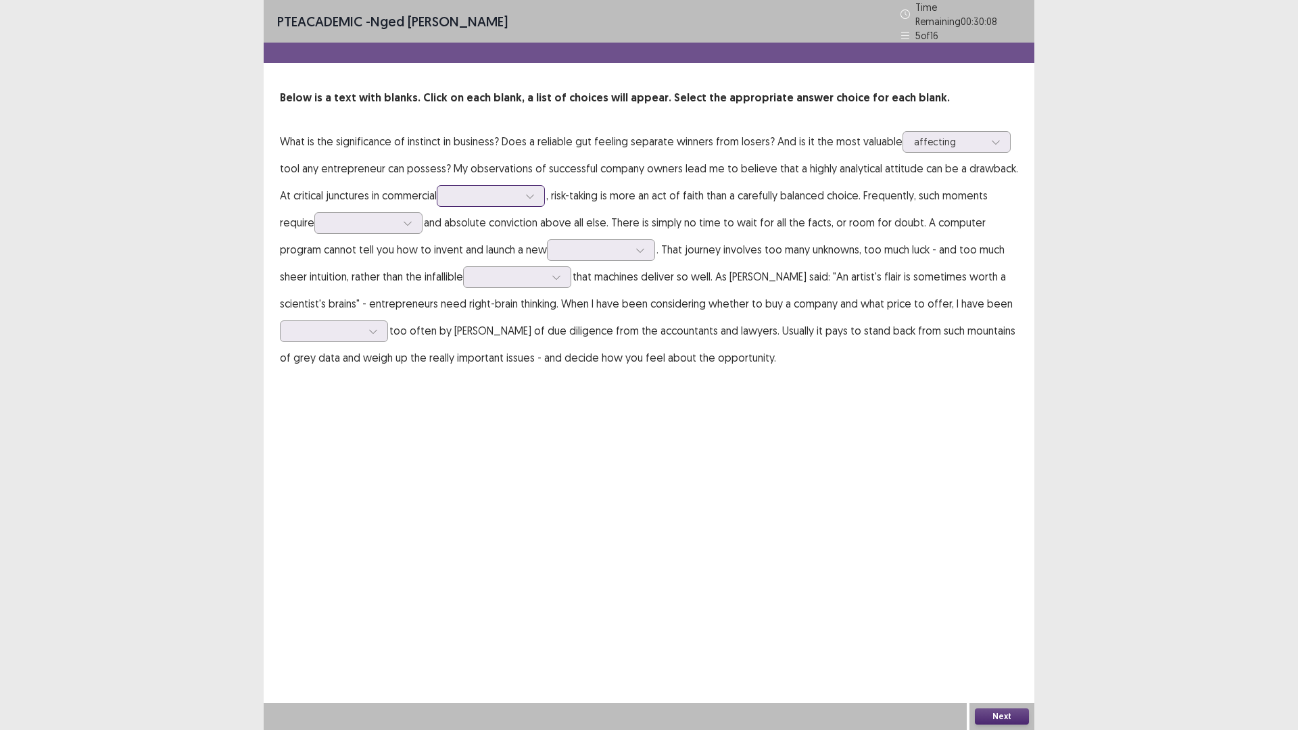
click at [505, 189] on div at bounding box center [483, 195] width 70 height 13
click at [482, 297] on div "part" at bounding box center [491, 310] width 108 height 38
click at [502, 189] on div at bounding box center [483, 195] width 70 height 13
click at [618, 205] on p "What is the significance of instinct in business? Does a reliable gut feeling s…" at bounding box center [649, 249] width 738 height 243
click at [360, 219] on div at bounding box center [361, 222] width 70 height 13
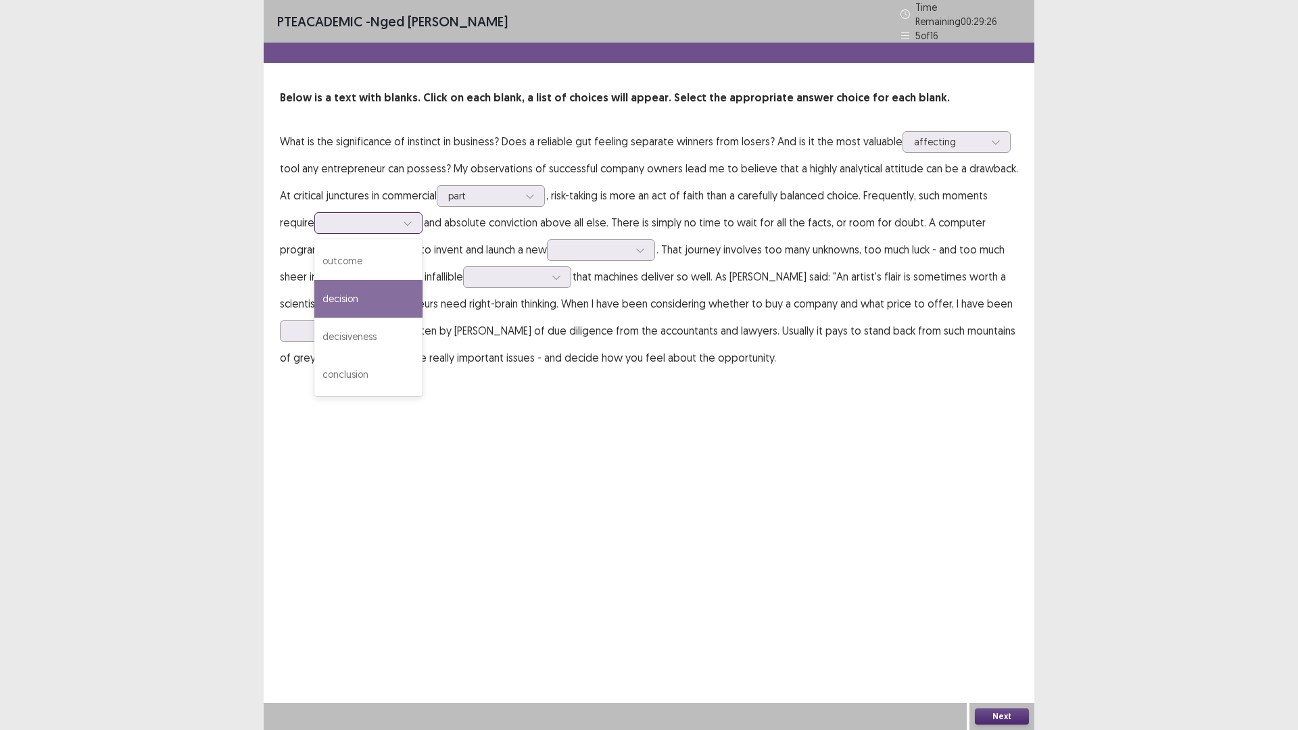
click at [346, 292] on div "decision" at bounding box center [368, 299] width 108 height 38
click at [376, 220] on div at bounding box center [361, 222] width 70 height 13
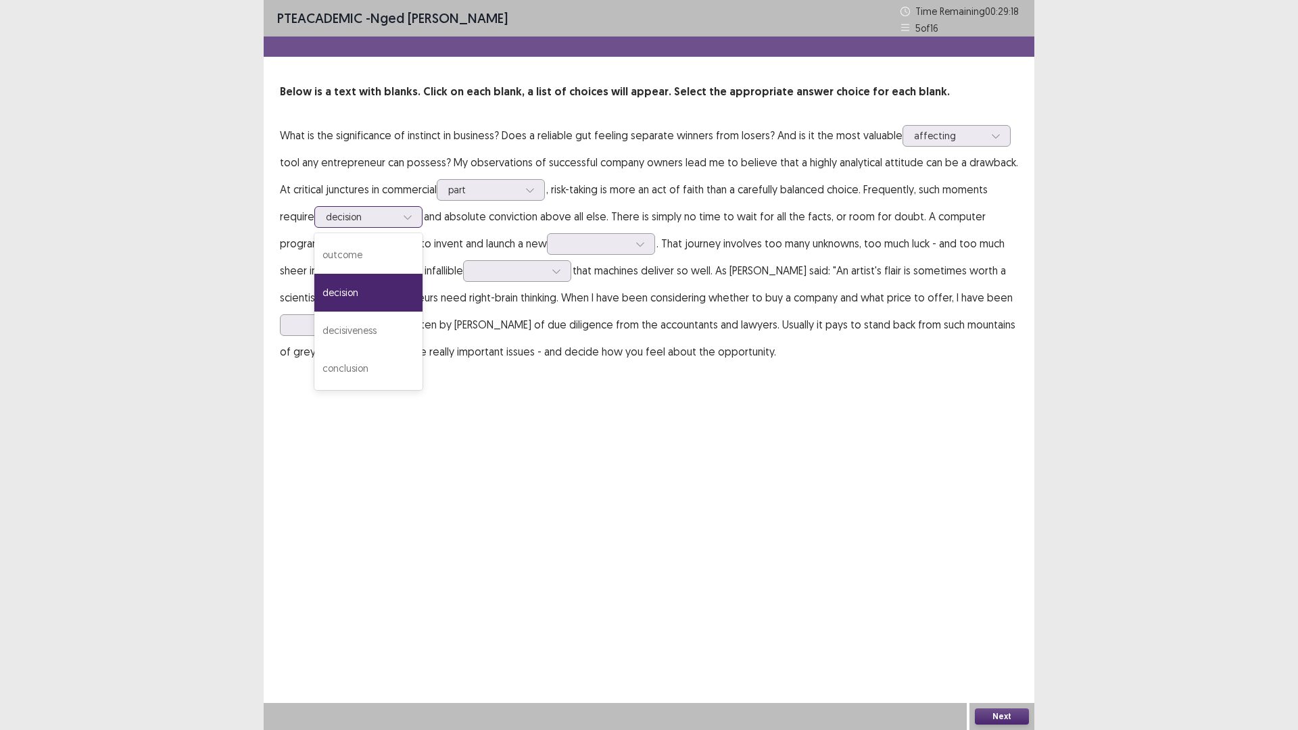
click at [389, 218] on div at bounding box center [361, 216] width 70 height 13
click at [387, 318] on div "decisiveness" at bounding box center [368, 331] width 108 height 38
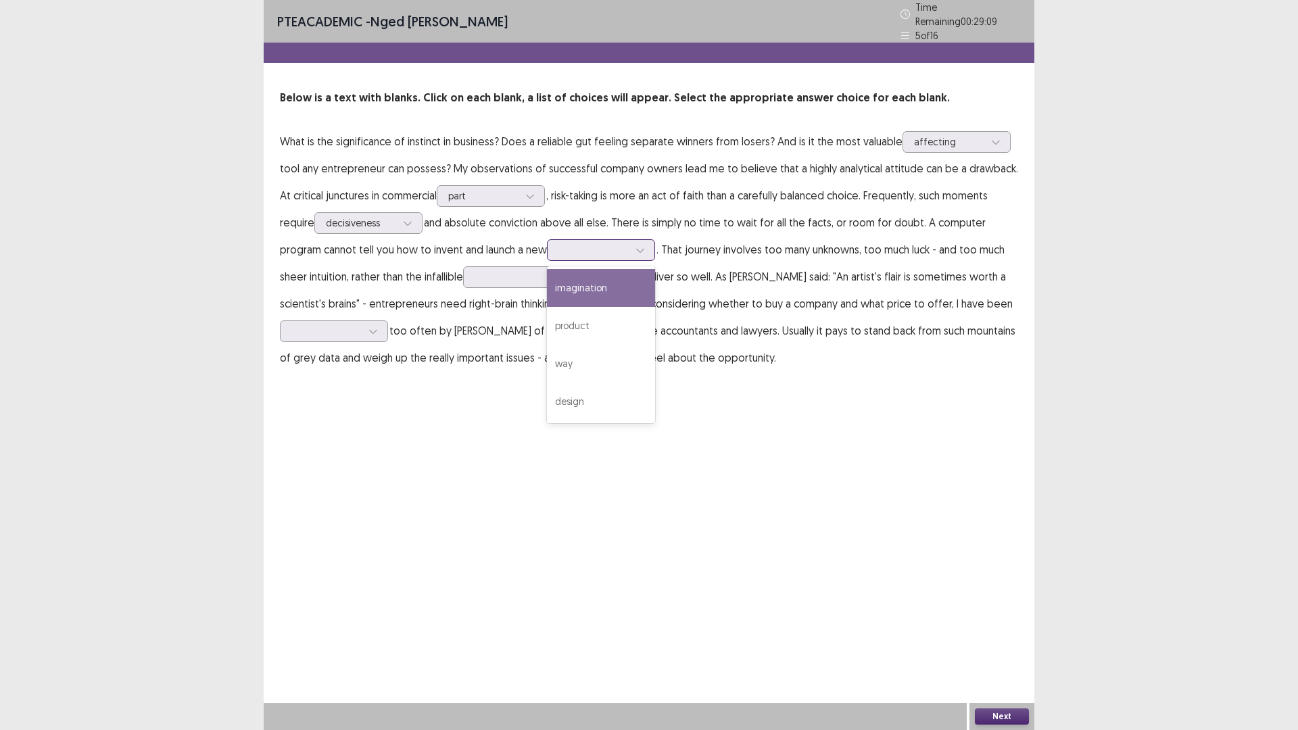
click at [587, 247] on div at bounding box center [593, 249] width 70 height 13
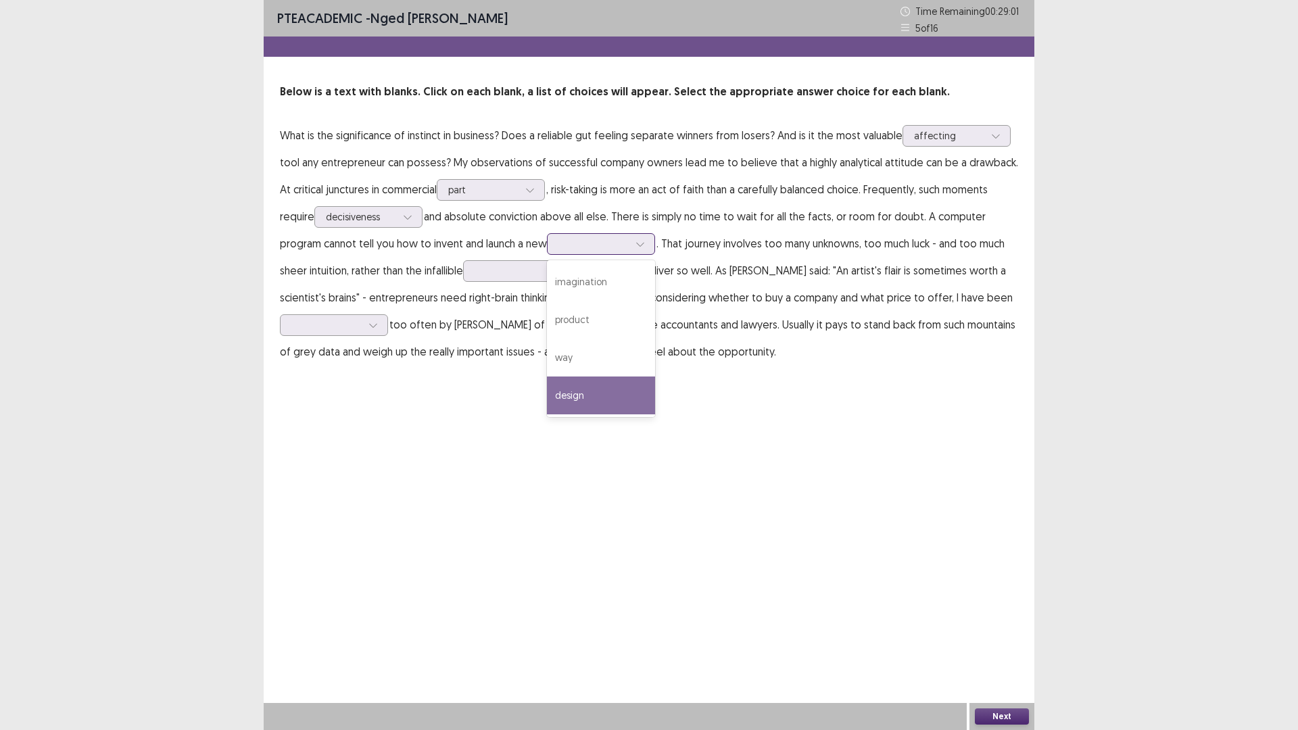
click at [583, 388] on div "design" at bounding box center [601, 396] width 108 height 38
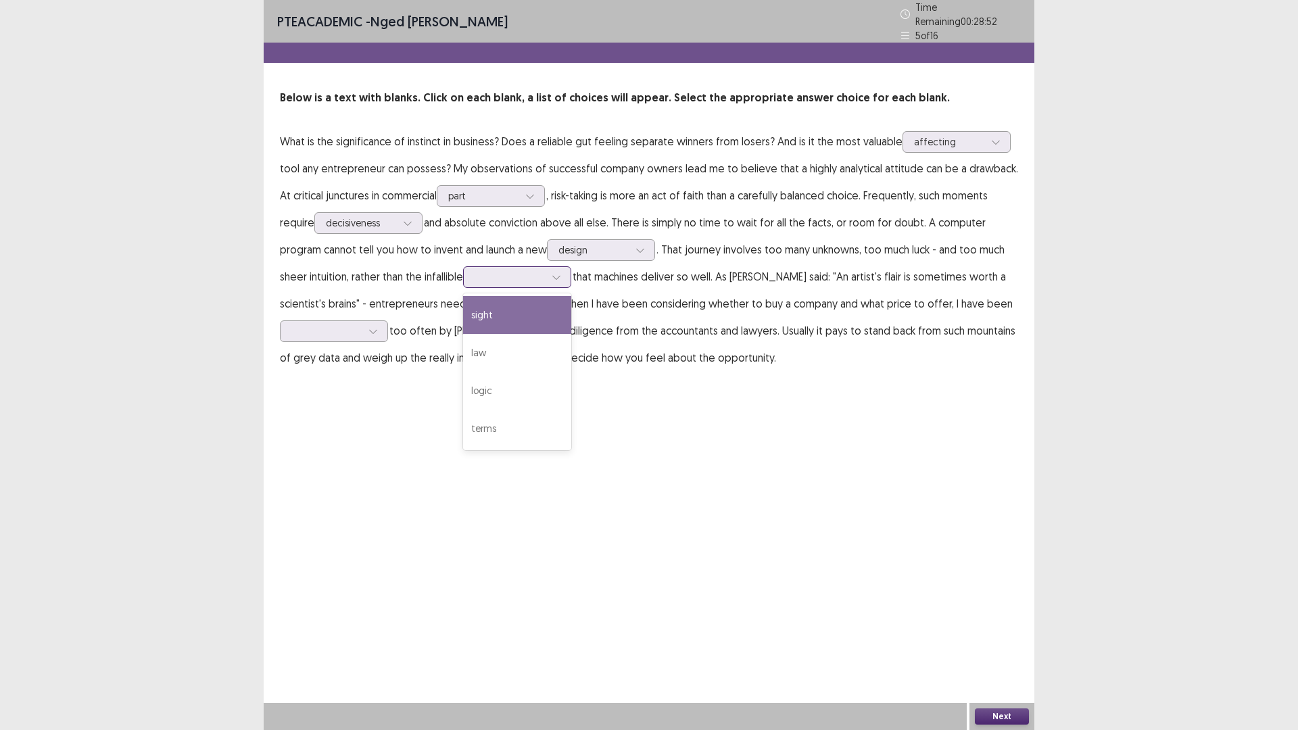
click at [514, 272] on div at bounding box center [510, 276] width 70 height 13
click at [503, 387] on div "logic" at bounding box center [517, 391] width 108 height 38
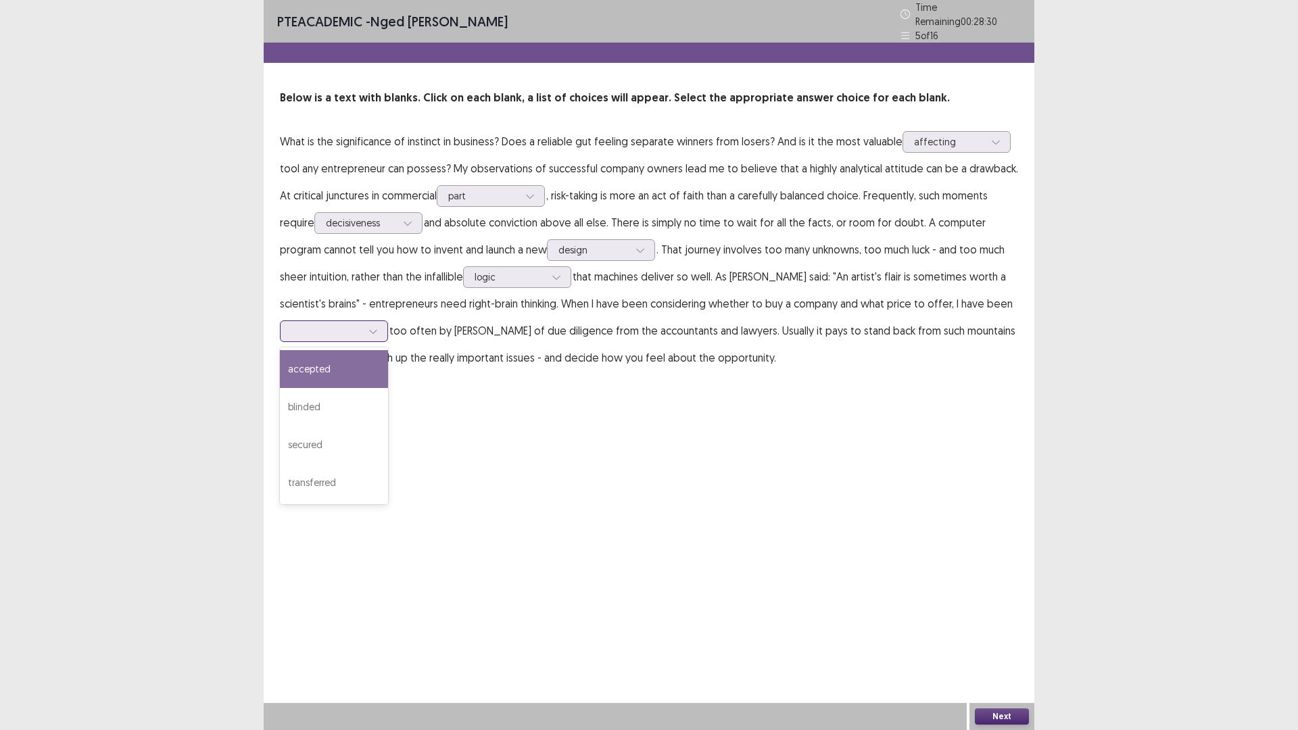
click at [333, 328] on div at bounding box center [326, 330] width 70 height 13
click at [322, 435] on div "secured" at bounding box center [334, 445] width 108 height 38
click at [997, 638] on button "Next" at bounding box center [1002, 716] width 54 height 16
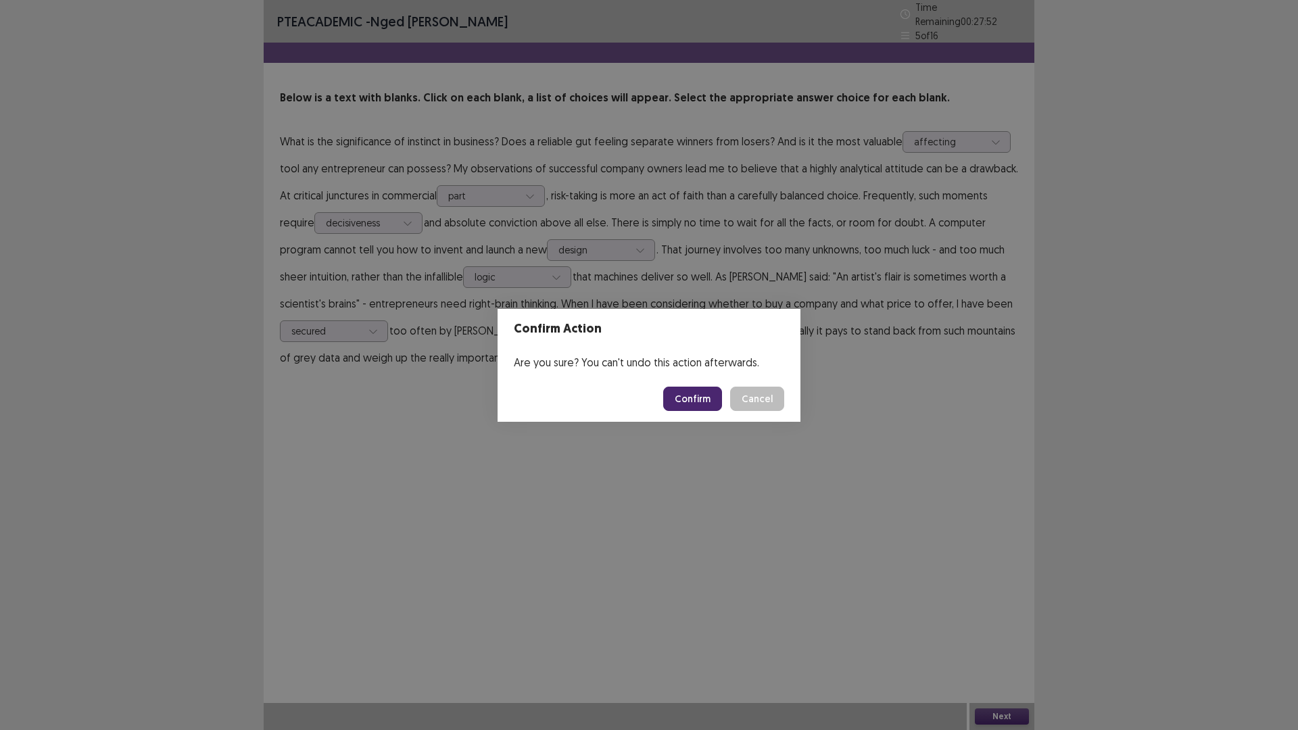
click at [687, 401] on button "Confirm" at bounding box center [692, 399] width 59 height 24
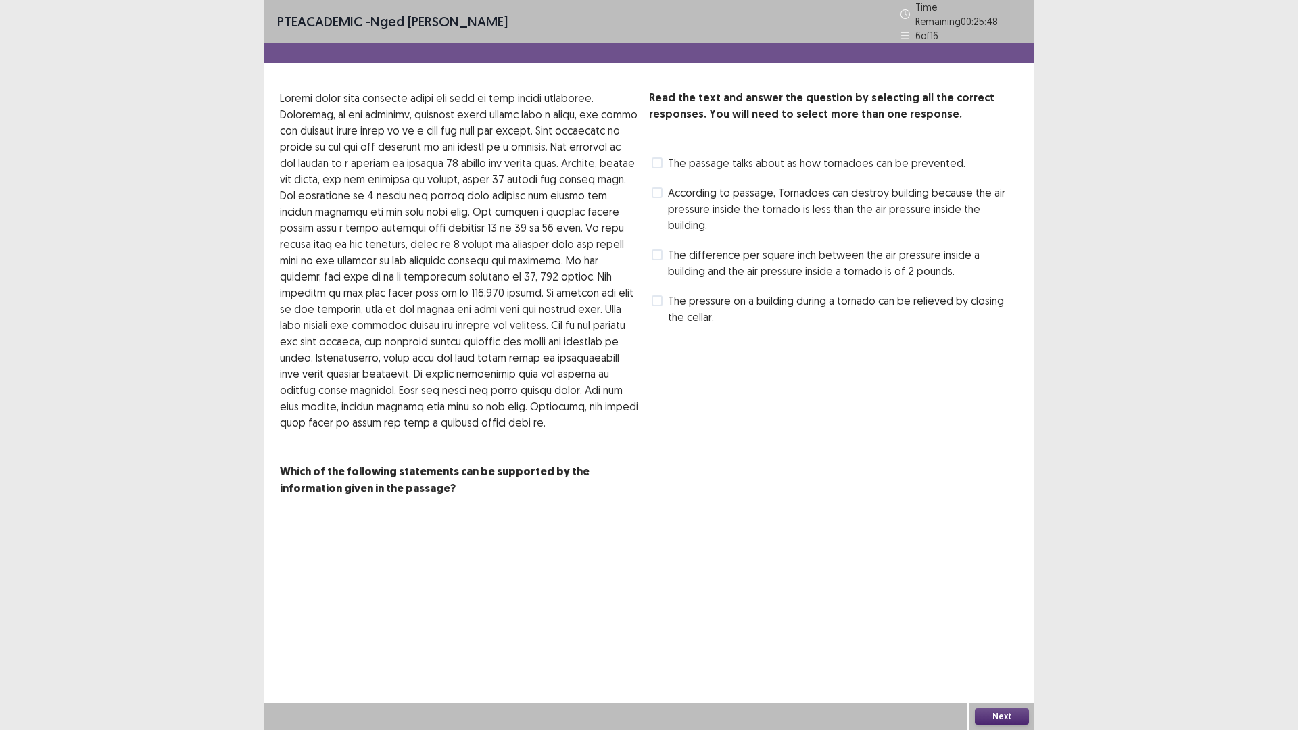
click at [655, 187] on span at bounding box center [657, 192] width 11 height 11
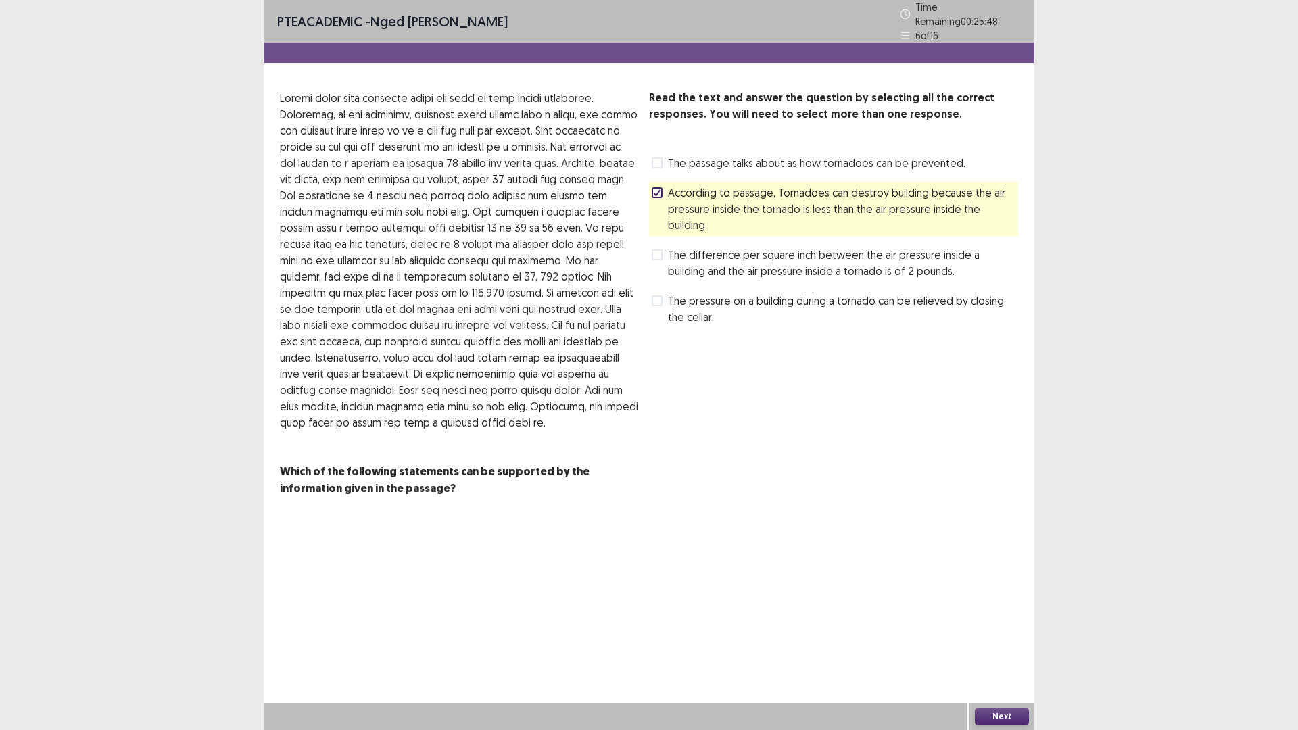
click at [655, 249] on span at bounding box center [657, 254] width 11 height 11
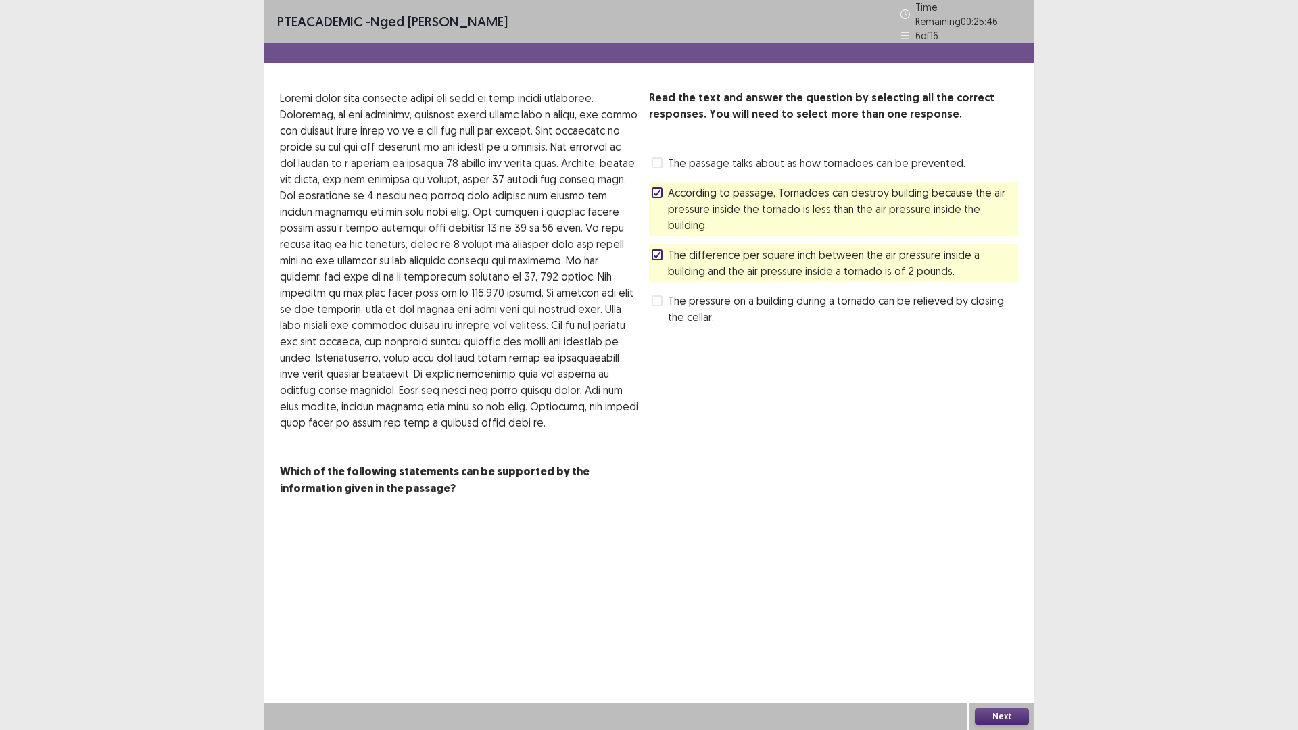
click at [984, 638] on button "Next" at bounding box center [1002, 716] width 54 height 16
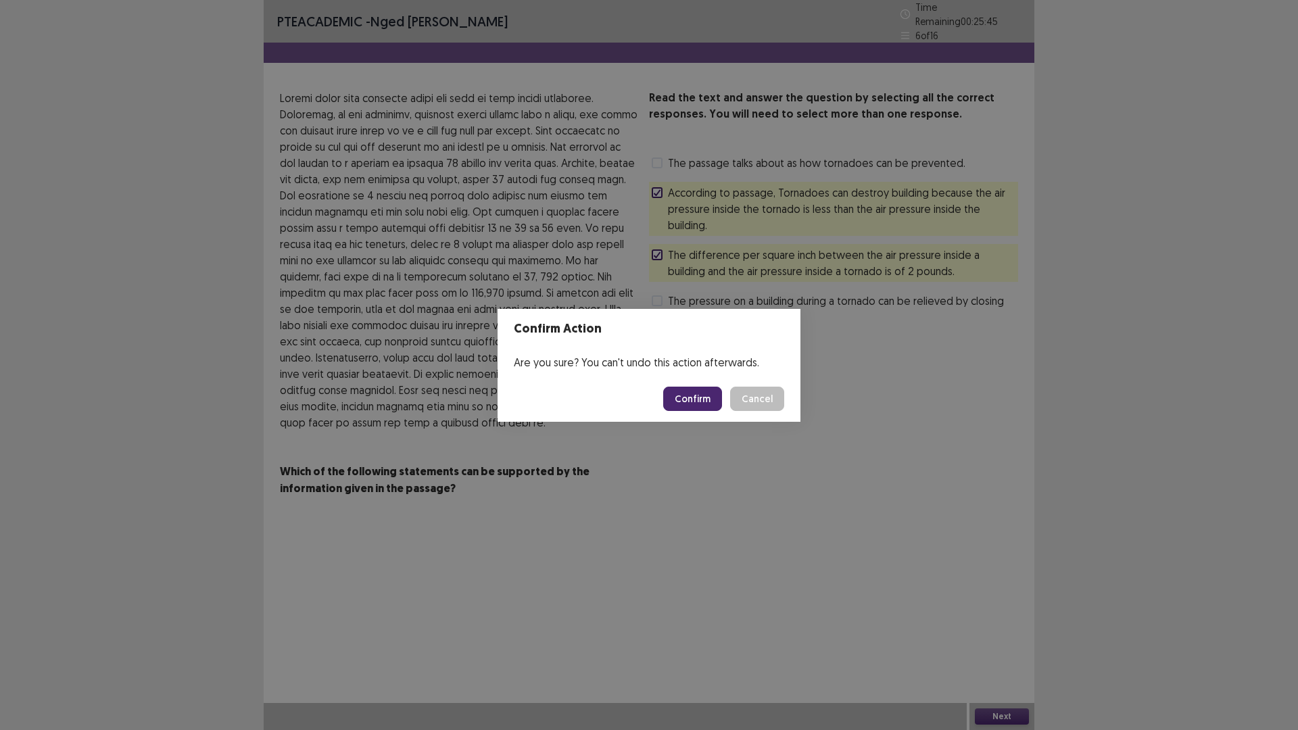
click at [700, 396] on button "Confirm" at bounding box center [692, 399] width 59 height 24
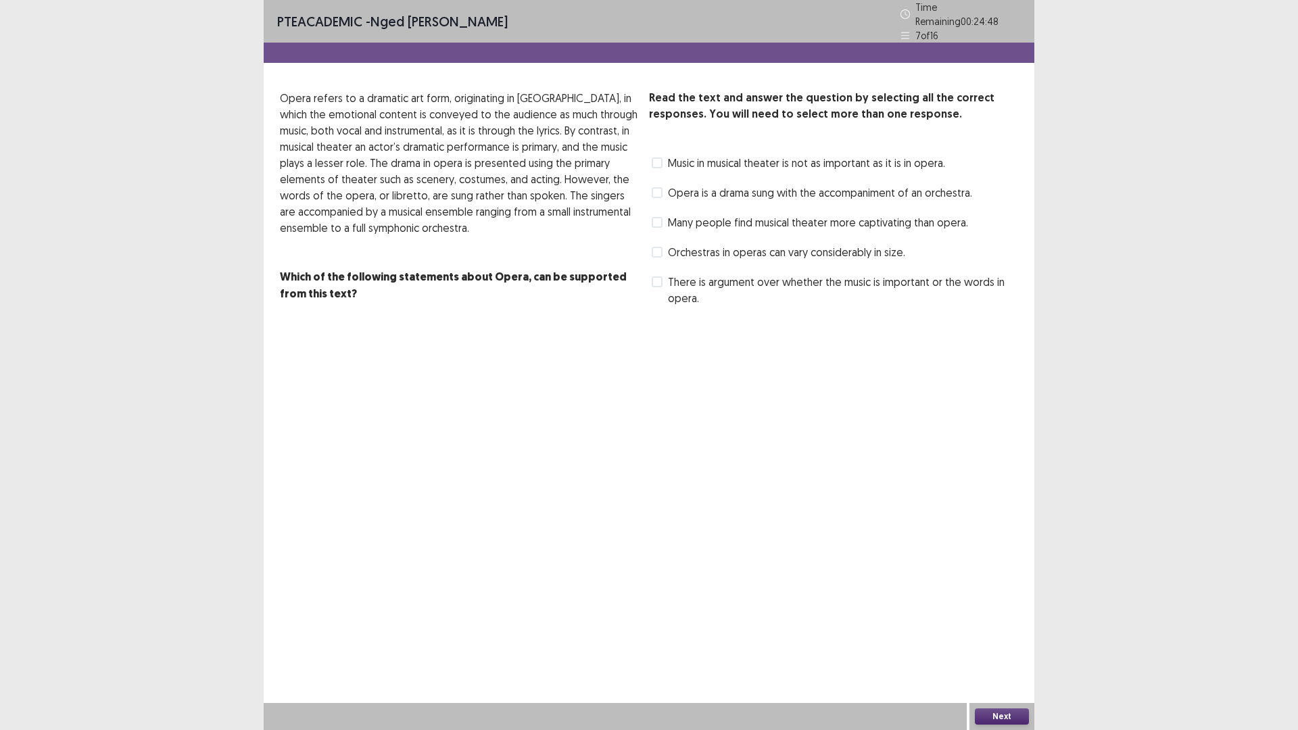
click at [663, 185] on label "Opera is a drama sung with the accompaniment of an orchestra." at bounding box center [812, 193] width 320 height 16
click at [654, 158] on span at bounding box center [657, 163] width 11 height 11
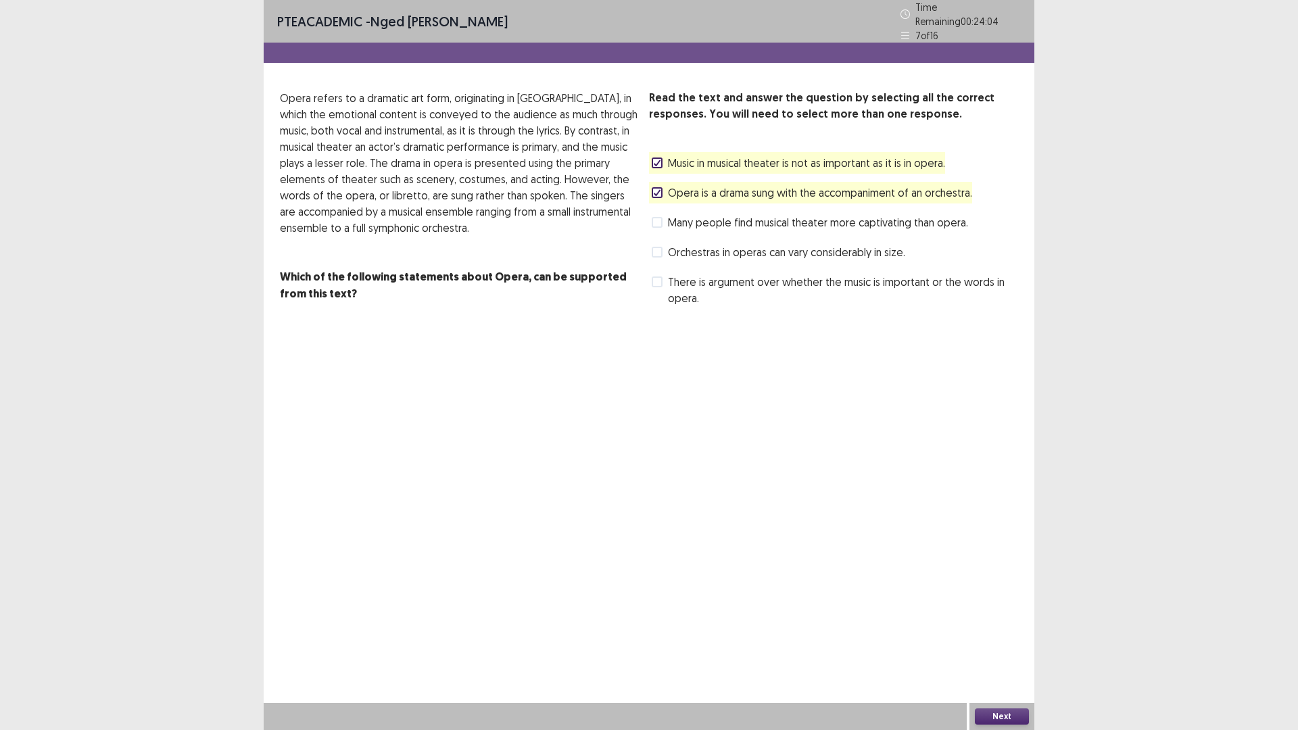
click at [1000, 638] on button "Next" at bounding box center [1002, 716] width 54 height 16
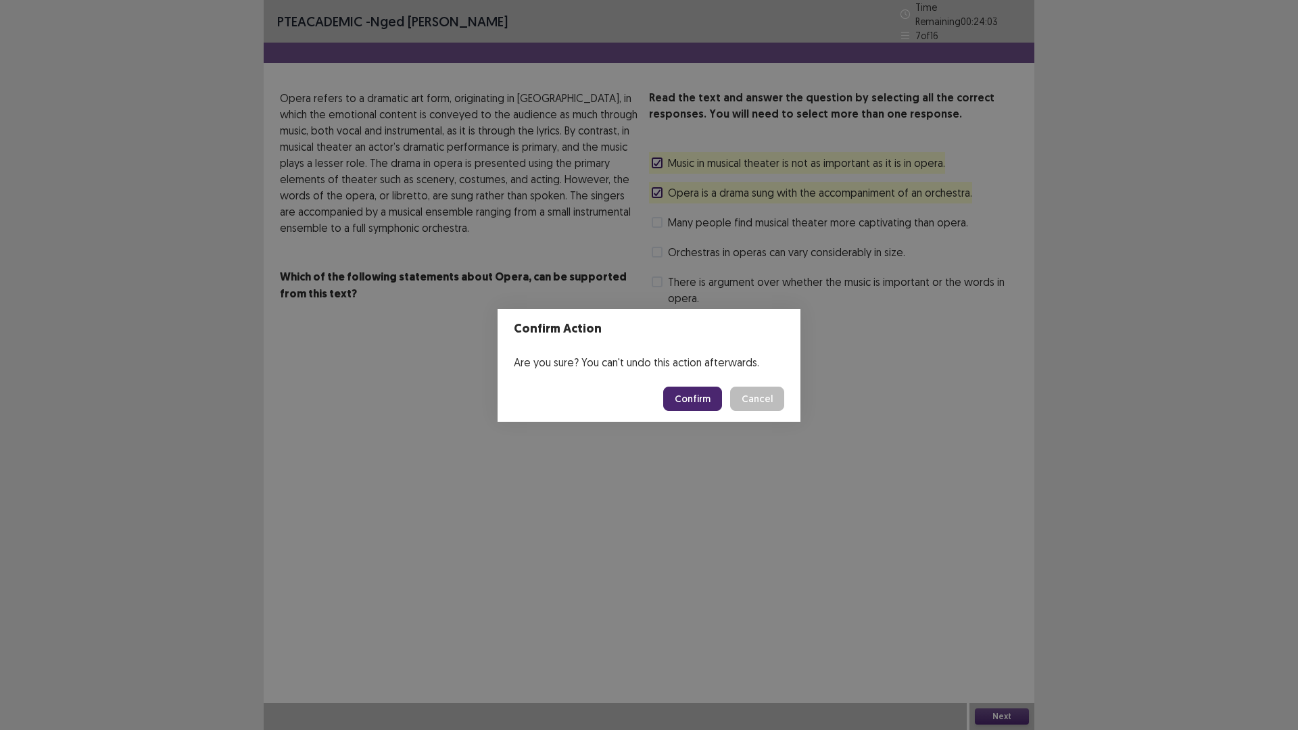
click at [699, 398] on button "Confirm" at bounding box center [692, 399] width 59 height 24
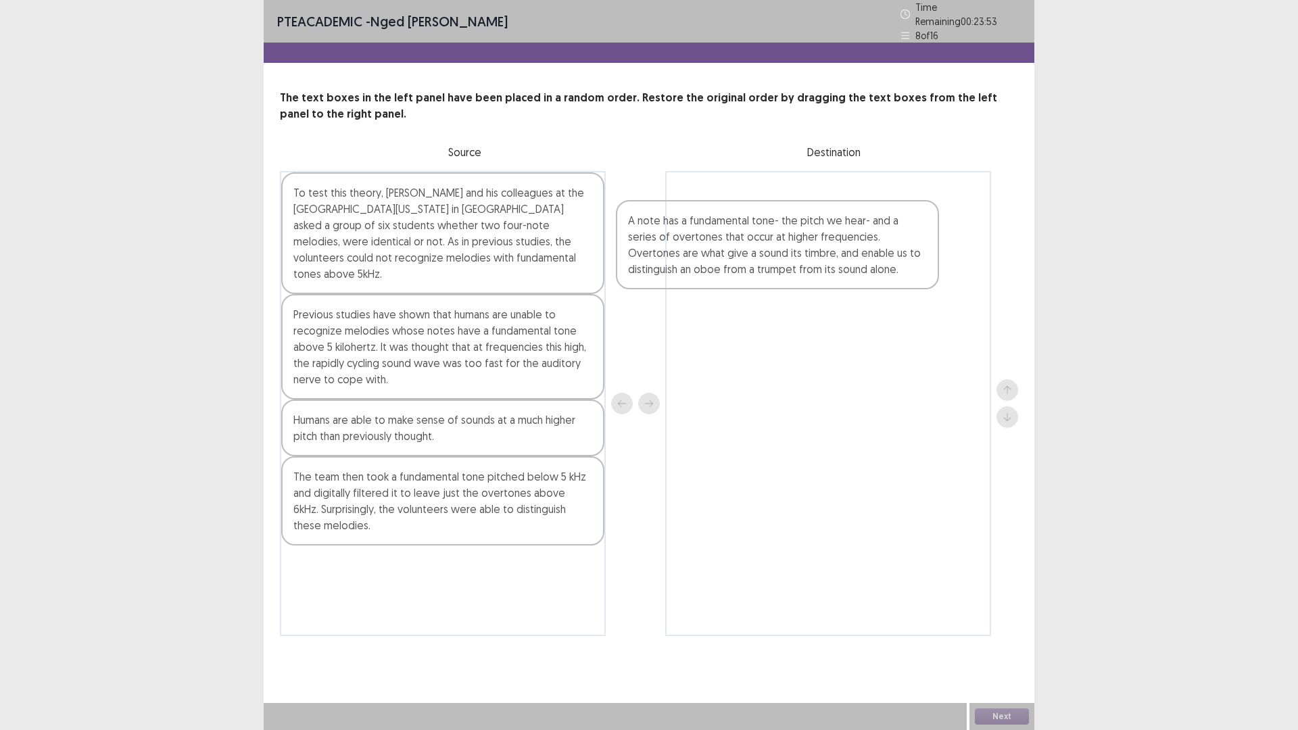
drag, startPoint x: 455, startPoint y: 335, endPoint x: 805, endPoint y: 261, distance: 358.0
click at [805, 261] on div "To test this theory, [PERSON_NAME] and his colleagues at the [GEOGRAPHIC_DATA][…" at bounding box center [649, 403] width 738 height 465
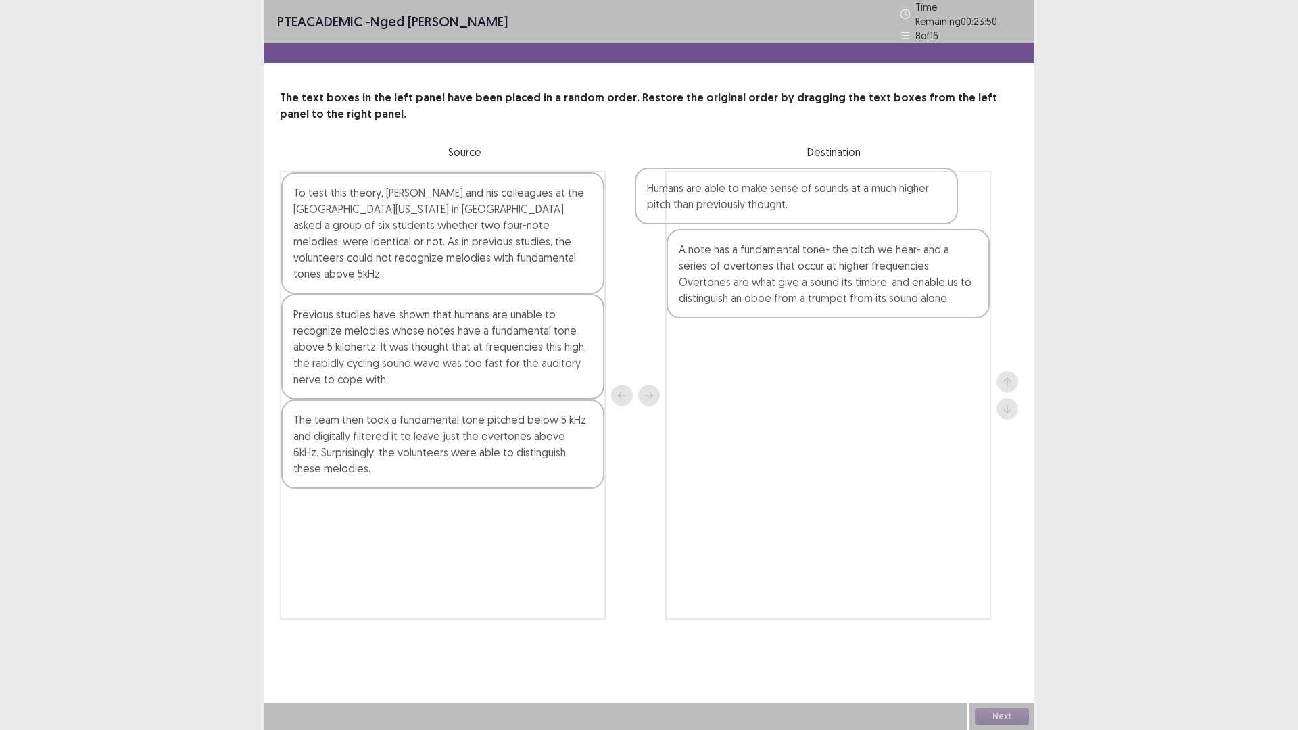
drag, startPoint x: 444, startPoint y: 406, endPoint x: 811, endPoint y: 193, distance: 423.8
click at [811, 193] on div "To test this theory, [PERSON_NAME] and his colleagues at the [GEOGRAPHIC_DATA][…" at bounding box center [649, 395] width 738 height 449
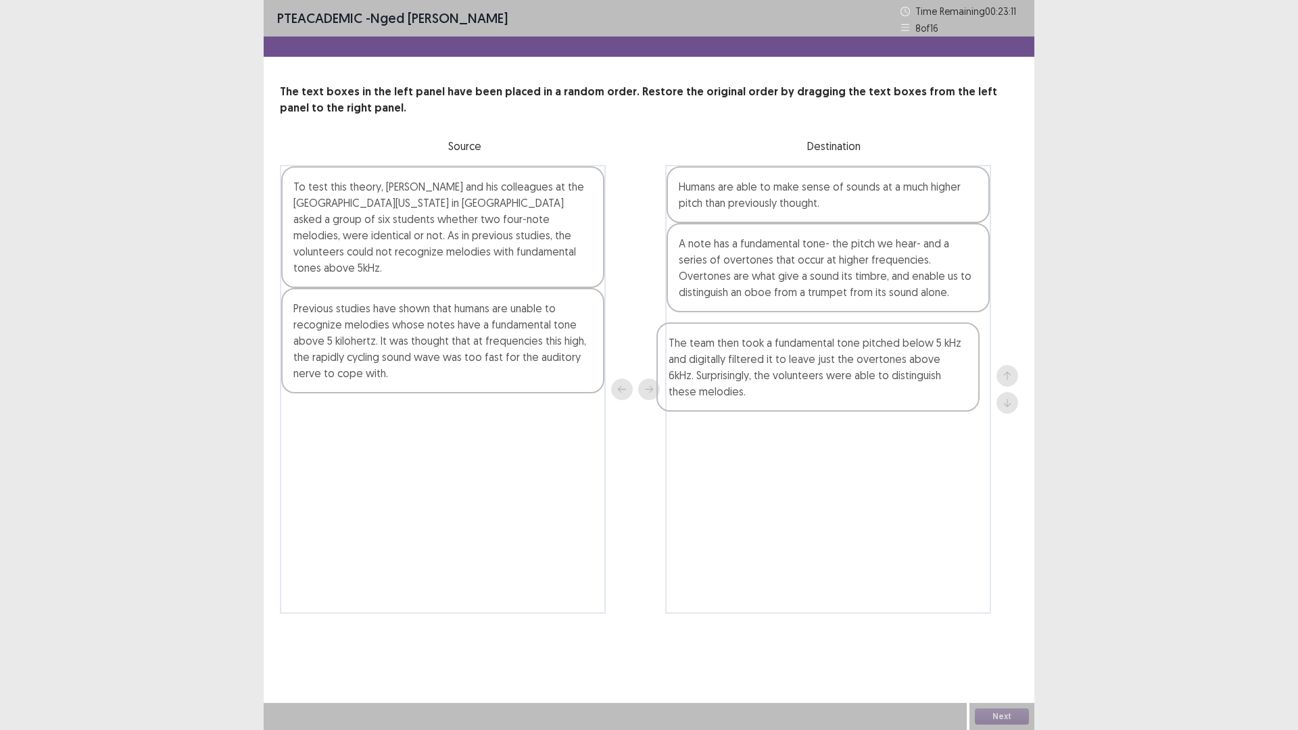
drag, startPoint x: 449, startPoint y: 415, endPoint x: 833, endPoint y: 360, distance: 387.9
click at [833, 360] on div "To test this theory, [PERSON_NAME] and his colleagues at the [GEOGRAPHIC_DATA][…" at bounding box center [649, 389] width 738 height 449
click at [833, 360] on div "Humans are able to make sense of sounds at a much higher pitch than previously …" at bounding box center [828, 389] width 326 height 449
click at [833, 360] on div "The team then took a fundamental tone pitched below 5 kHz and digitally filtere…" at bounding box center [828, 356] width 323 height 89
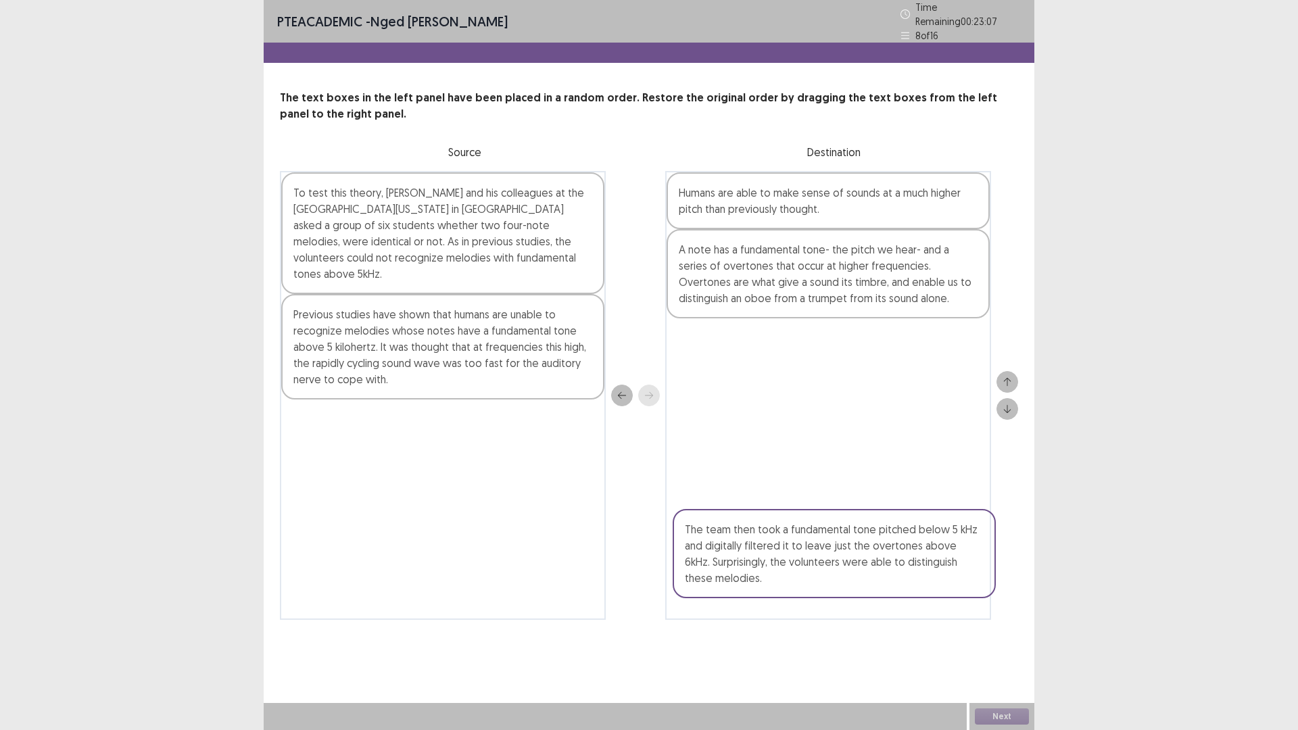
drag, startPoint x: 760, startPoint y: 368, endPoint x: 763, endPoint y: 577, distance: 208.9
click at [765, 575] on div "Humans are able to make sense of sounds at a much higher pitch than previously …" at bounding box center [828, 395] width 326 height 449
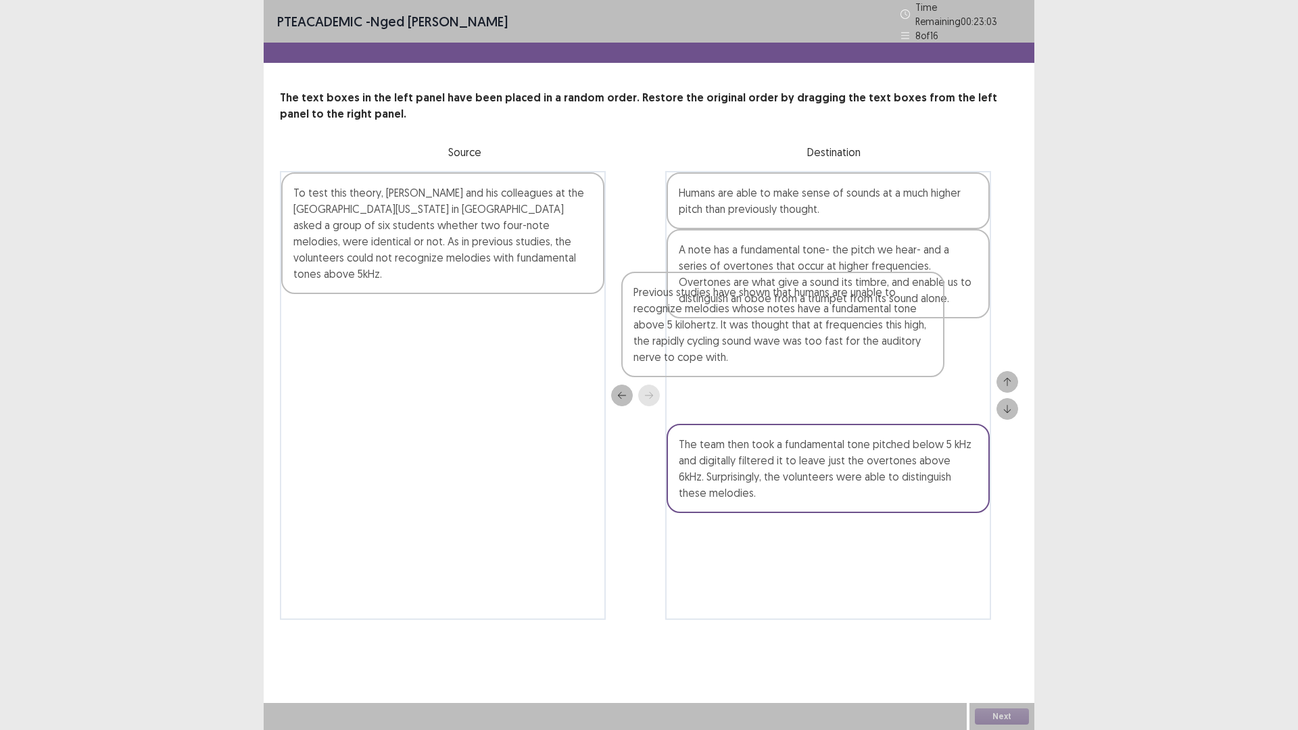
drag, startPoint x: 469, startPoint y: 347, endPoint x: 834, endPoint y: 380, distance: 365.8
click at [834, 380] on div "To test this theory, [PERSON_NAME] and his colleagues at the [GEOGRAPHIC_DATA][…" at bounding box center [649, 395] width 738 height 449
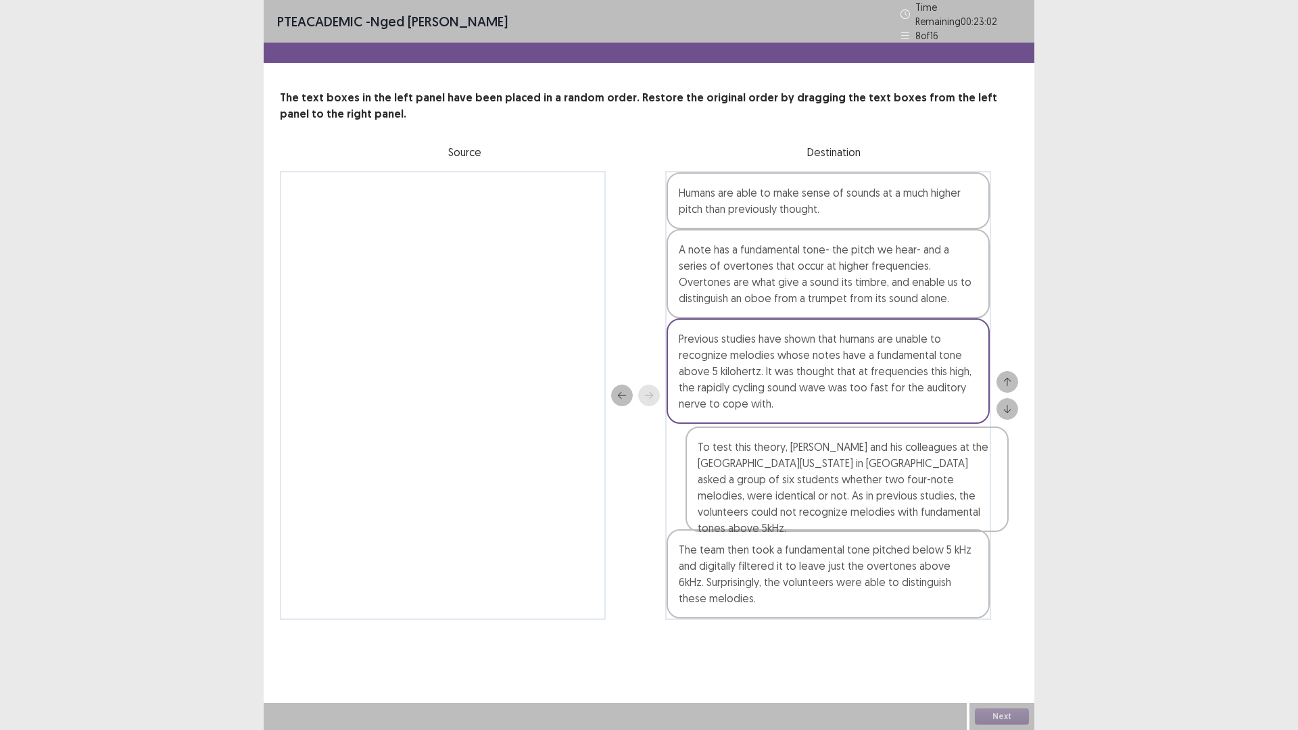
drag, startPoint x: 416, startPoint y: 216, endPoint x: 794, endPoint y: 464, distance: 453.0
click at [794, 464] on div "To test this theory, [PERSON_NAME] and his colleagues at the [GEOGRAPHIC_DATA][…" at bounding box center [649, 395] width 738 height 449
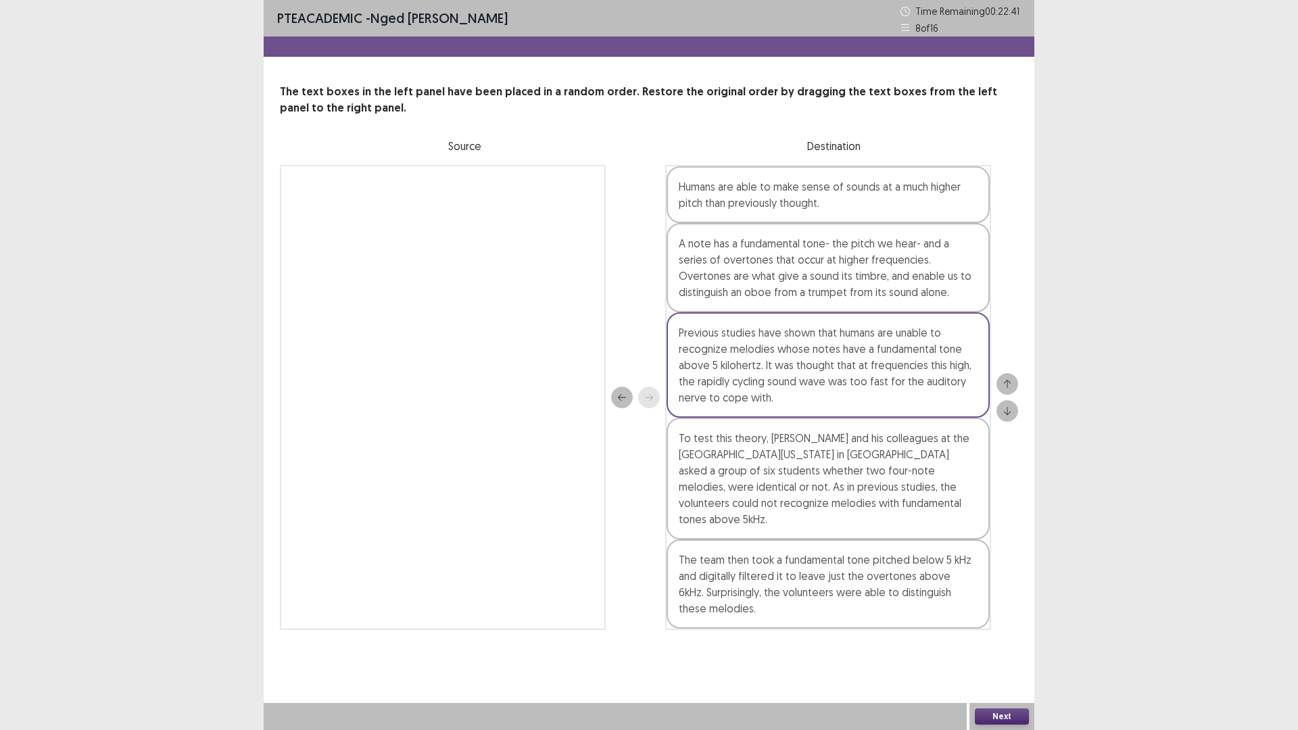
click at [1007, 638] on button "Next" at bounding box center [1002, 716] width 54 height 16
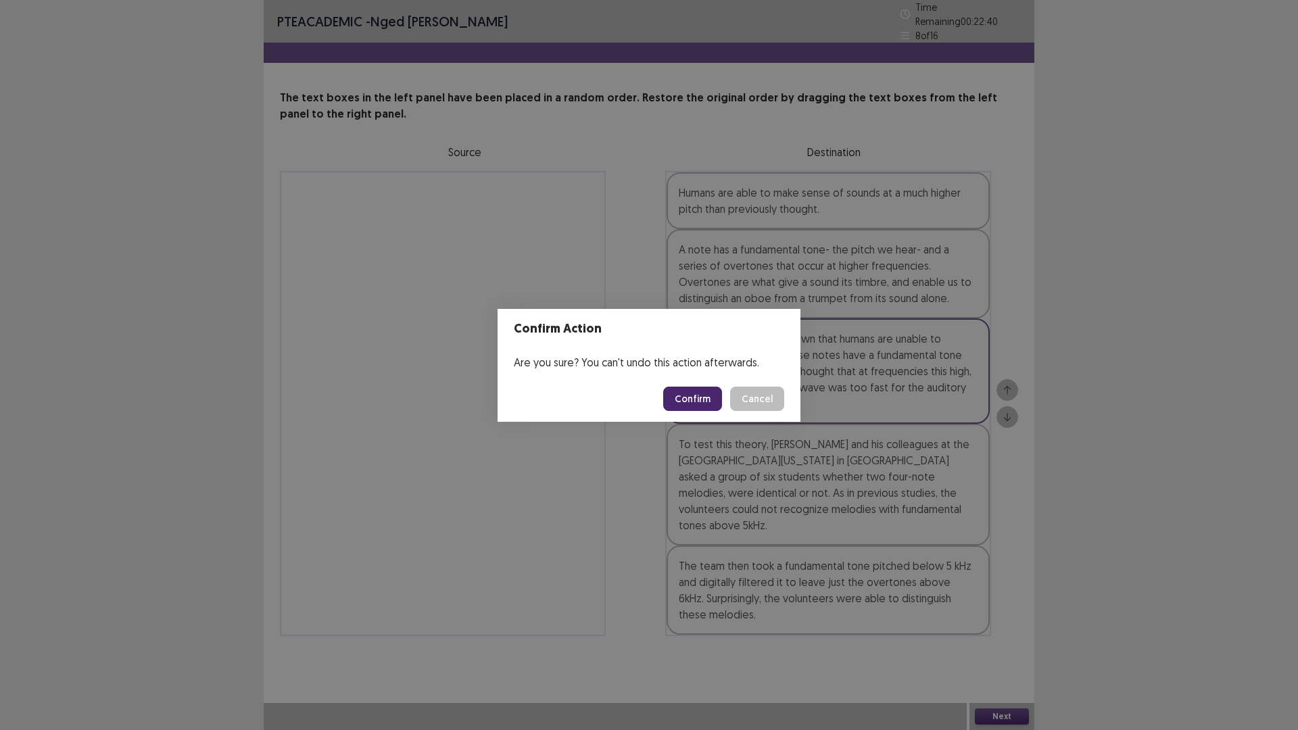
click at [688, 393] on button "Confirm" at bounding box center [692, 399] width 59 height 24
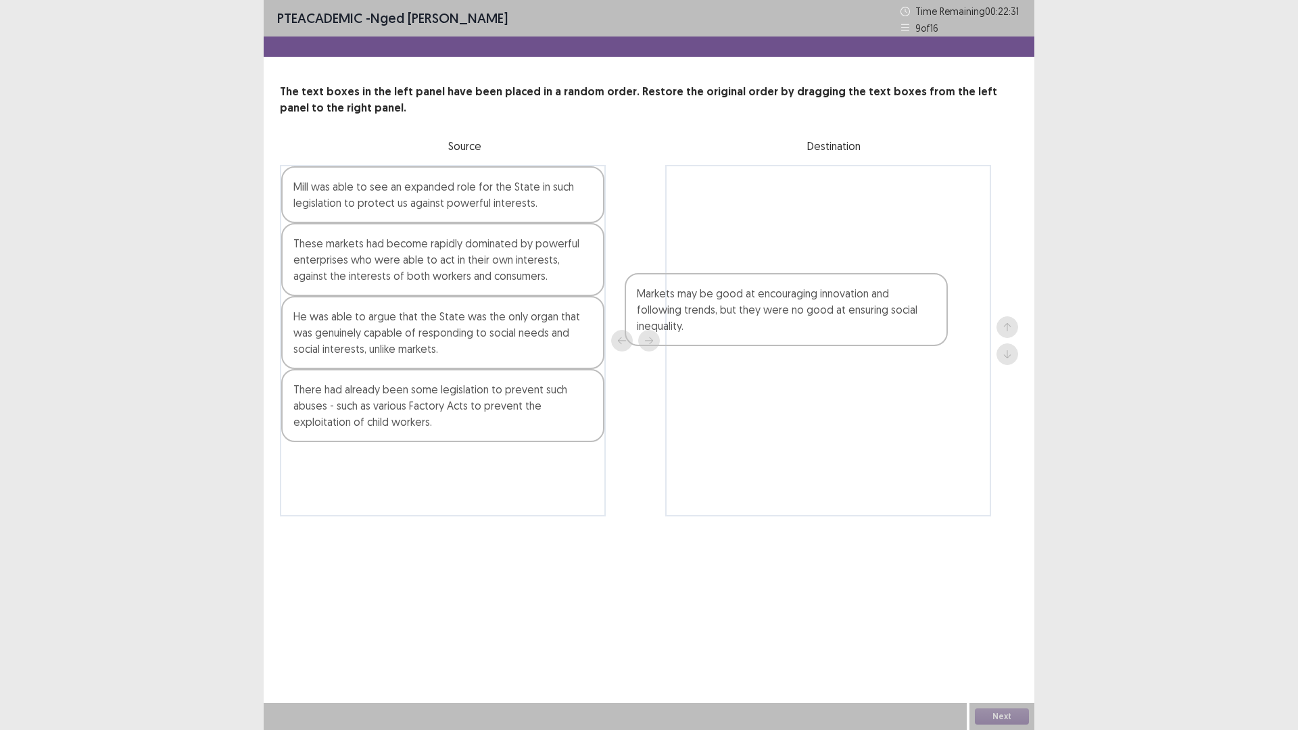
drag, startPoint x: 435, startPoint y: 409, endPoint x: 844, endPoint y: 241, distance: 441.7
click at [846, 249] on div "Mill was able to see an expanded role for the State in such legislation to prot…" at bounding box center [649, 341] width 738 height 352
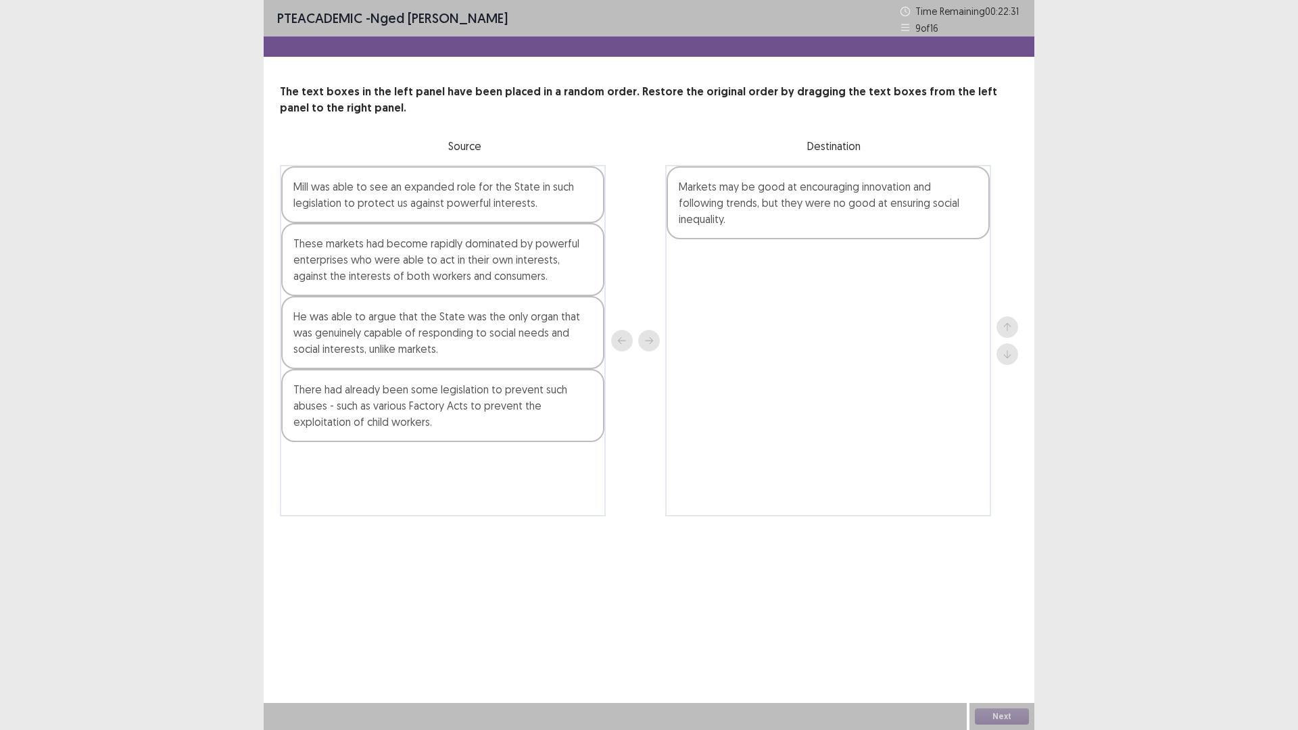
drag, startPoint x: 844, startPoint y: 241, endPoint x: 827, endPoint y: 228, distance: 20.3
click at [827, 228] on div at bounding box center [828, 341] width 326 height 352
click at [809, 218] on div at bounding box center [828, 341] width 326 height 352
click at [807, 216] on div at bounding box center [828, 341] width 326 height 352
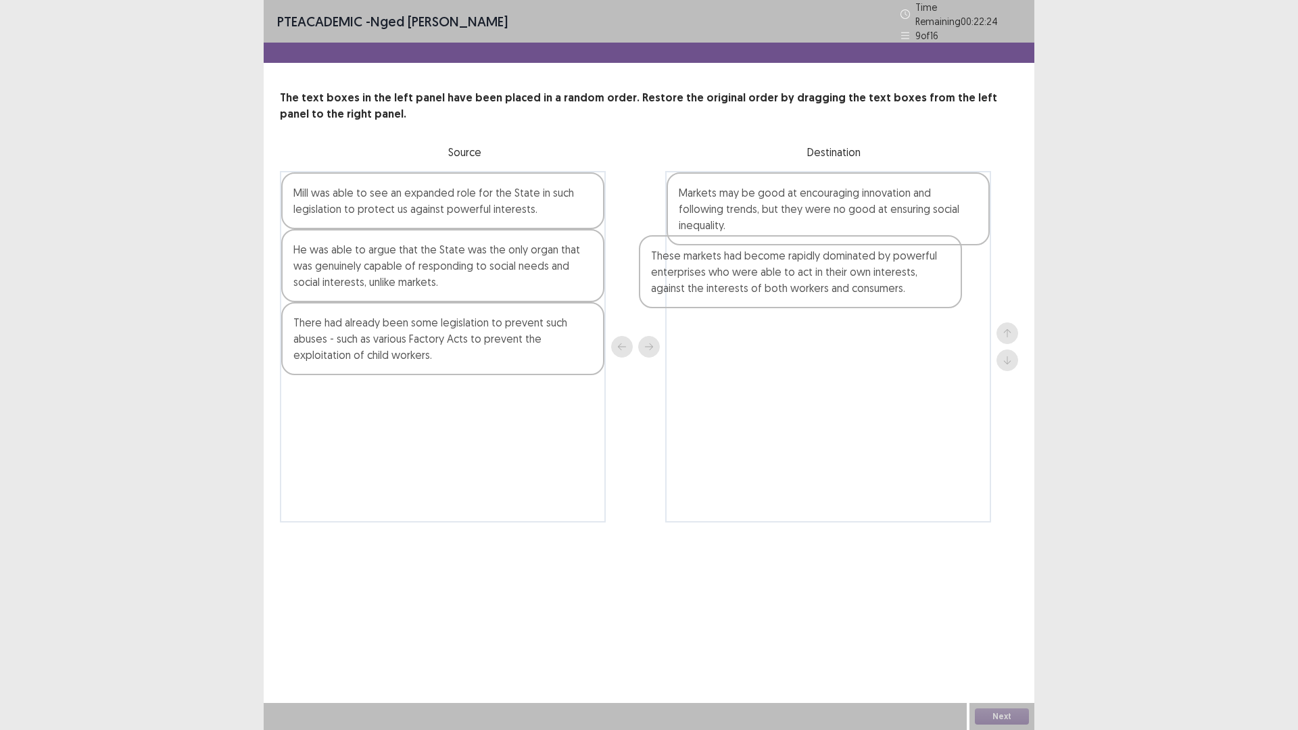
drag, startPoint x: 464, startPoint y: 264, endPoint x: 854, endPoint y: 284, distance: 389.9
click at [854, 284] on div "Mill was able to see an expanded role for the State in such legislation to prot…" at bounding box center [649, 347] width 738 height 352
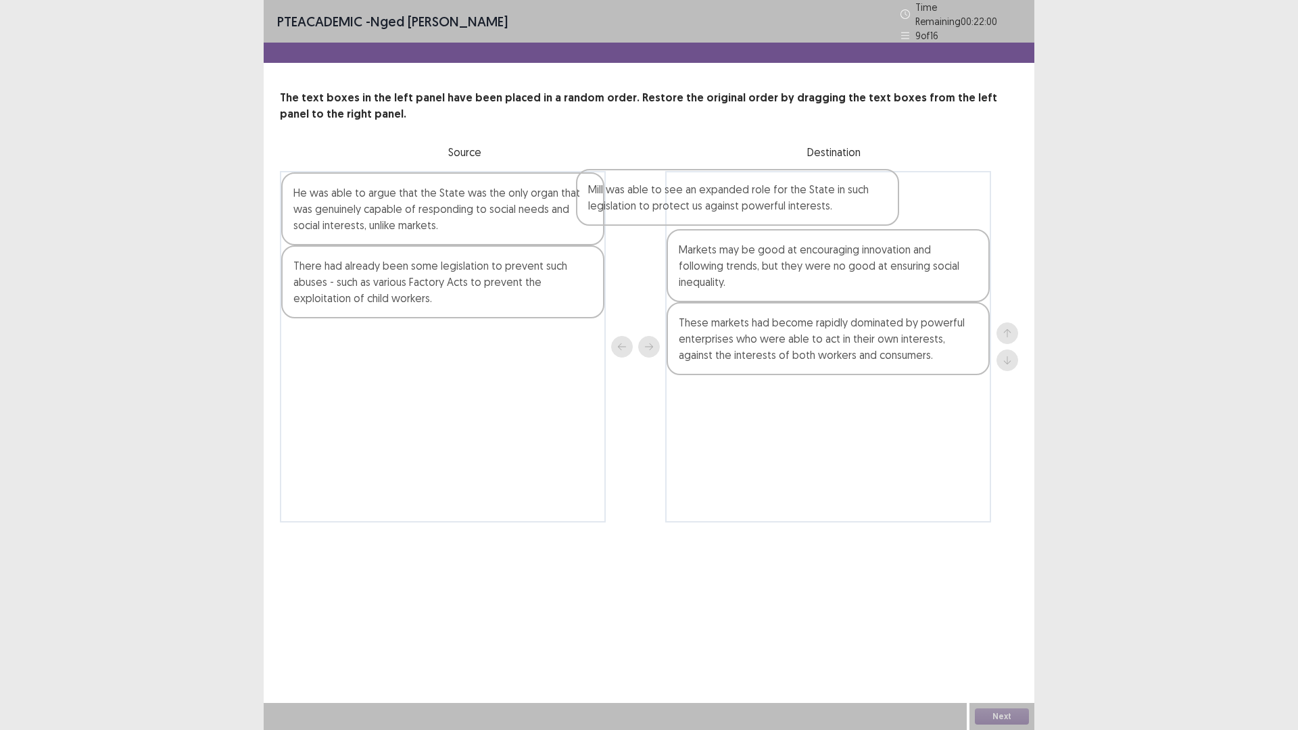
drag, startPoint x: 468, startPoint y: 208, endPoint x: 768, endPoint y: 210, distance: 300.2
click at [768, 210] on div "Mill was able to see an expanded role for the State in such legislation to prot…" at bounding box center [649, 347] width 738 height 352
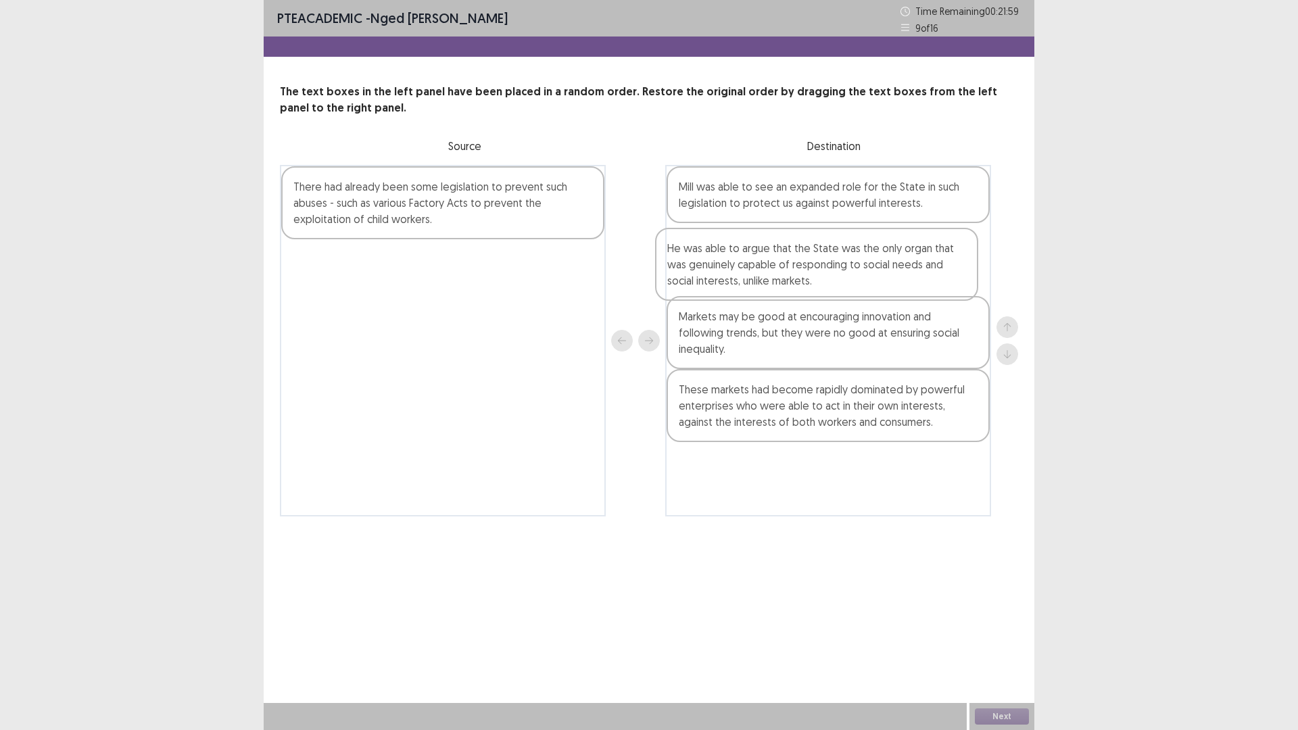
drag, startPoint x: 444, startPoint y: 208, endPoint x: 827, endPoint y: 272, distance: 388.0
click at [827, 272] on div "He was able to argue that the State was the only organ that was genuinely capab…" at bounding box center [649, 341] width 738 height 352
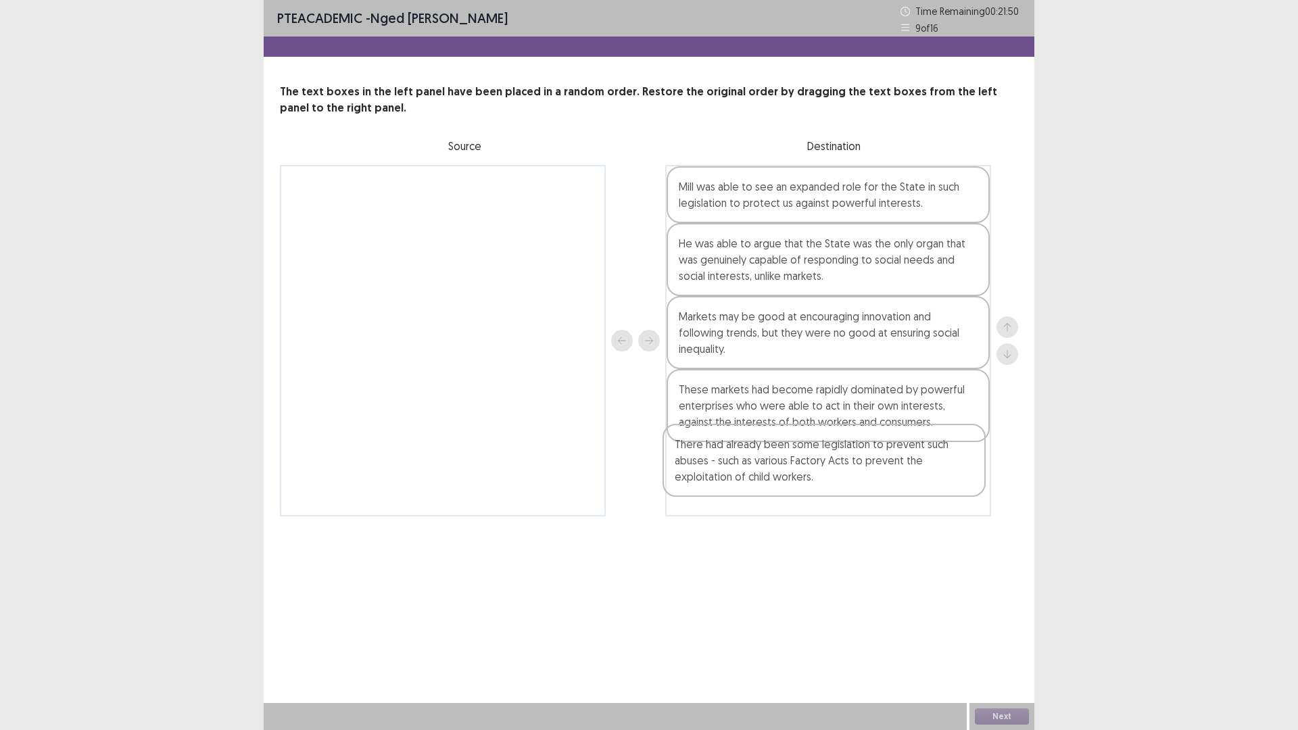
drag, startPoint x: 454, startPoint y: 218, endPoint x: 848, endPoint y: 485, distance: 475.7
click at [848, 485] on div "There had already been some legislation to prevent such abuses - such as variou…" at bounding box center [649, 341] width 738 height 352
click at [1003, 638] on button "Next" at bounding box center [1002, 716] width 54 height 16
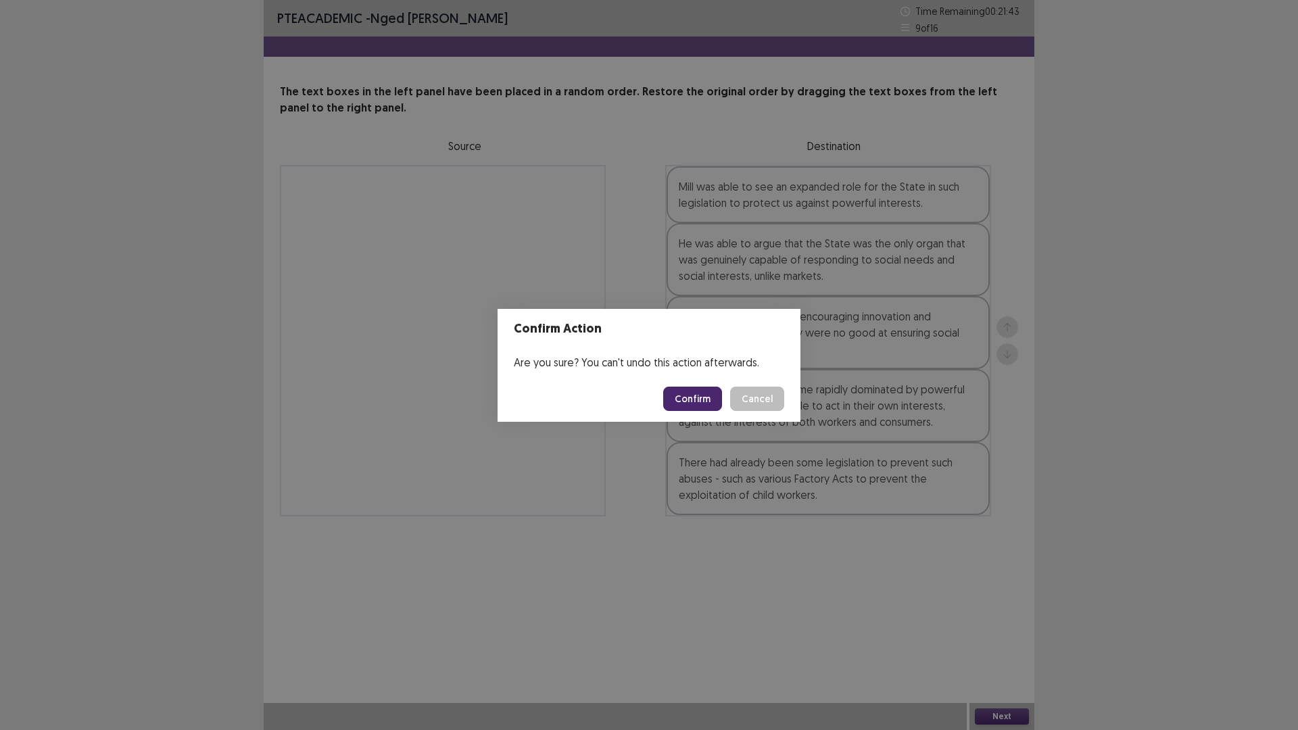
click at [697, 391] on button "Confirm" at bounding box center [692, 399] width 59 height 24
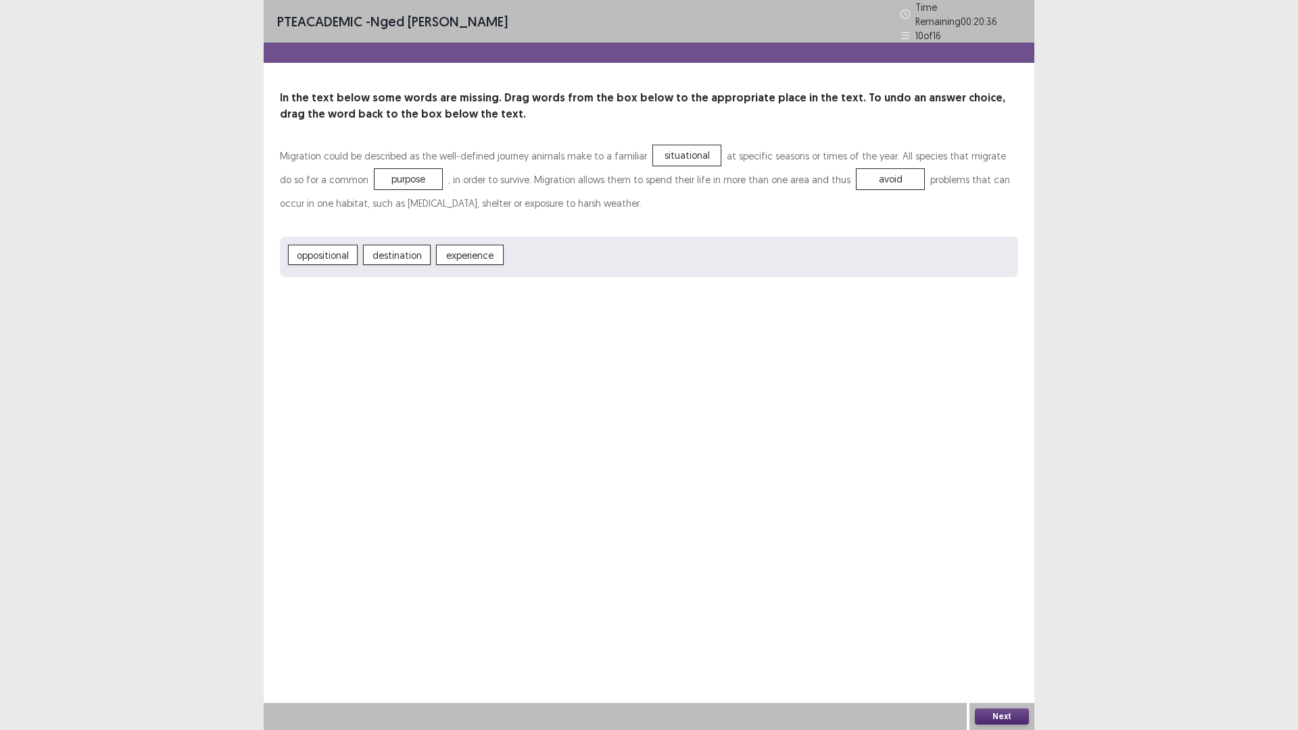
click at [1007, 638] on button "Next" at bounding box center [1002, 716] width 54 height 16
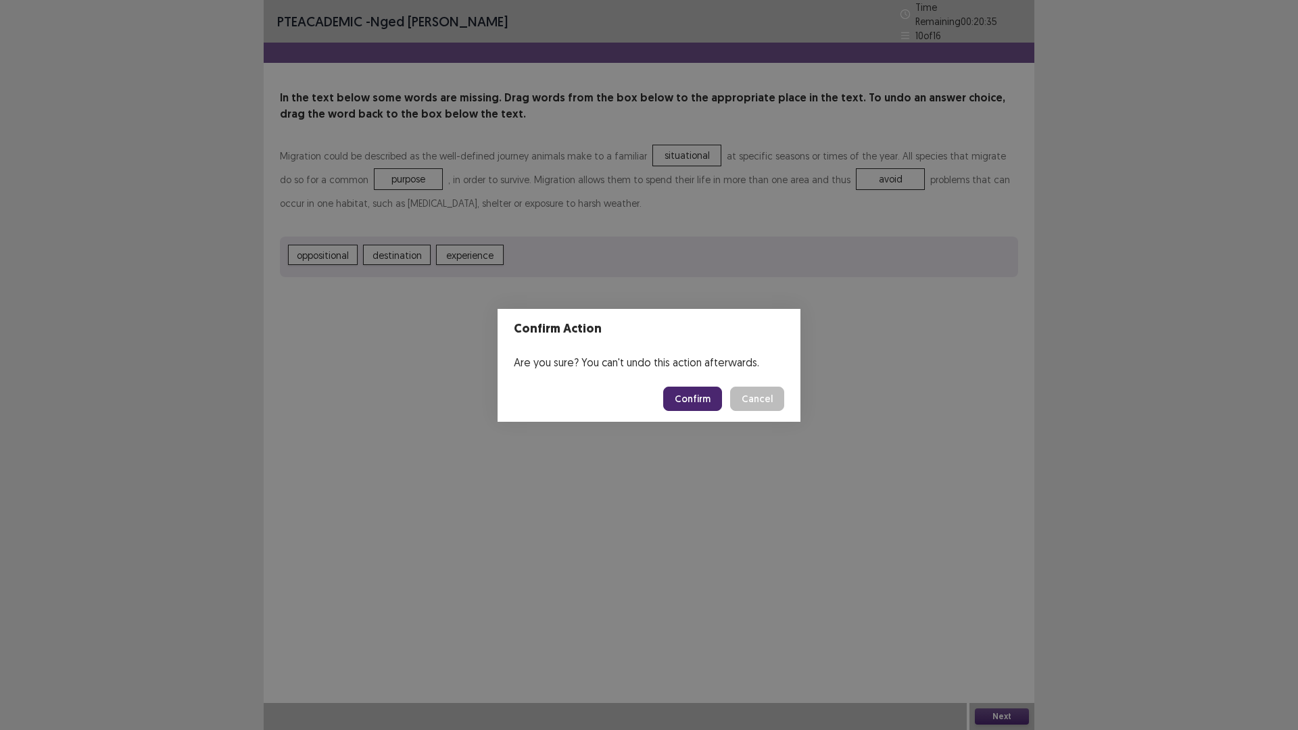
click at [698, 391] on button "Confirm" at bounding box center [692, 399] width 59 height 24
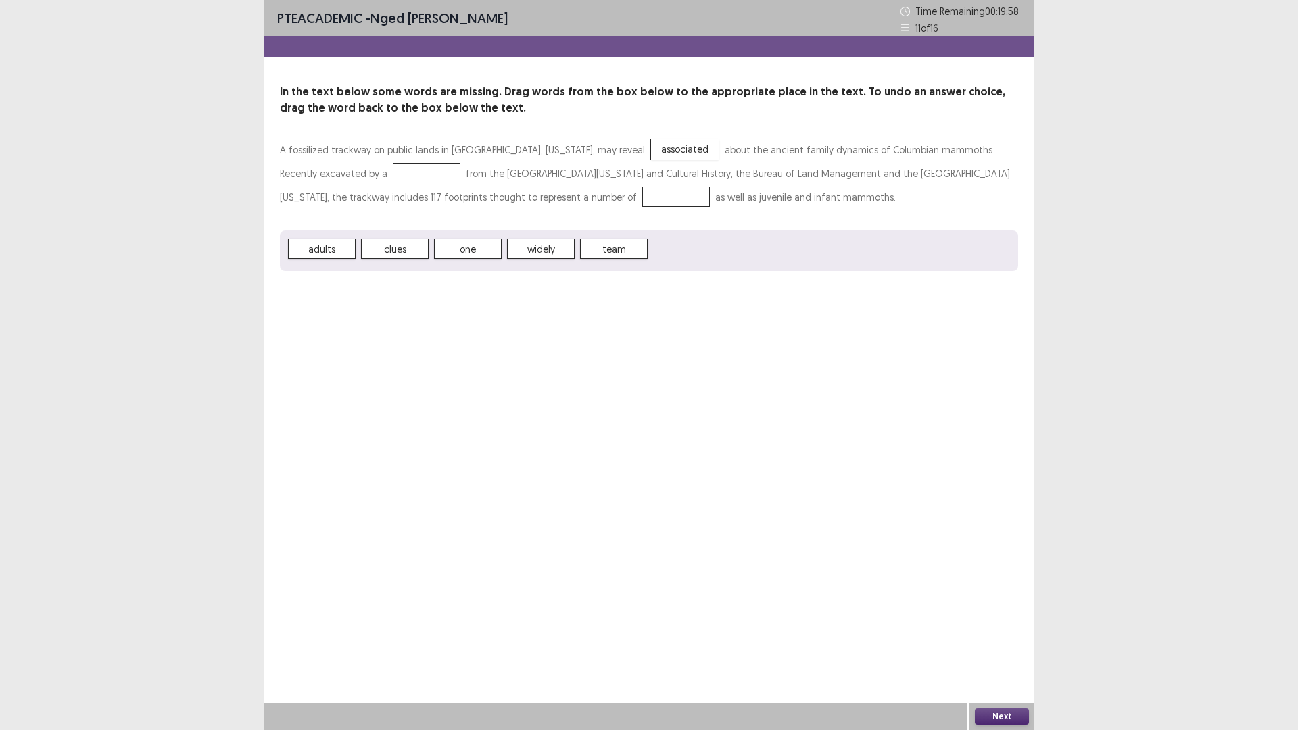
click at [345, 187] on p "A fossilized trackway on public lands in [GEOGRAPHIC_DATA], [US_STATE], may rev…" at bounding box center [649, 173] width 738 height 71
click at [393, 176] on div at bounding box center [427, 173] width 68 height 20
click at [1011, 638] on button "Next" at bounding box center [1002, 716] width 54 height 16
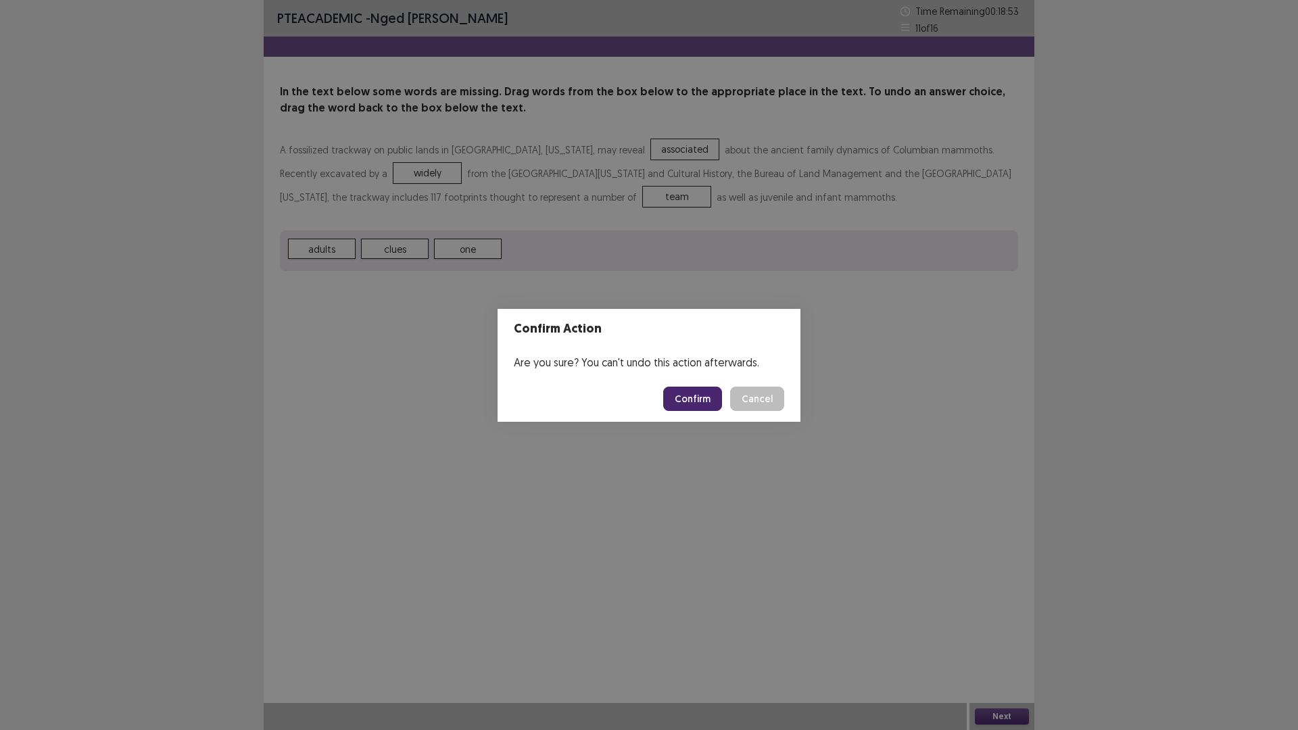
click at [710, 403] on button "Confirm" at bounding box center [692, 399] width 59 height 24
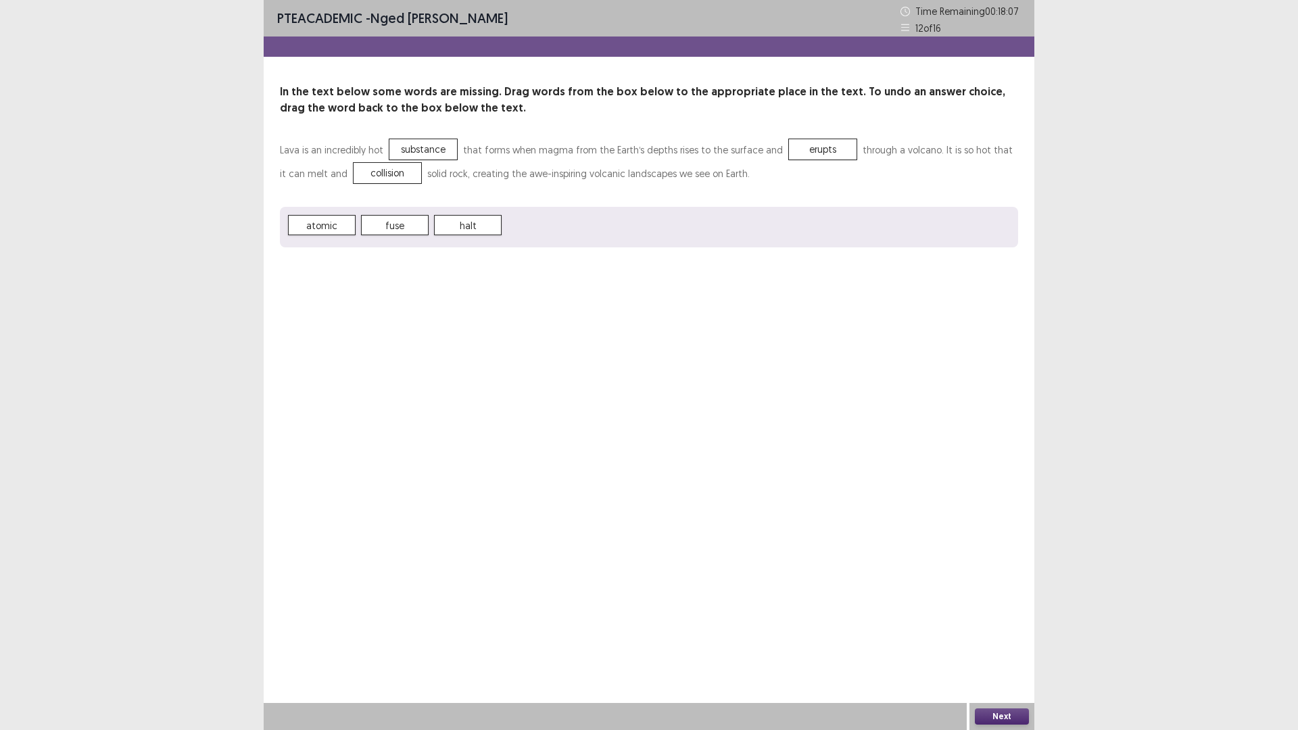
click at [1007, 638] on button "Next" at bounding box center [1002, 716] width 54 height 16
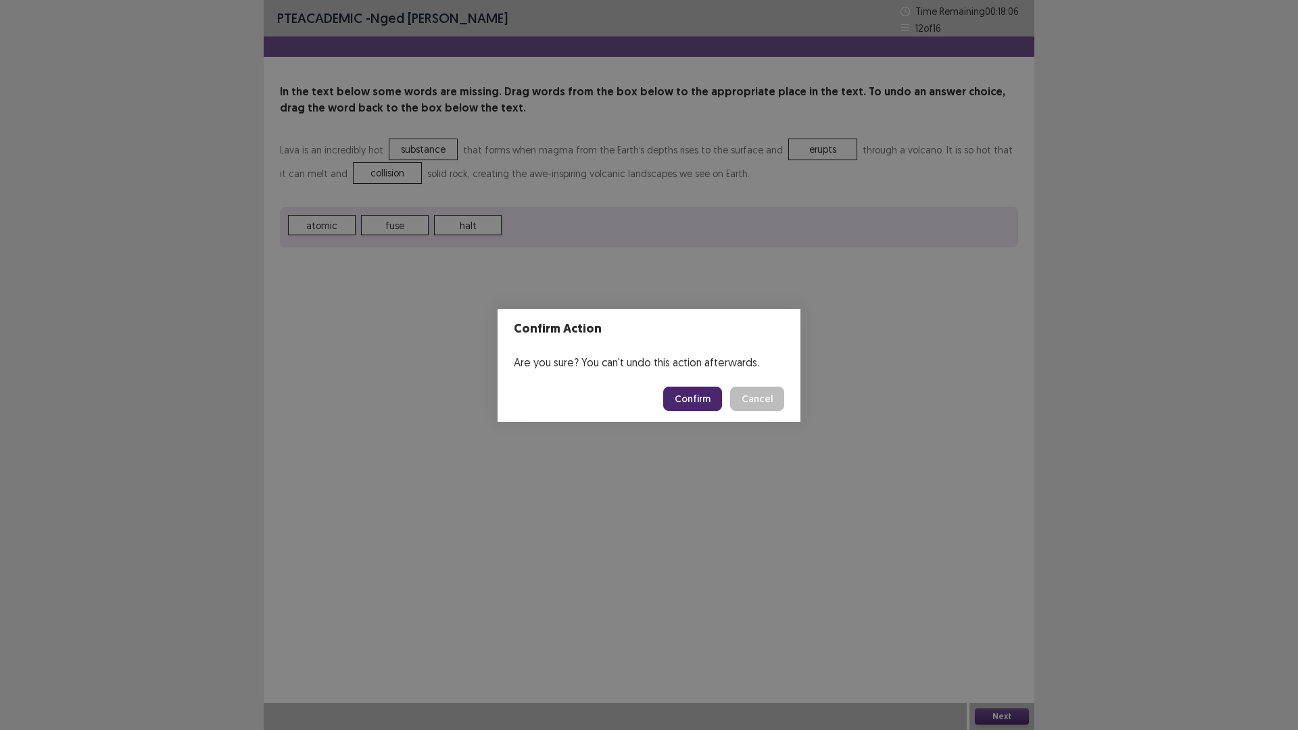
click at [691, 402] on button "Confirm" at bounding box center [692, 399] width 59 height 24
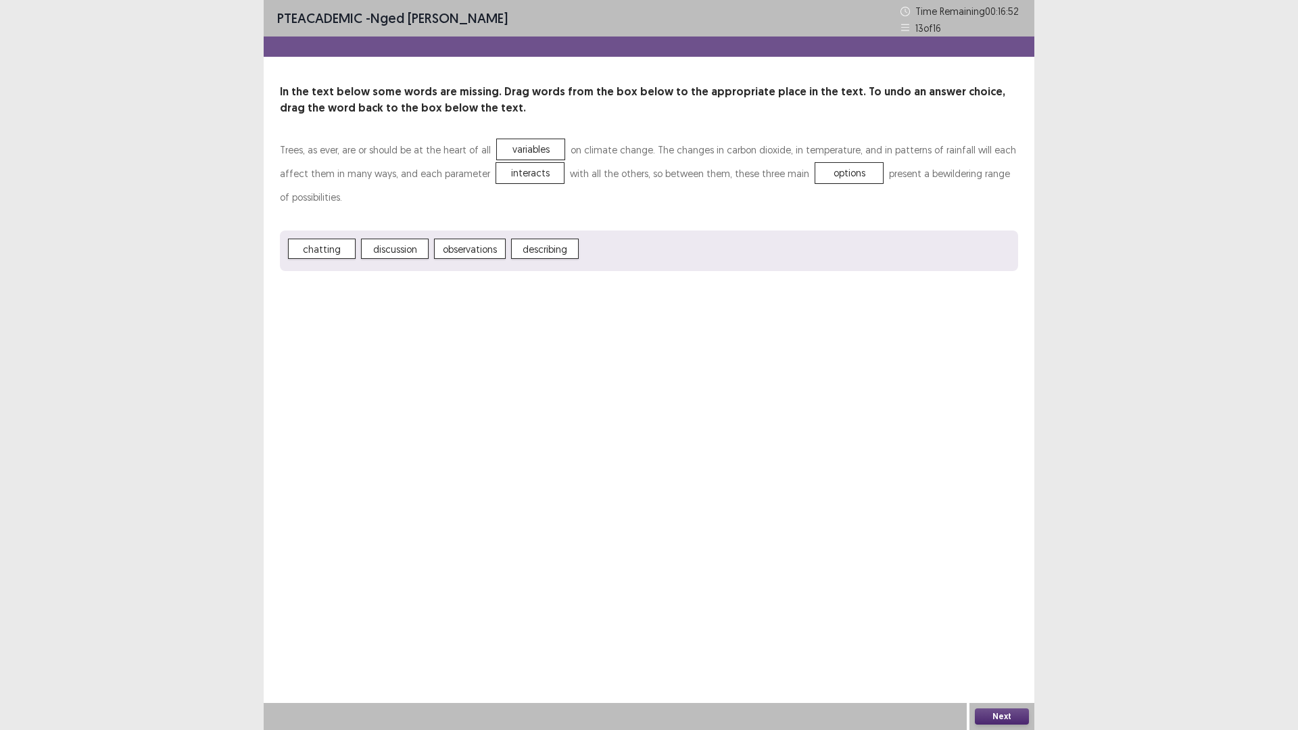
click at [1003, 638] on button "Next" at bounding box center [1002, 716] width 54 height 16
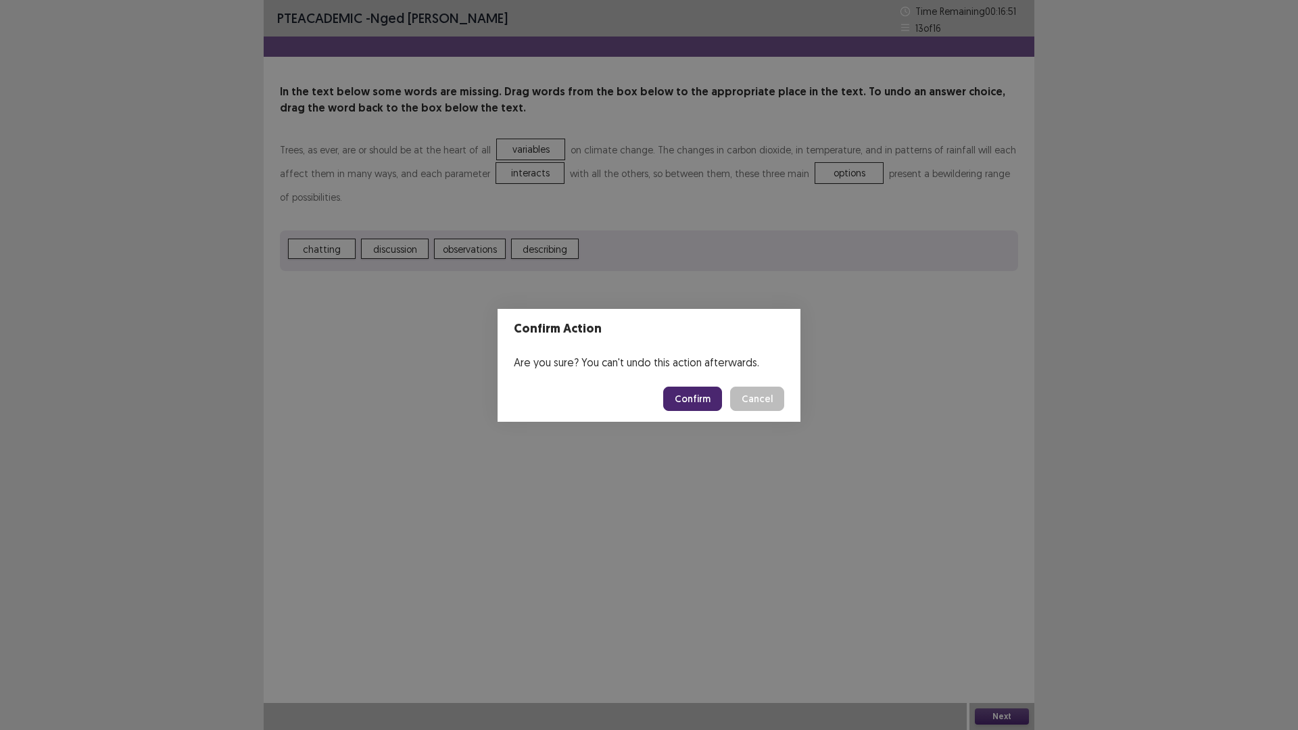
click at [690, 392] on button "Confirm" at bounding box center [692, 399] width 59 height 24
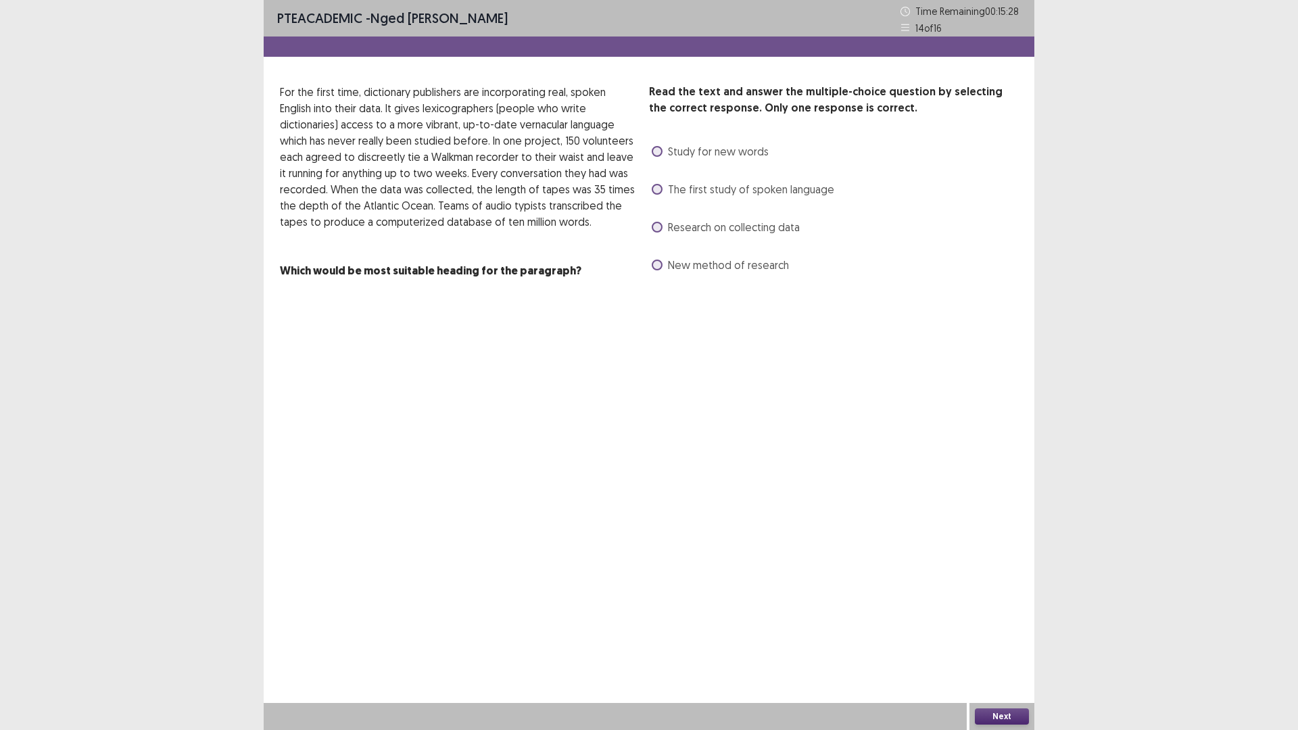
click at [649, 190] on div "The first study of spoken language" at bounding box center [741, 189] width 185 height 22
click at [665, 191] on label "The first study of spoken language" at bounding box center [743, 189] width 183 height 16
click at [1005, 638] on button "Next" at bounding box center [1002, 716] width 54 height 16
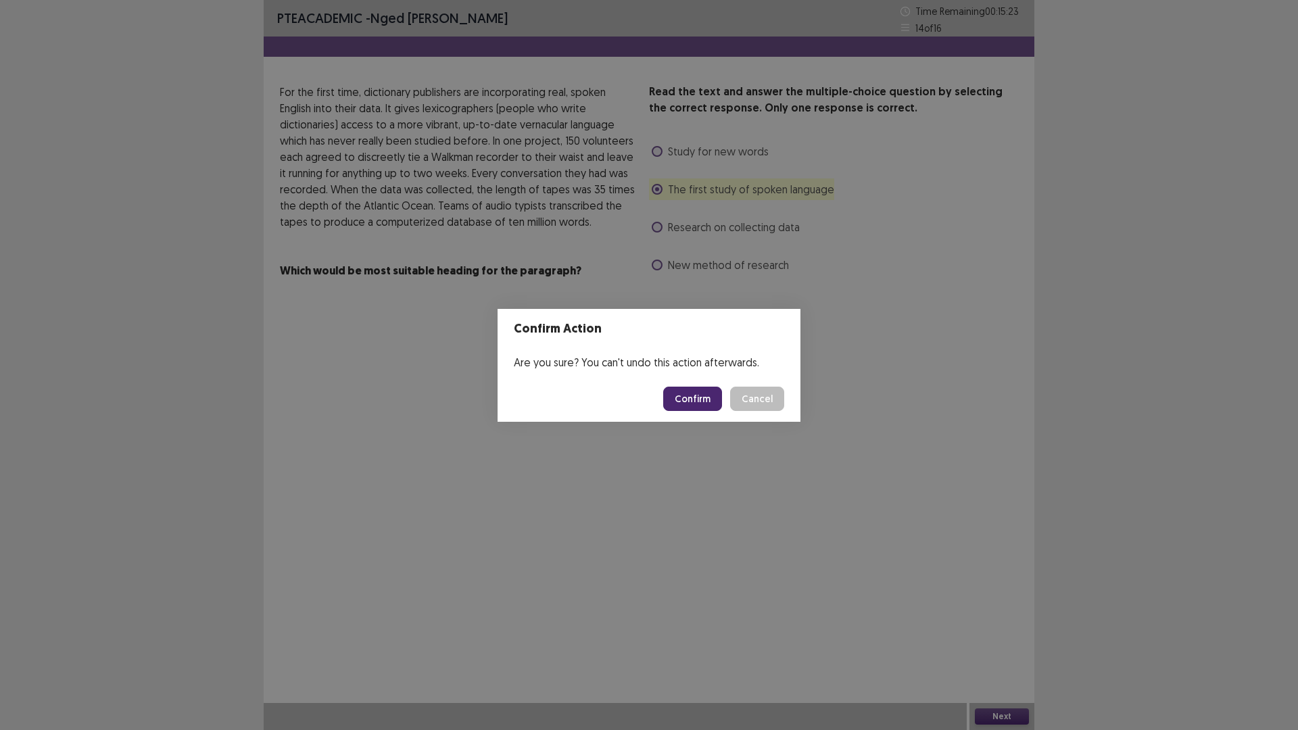
click at [685, 391] on button "Confirm" at bounding box center [692, 399] width 59 height 24
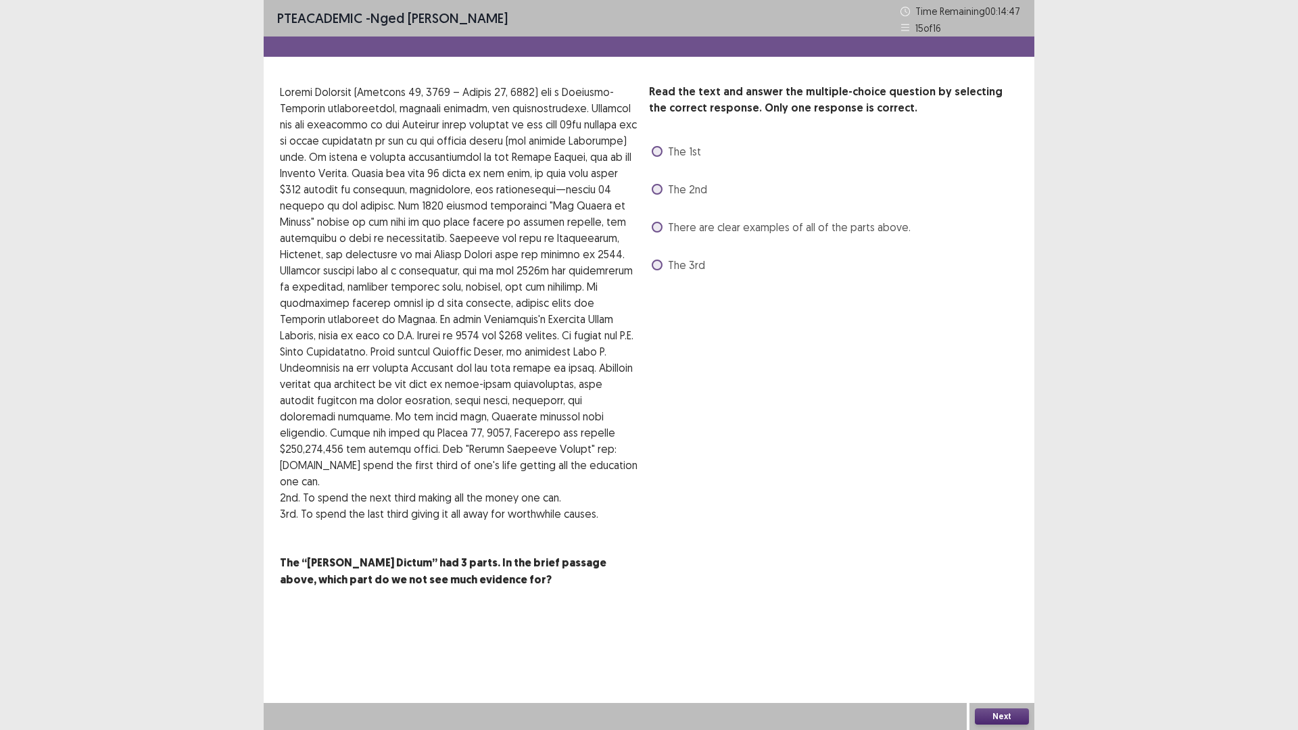
click at [657, 226] on span at bounding box center [657, 227] width 11 height 11
click at [999, 638] on button "Next" at bounding box center [1002, 716] width 54 height 16
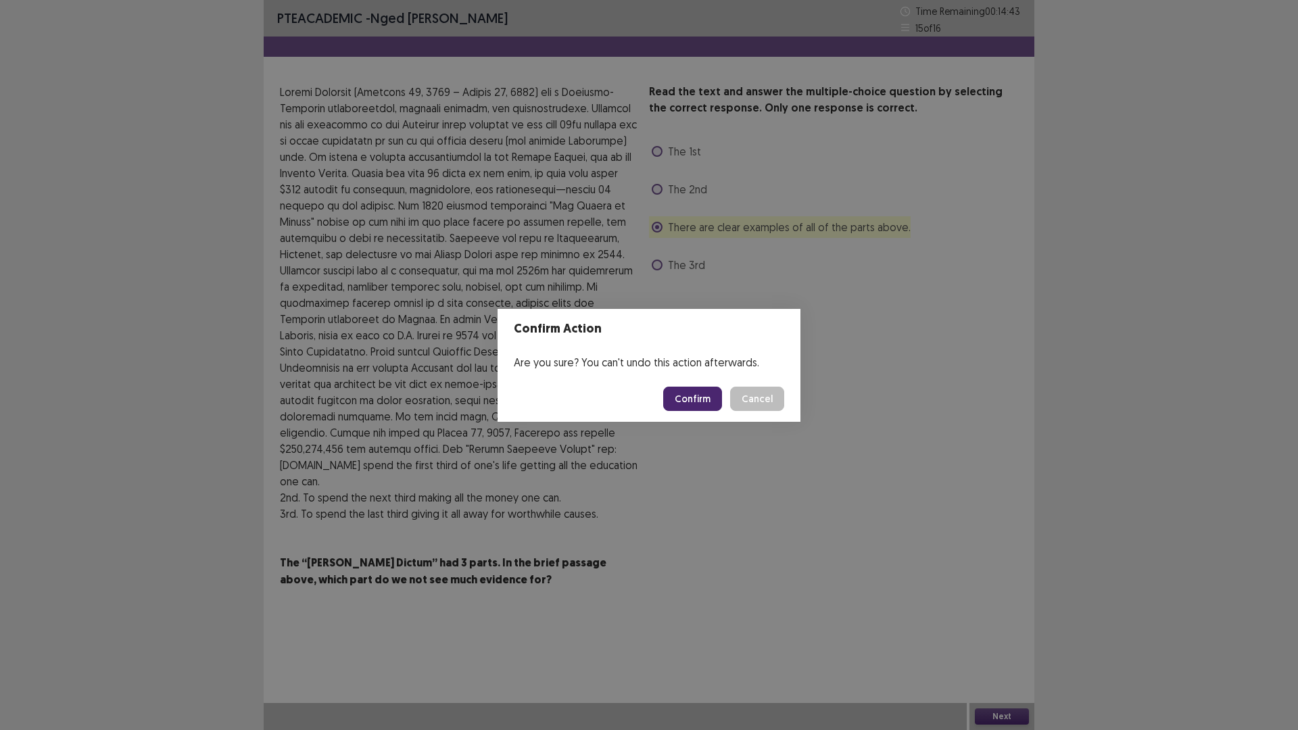
click at [690, 400] on button "Confirm" at bounding box center [692, 399] width 59 height 24
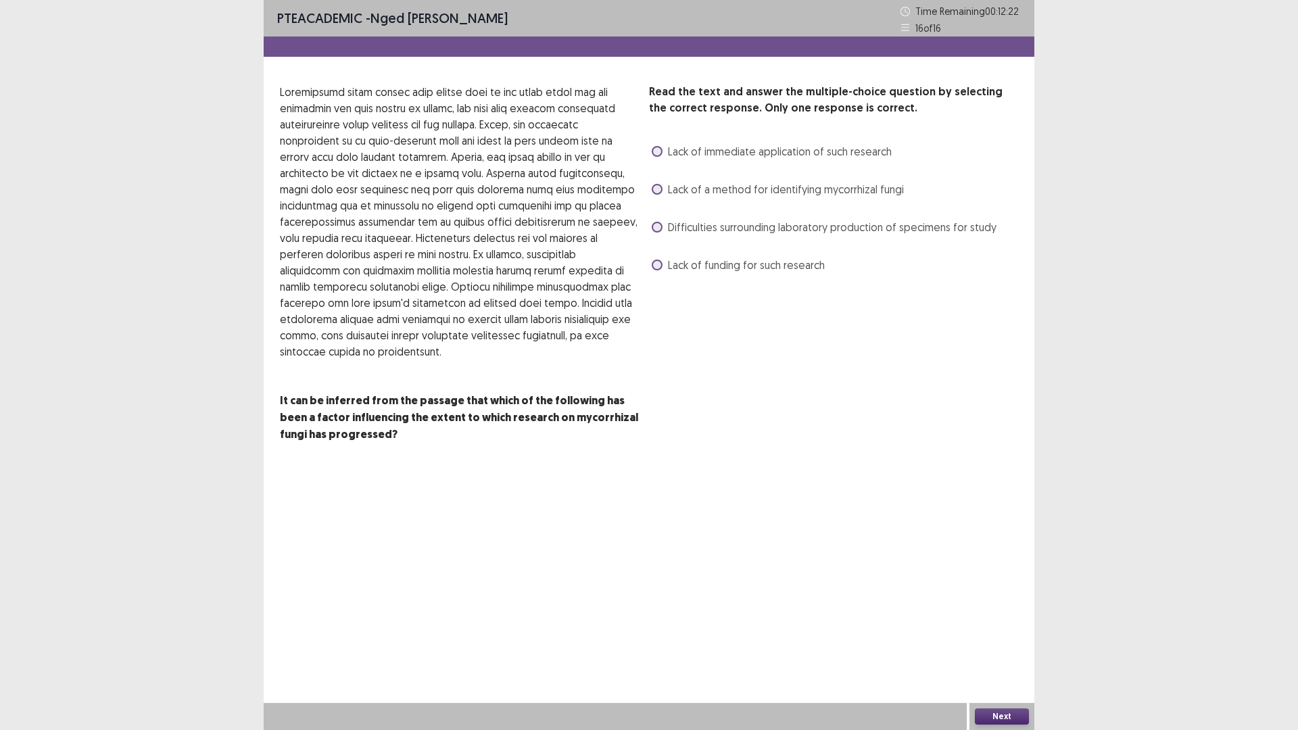
click at [658, 187] on span at bounding box center [657, 189] width 11 height 11
click at [1012, 638] on button "Next" at bounding box center [1002, 716] width 54 height 16
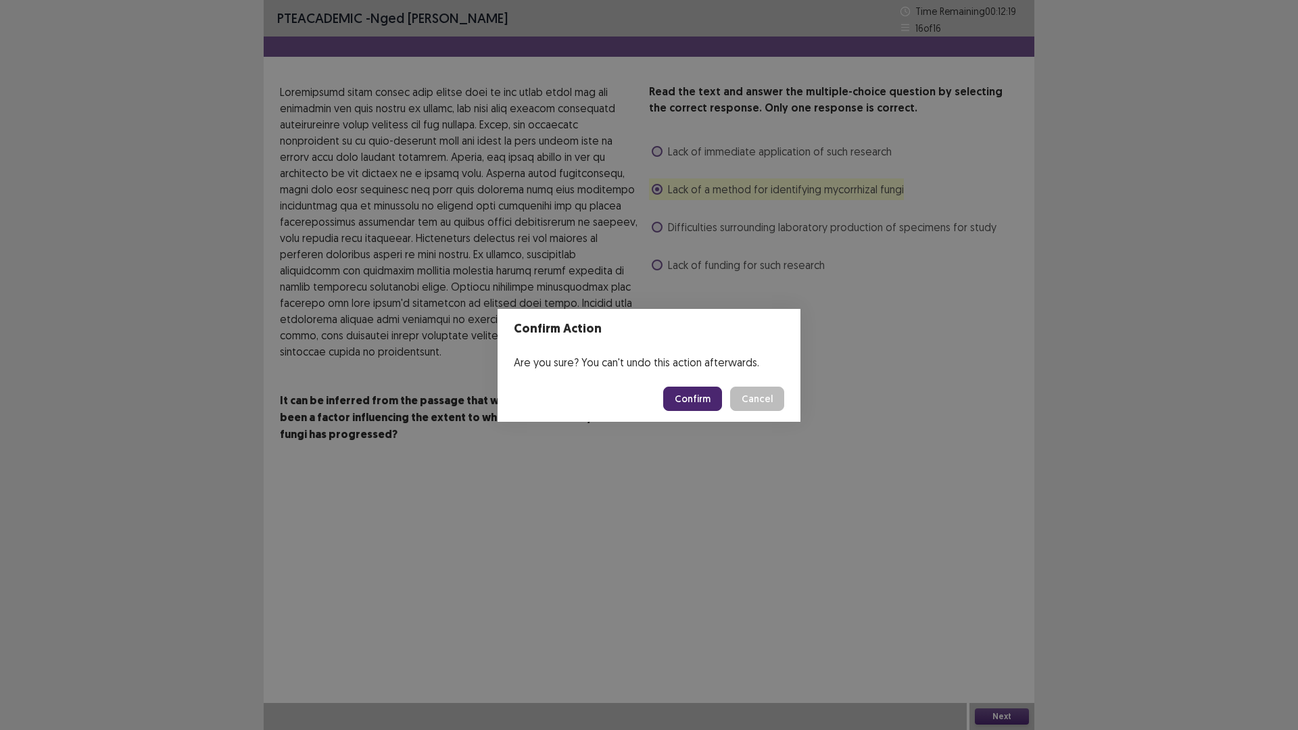
click at [685, 387] on button "Confirm" at bounding box center [692, 399] width 59 height 24
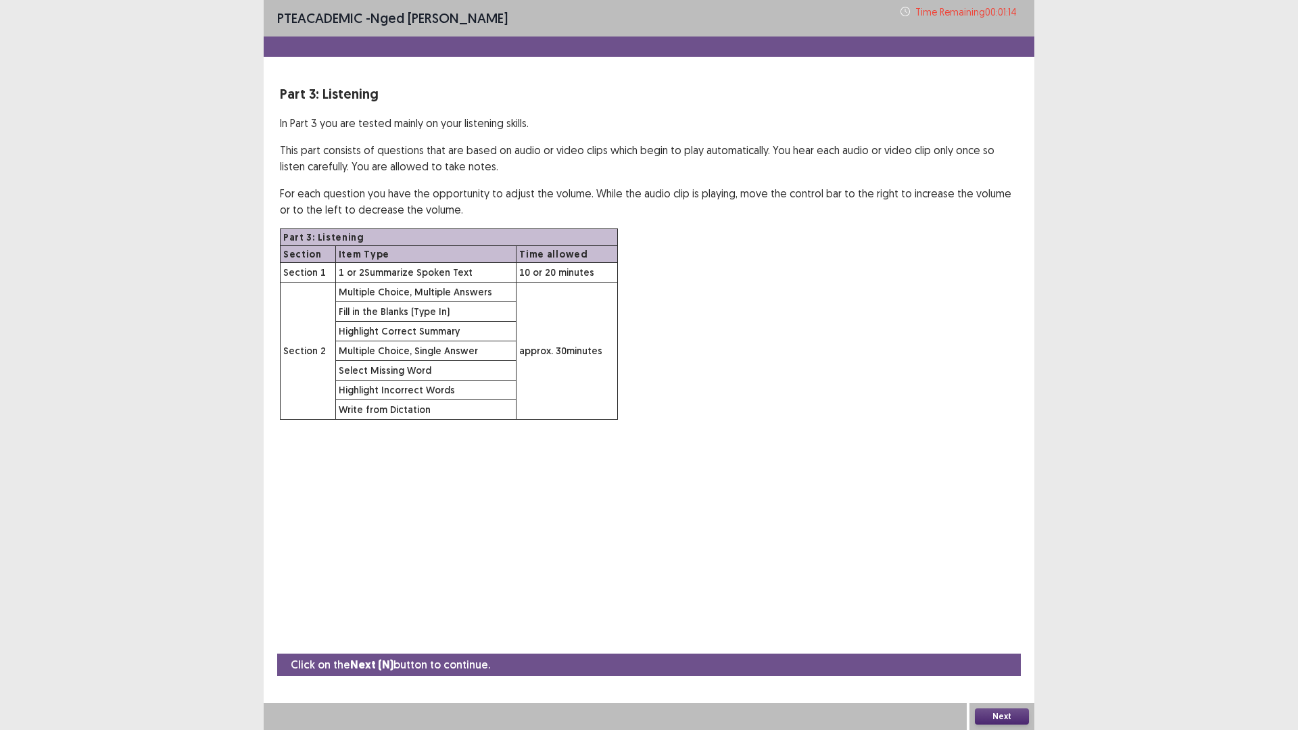
click at [994, 638] on button "Next" at bounding box center [1002, 716] width 54 height 16
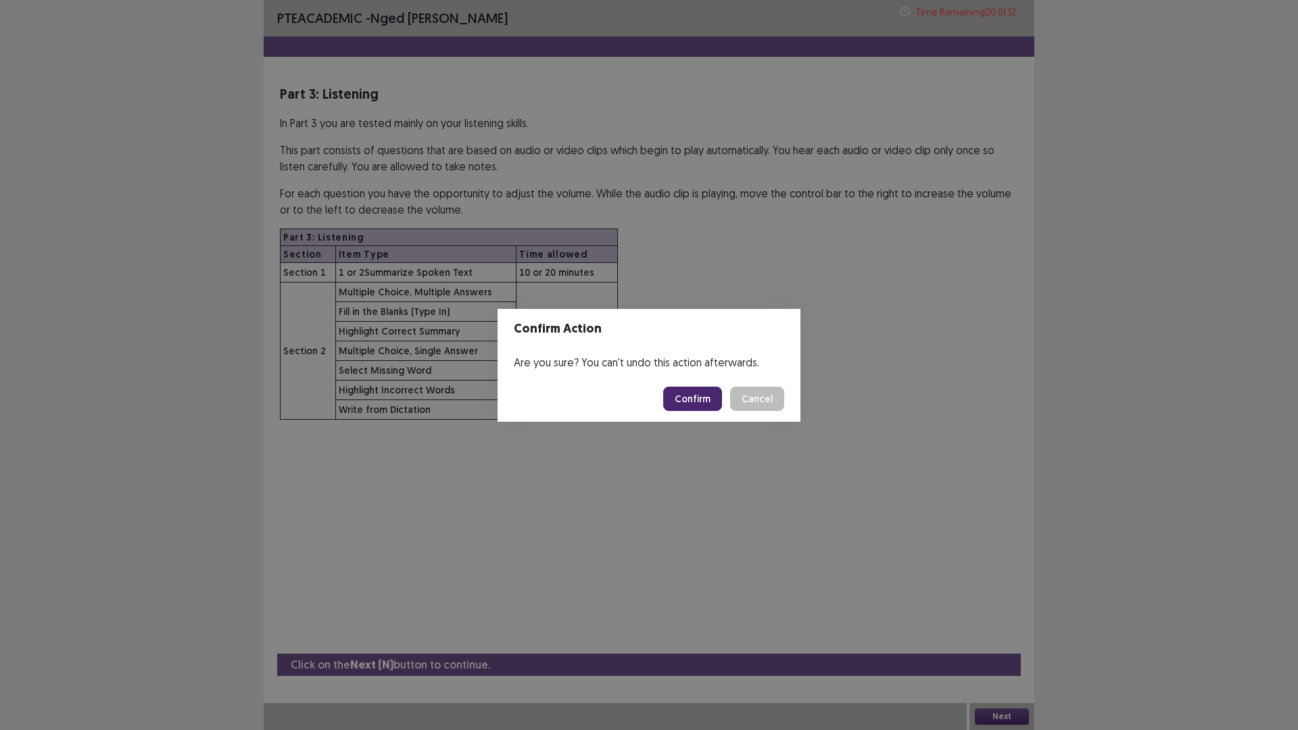
click at [690, 391] on button "Confirm" at bounding box center [692, 399] width 59 height 24
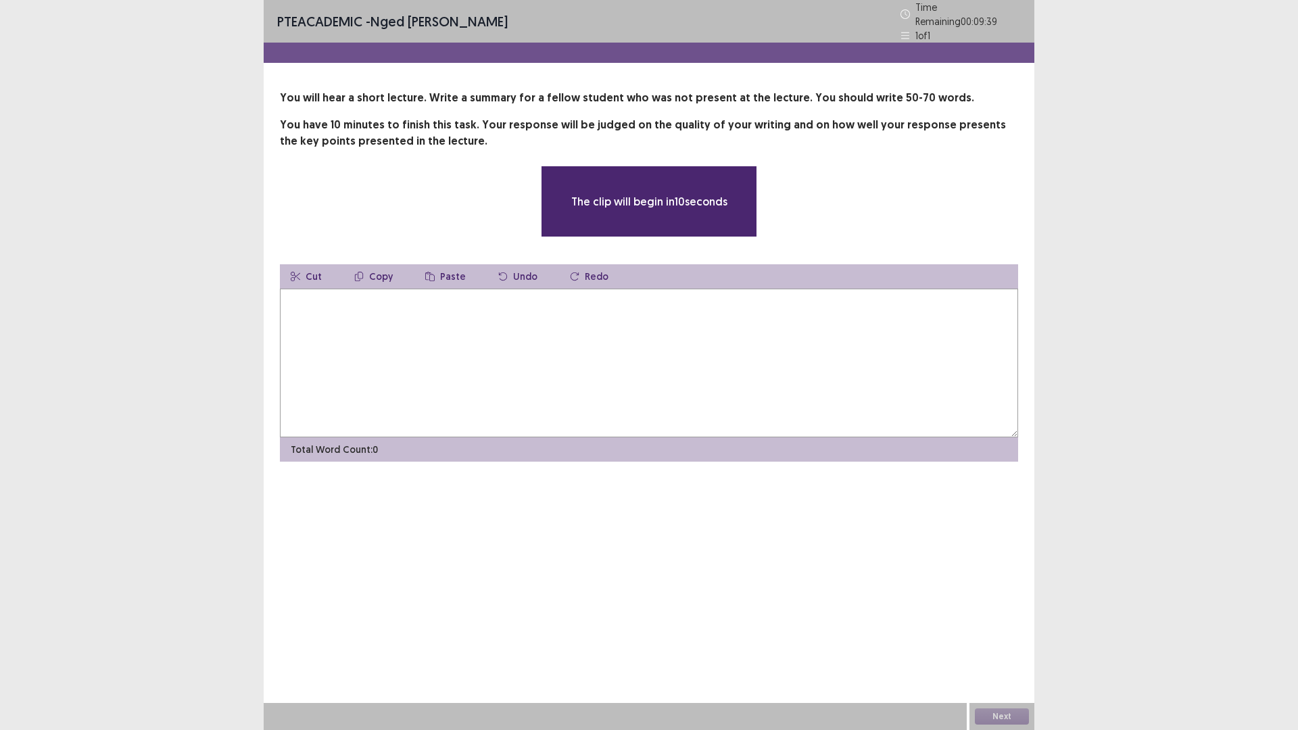
click at [542, 354] on textarea at bounding box center [649, 363] width 738 height 149
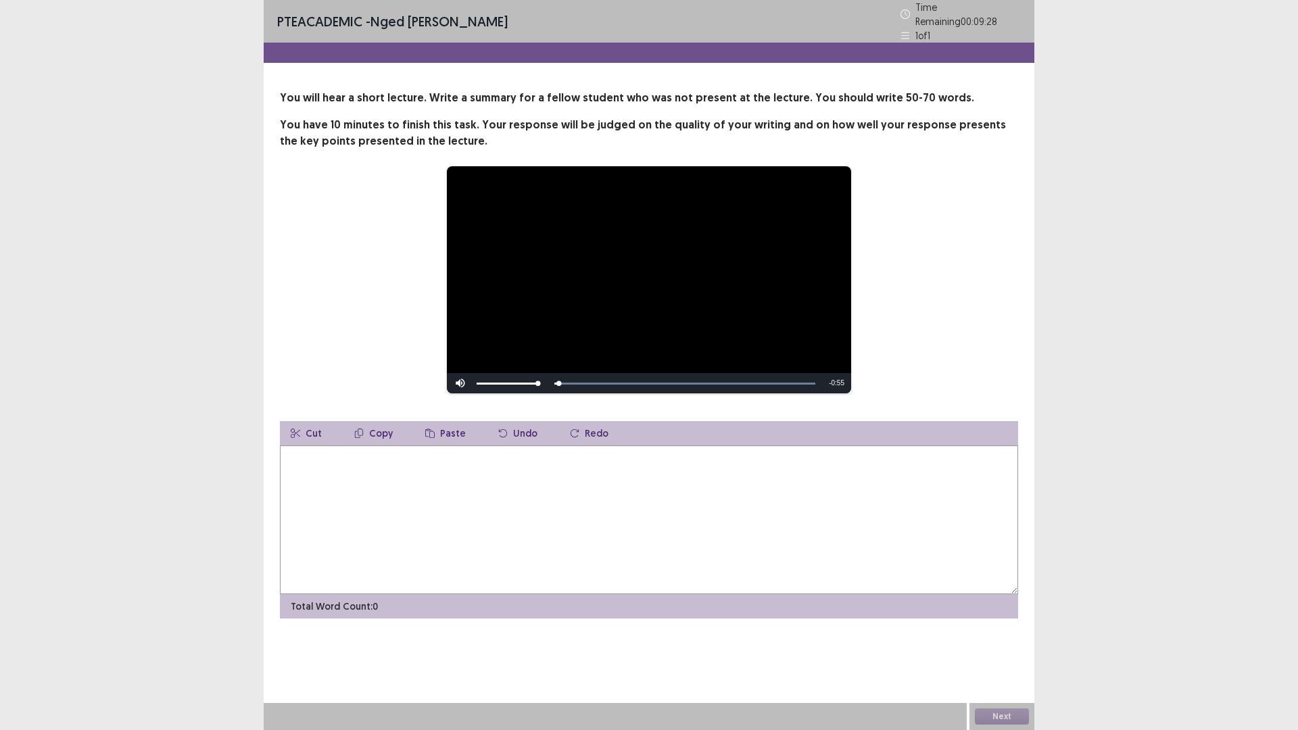
click at [440, 488] on textarea at bounding box center [649, 520] width 738 height 149
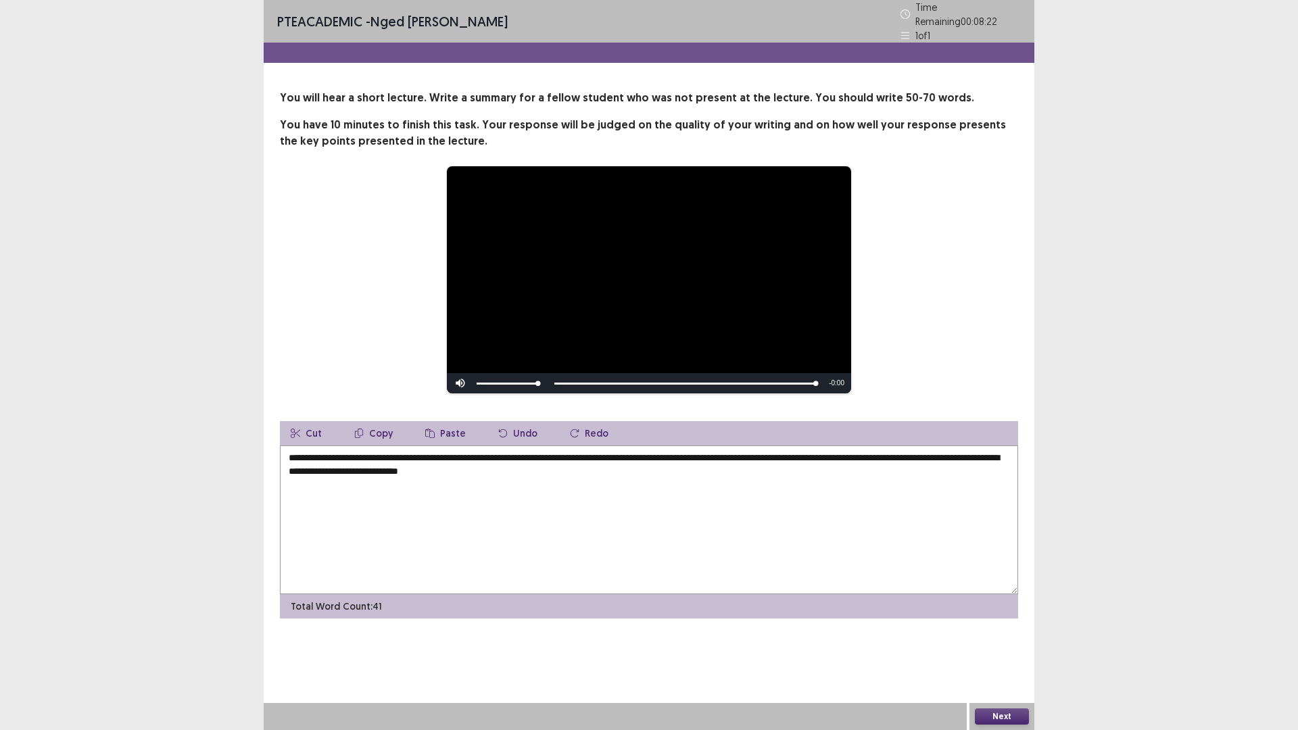
click at [287, 452] on textarea "**********" at bounding box center [649, 520] width 738 height 149
drag, startPoint x: 621, startPoint y: 467, endPoint x: 421, endPoint y: 462, distance: 199.5
click at [421, 462] on textarea "**********" at bounding box center [649, 520] width 738 height 149
click at [443, 499] on textarea "**********" at bounding box center [649, 520] width 738 height 149
click at [413, 466] on textarea "**********" at bounding box center [649, 520] width 738 height 149
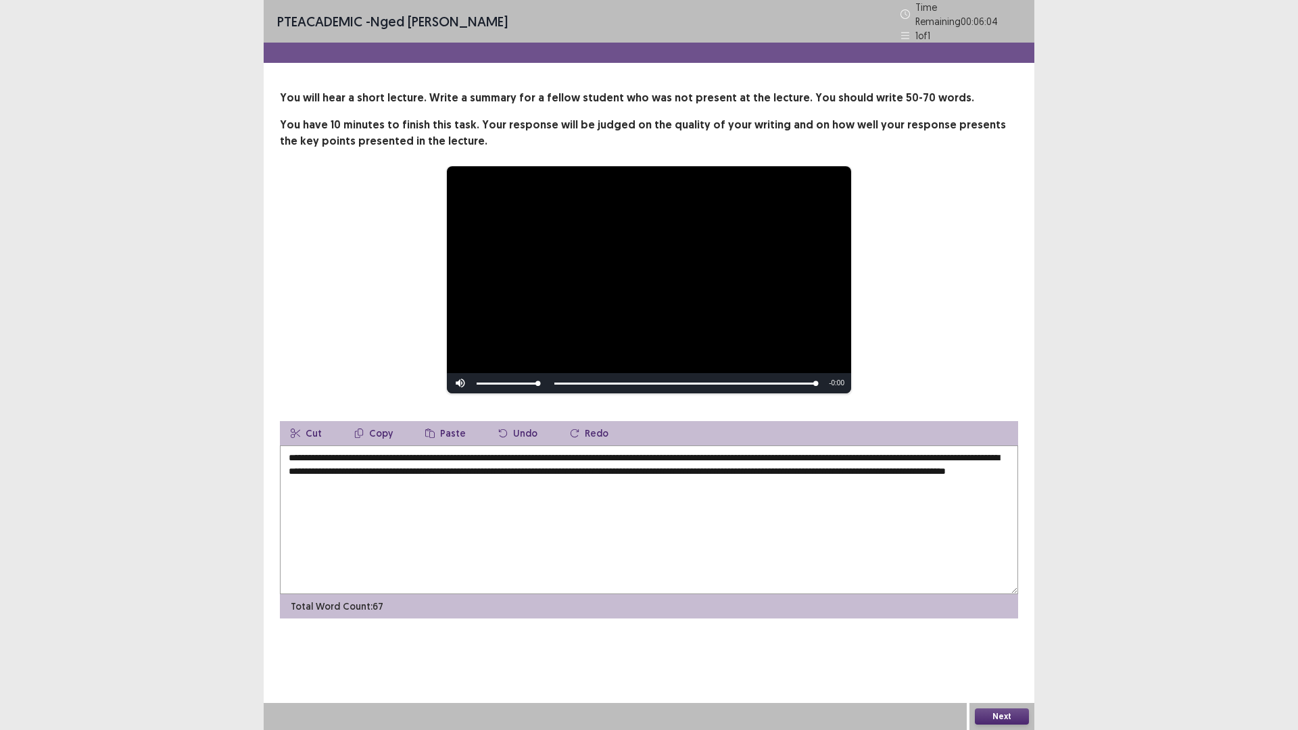
drag, startPoint x: 650, startPoint y: 466, endPoint x: 852, endPoint y: 470, distance: 202.2
click at [852, 470] on textarea "**********" at bounding box center [649, 520] width 738 height 149
click at [593, 478] on textarea "**********" at bounding box center [649, 520] width 738 height 149
click at [558, 480] on textarea "**********" at bounding box center [649, 520] width 738 height 149
click at [756, 452] on textarea "**********" at bounding box center [649, 520] width 738 height 149
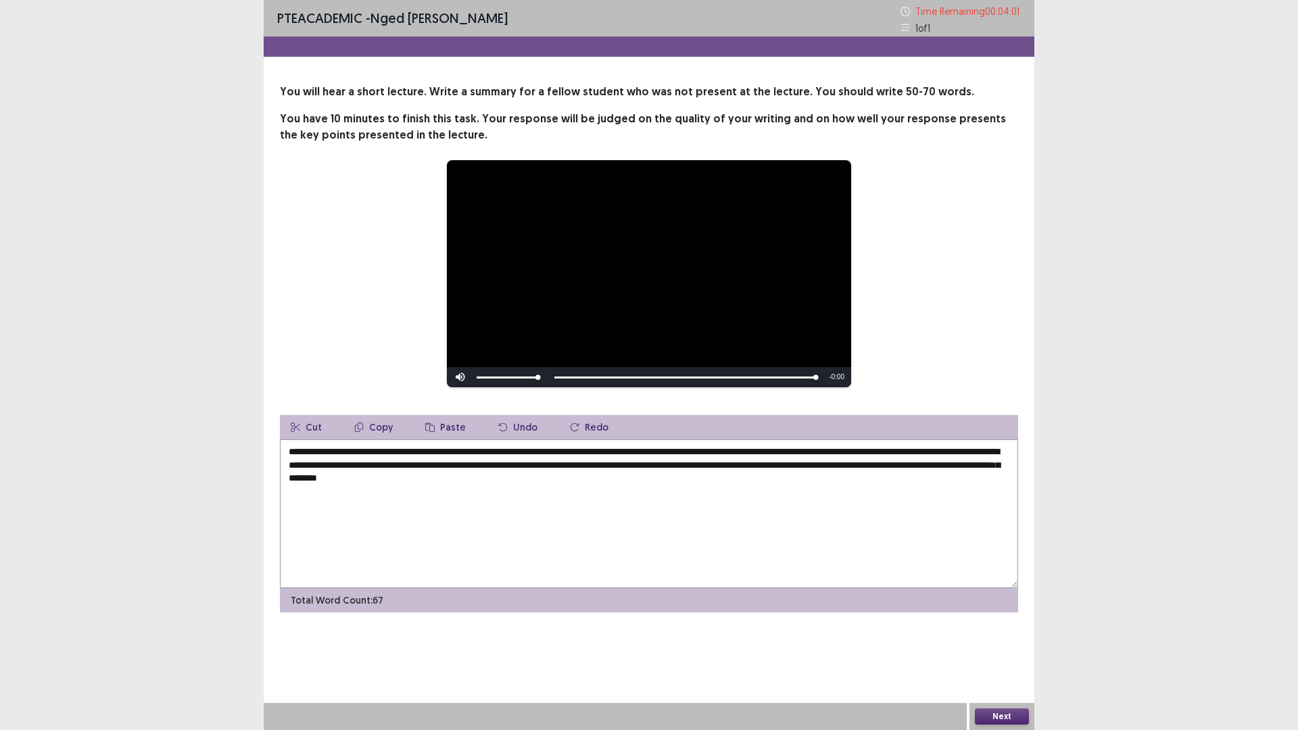
click at [871, 452] on textarea "**********" at bounding box center [649, 513] width 738 height 149
type textarea "**********"
click at [1005, 638] on button "Next" at bounding box center [1002, 716] width 54 height 16
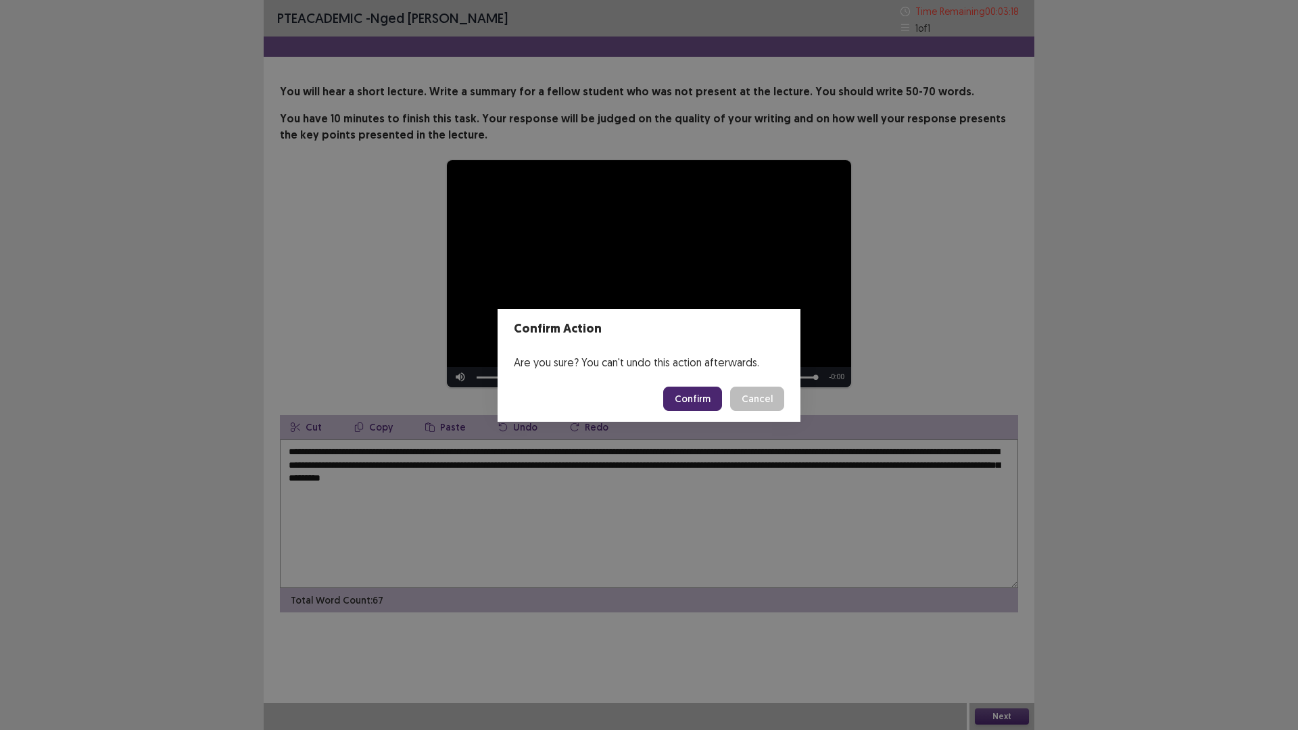
click at [683, 398] on button "Confirm" at bounding box center [692, 399] width 59 height 24
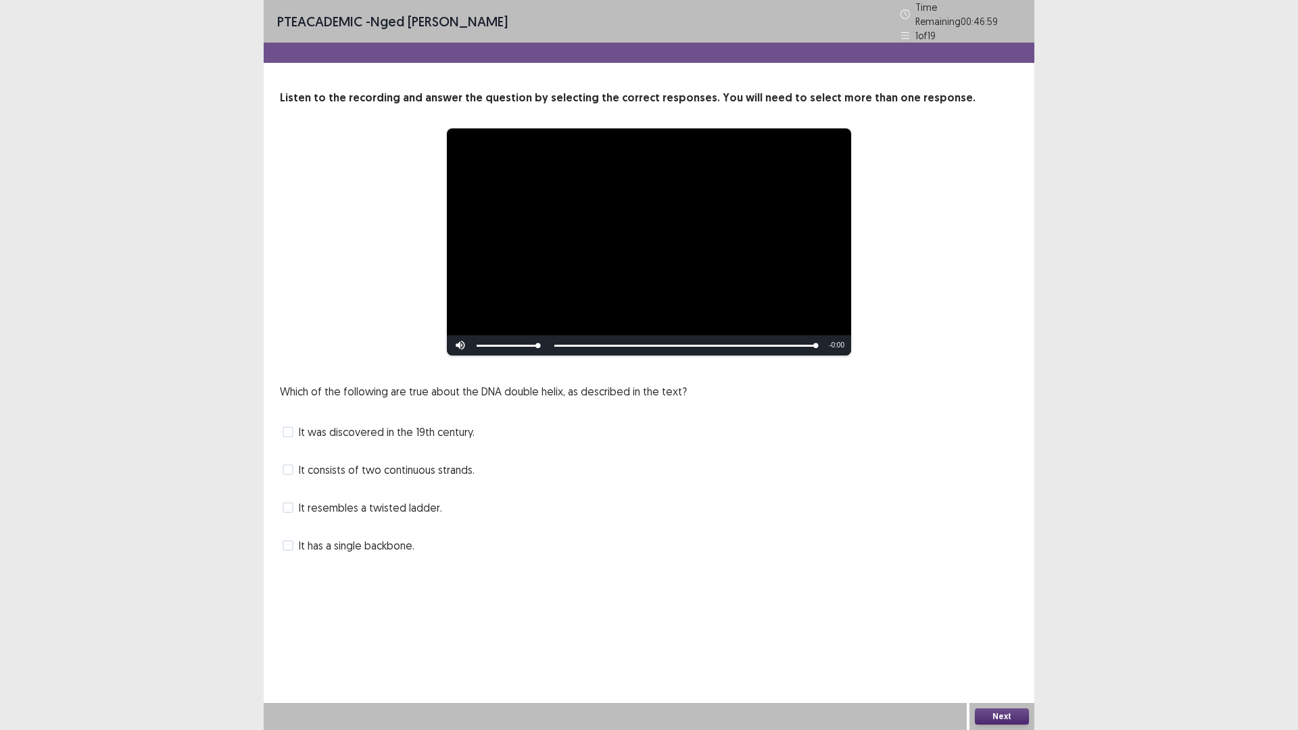
click at [282, 464] on div "It consists of two continuous strands." at bounding box center [649, 470] width 738 height 22
click at [289, 466] on span at bounding box center [288, 469] width 11 height 11
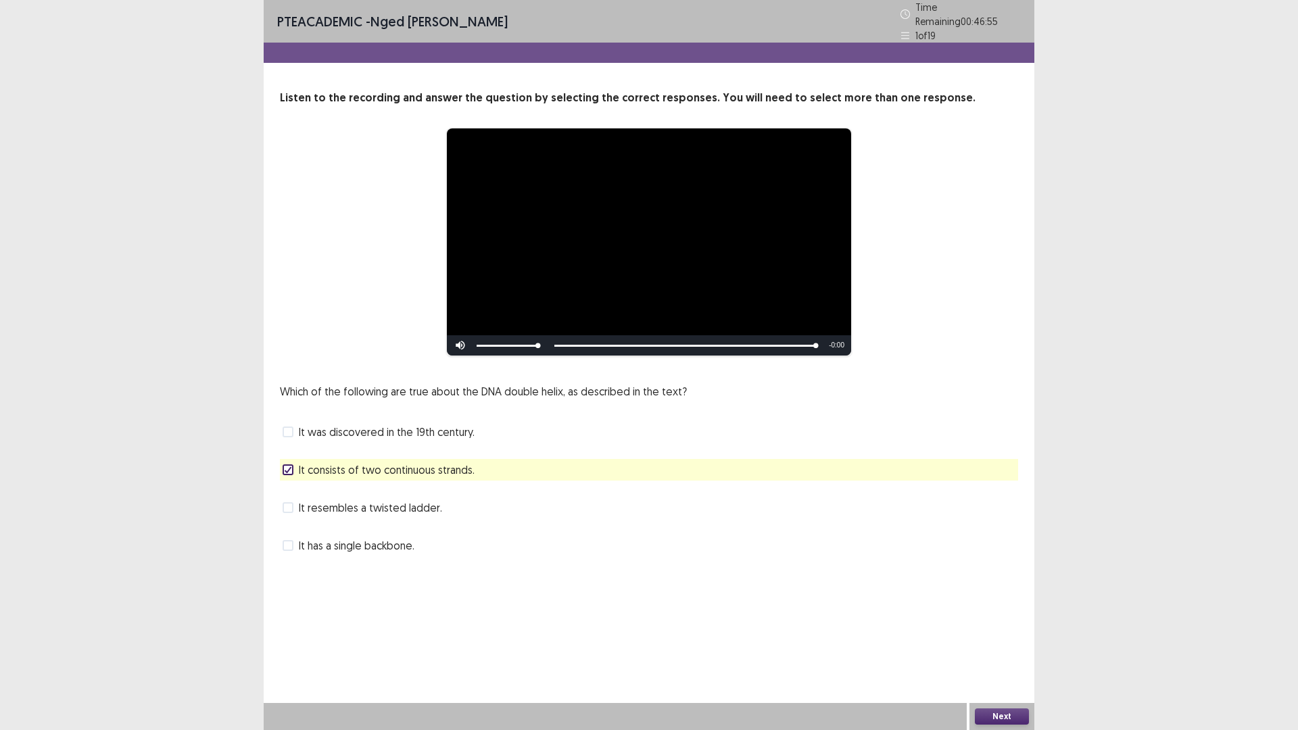
click at [990, 638] on button "Next" at bounding box center [1002, 716] width 54 height 16
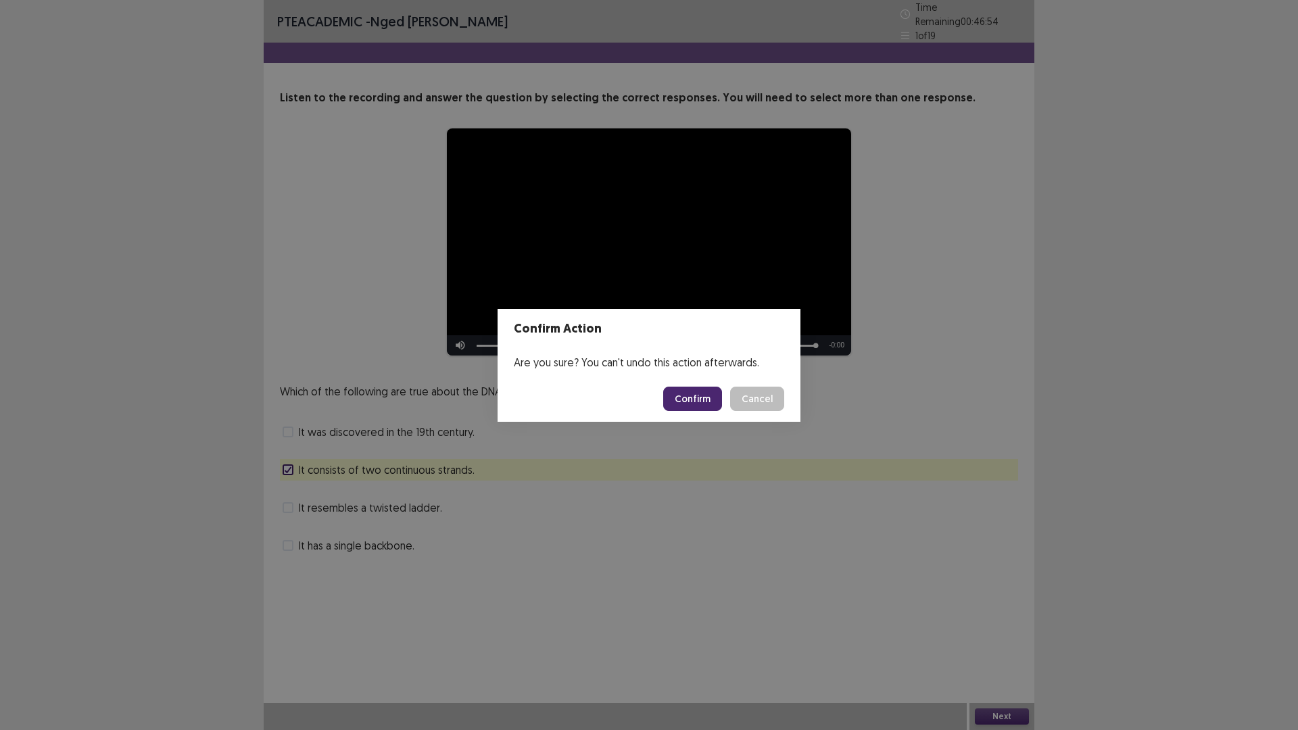
click at [705, 397] on button "Confirm" at bounding box center [692, 399] width 59 height 24
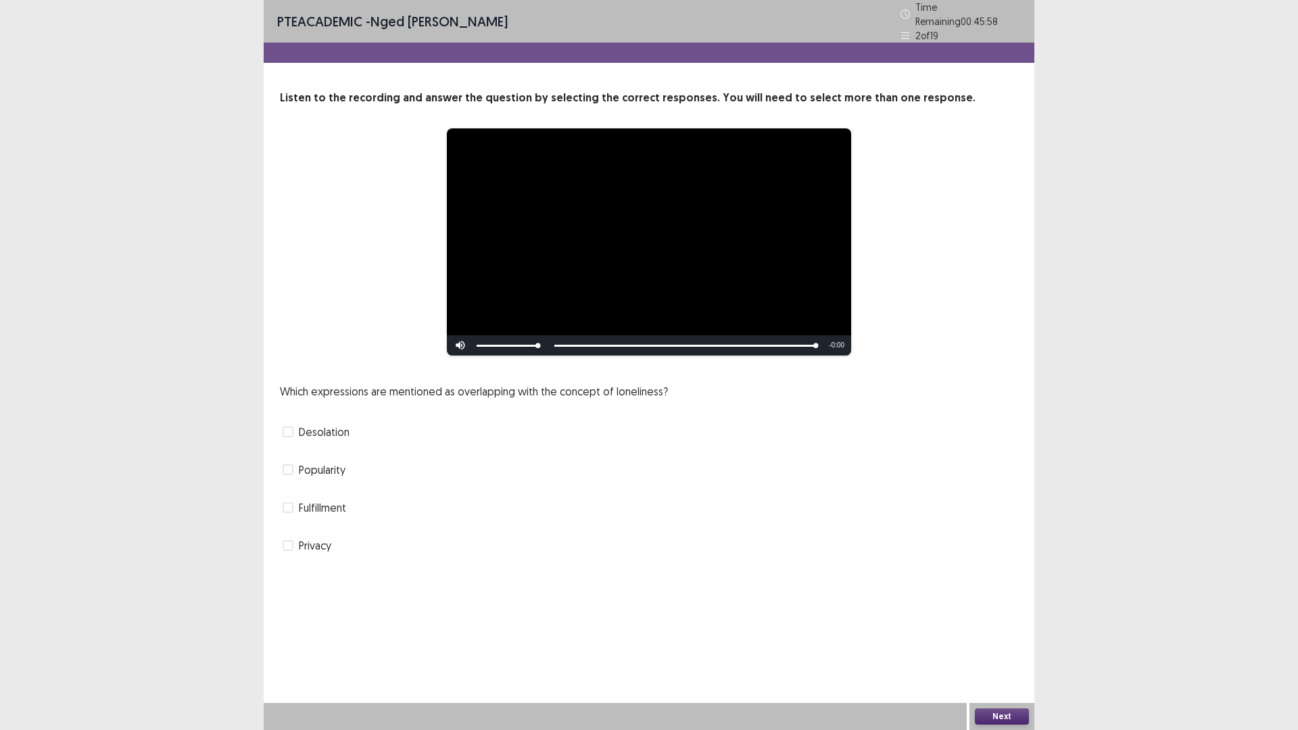
click at [287, 427] on span at bounding box center [288, 432] width 11 height 11
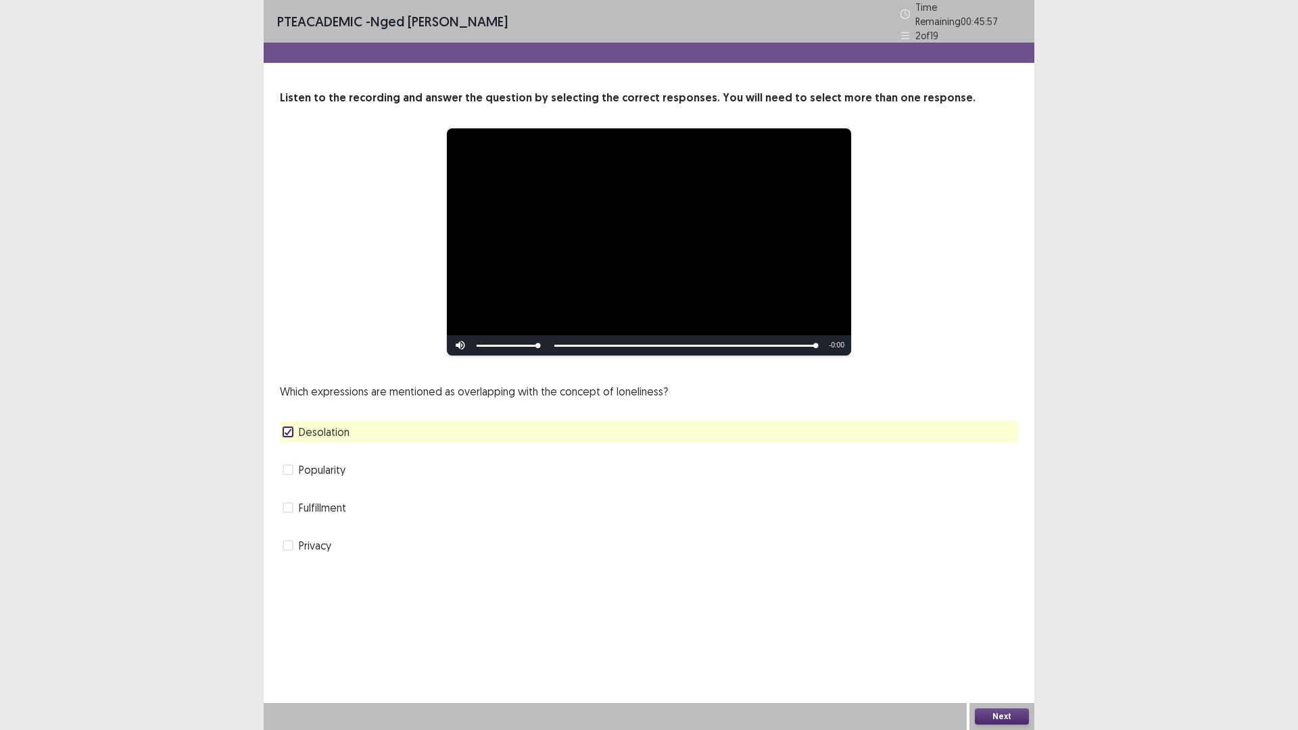
click at [998, 638] on button "Next" at bounding box center [1002, 716] width 54 height 16
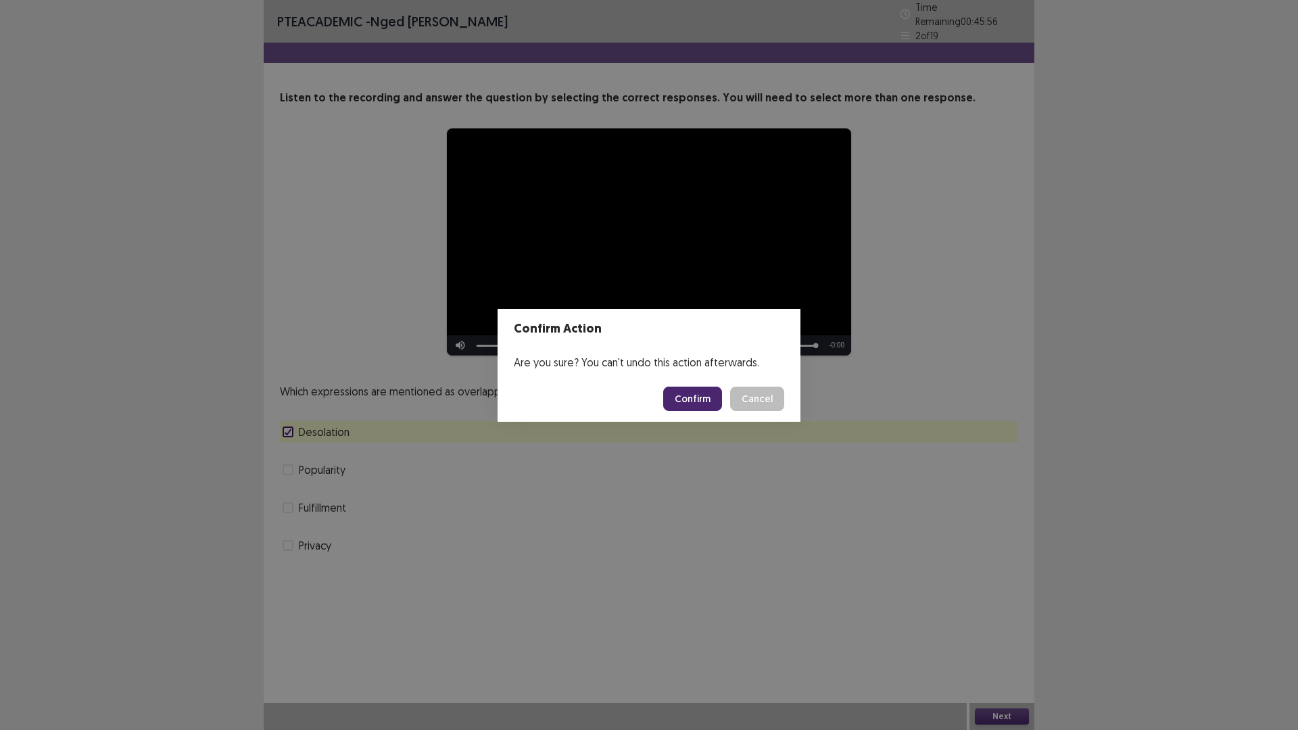
click at [679, 395] on button "Confirm" at bounding box center [692, 399] width 59 height 24
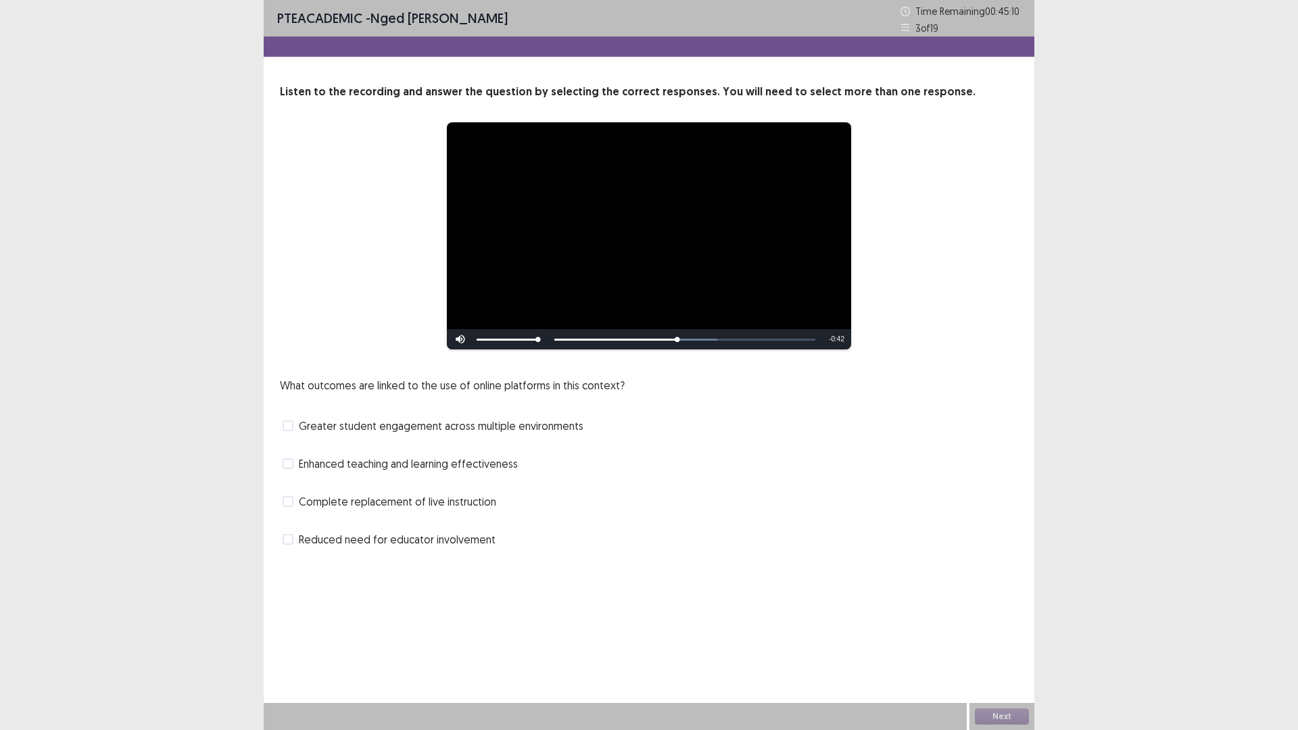
click at [287, 460] on span at bounding box center [288, 463] width 11 height 11
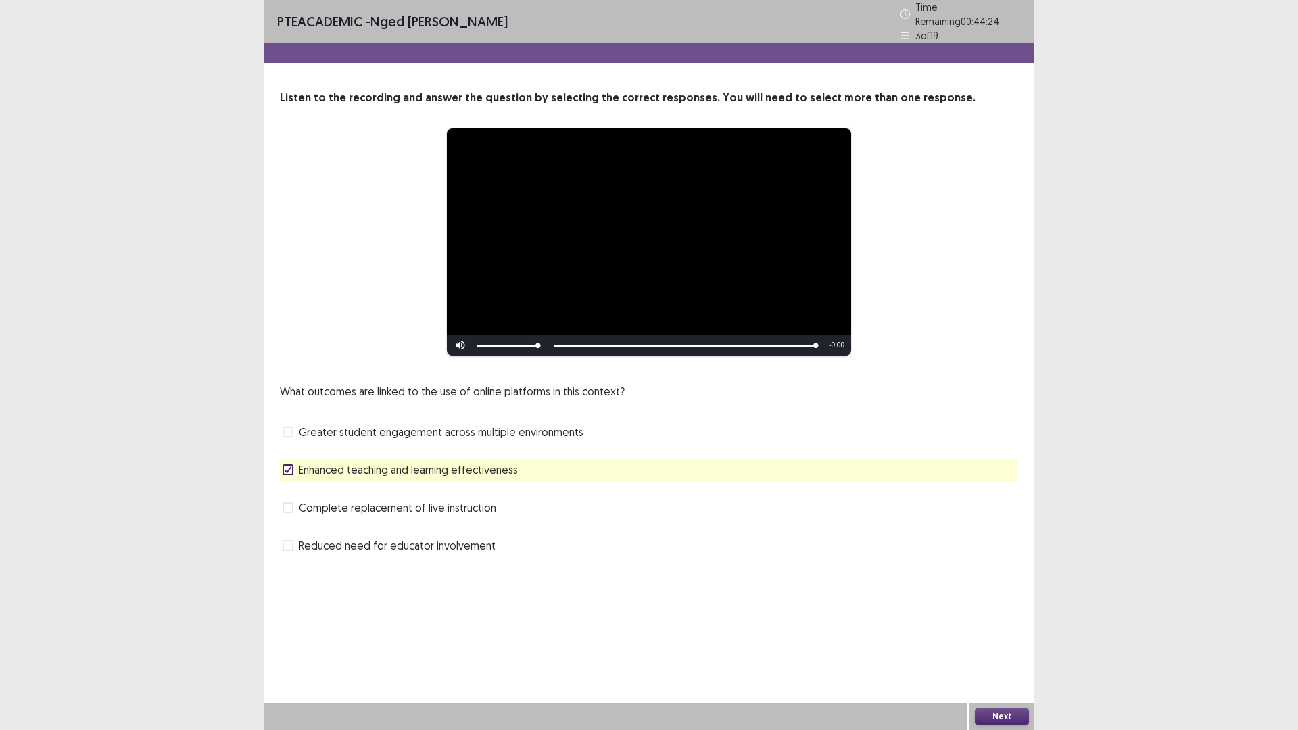
click at [991, 638] on div "Next" at bounding box center [1001, 716] width 65 height 27
click at [995, 638] on button "Next" at bounding box center [1002, 716] width 54 height 16
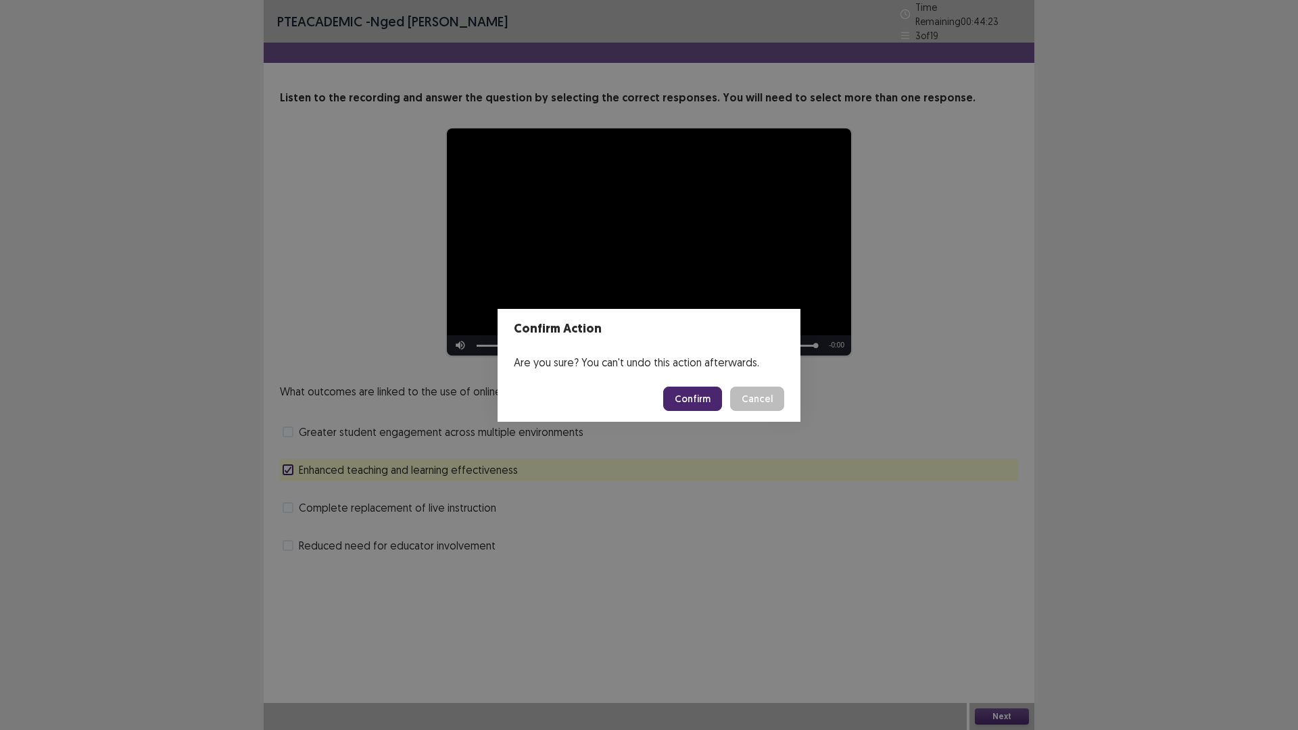
click at [701, 393] on button "Confirm" at bounding box center [692, 399] width 59 height 24
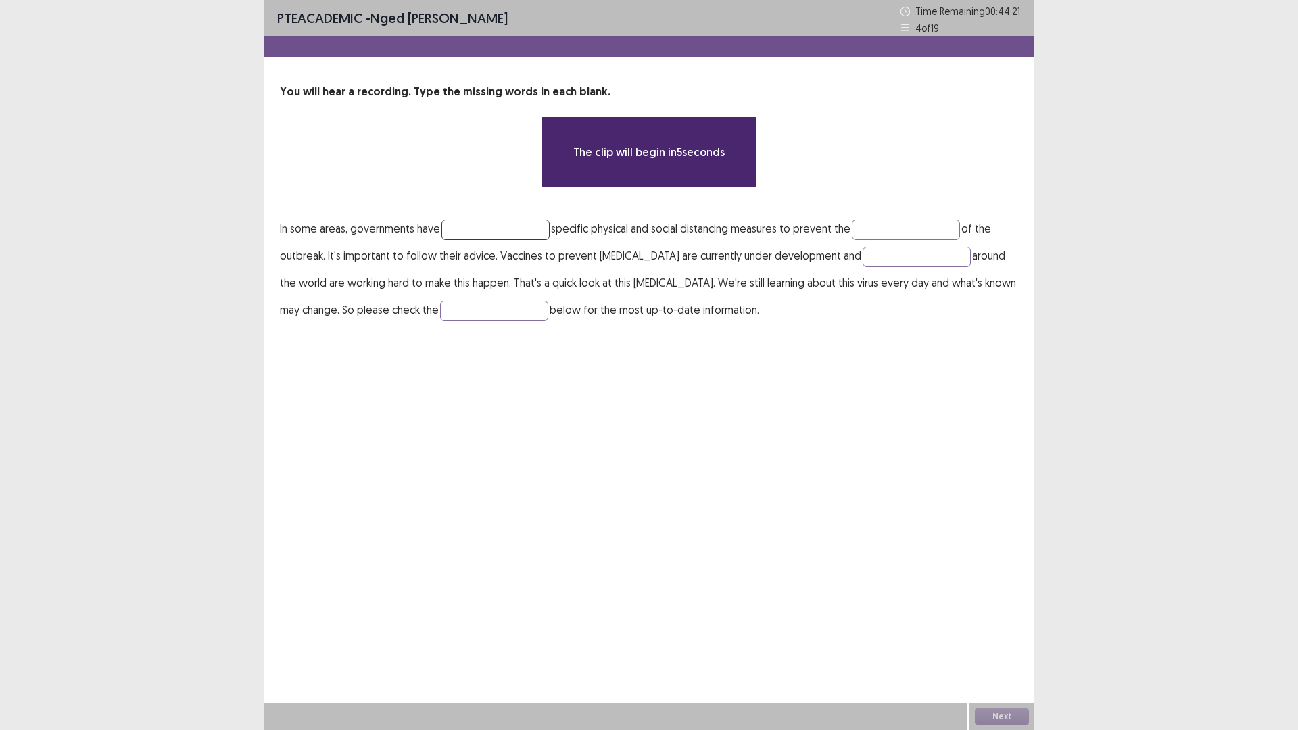
click at [487, 233] on input "text" at bounding box center [495, 230] width 108 height 20
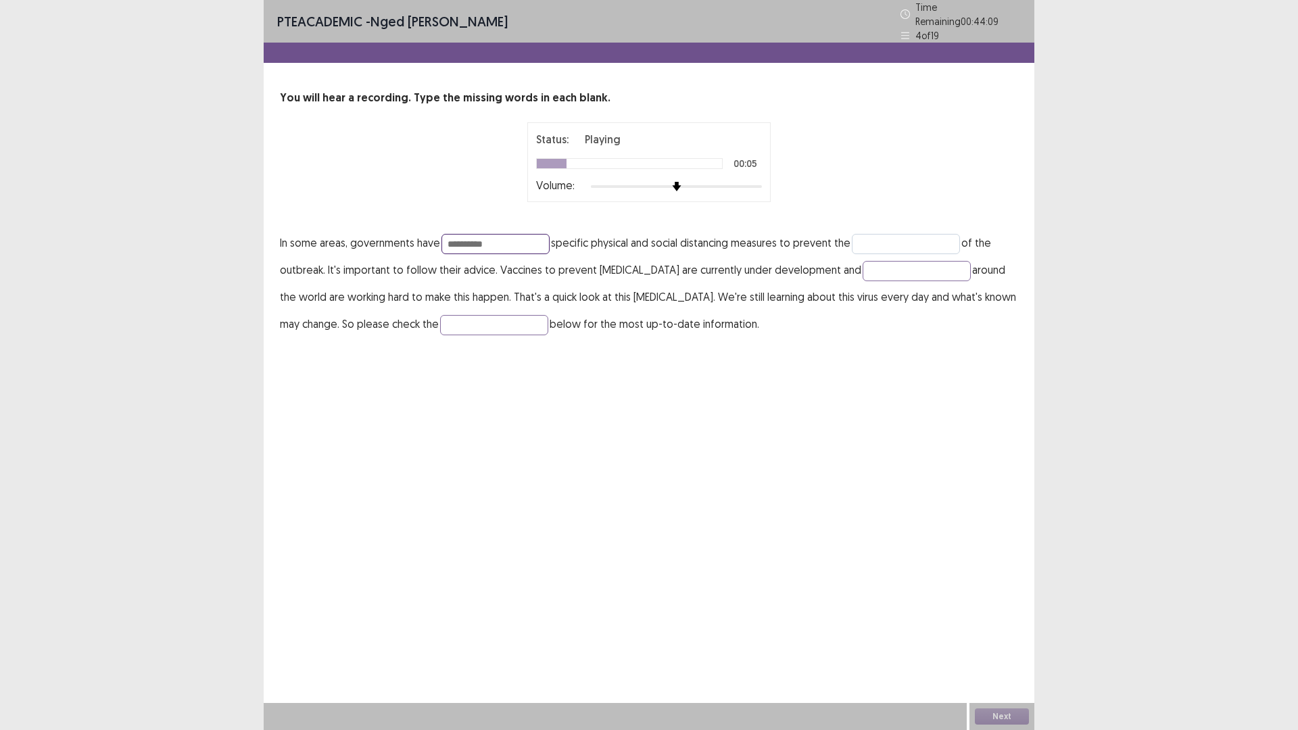
type input "**********"
click at [895, 238] on input "text" at bounding box center [906, 244] width 108 height 20
type input "******"
click at [863, 268] on input "text" at bounding box center [917, 271] width 108 height 20
type input "**********"
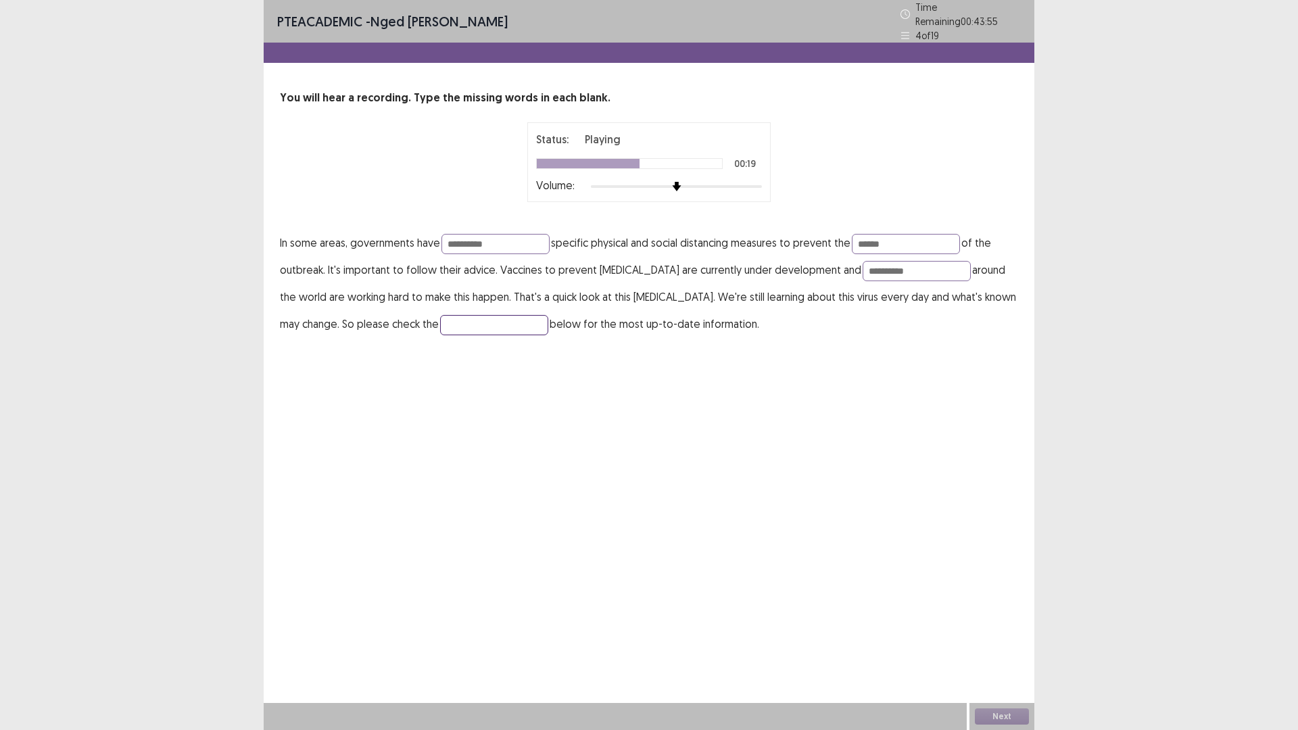
click at [523, 315] on input "text" at bounding box center [494, 325] width 108 height 20
type input "*******"
click at [472, 240] on input "**********" at bounding box center [495, 244] width 108 height 20
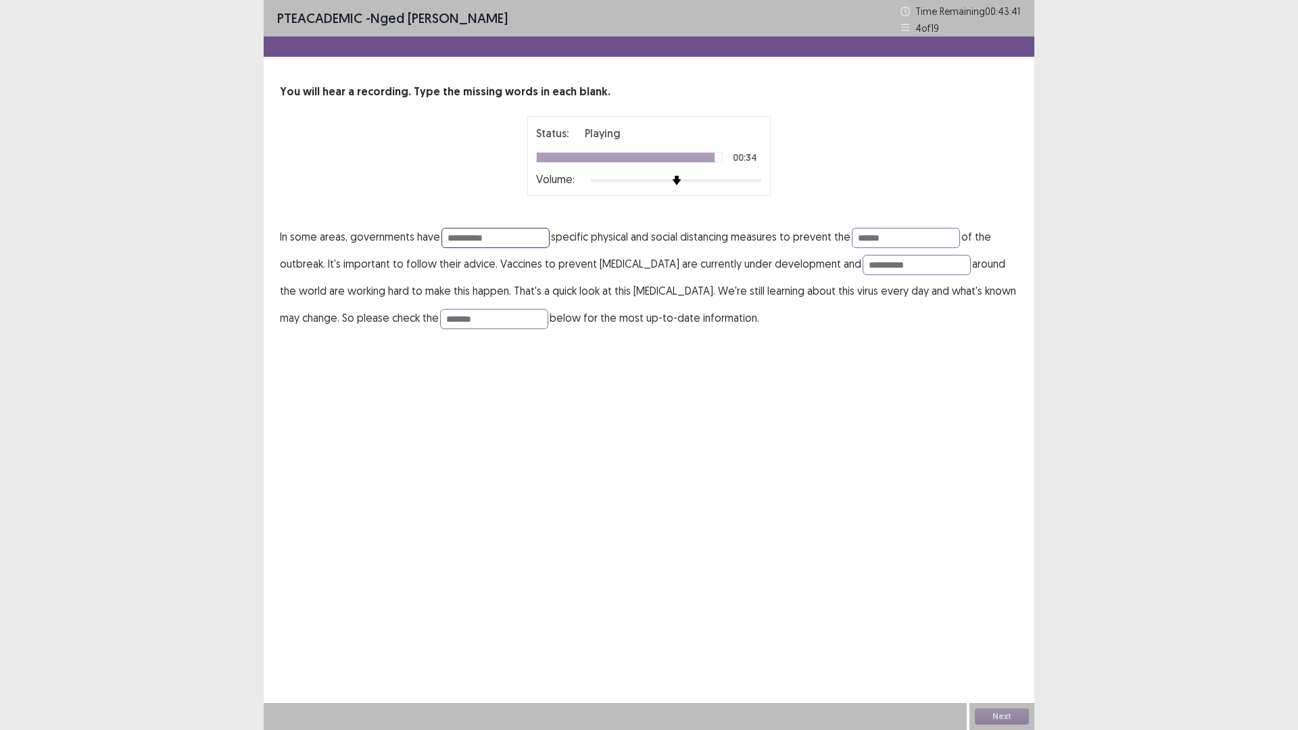
click at [485, 239] on input "**********" at bounding box center [495, 238] width 108 height 20
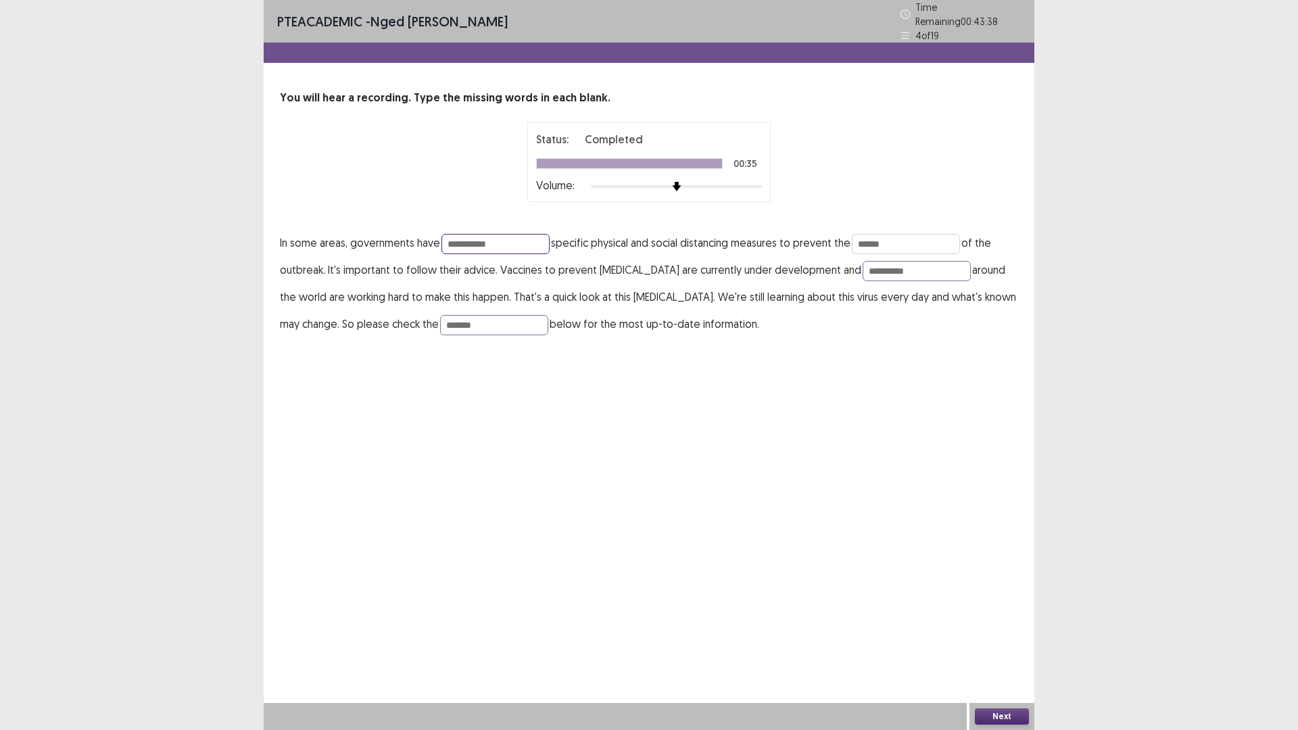
type input "**********"
click at [894, 236] on input "******" at bounding box center [906, 244] width 108 height 20
type input "*"
type input "******"
click at [1009, 638] on button "Next" at bounding box center [1002, 716] width 54 height 16
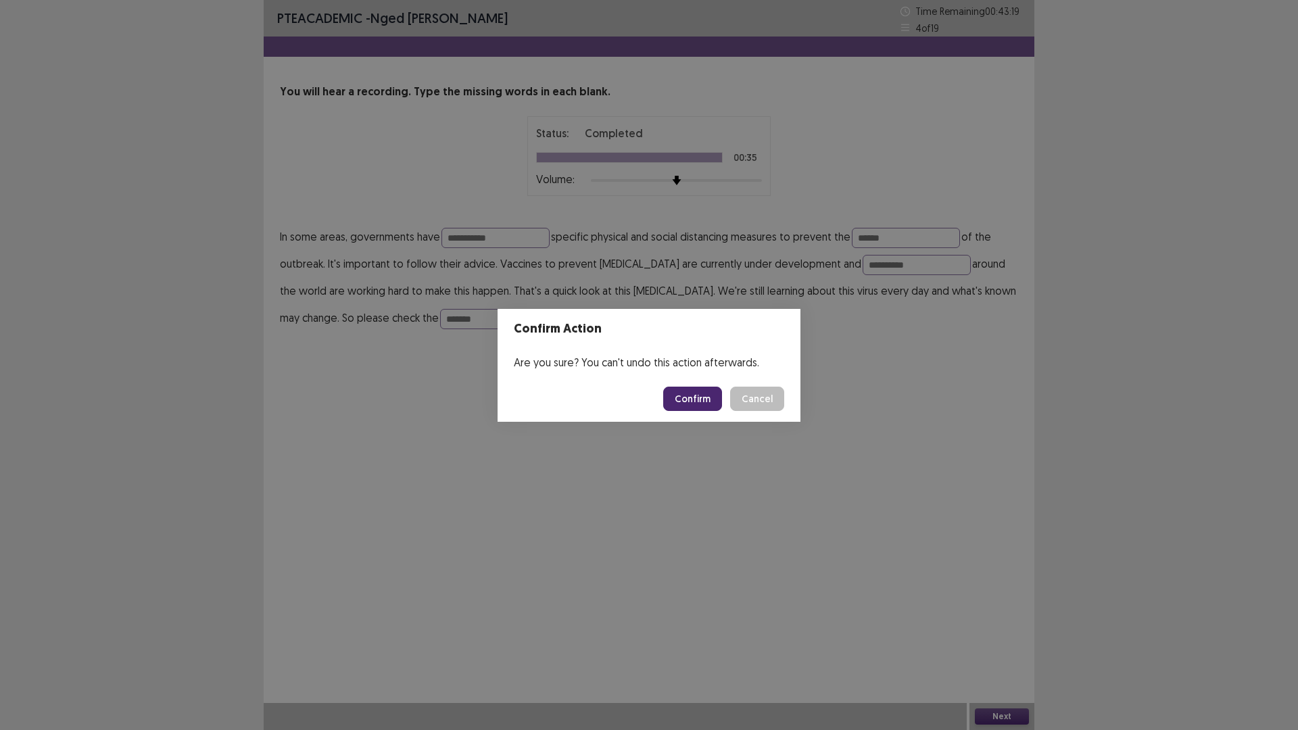
click at [697, 397] on button "Confirm" at bounding box center [692, 399] width 59 height 24
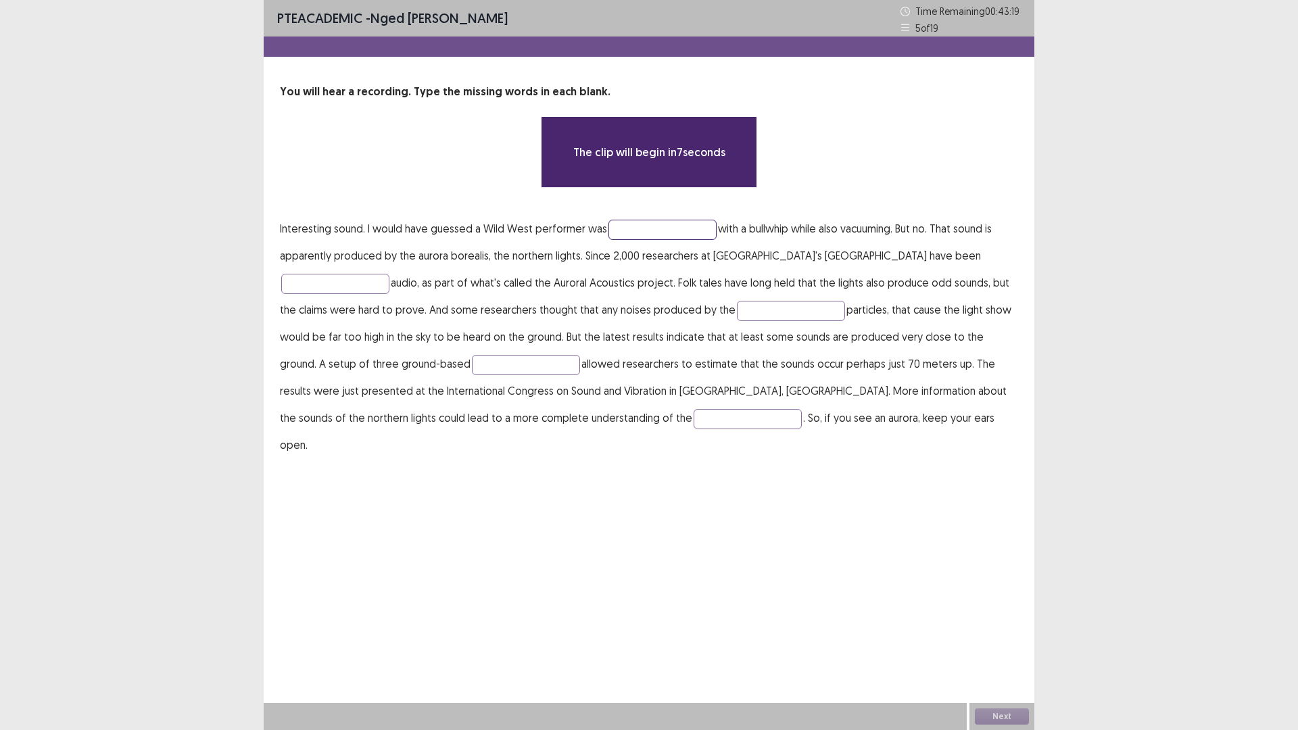
click at [634, 230] on input "text" at bounding box center [662, 230] width 108 height 20
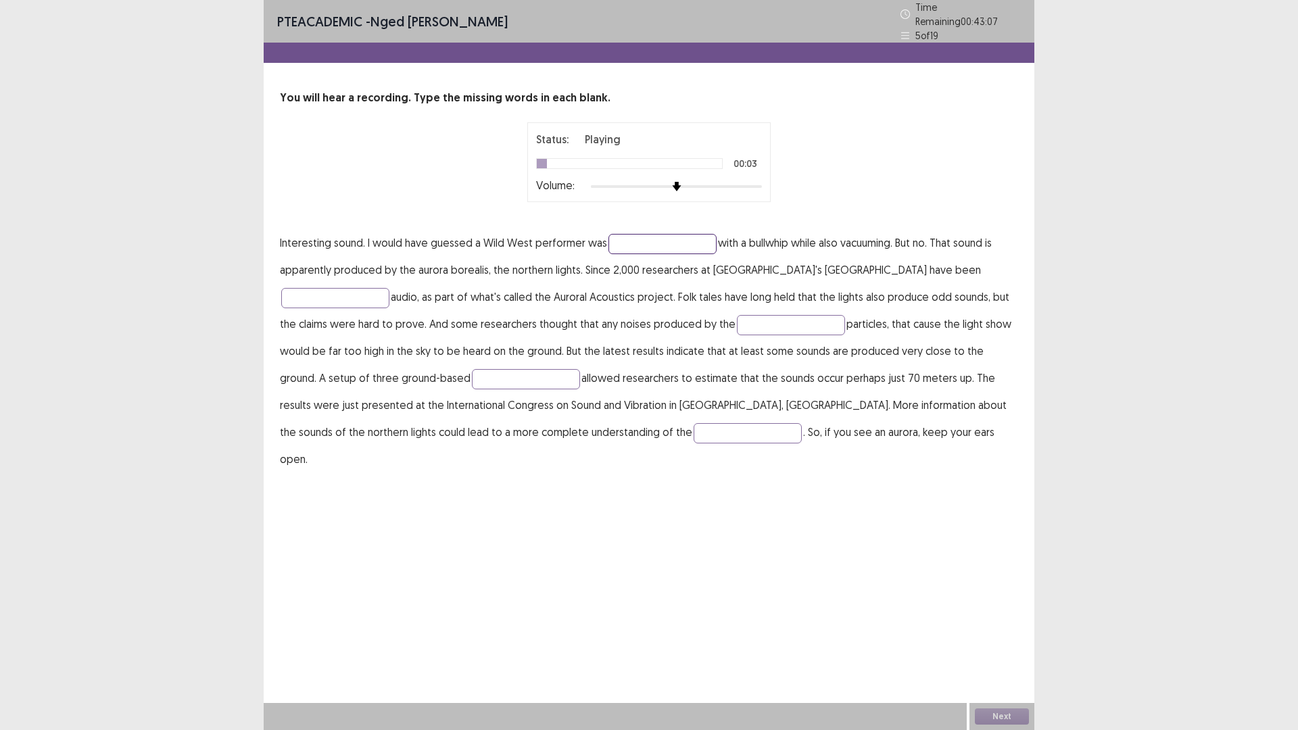
click at [633, 240] on input "text" at bounding box center [662, 244] width 108 height 20
type input "**********"
click at [389, 288] on input "text" at bounding box center [335, 298] width 108 height 20
type input "**********"
click at [737, 316] on input "text" at bounding box center [791, 325] width 108 height 20
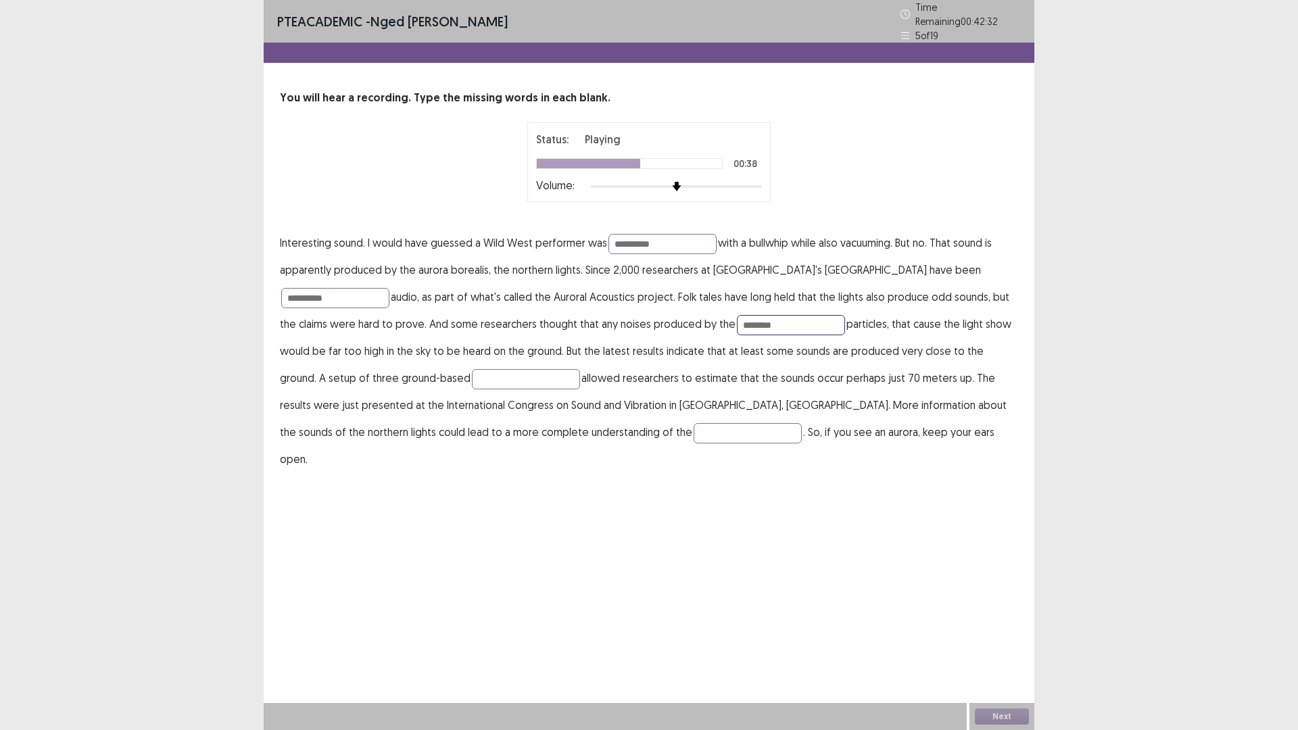
click at [737, 318] on input "********" at bounding box center [791, 325] width 108 height 20
type input "*********"
click at [472, 369] on input "text" at bounding box center [526, 379] width 108 height 20
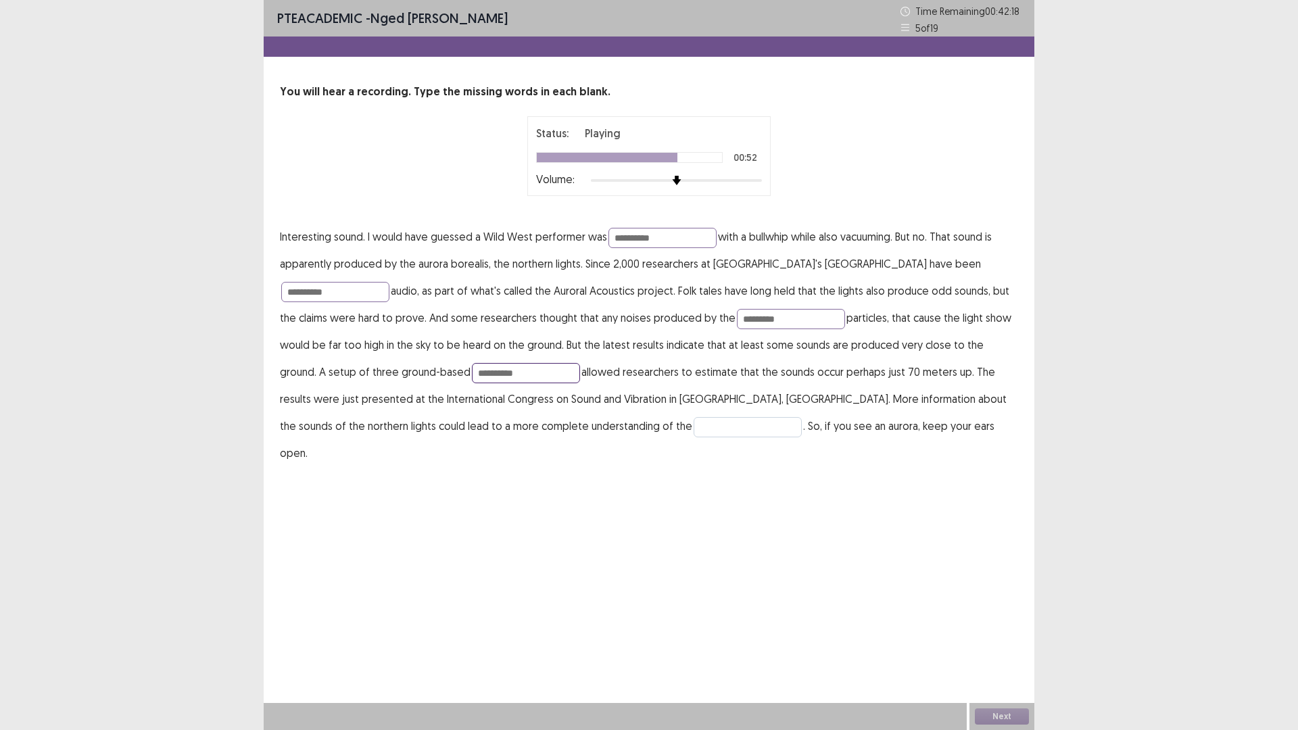
type input "**********"
click at [694, 427] on input "text" at bounding box center [748, 427] width 108 height 20
type input "**********"
click at [1002, 638] on button "Next" at bounding box center [1002, 716] width 54 height 16
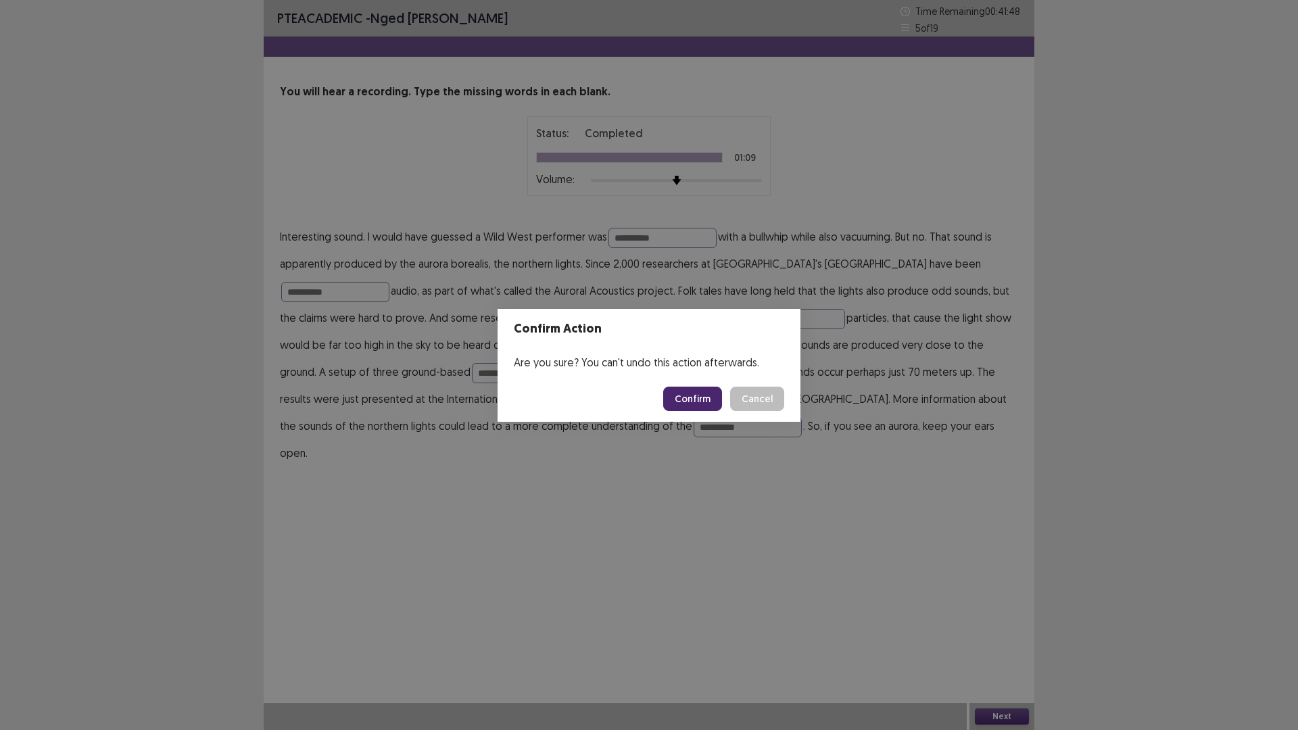
click at [682, 400] on button "Confirm" at bounding box center [692, 399] width 59 height 24
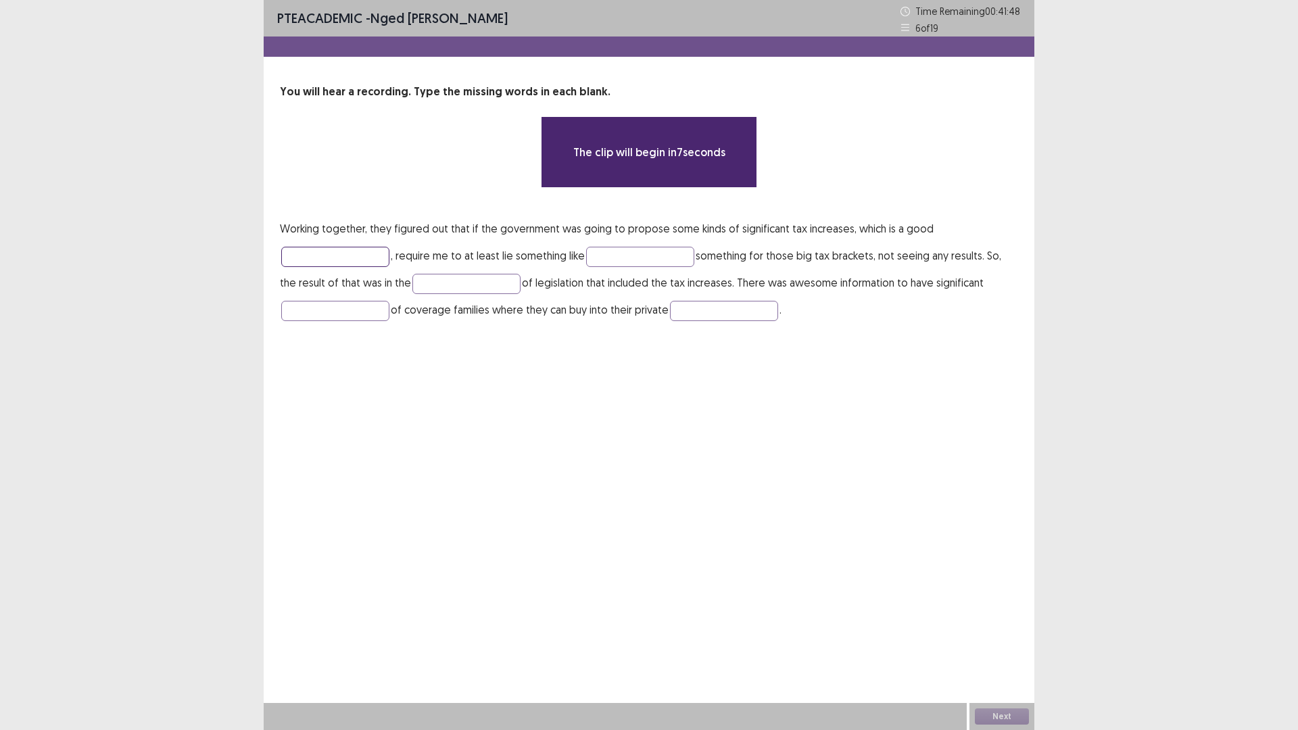
click at [353, 258] on input "text" at bounding box center [335, 257] width 108 height 20
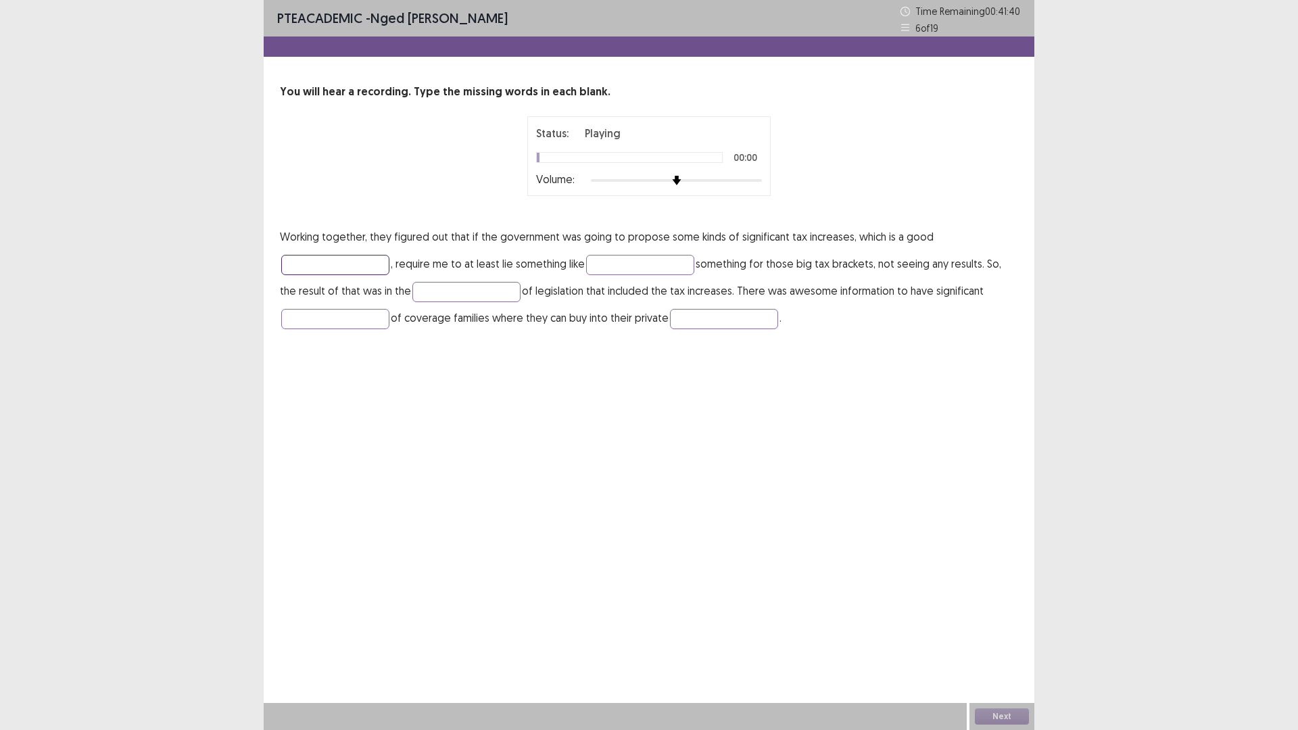
click at [351, 262] on input "text" at bounding box center [335, 265] width 108 height 20
click at [341, 262] on input "text" at bounding box center [335, 265] width 108 height 20
type input "*********"
click at [642, 264] on input "text" at bounding box center [640, 265] width 108 height 20
type input "****"
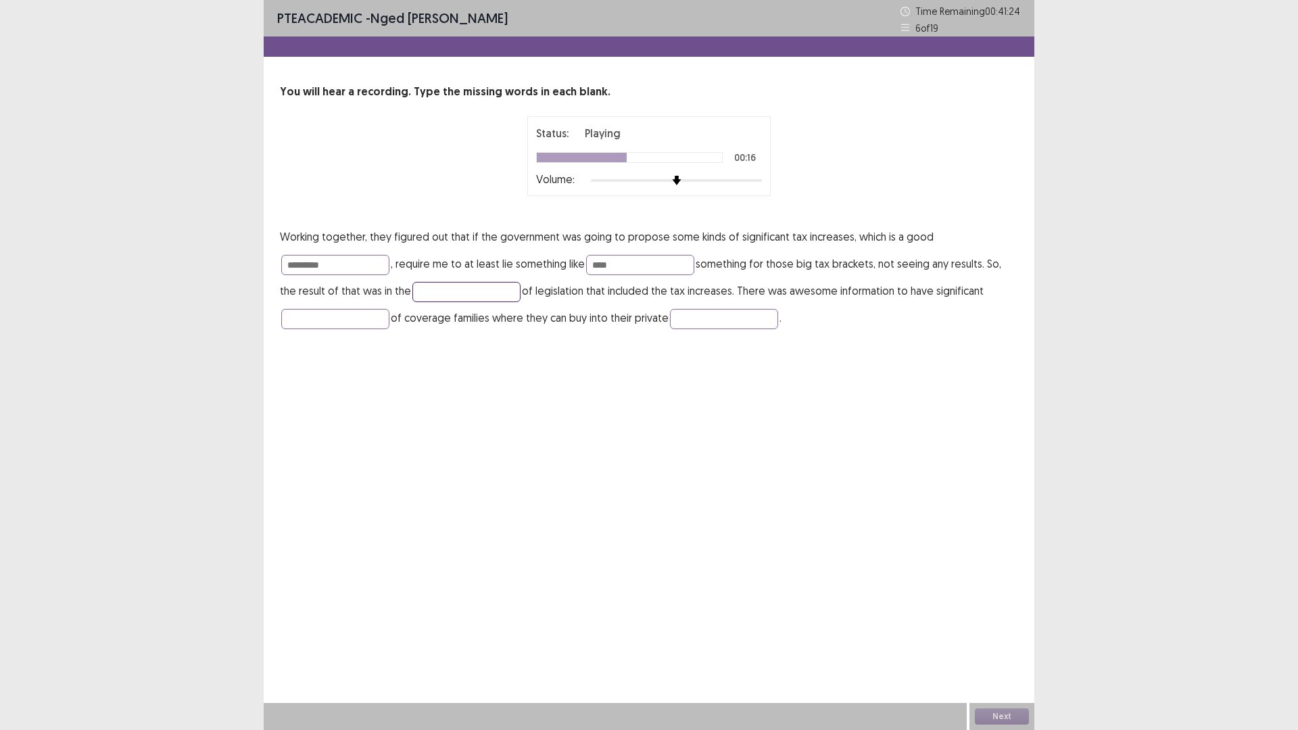
click at [455, 290] on input "text" at bounding box center [466, 292] width 108 height 20
type input "*******"
click at [358, 315] on input "text" at bounding box center [335, 319] width 108 height 20
type input "*********"
click at [696, 322] on input "text" at bounding box center [724, 319] width 108 height 20
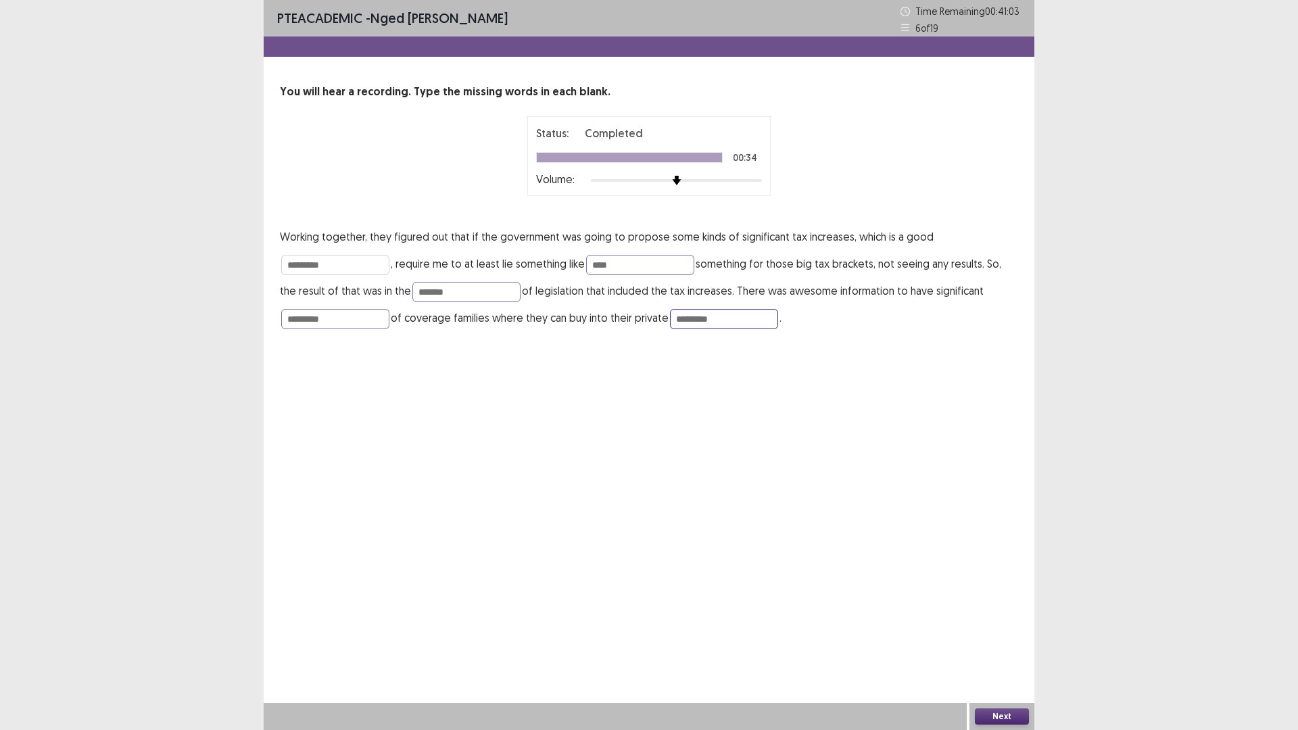
type input "*********"
click at [331, 264] on input "*********" at bounding box center [335, 265] width 108 height 20
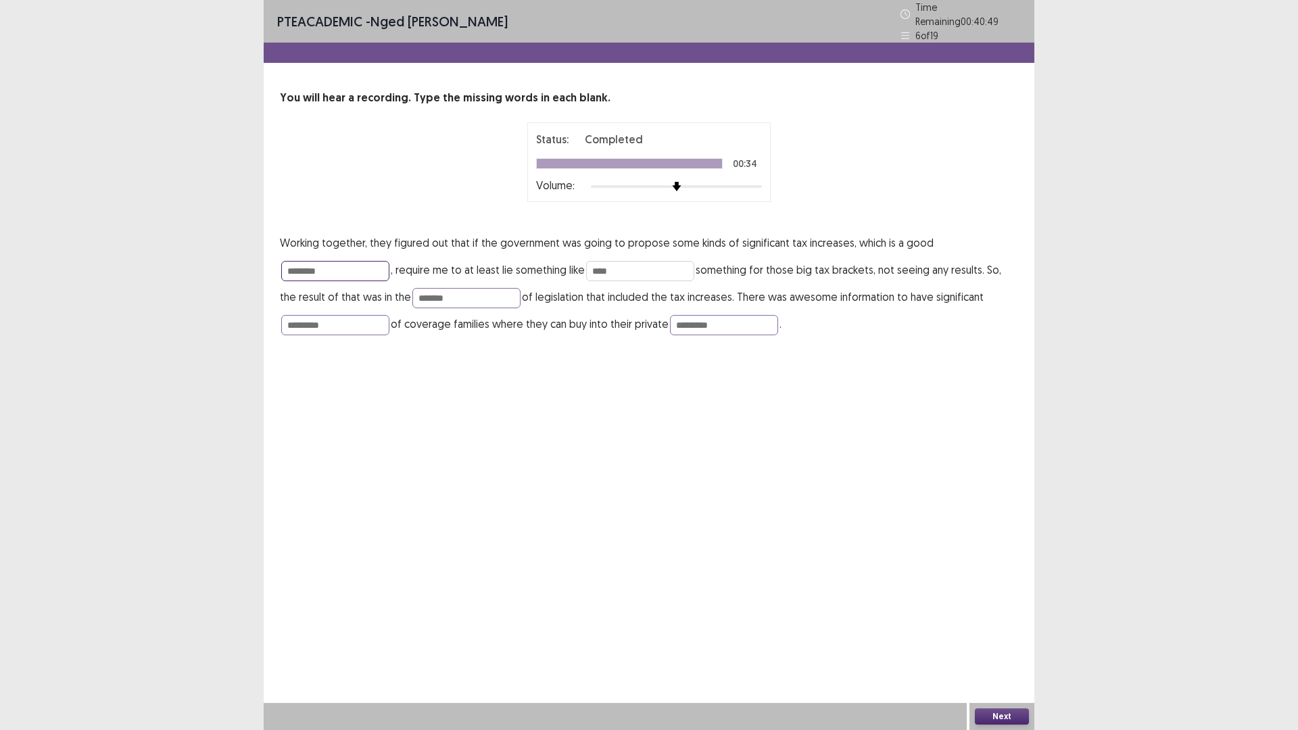
type input "********"
click at [621, 262] on input "****" at bounding box center [640, 271] width 108 height 20
type input "***"
click at [1013, 638] on button "Next" at bounding box center [1002, 716] width 54 height 16
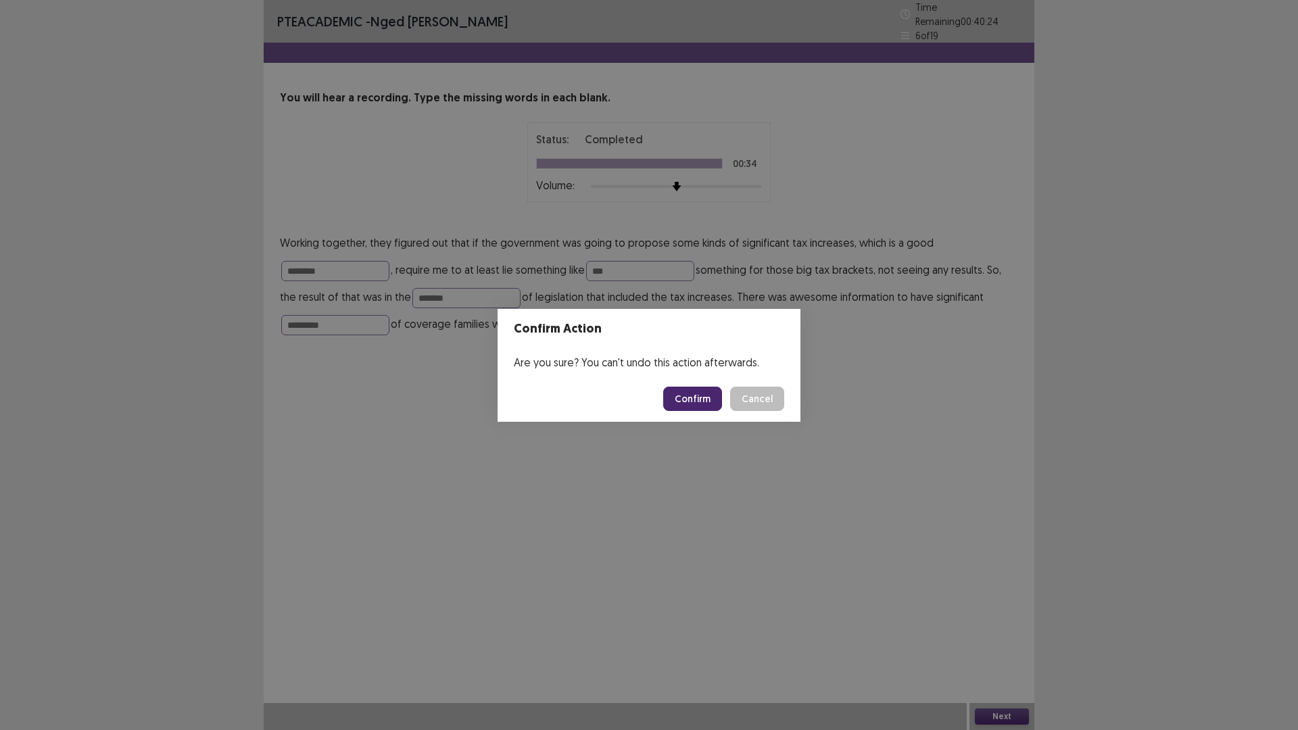
click at [691, 393] on button "Confirm" at bounding box center [692, 399] width 59 height 24
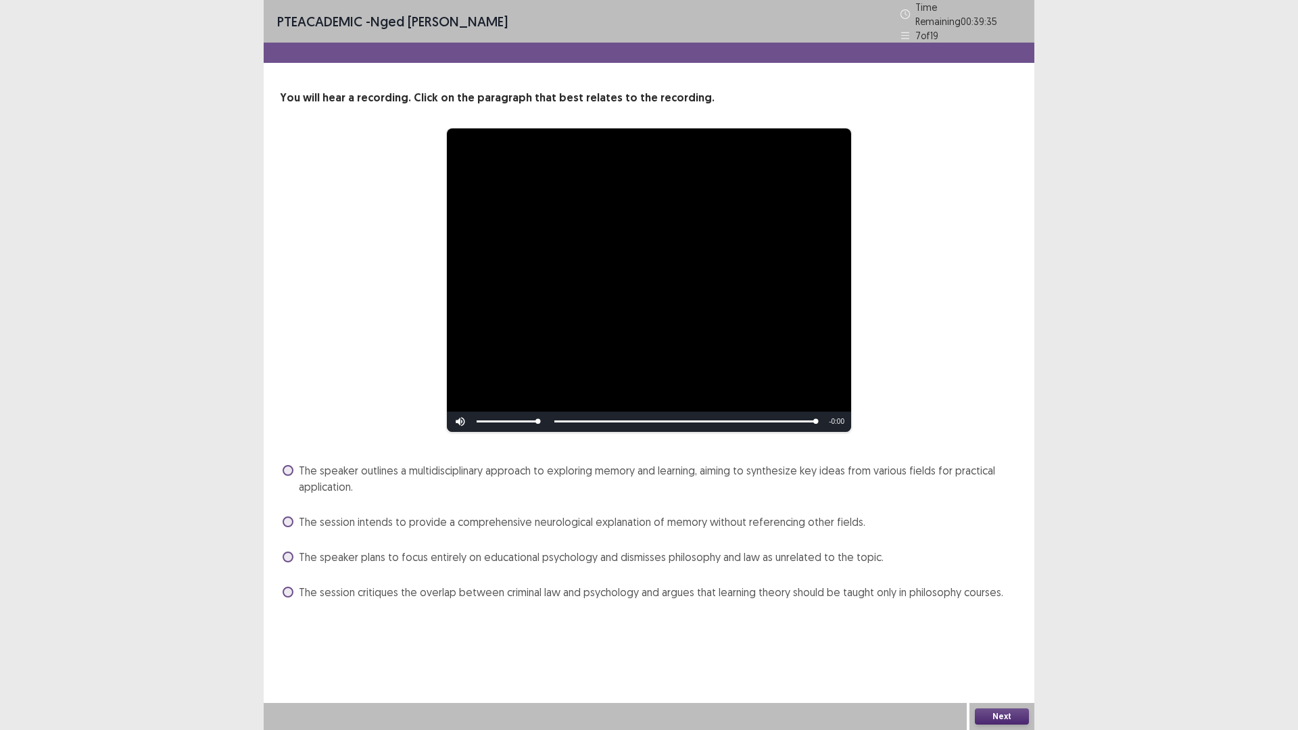
click at [288, 587] on span at bounding box center [288, 592] width 11 height 11
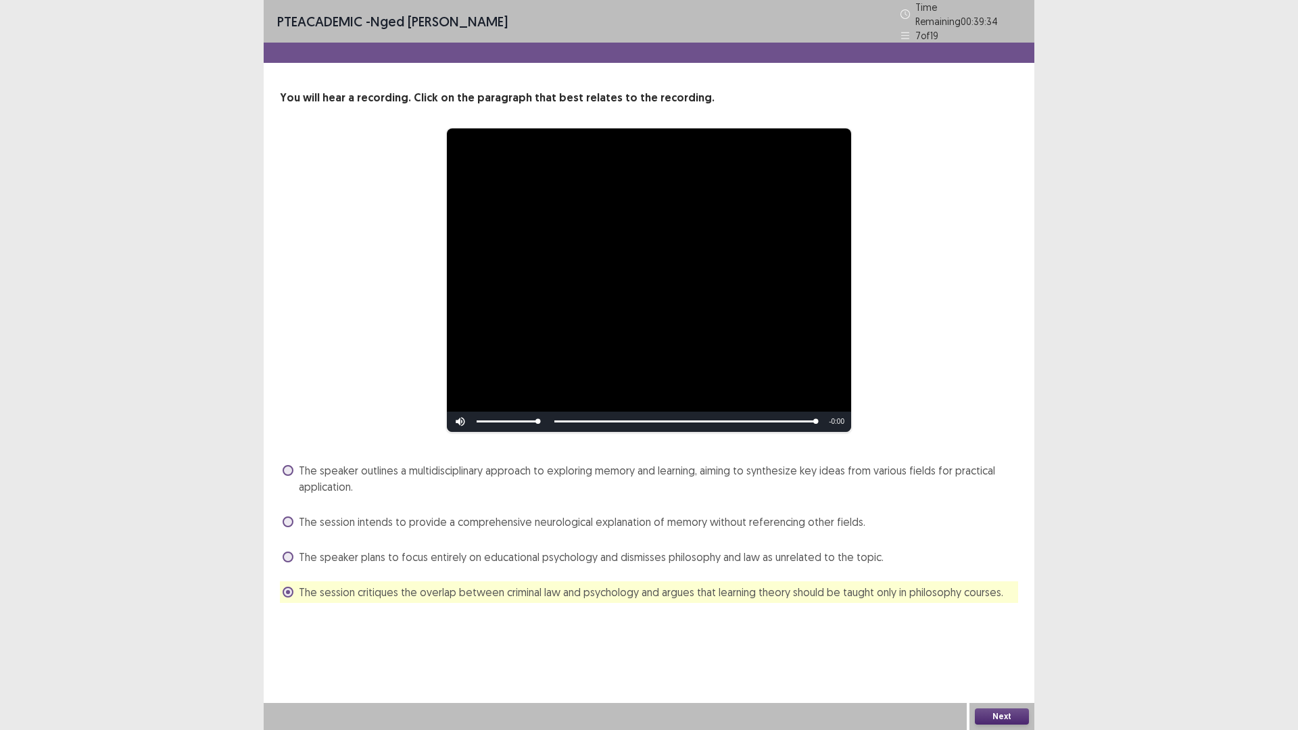
click at [1005, 638] on button "Next" at bounding box center [1002, 716] width 54 height 16
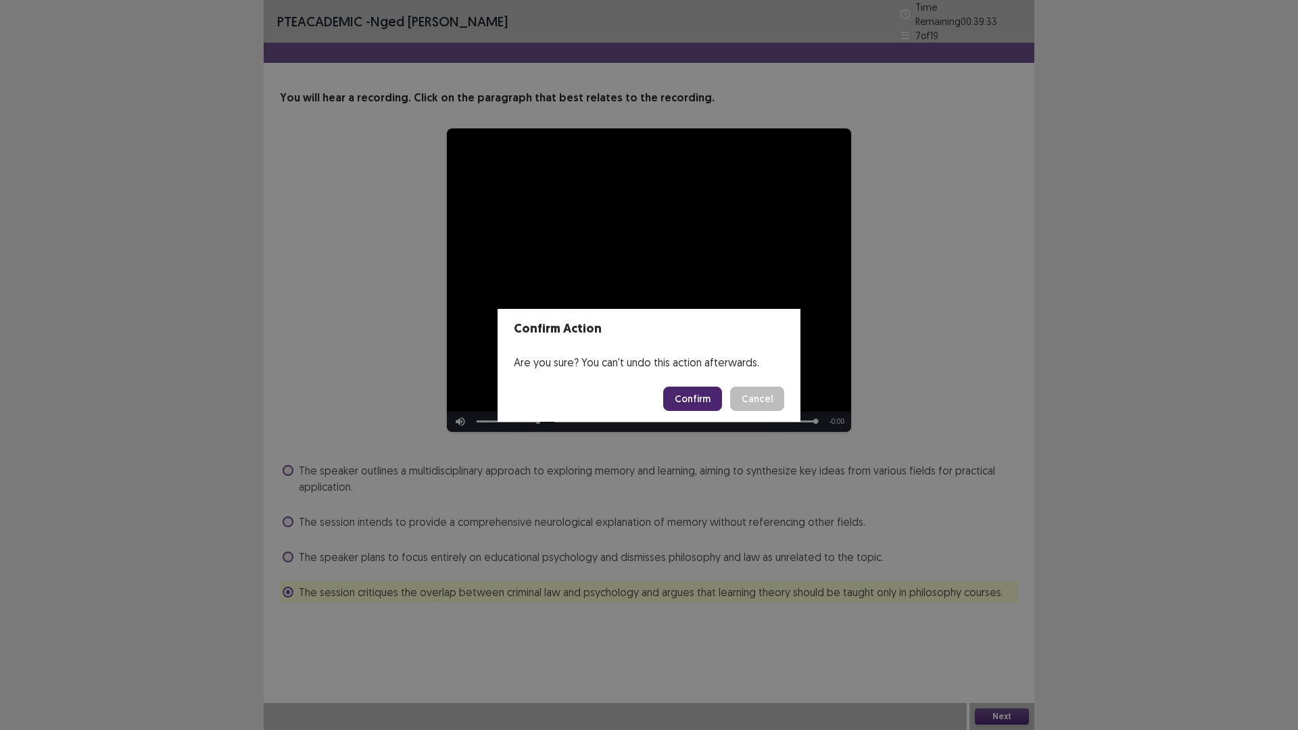
click at [702, 393] on button "Confirm" at bounding box center [692, 399] width 59 height 24
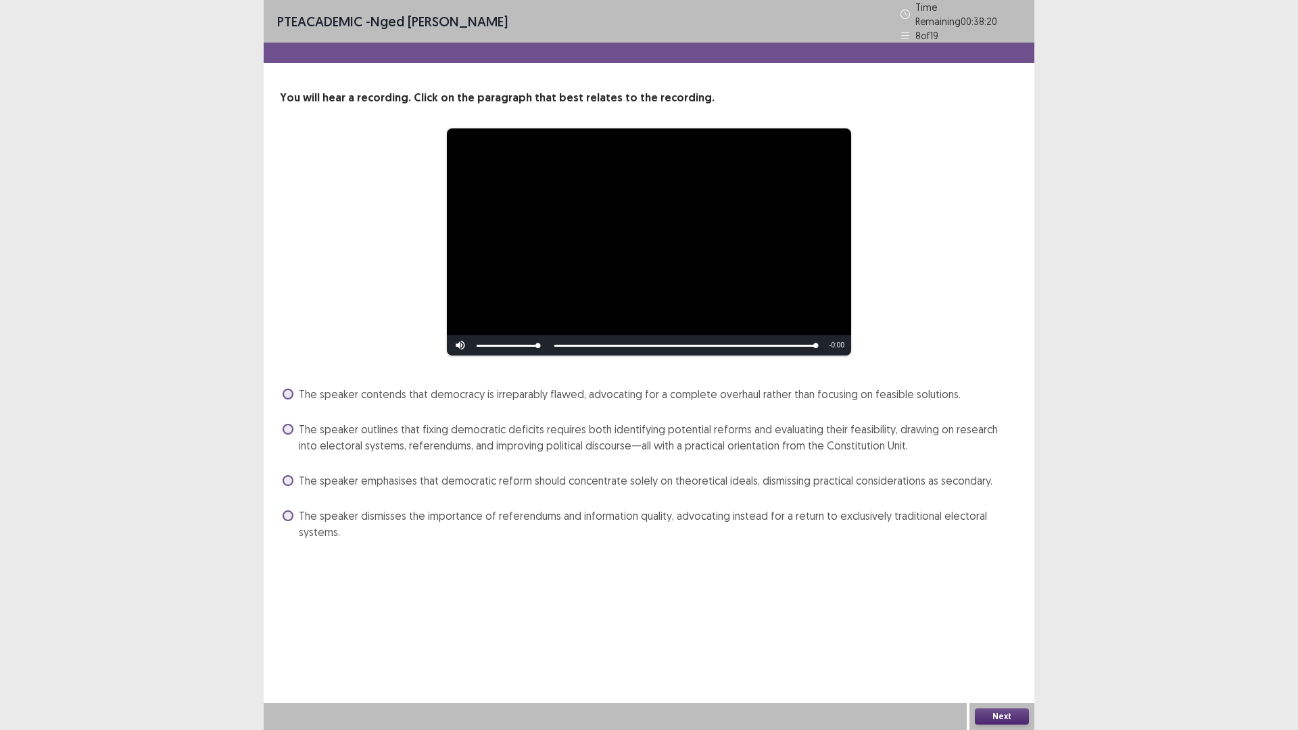
click at [285, 424] on span at bounding box center [288, 429] width 11 height 11
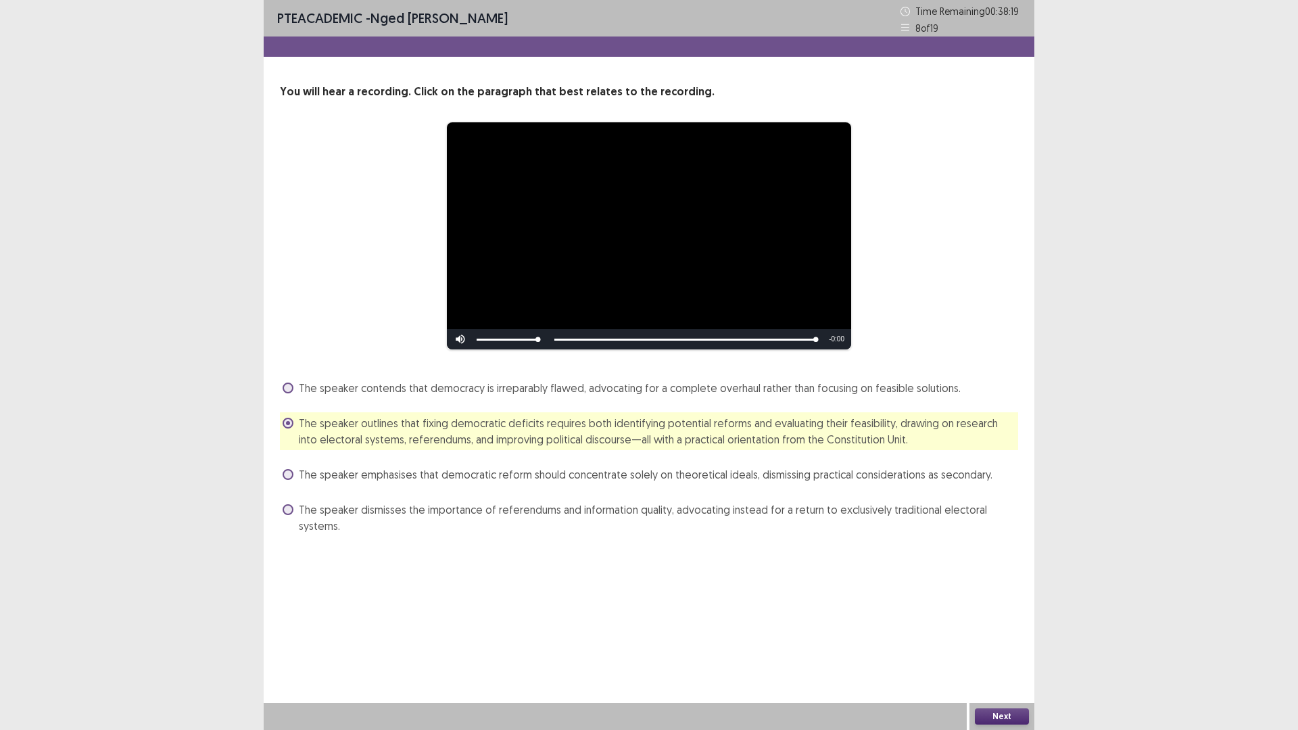
click at [998, 638] on button "Next" at bounding box center [1002, 716] width 54 height 16
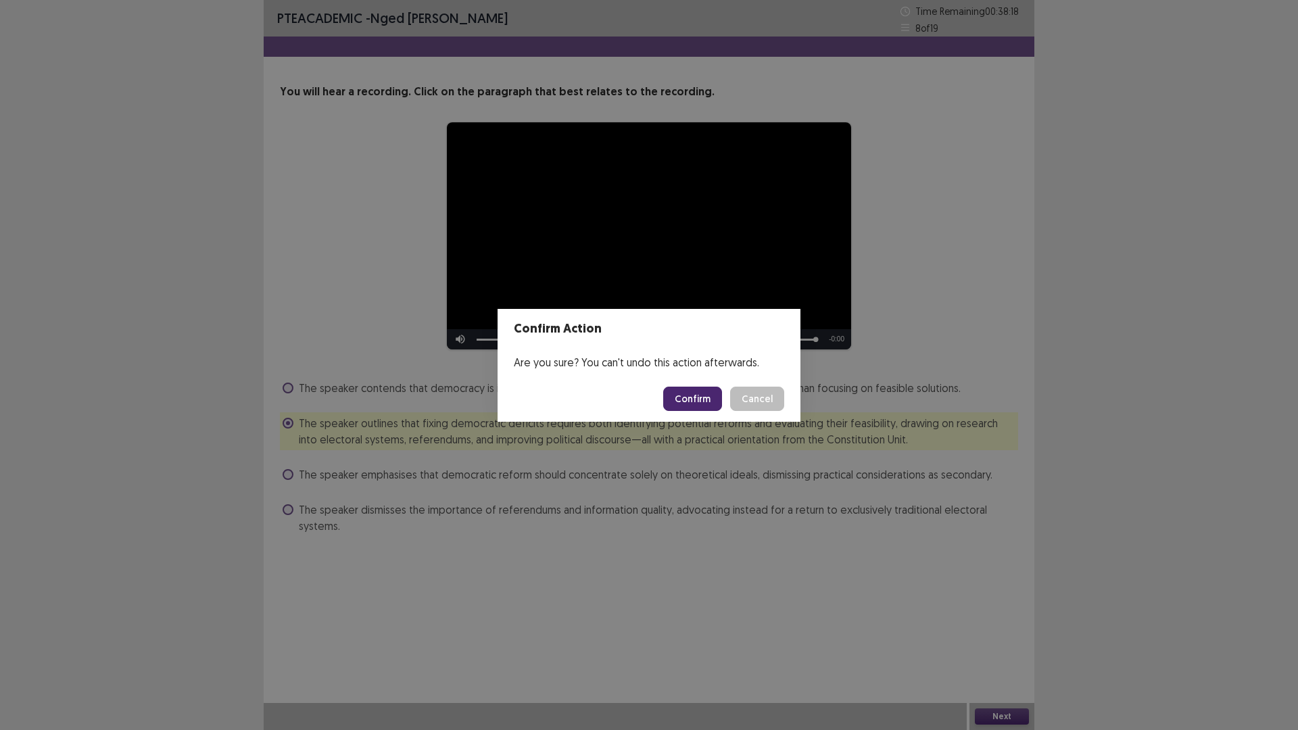
click at [696, 395] on button "Confirm" at bounding box center [692, 399] width 59 height 24
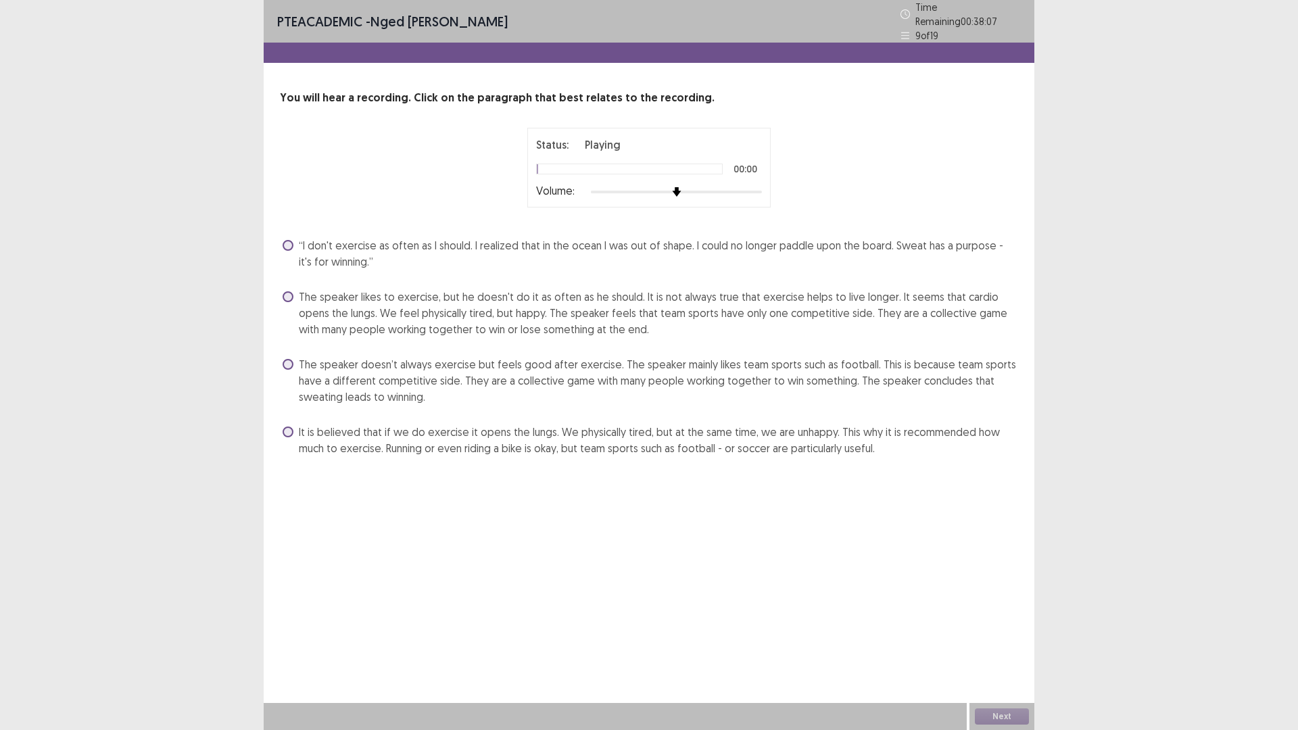
click at [287, 240] on span at bounding box center [288, 245] width 11 height 11
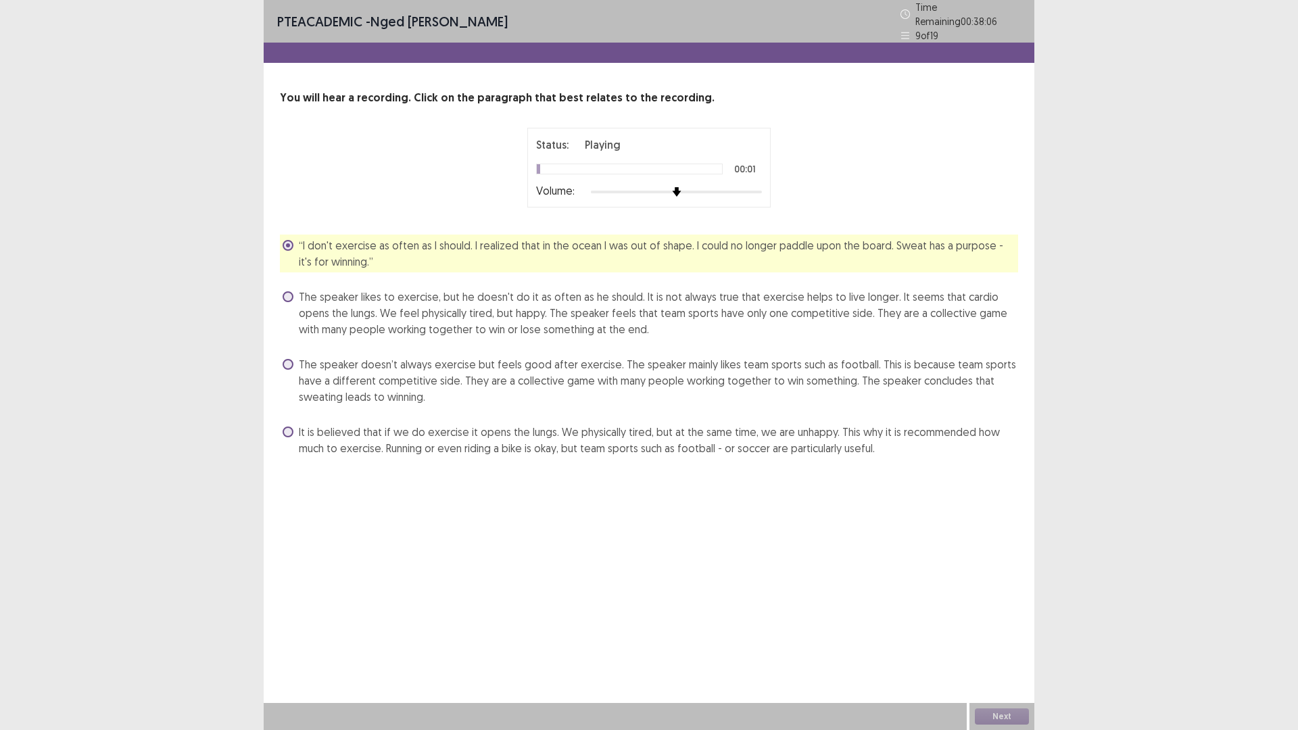
click at [289, 299] on label "The speaker likes to exercise, but he doesn't do it as often as he should. It i…" at bounding box center [651, 313] width 736 height 49
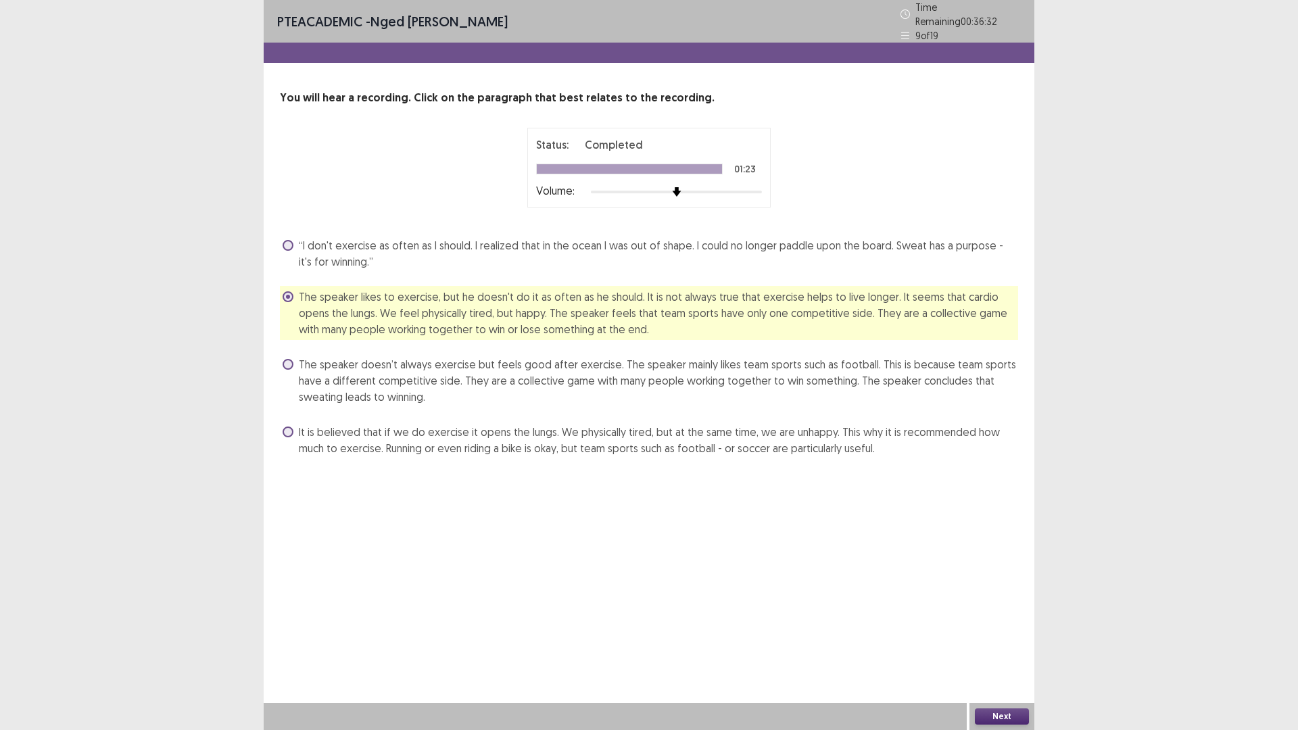
click at [995, 638] on button "Next" at bounding box center [1002, 716] width 54 height 16
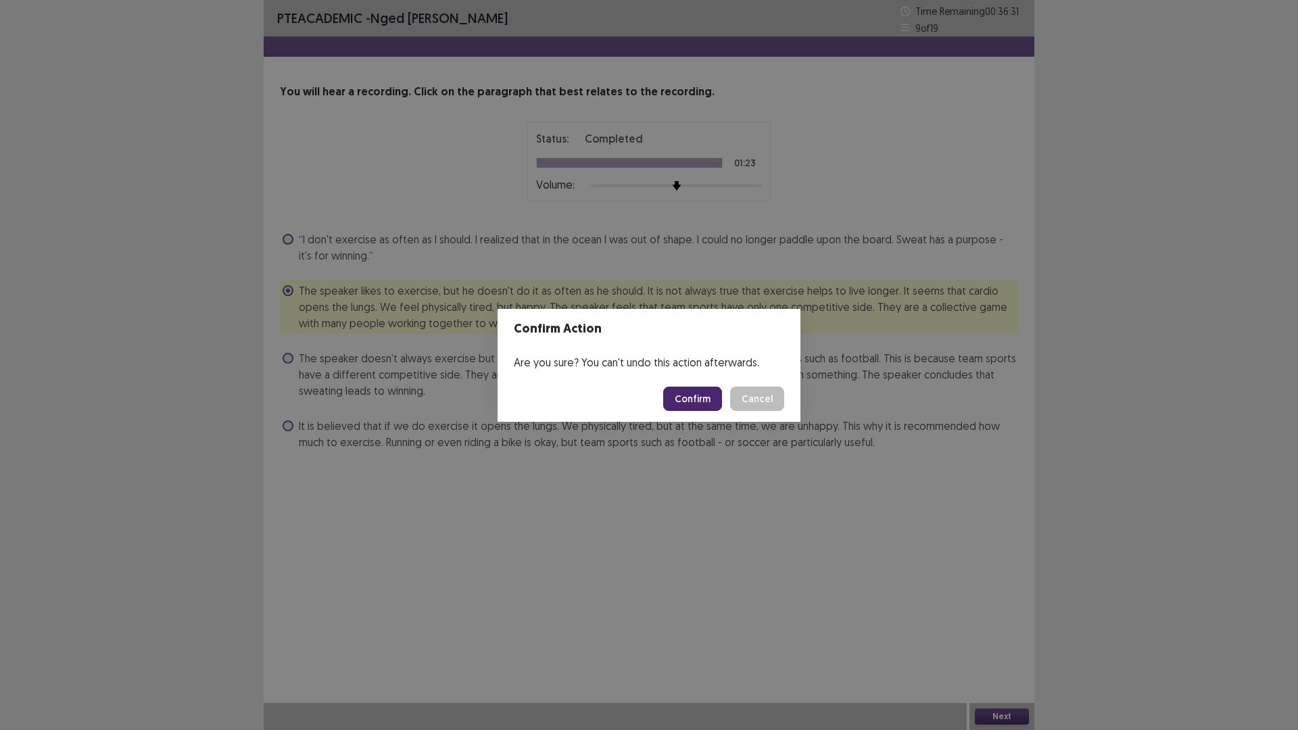
click at [697, 390] on button "Confirm" at bounding box center [692, 399] width 59 height 24
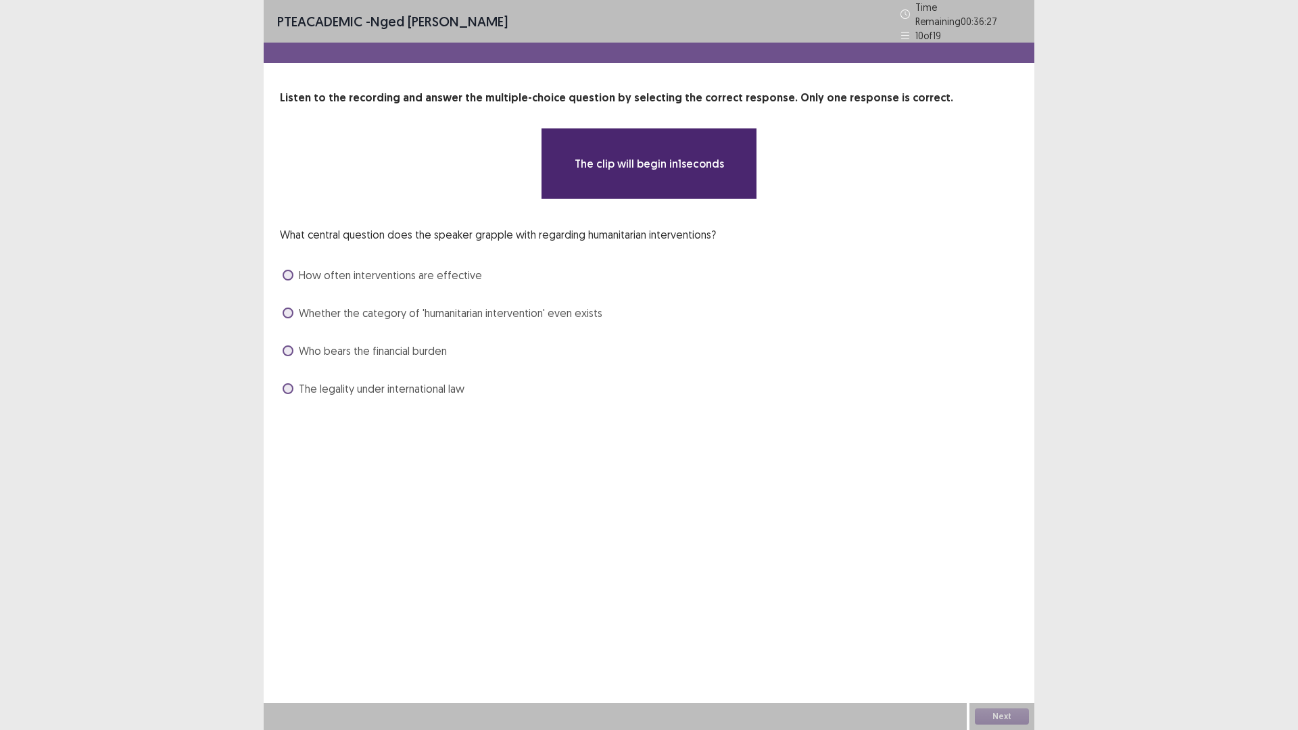
click at [288, 270] on span at bounding box center [288, 275] width 11 height 11
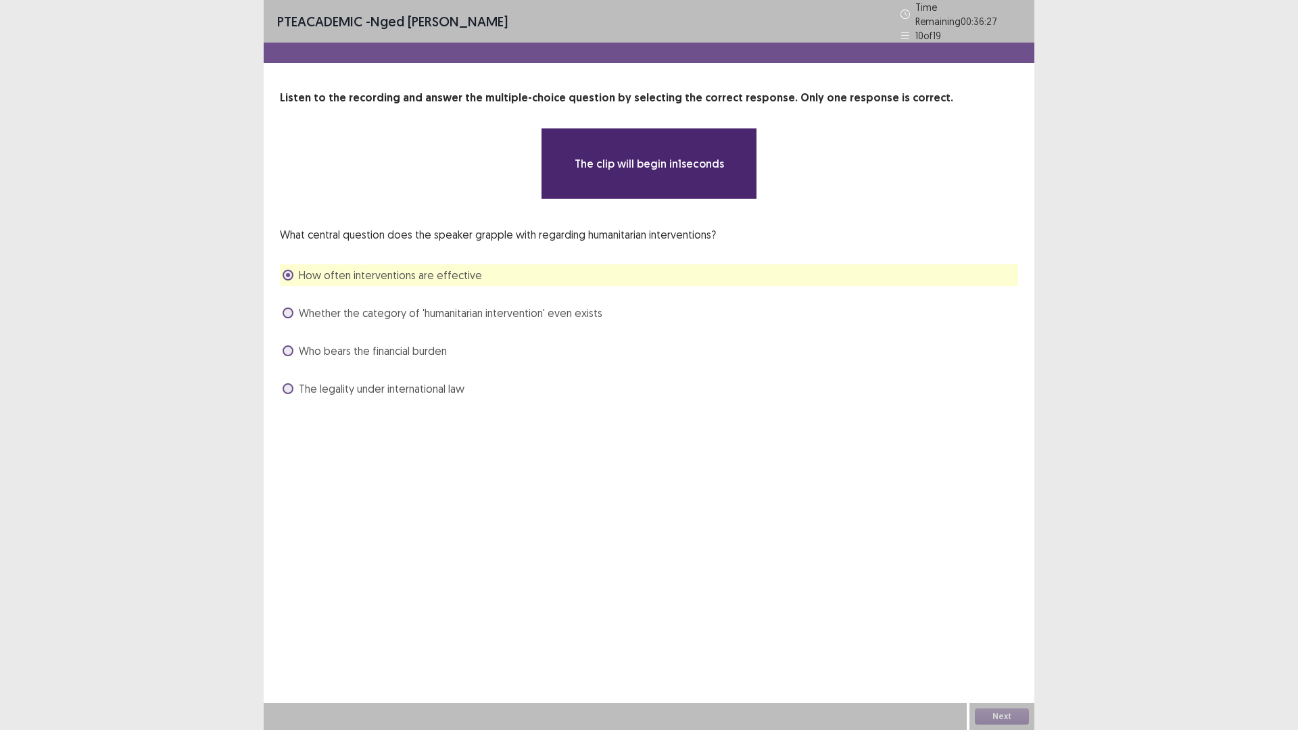
click at [289, 308] on span at bounding box center [288, 313] width 11 height 11
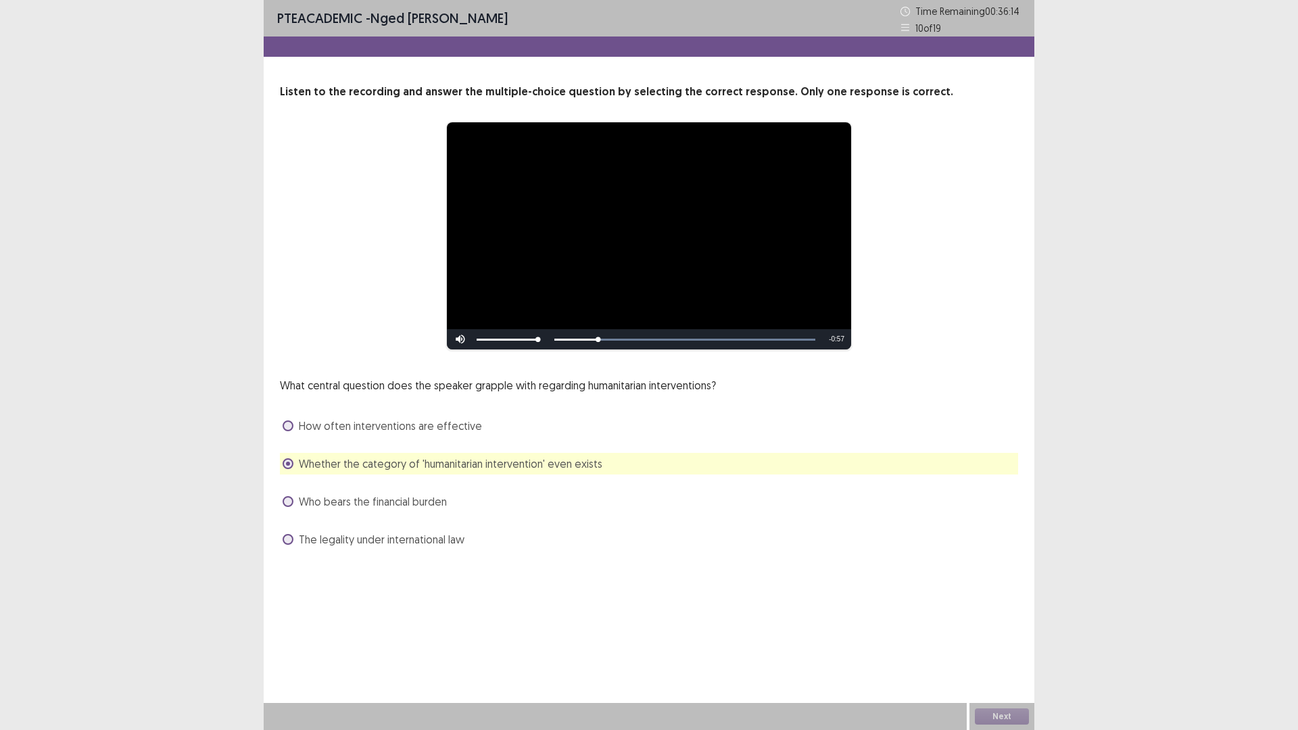
click at [284, 425] on span at bounding box center [288, 425] width 11 height 11
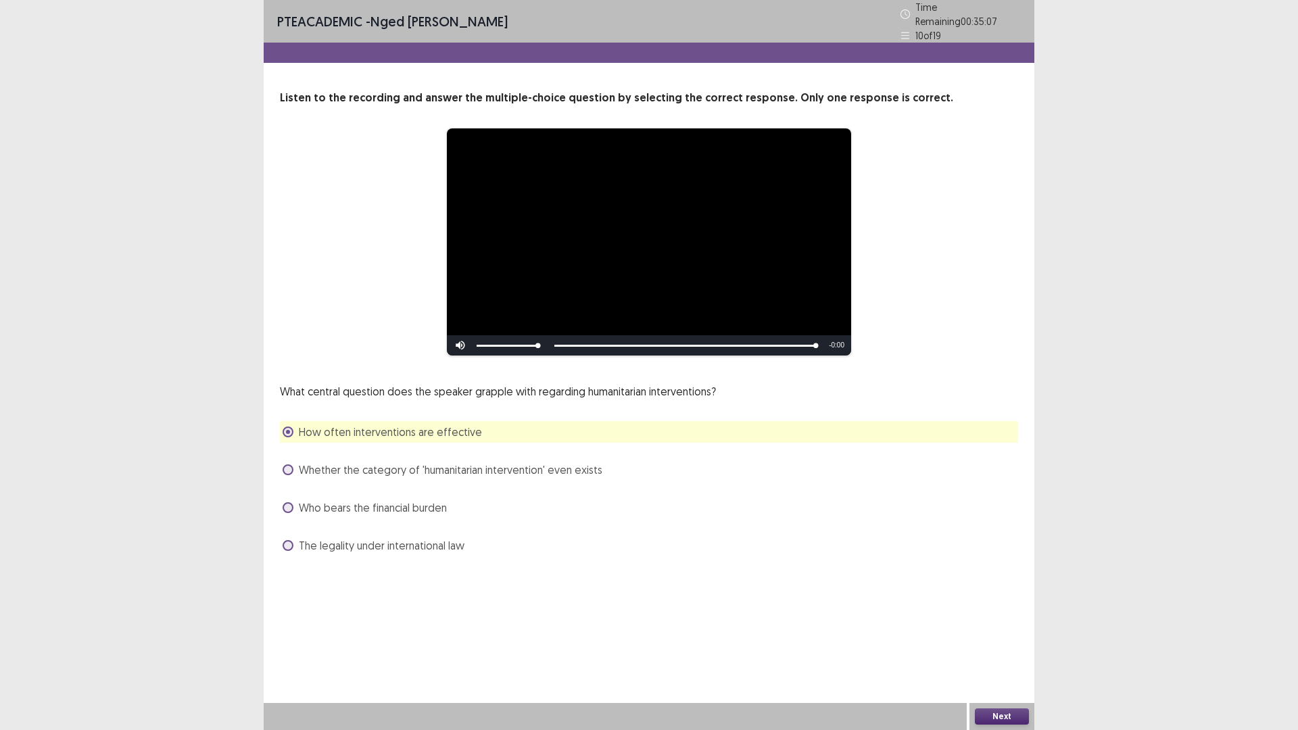
click at [291, 540] on span at bounding box center [288, 545] width 11 height 11
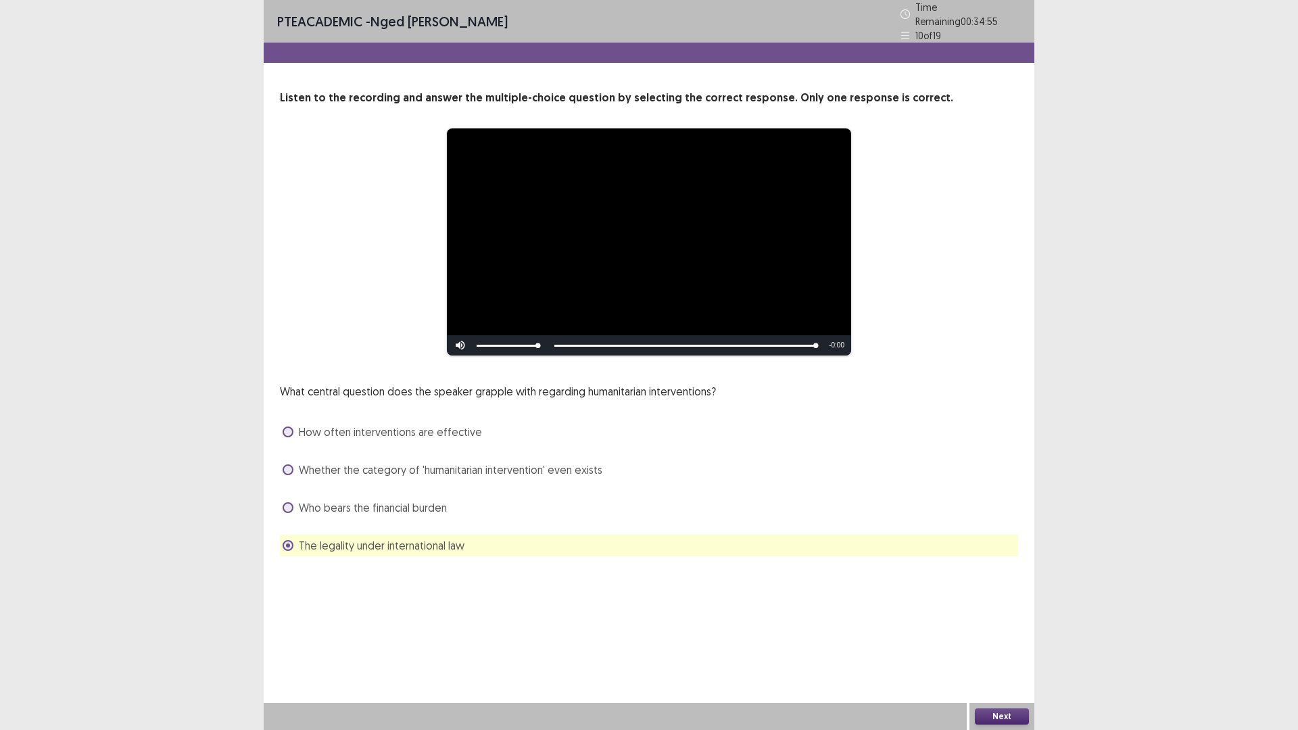
click at [293, 466] on label "Whether the category of 'humanitarian intervention' even exists" at bounding box center [443, 470] width 320 height 16
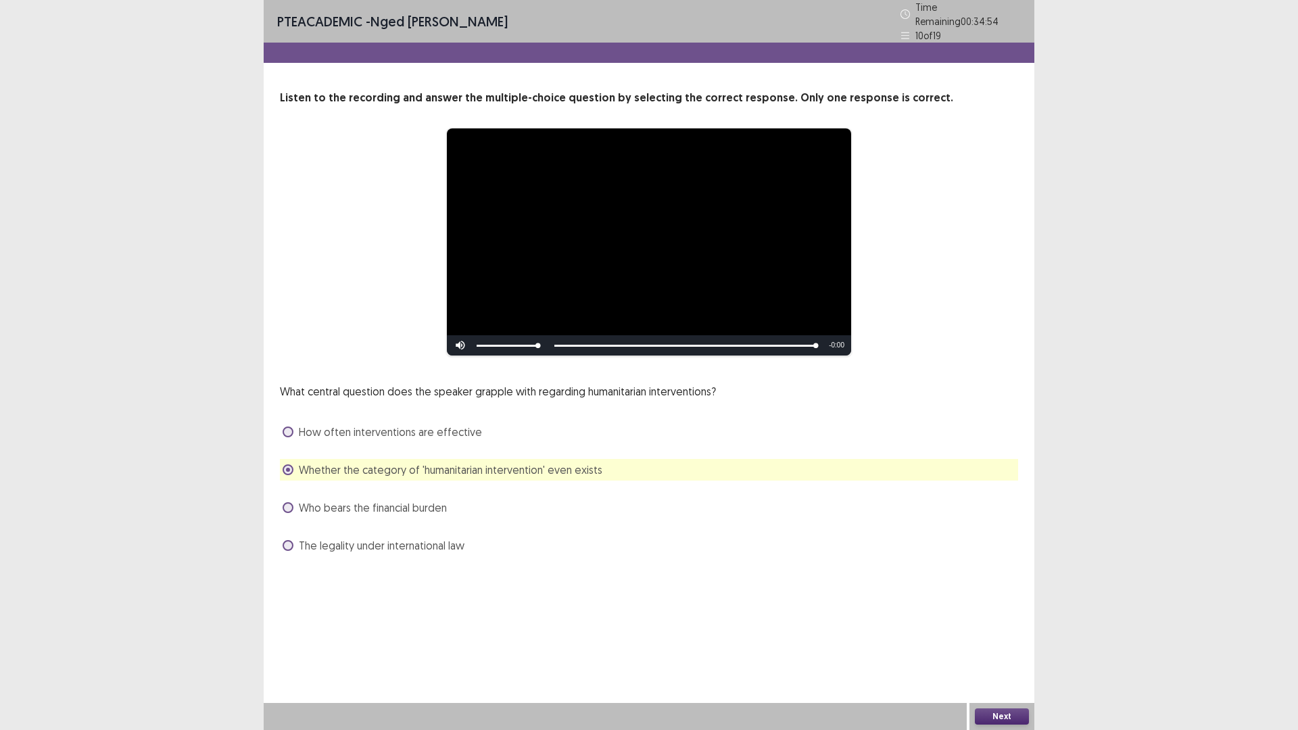
click at [992, 638] on div "Next" at bounding box center [1001, 716] width 65 height 27
click at [994, 638] on button "Next" at bounding box center [1002, 716] width 54 height 16
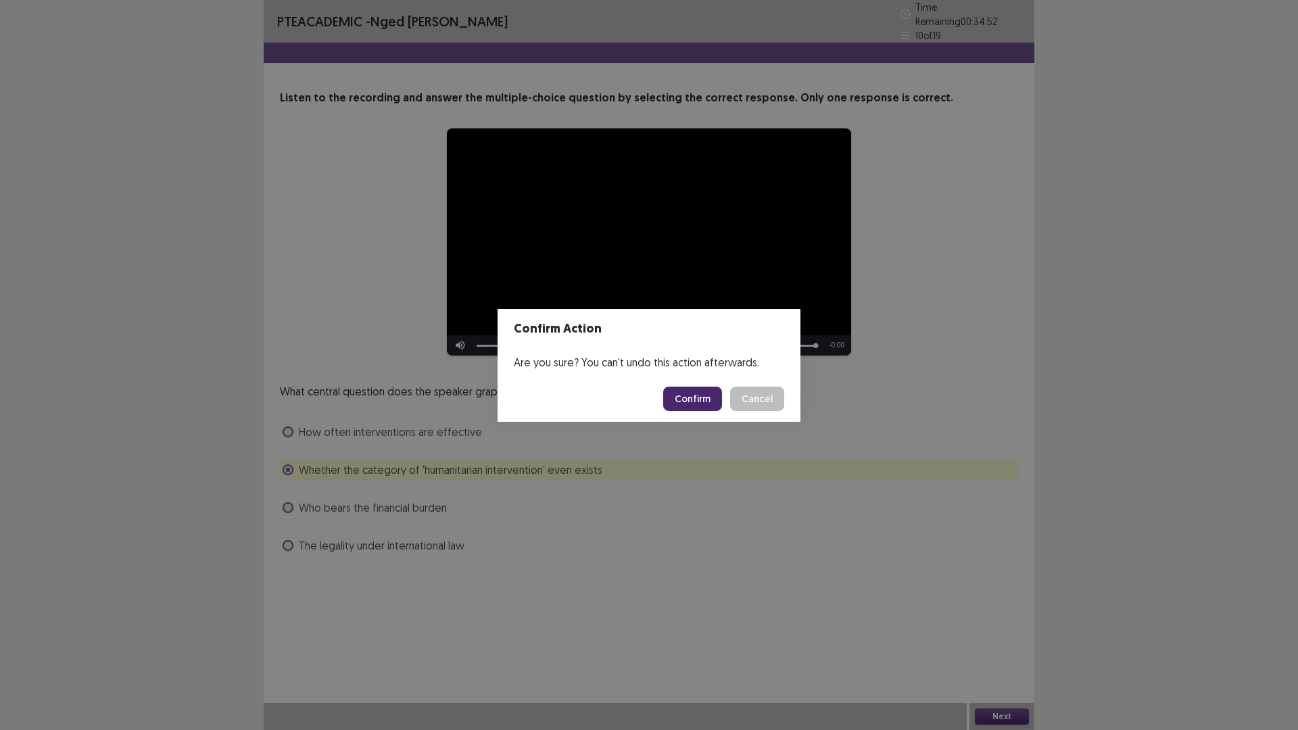
click at [692, 395] on button "Confirm" at bounding box center [692, 399] width 59 height 24
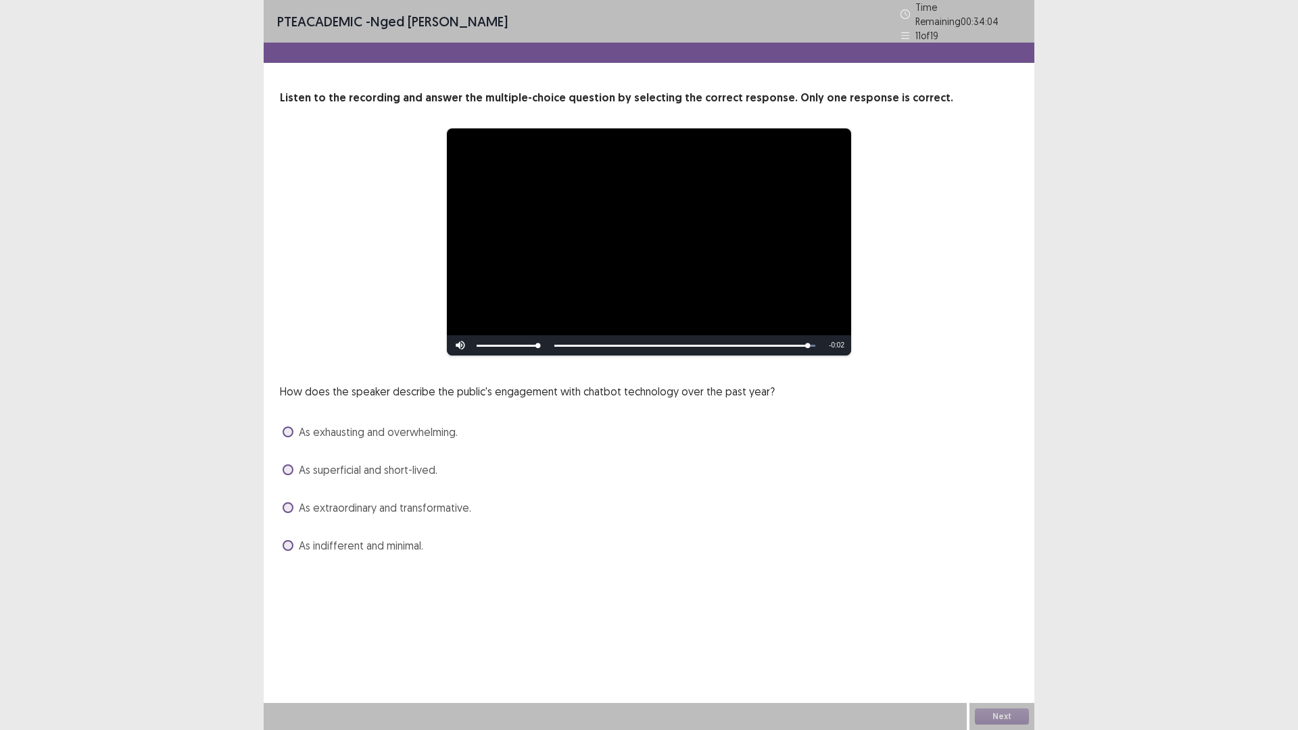
click at [285, 502] on span at bounding box center [288, 507] width 11 height 11
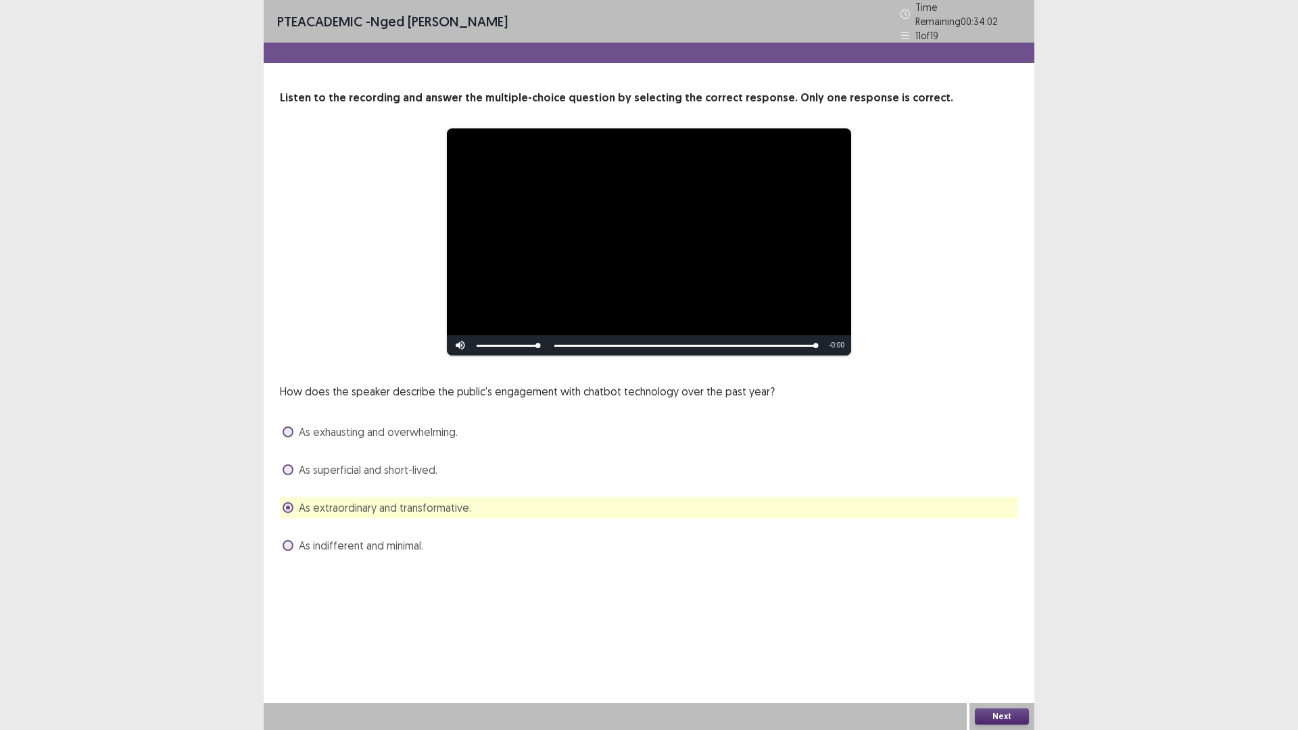
click at [1019, 638] on button "Next" at bounding box center [1002, 716] width 54 height 16
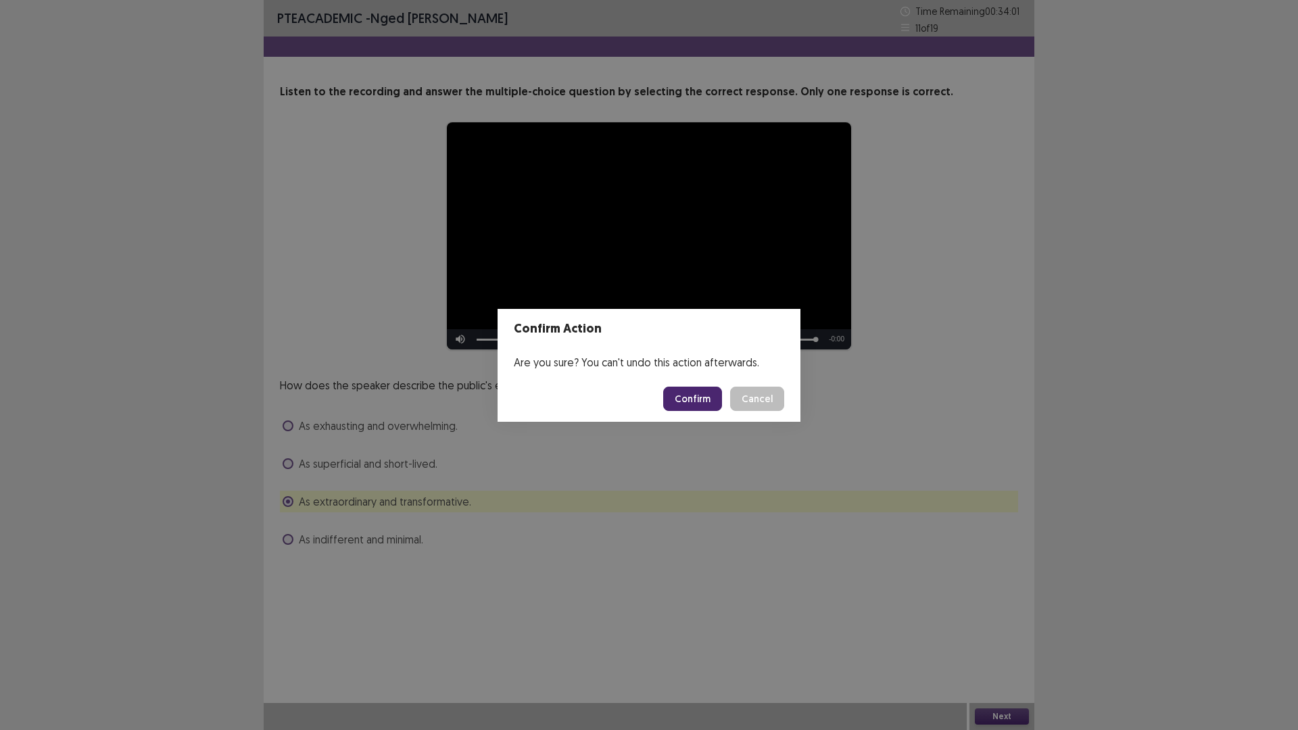
click at [694, 398] on button "Confirm" at bounding box center [692, 399] width 59 height 24
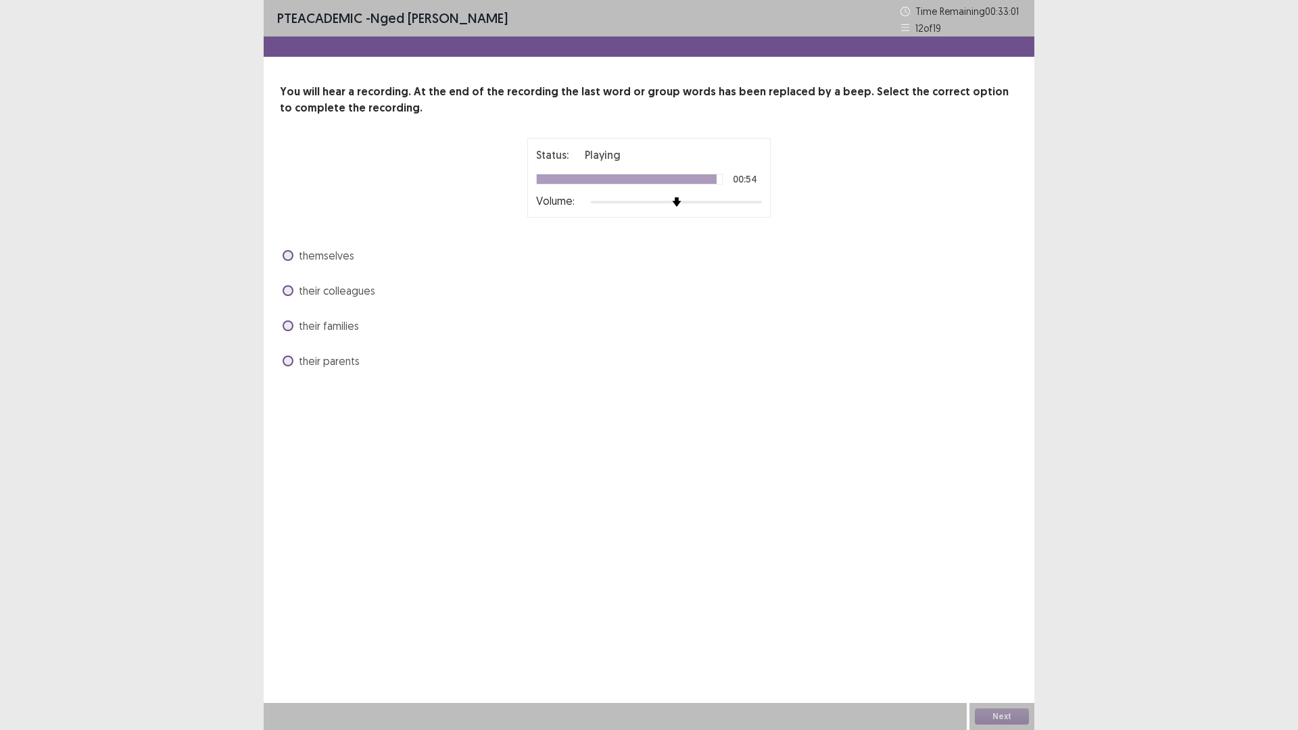
click at [287, 253] on span at bounding box center [288, 255] width 11 height 11
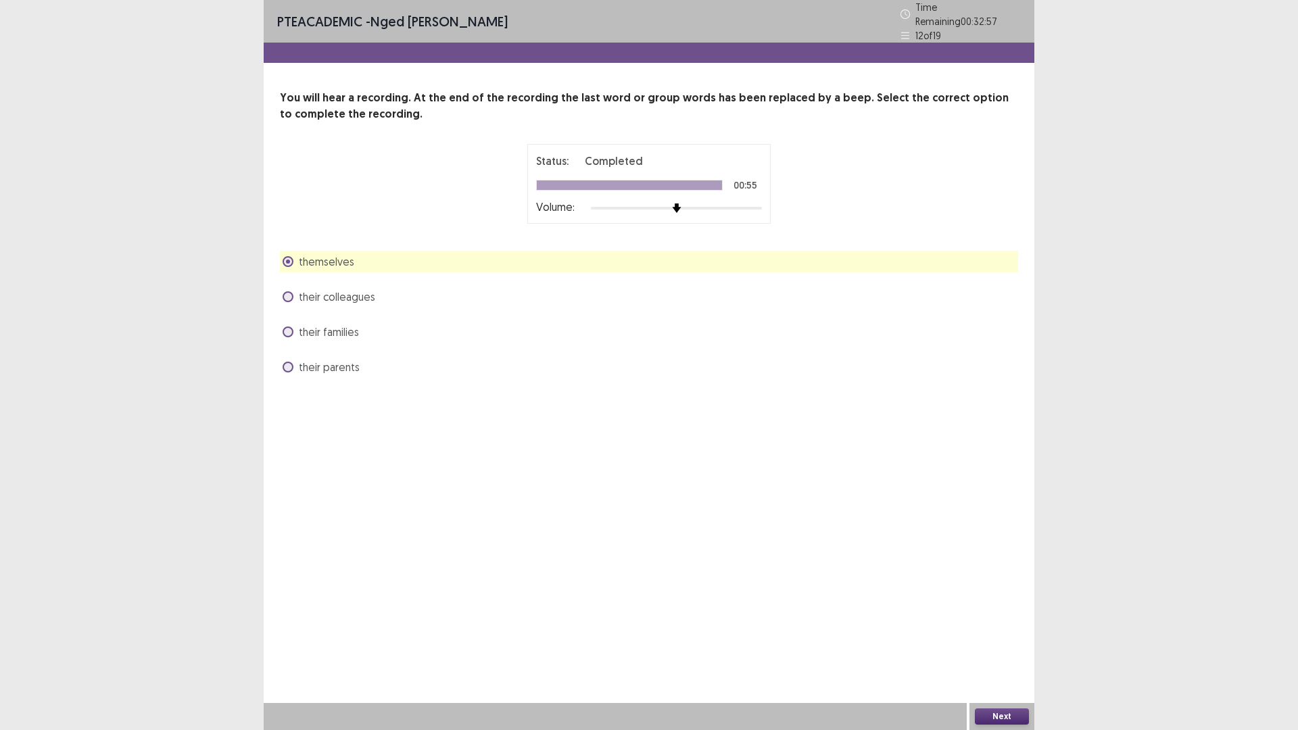
click at [1004, 638] on button "Next" at bounding box center [1002, 716] width 54 height 16
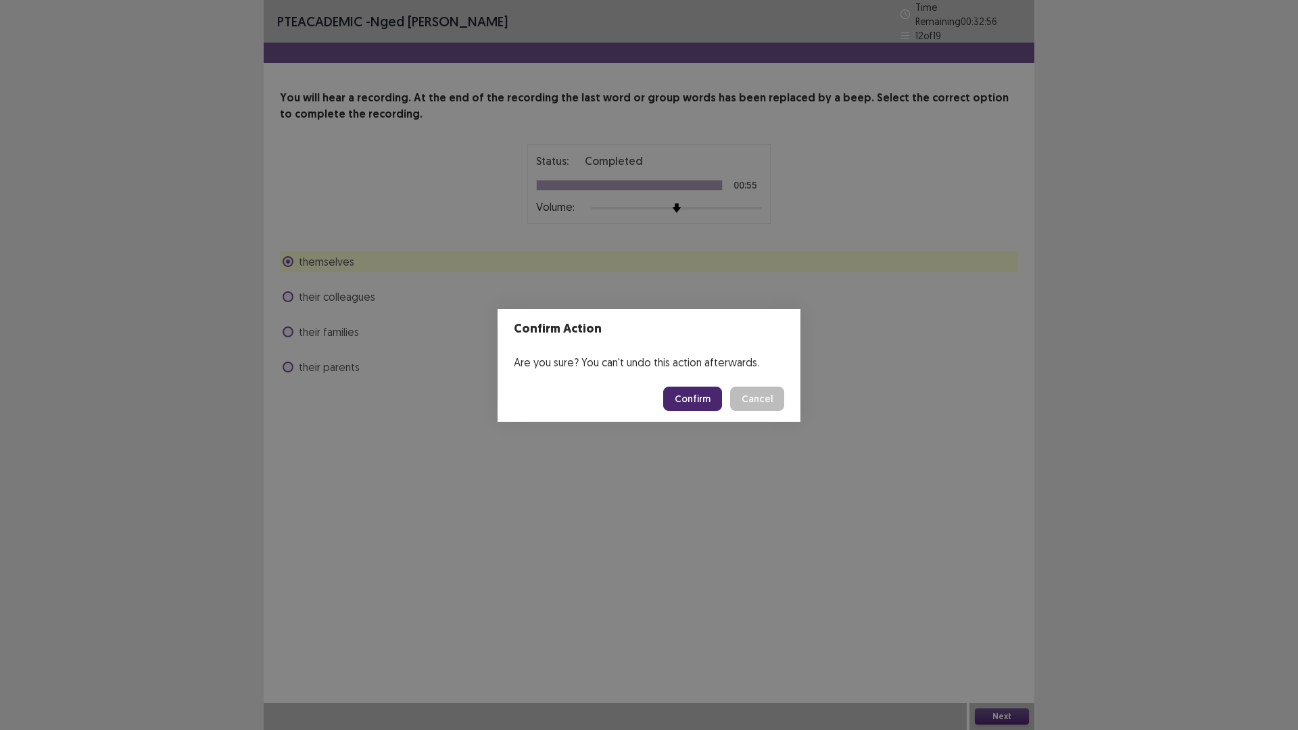
click at [697, 398] on button "Confirm" at bounding box center [692, 399] width 59 height 24
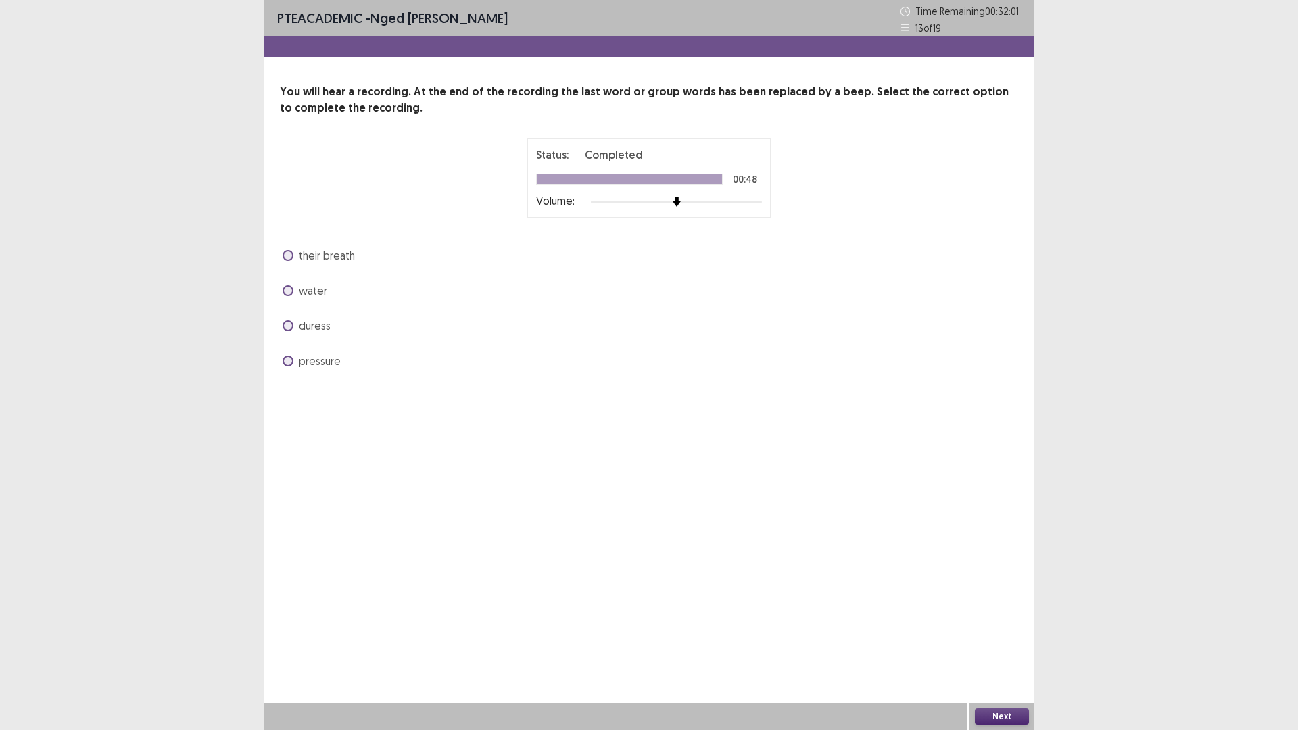
click at [291, 361] on span at bounding box center [288, 361] width 11 height 11
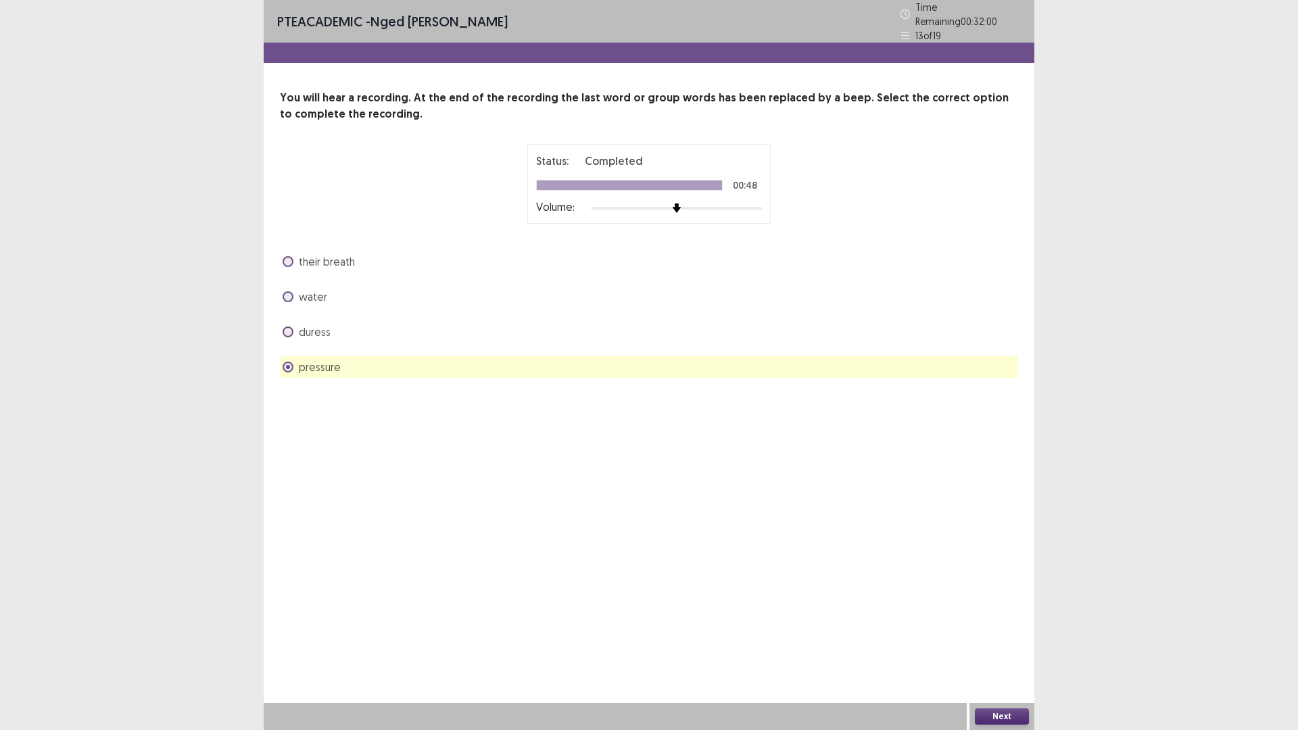
click at [1006, 638] on button "Next" at bounding box center [1002, 716] width 54 height 16
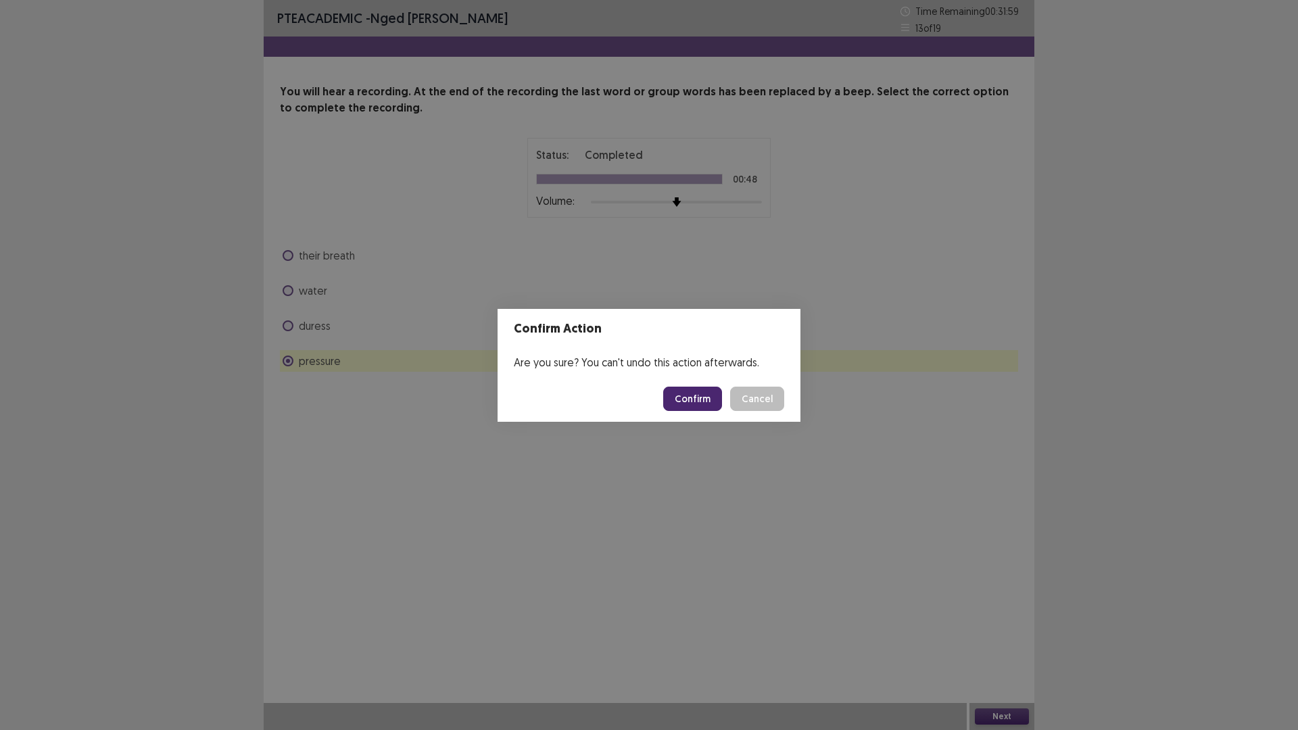
click at [692, 398] on button "Confirm" at bounding box center [692, 399] width 59 height 24
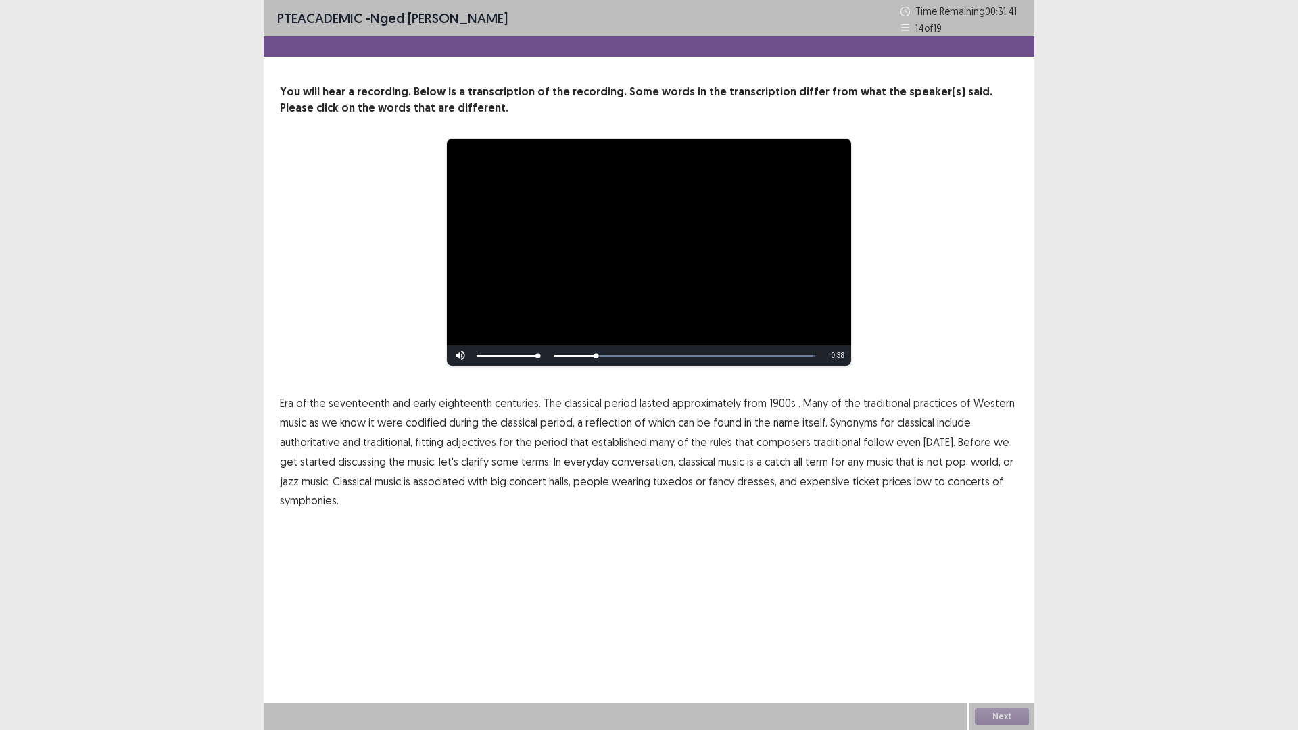
click at [770, 402] on span "1900s" at bounding box center [782, 403] width 26 height 16
click at [836, 443] on span "traditional" at bounding box center [836, 442] width 47 height 16
click at [914, 485] on span "low" at bounding box center [923, 481] width 18 height 16
click at [303, 504] on span "symphonies." at bounding box center [309, 500] width 59 height 16
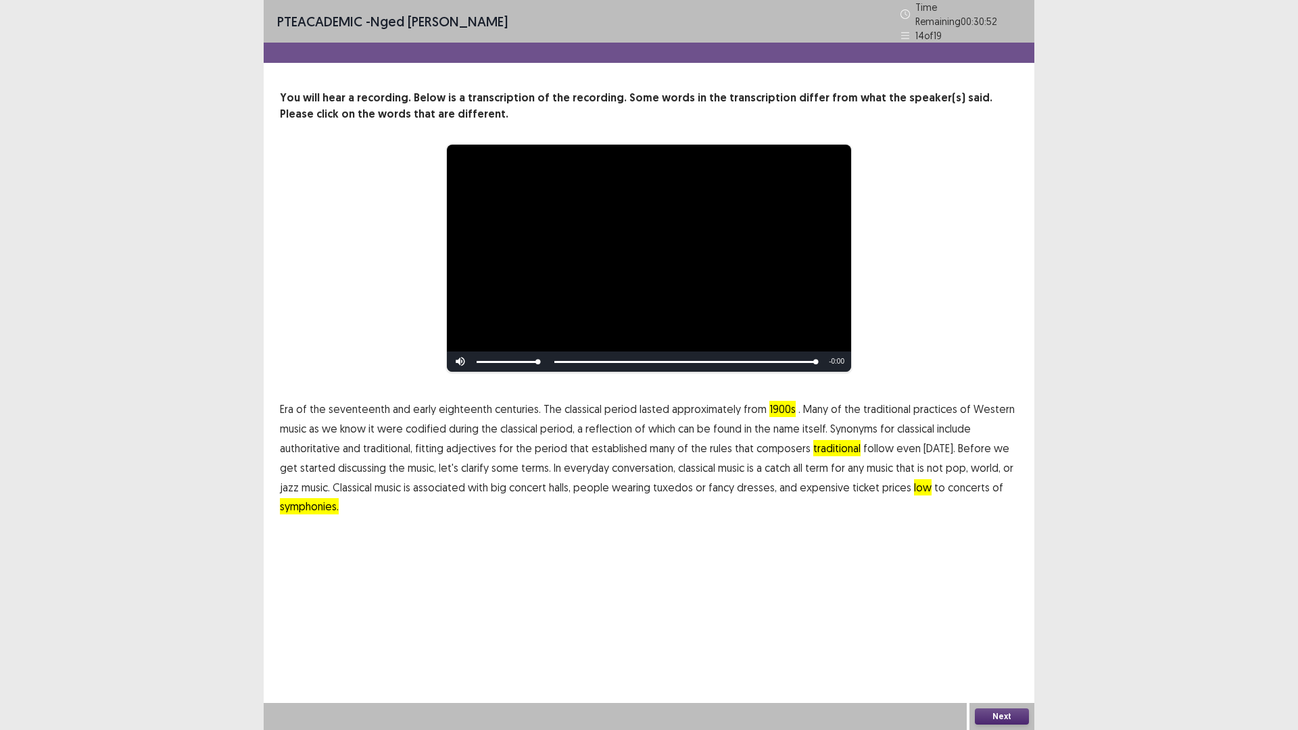
click at [1002, 638] on button "Next" at bounding box center [1002, 716] width 54 height 16
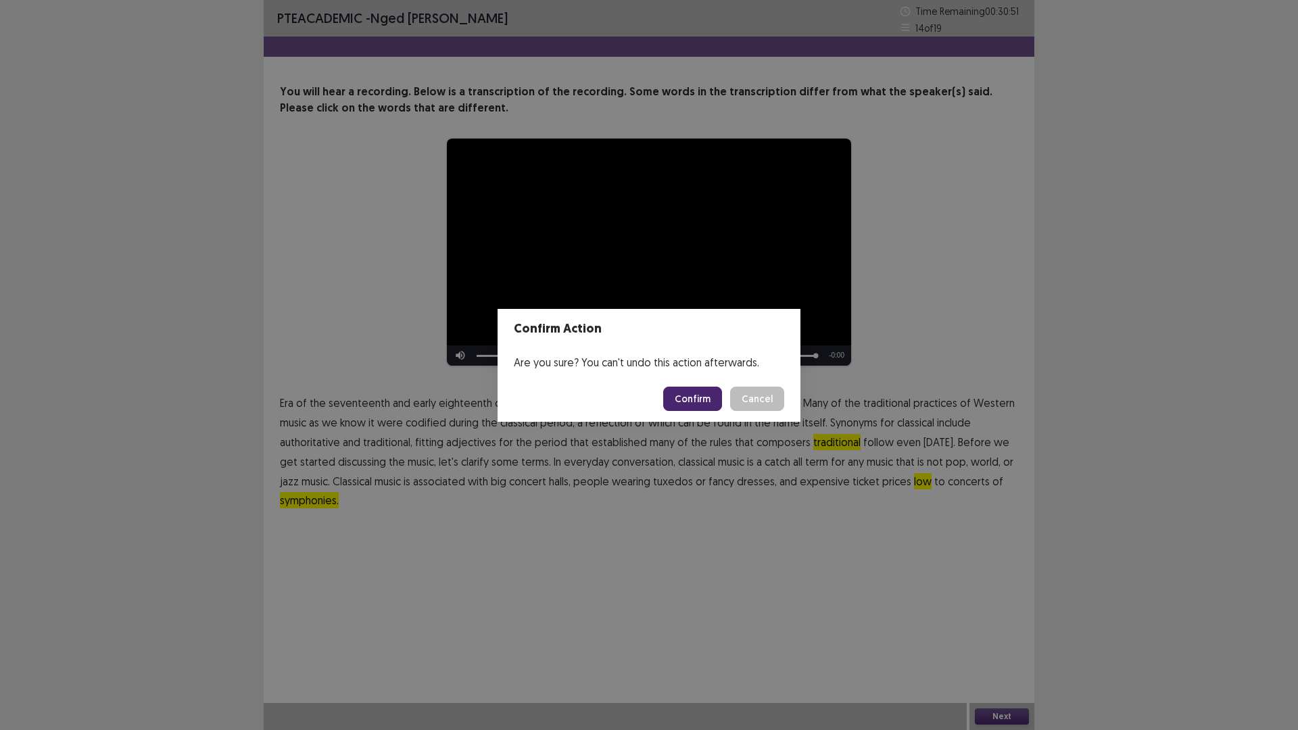
click at [696, 395] on button "Confirm" at bounding box center [692, 399] width 59 height 24
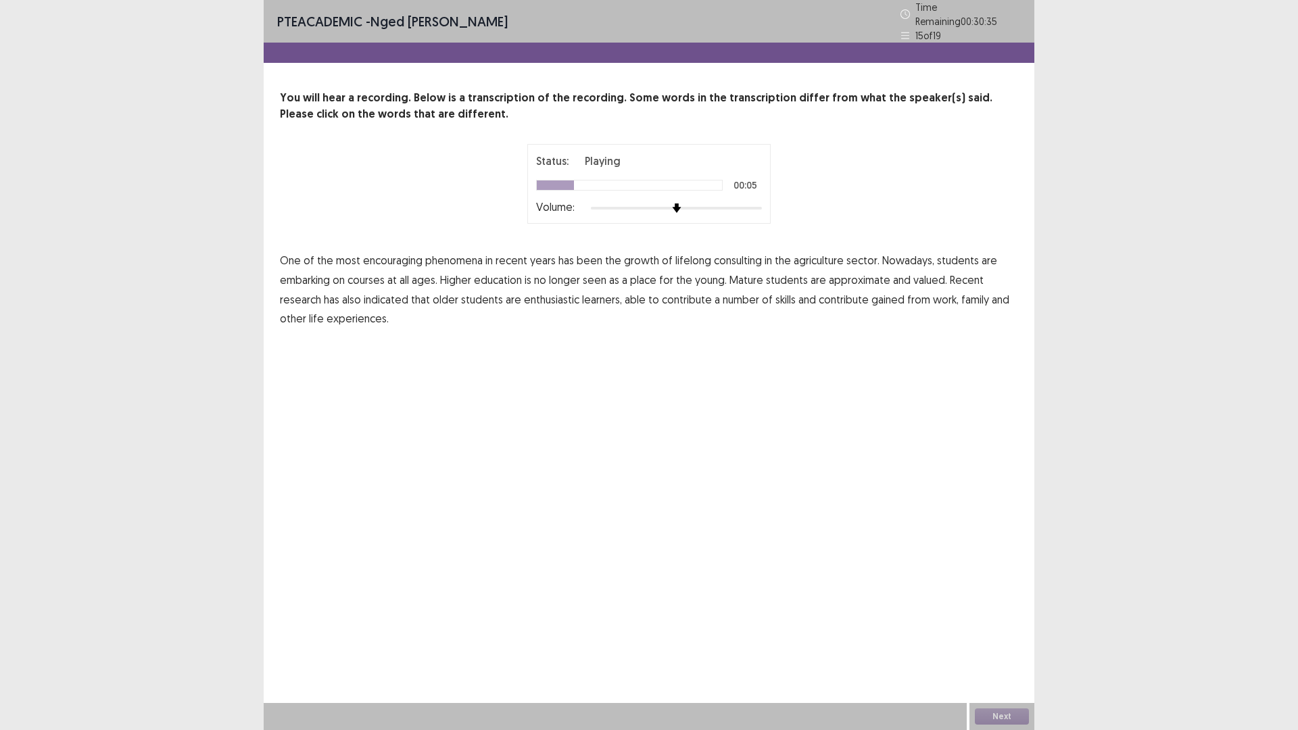
click at [731, 252] on span "consulting" at bounding box center [738, 260] width 48 height 16
click at [816, 256] on span "agriculture" at bounding box center [819, 260] width 50 height 16
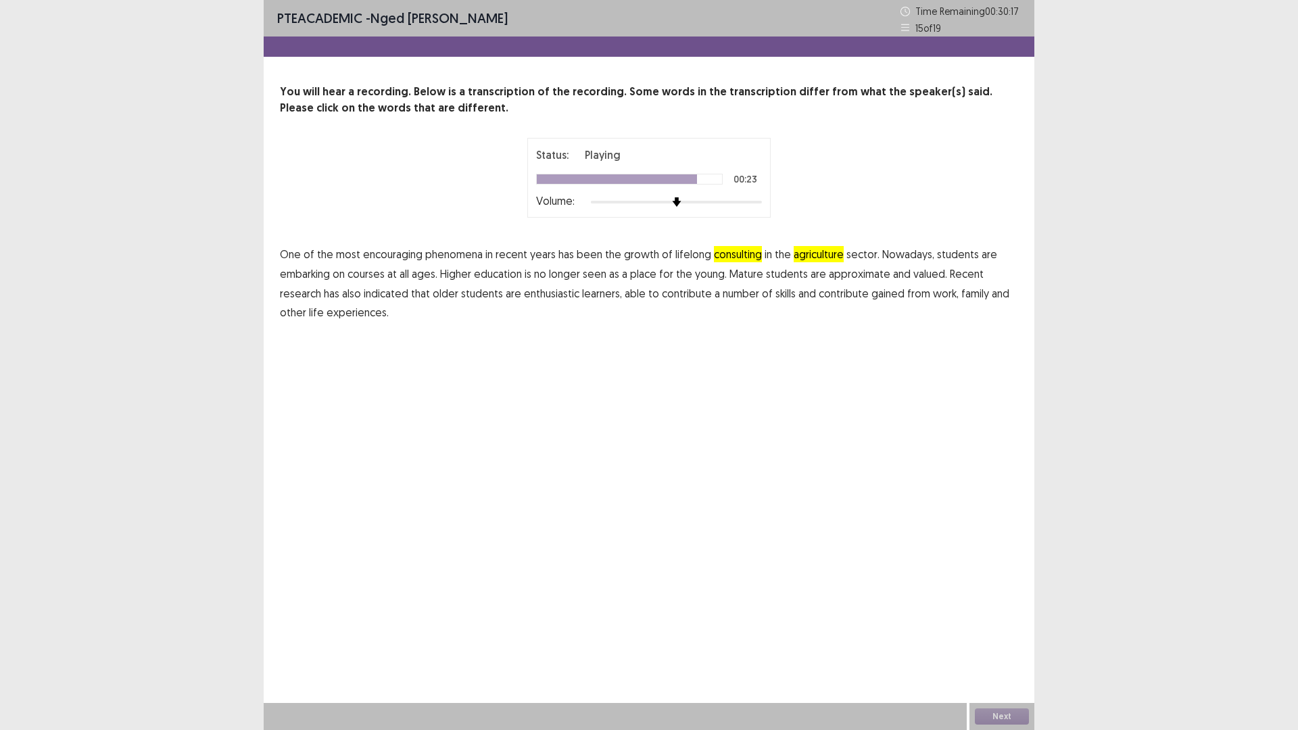
click at [825, 294] on span "contribute" at bounding box center [844, 293] width 50 height 16
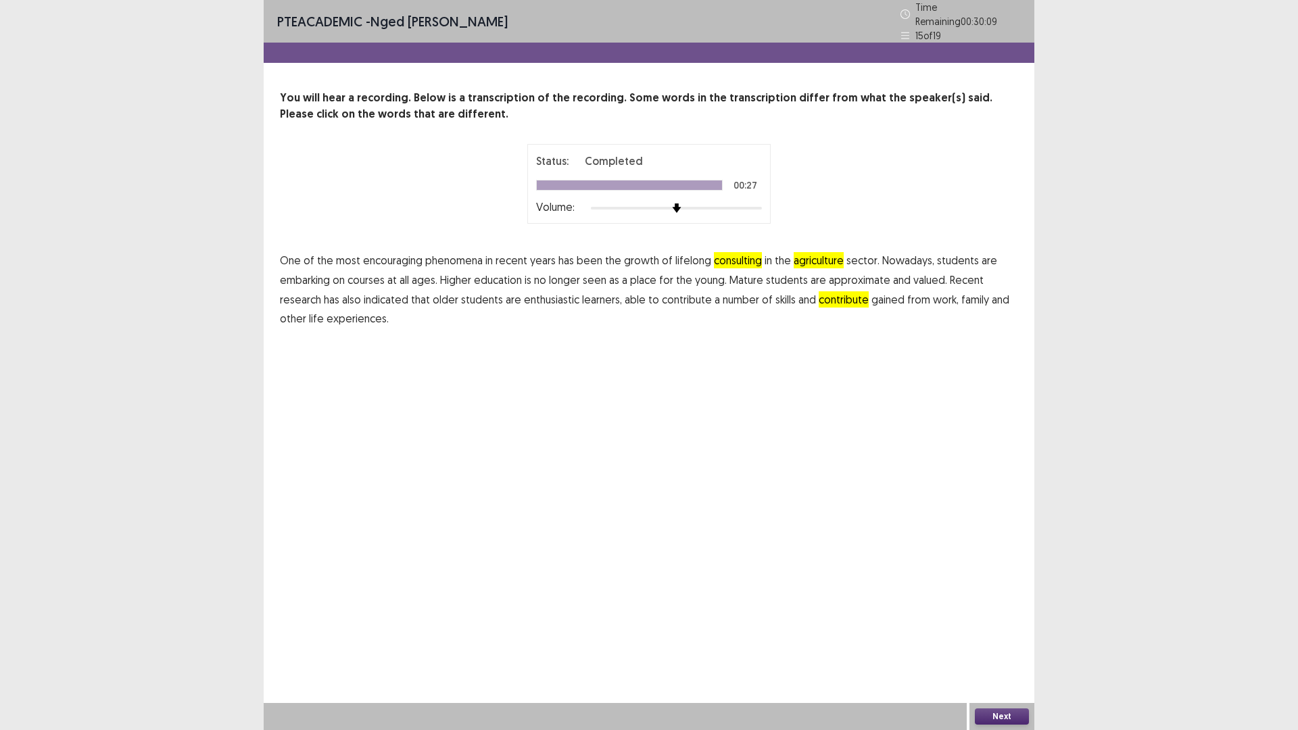
click at [1009, 638] on button "Next" at bounding box center [1002, 716] width 54 height 16
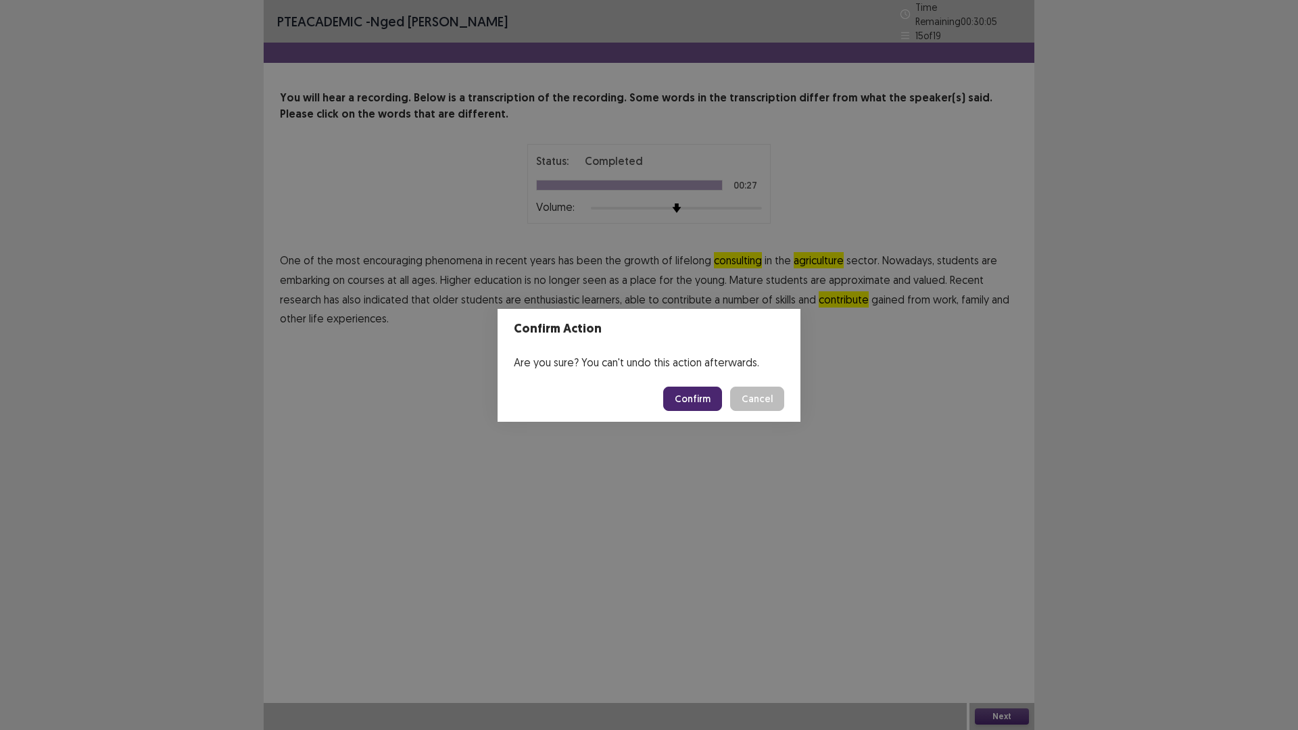
click at [681, 393] on button "Confirm" at bounding box center [692, 399] width 59 height 24
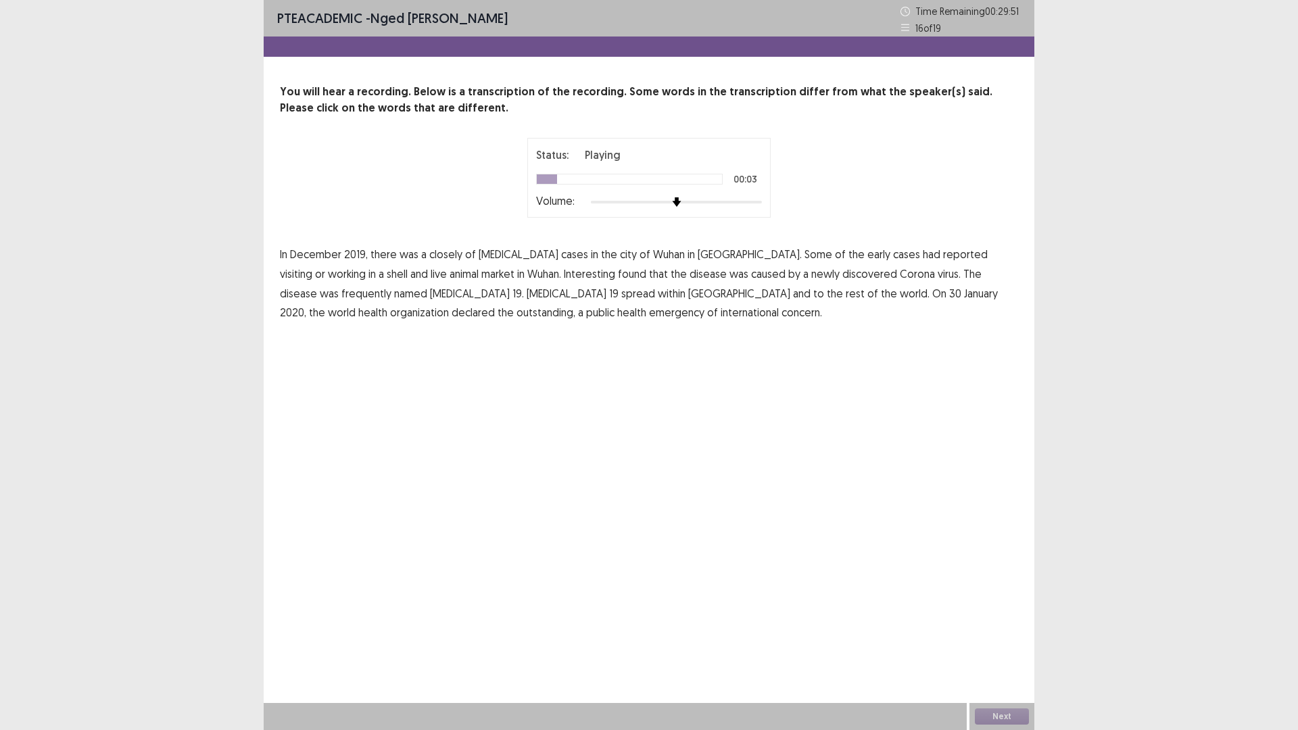
click at [441, 258] on span "closely" at bounding box center [445, 254] width 33 height 16
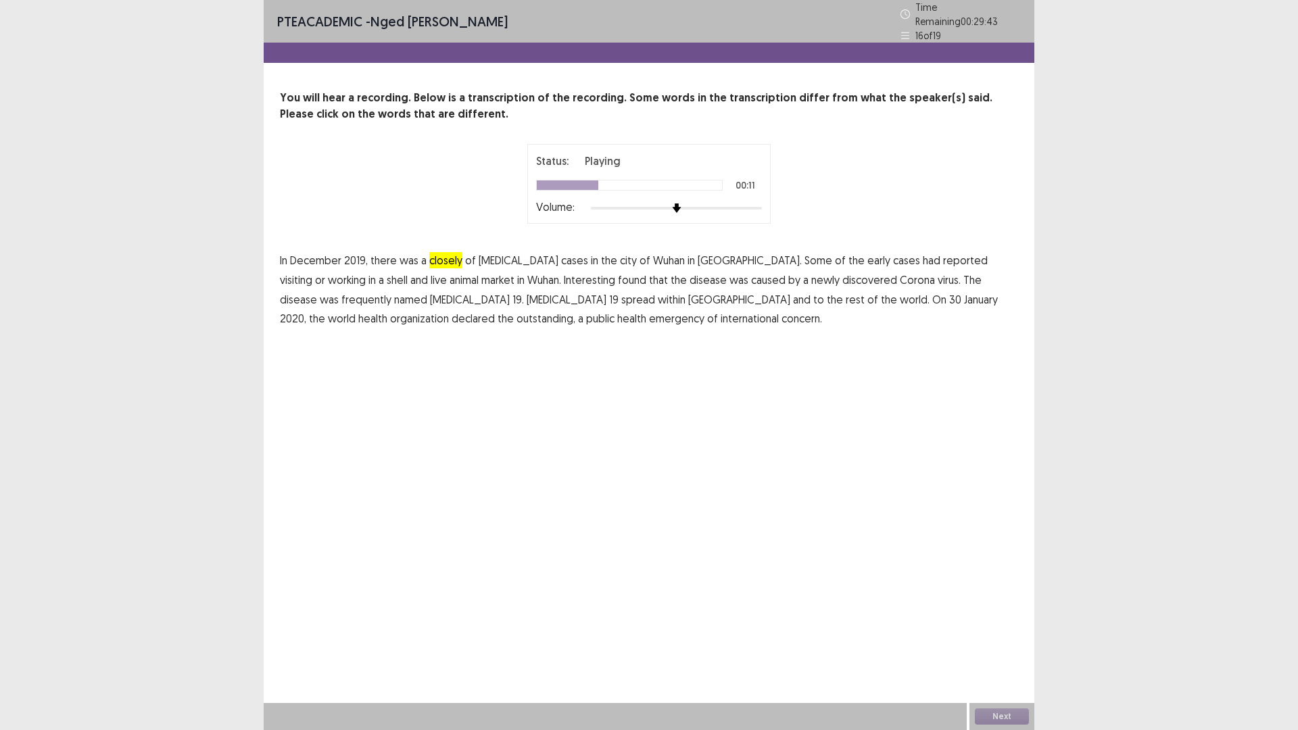
click at [408, 272] on span "shell" at bounding box center [397, 280] width 21 height 16
click at [564, 274] on span "Interesting" at bounding box center [589, 280] width 51 height 16
click at [391, 291] on span "frequently" at bounding box center [366, 299] width 50 height 16
click at [575, 310] on span "outstanding," at bounding box center [545, 318] width 59 height 16
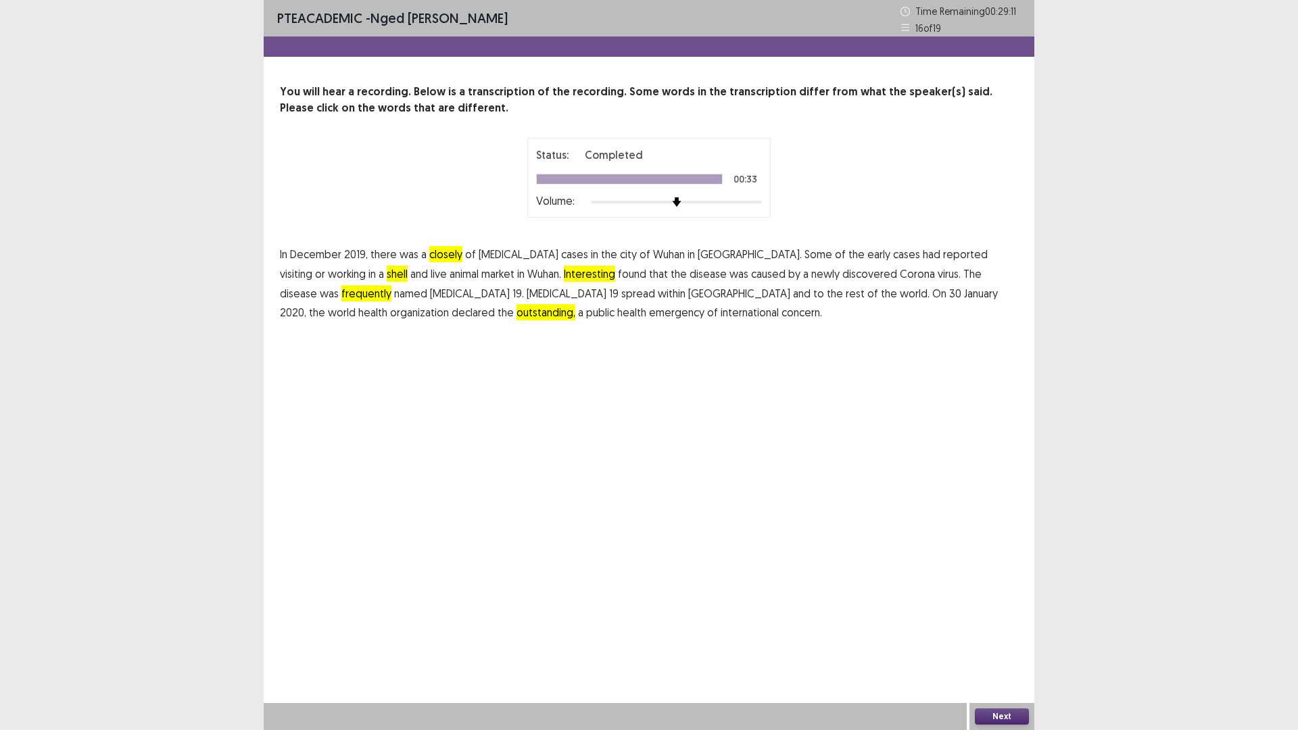
click at [999, 638] on button "Next" at bounding box center [1002, 716] width 54 height 16
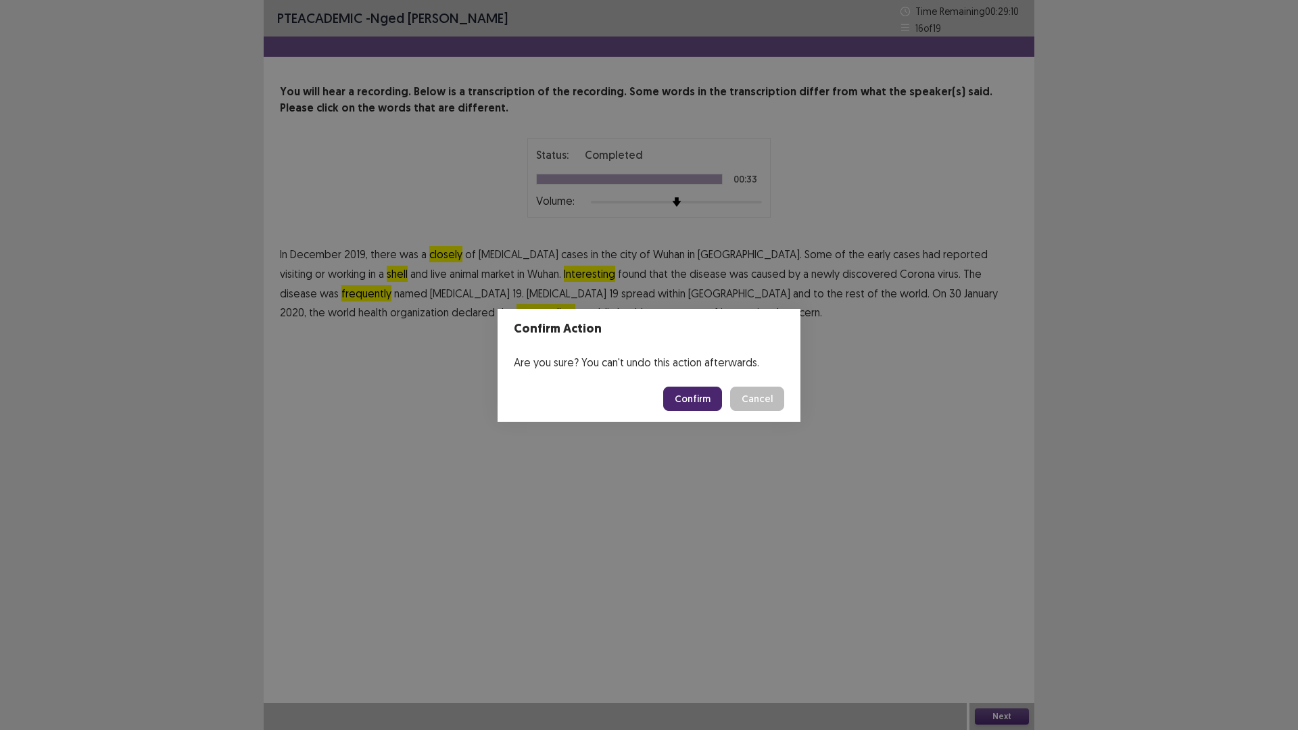
click at [698, 398] on button "Confirm" at bounding box center [692, 399] width 59 height 24
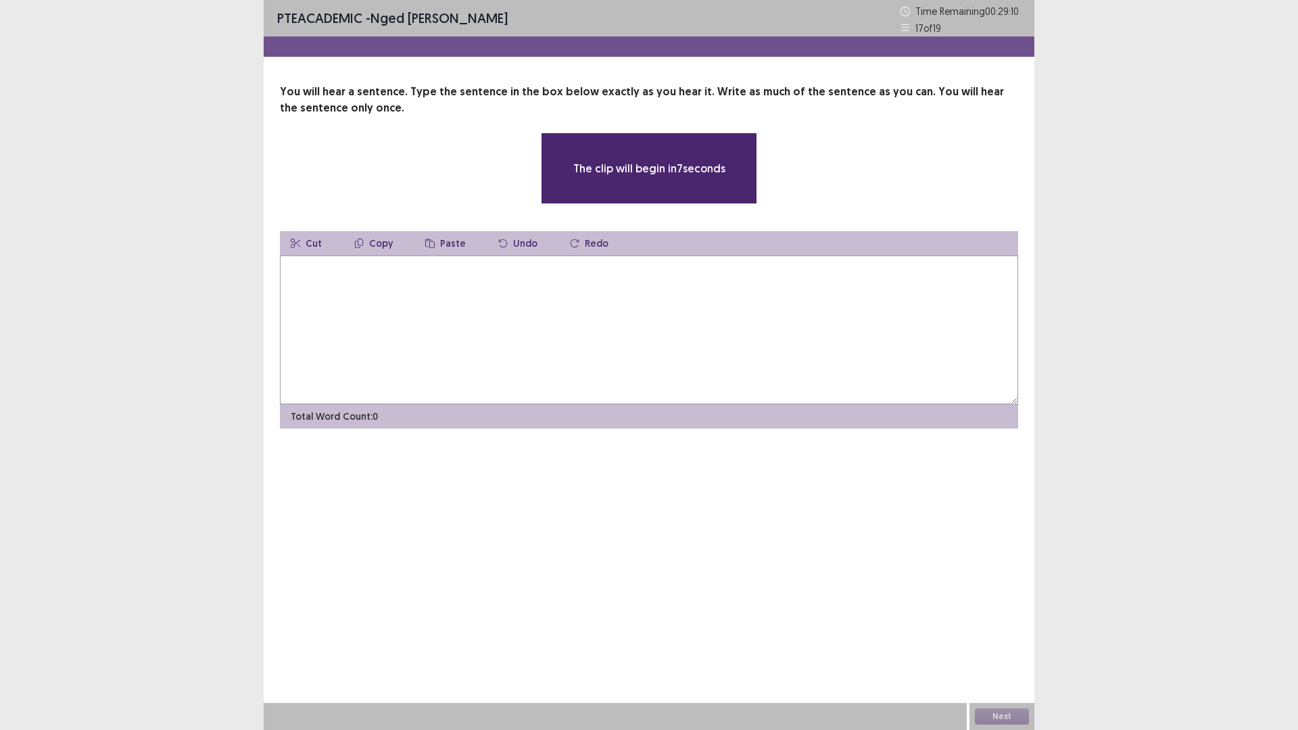
click at [398, 316] on textarea at bounding box center [649, 330] width 738 height 149
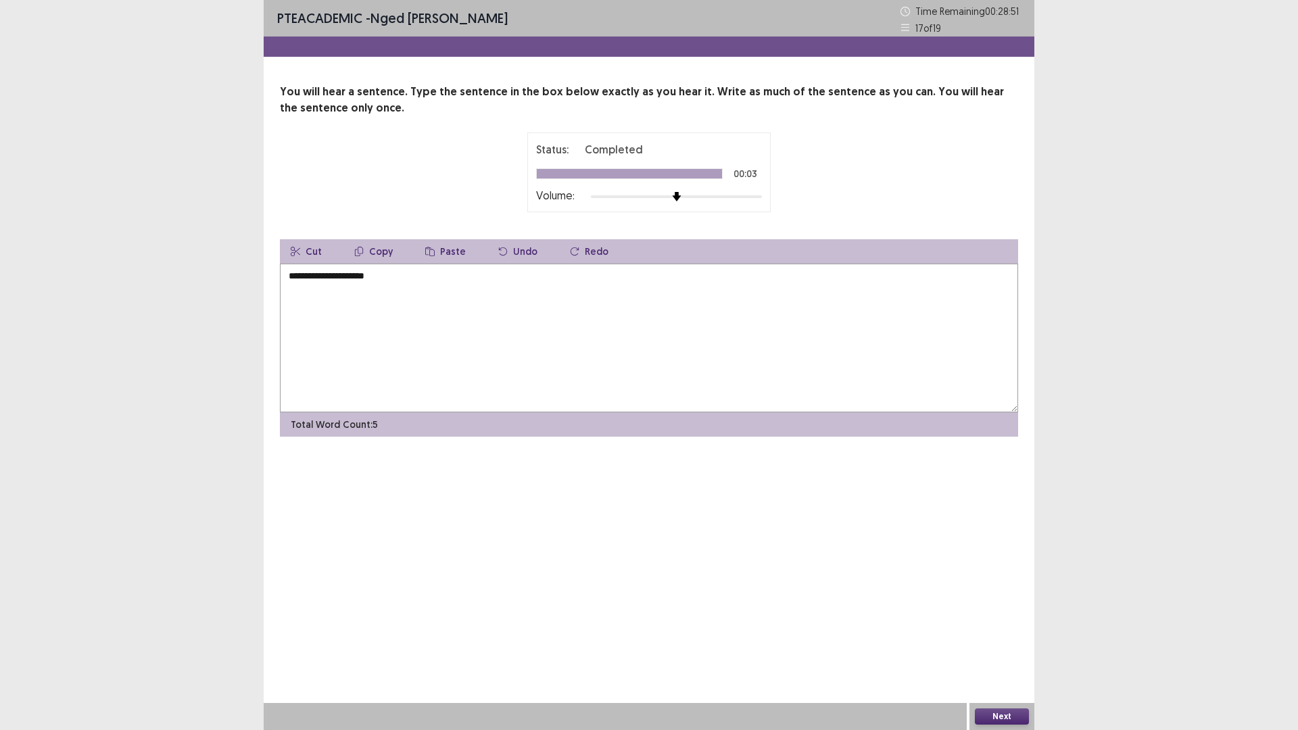
click at [287, 281] on textarea "**********" at bounding box center [649, 338] width 738 height 149
click at [430, 280] on textarea "**********" at bounding box center [649, 338] width 738 height 149
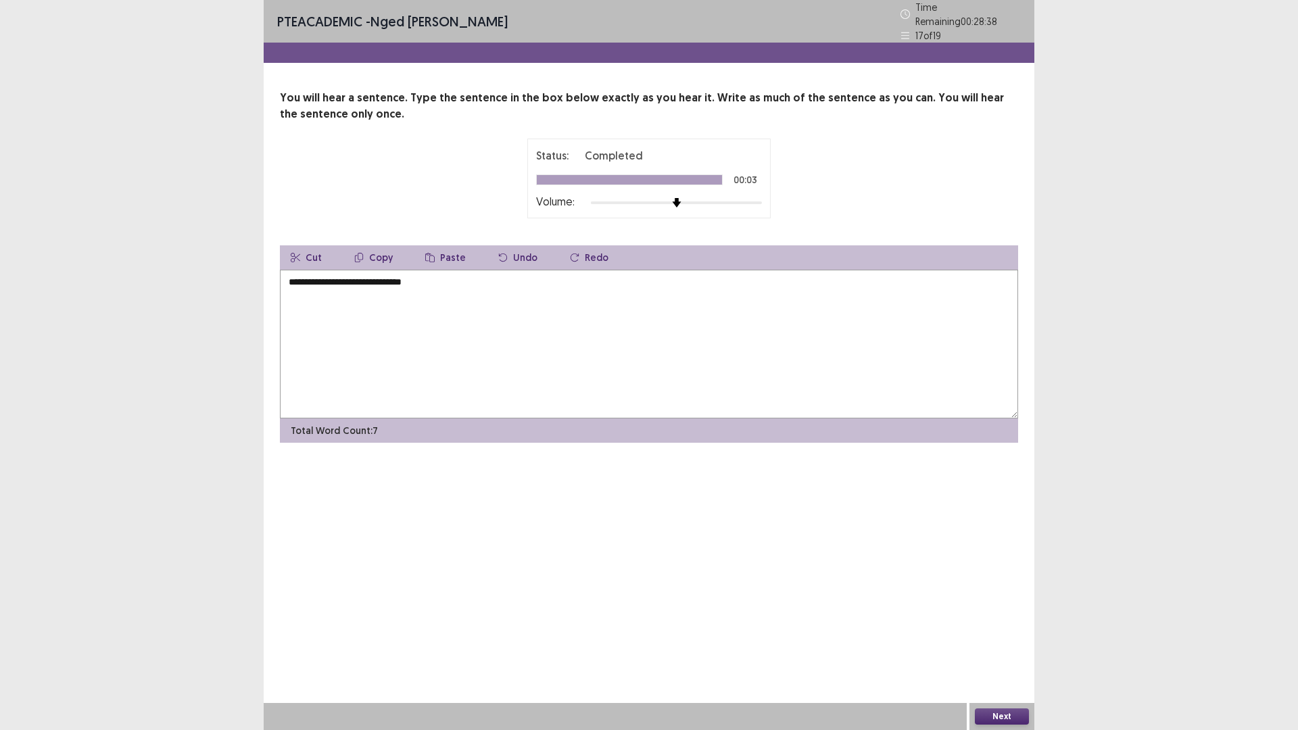
click at [398, 275] on textarea "**********" at bounding box center [649, 344] width 738 height 149
type textarea "**********"
click at [989, 638] on button "Next" at bounding box center [1002, 716] width 54 height 16
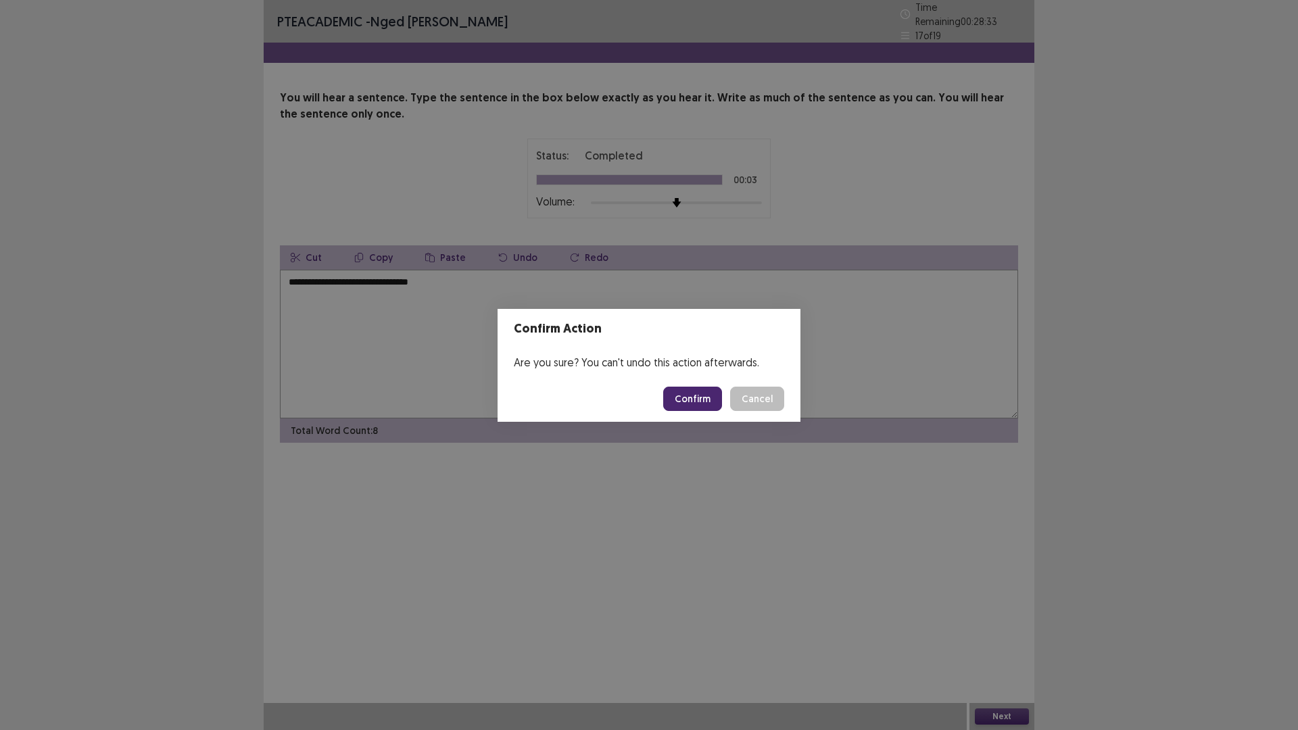
click at [687, 398] on button "Confirm" at bounding box center [692, 399] width 59 height 24
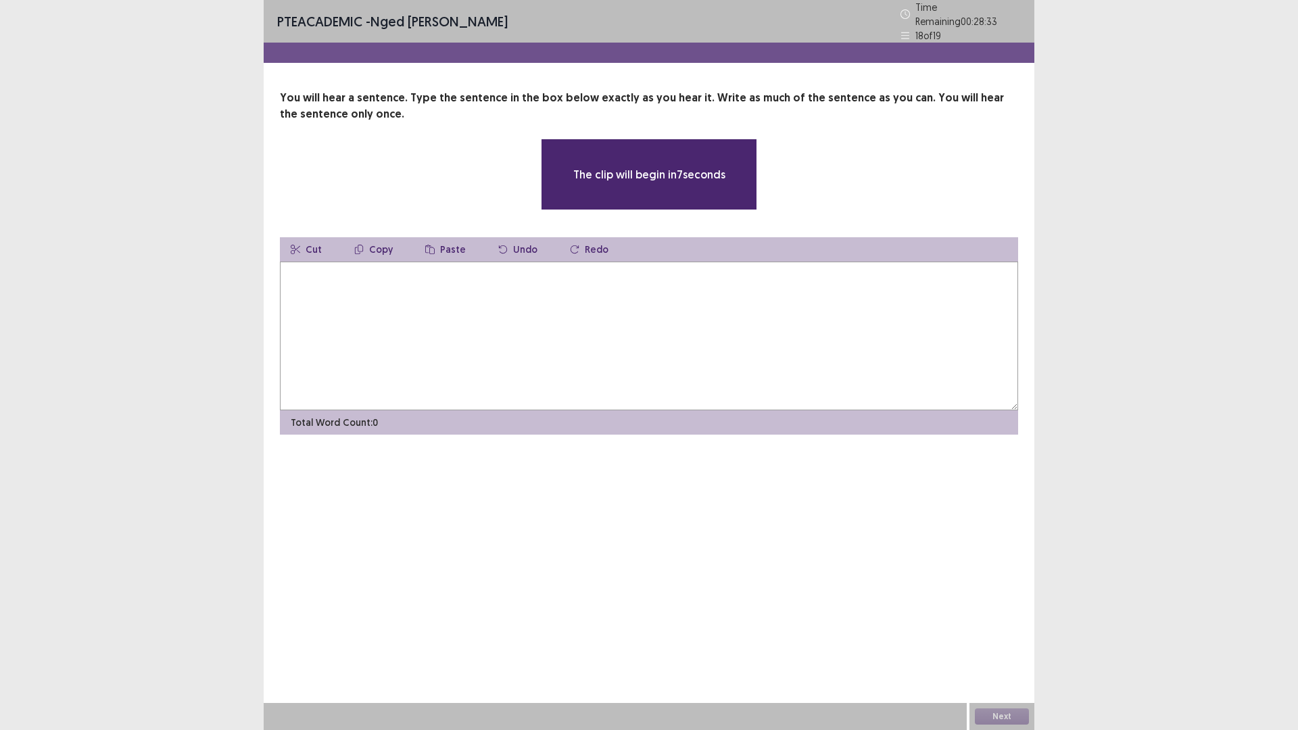
click at [407, 304] on textarea at bounding box center [649, 336] width 738 height 149
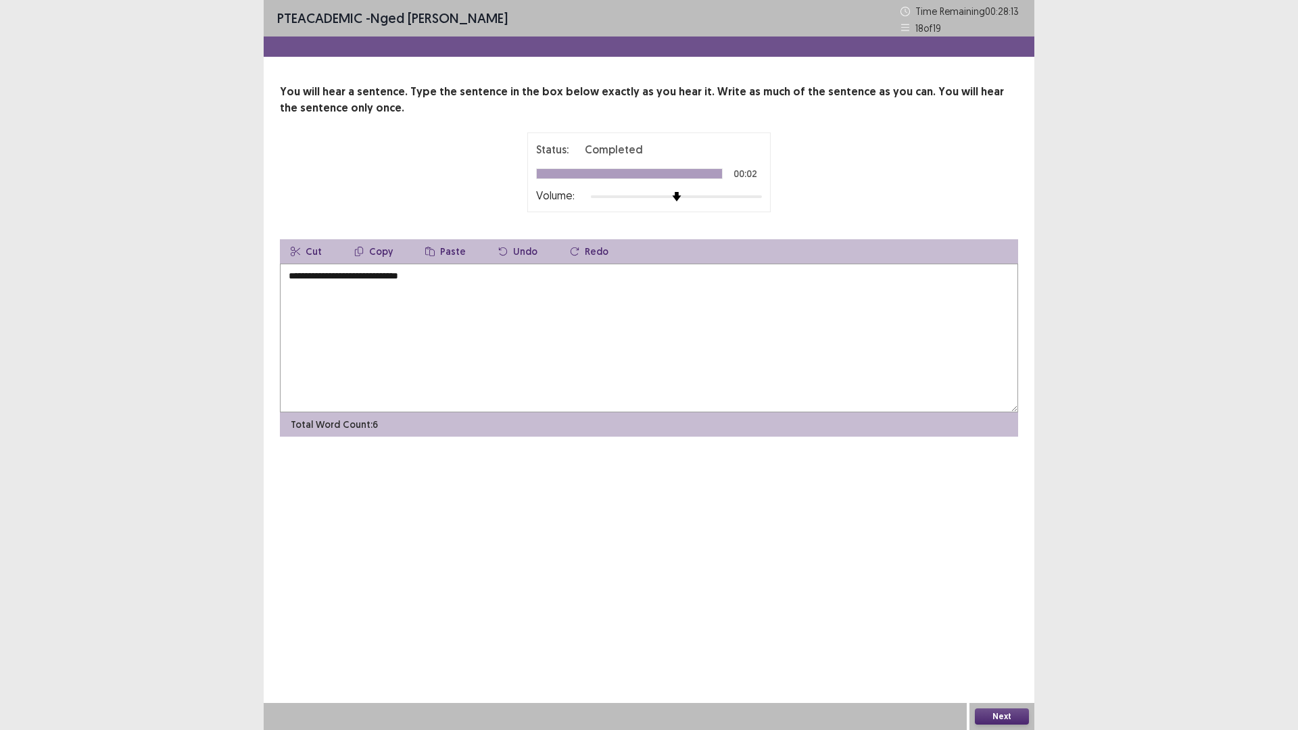
click at [295, 276] on textarea "**********" at bounding box center [649, 338] width 738 height 149
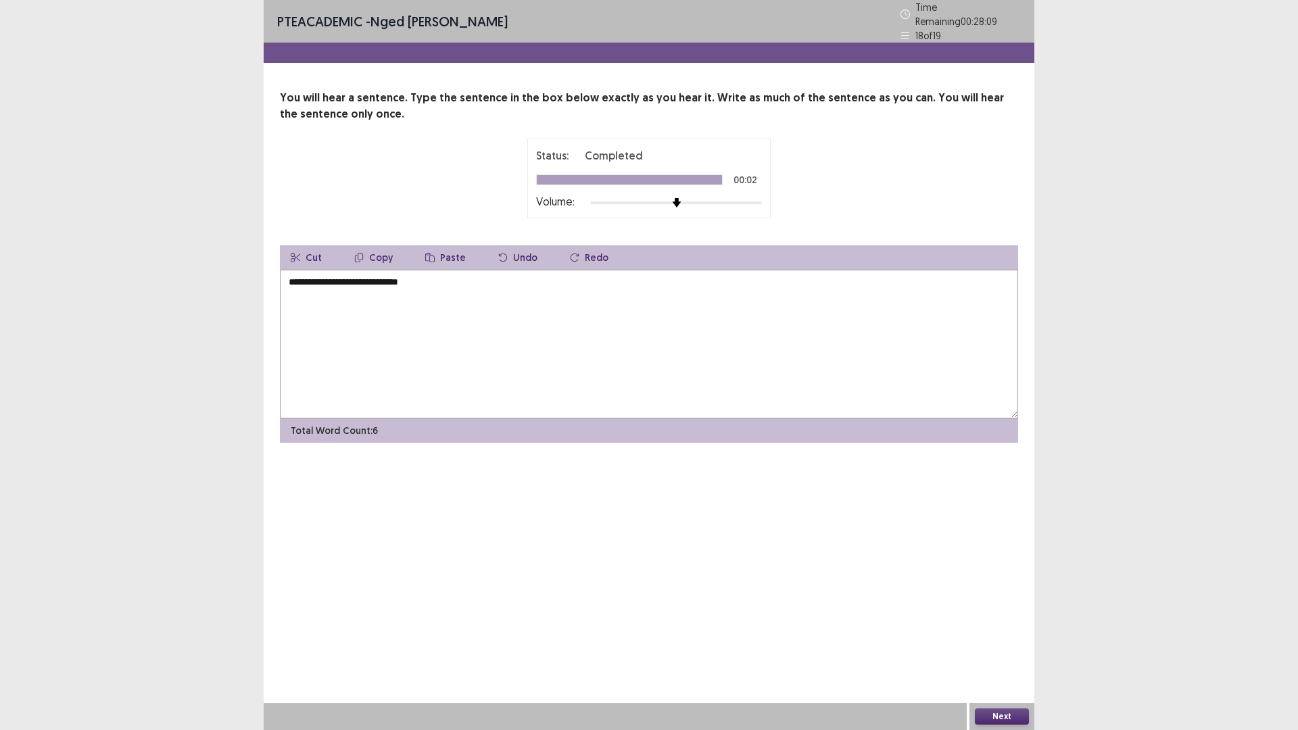
click at [332, 276] on textarea "**********" at bounding box center [649, 344] width 738 height 149
click at [343, 279] on textarea "**********" at bounding box center [649, 344] width 738 height 149
click at [320, 281] on textarea "**********" at bounding box center [649, 344] width 738 height 149
click at [347, 279] on textarea "**********" at bounding box center [649, 344] width 738 height 149
click at [283, 275] on textarea "**********" at bounding box center [649, 344] width 738 height 149
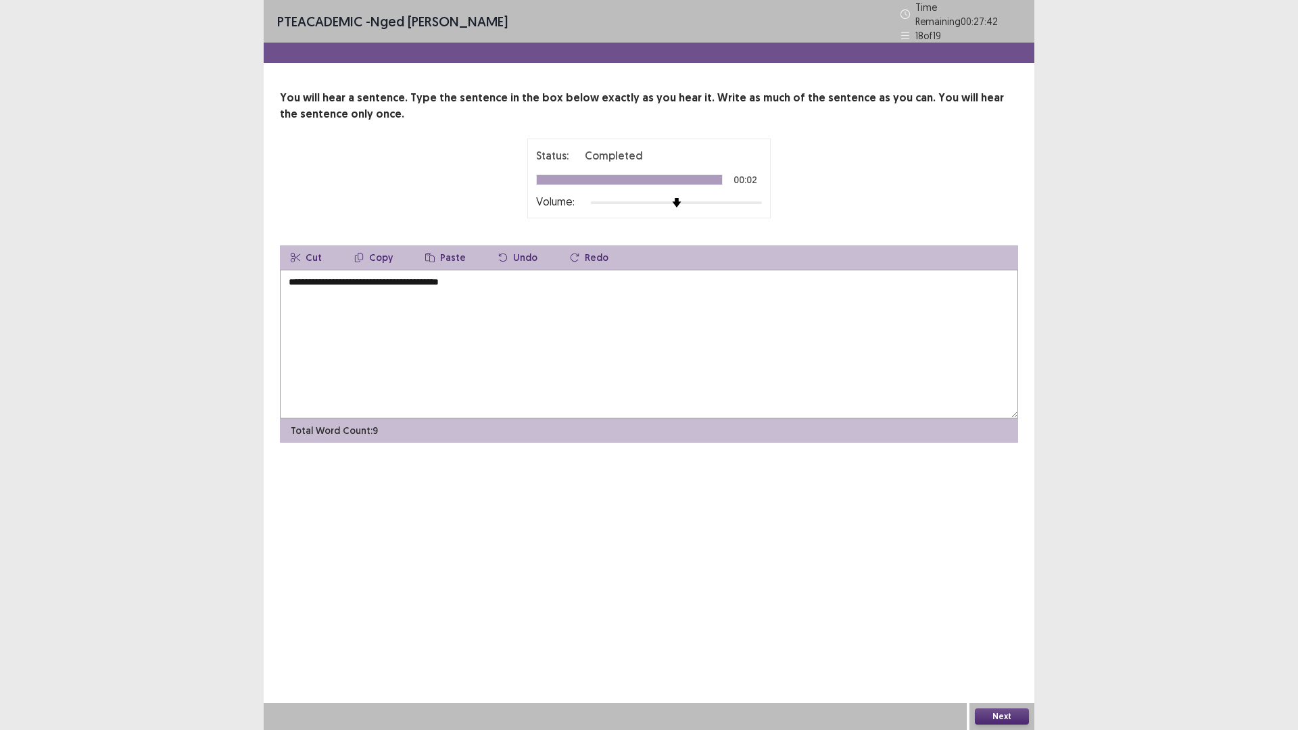
type textarea "**********"
click at [994, 638] on button "Next" at bounding box center [1002, 716] width 54 height 16
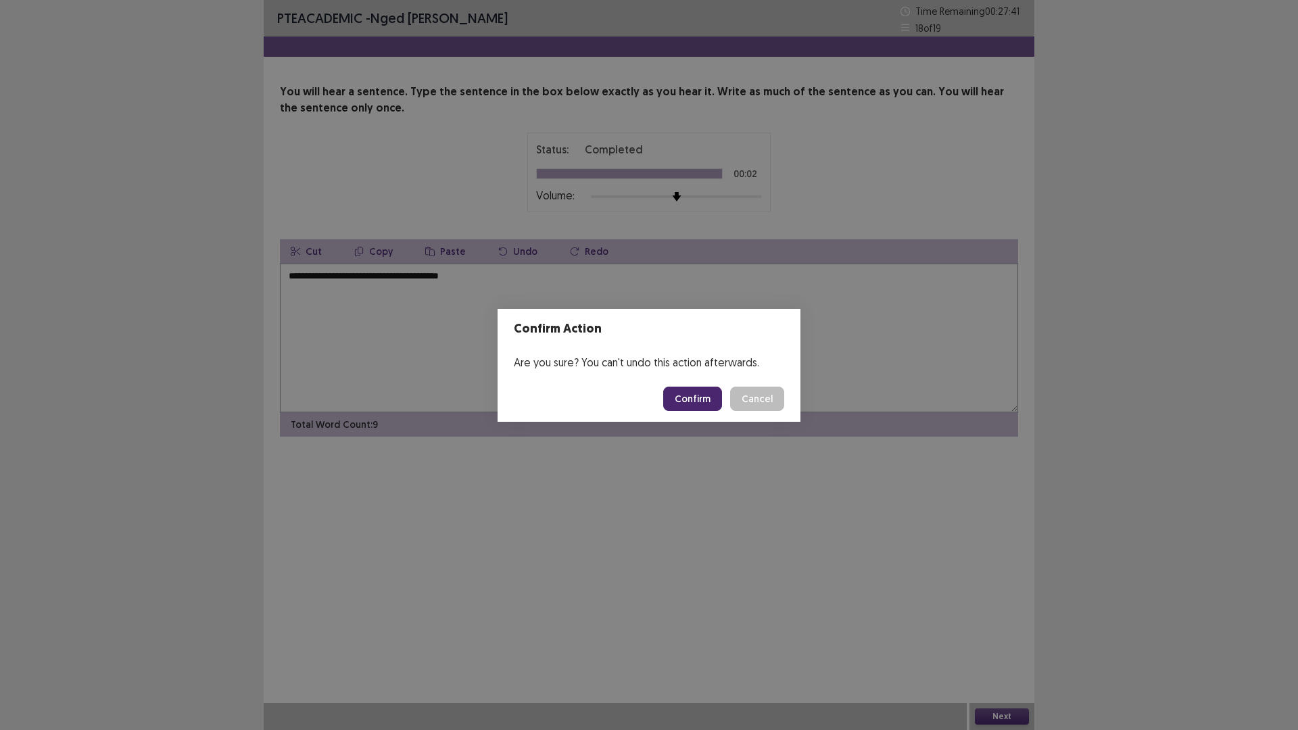
click at [694, 398] on button "Confirm" at bounding box center [692, 399] width 59 height 24
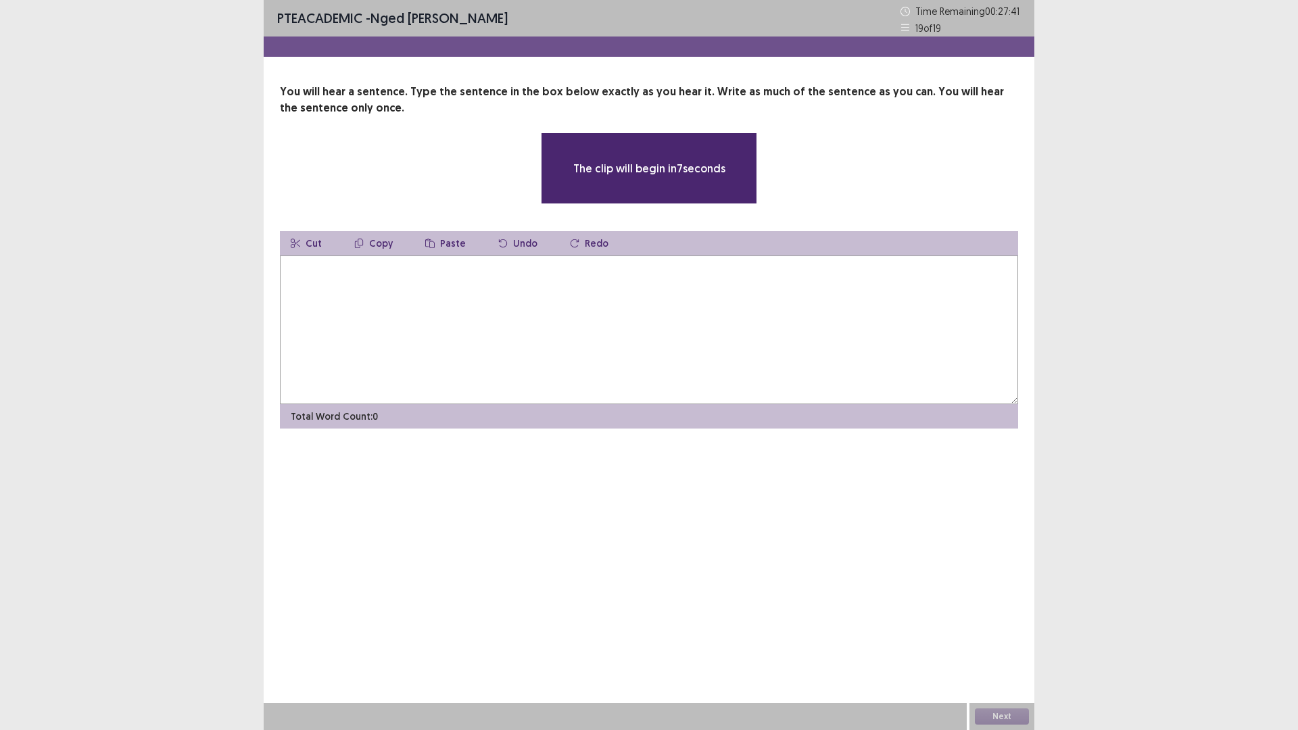
click at [336, 277] on textarea at bounding box center [649, 330] width 738 height 149
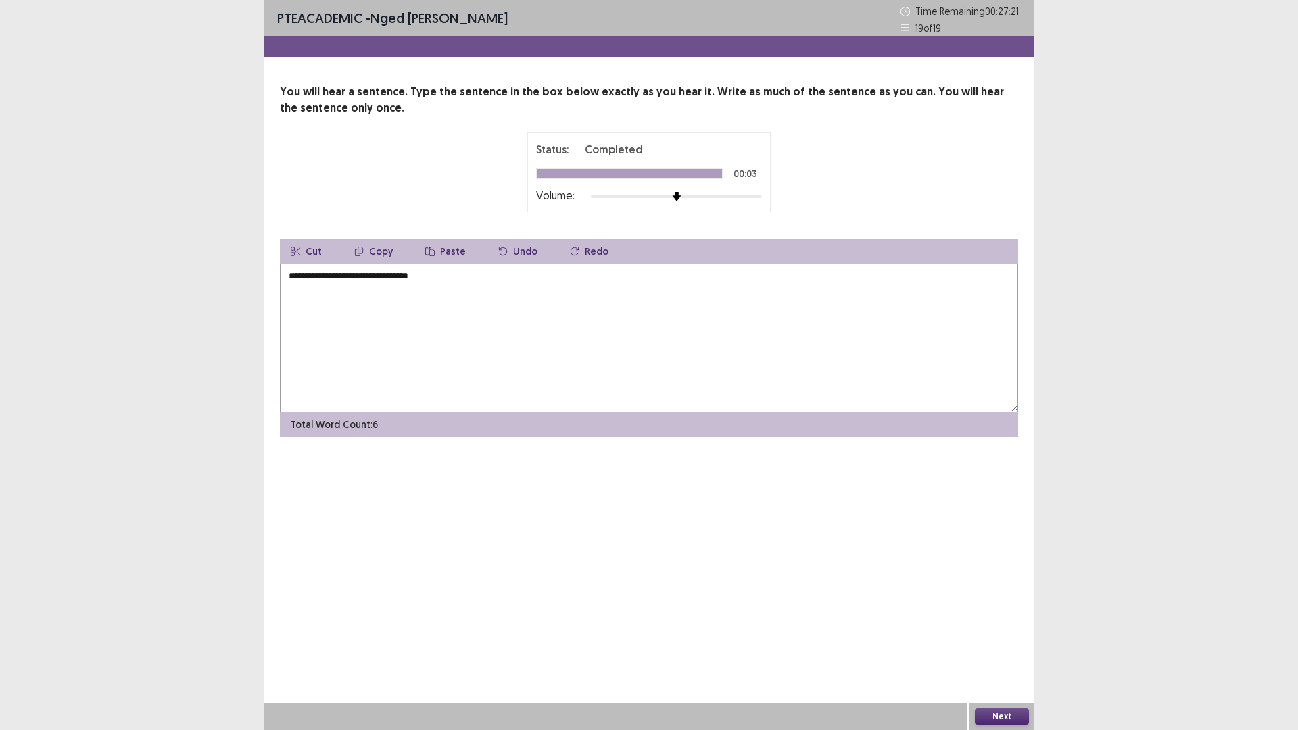
click at [293, 279] on textarea "**********" at bounding box center [649, 338] width 738 height 149
click at [331, 277] on textarea "**********" at bounding box center [649, 338] width 738 height 149
click at [453, 277] on textarea "**********" at bounding box center [649, 338] width 738 height 149
click at [287, 277] on textarea "**********" at bounding box center [649, 338] width 738 height 149
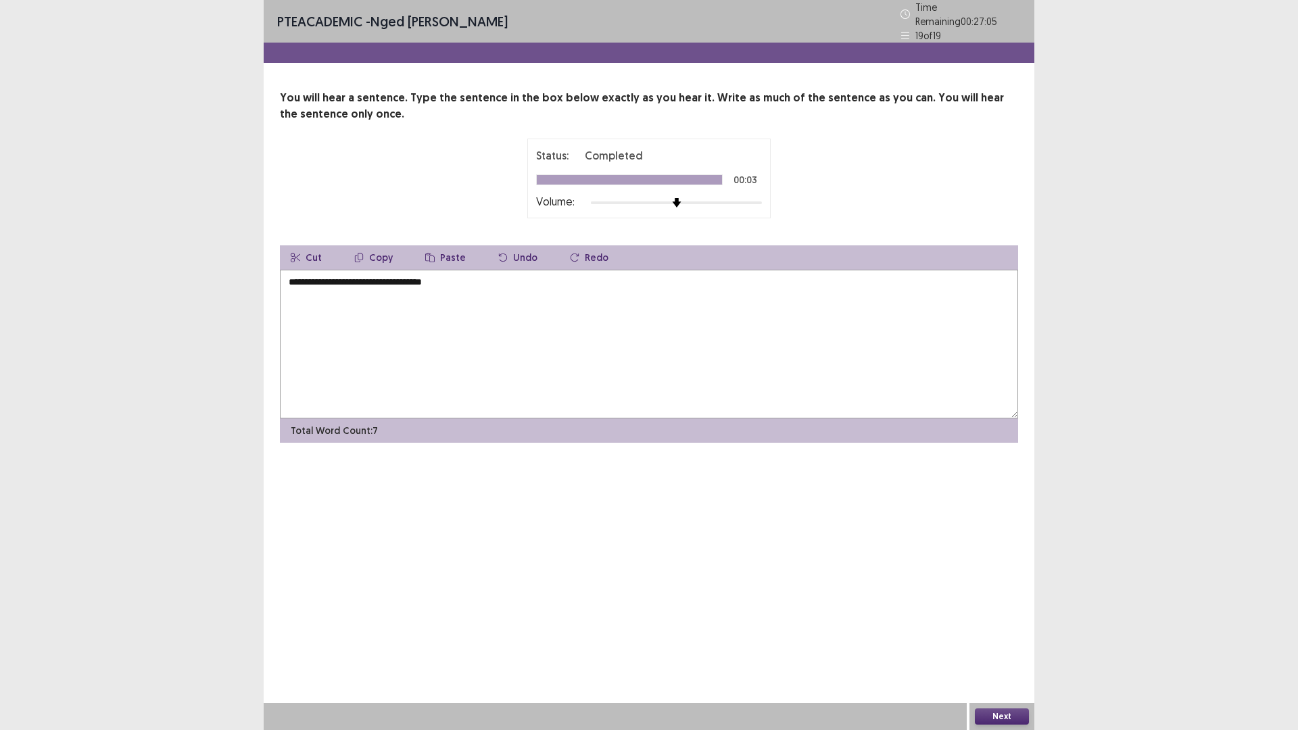
type textarea "**********"
click at [992, 638] on button "Next" at bounding box center [1002, 716] width 54 height 16
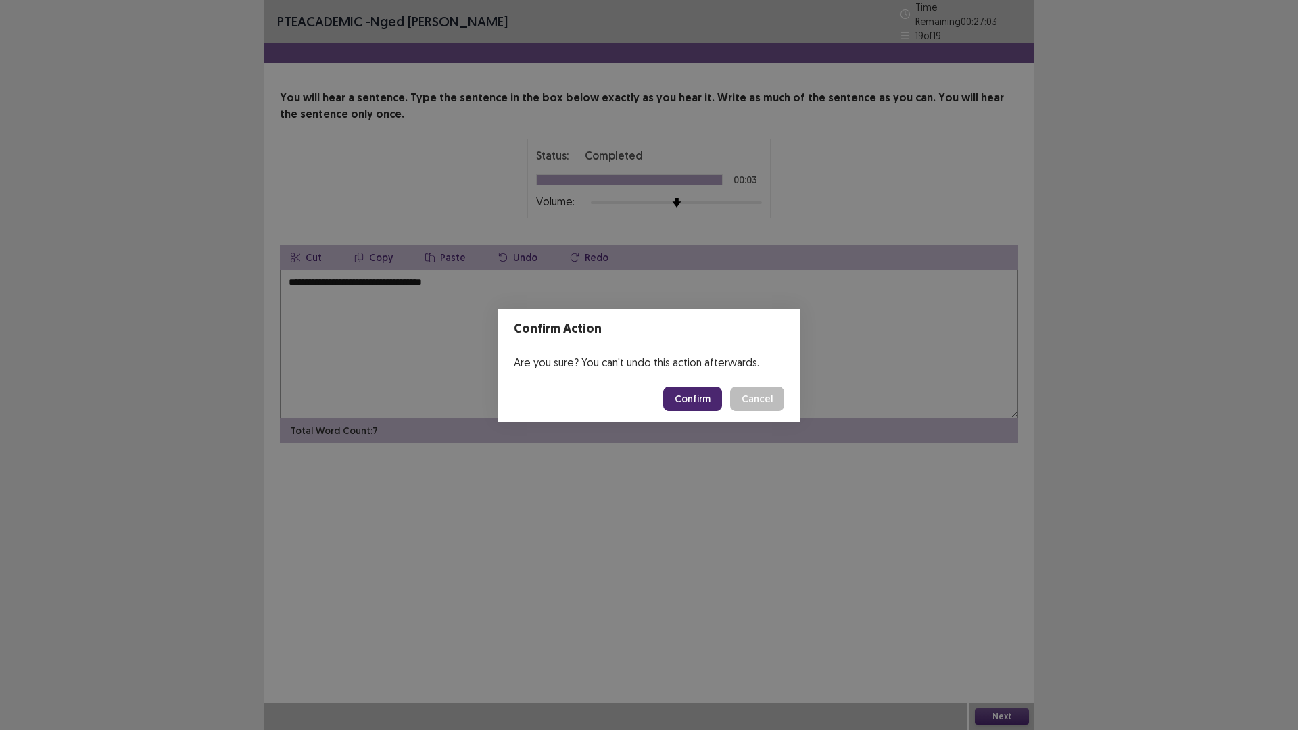
click at [681, 398] on button "Confirm" at bounding box center [692, 399] width 59 height 24
